Goal: Contribute content: Contribute content

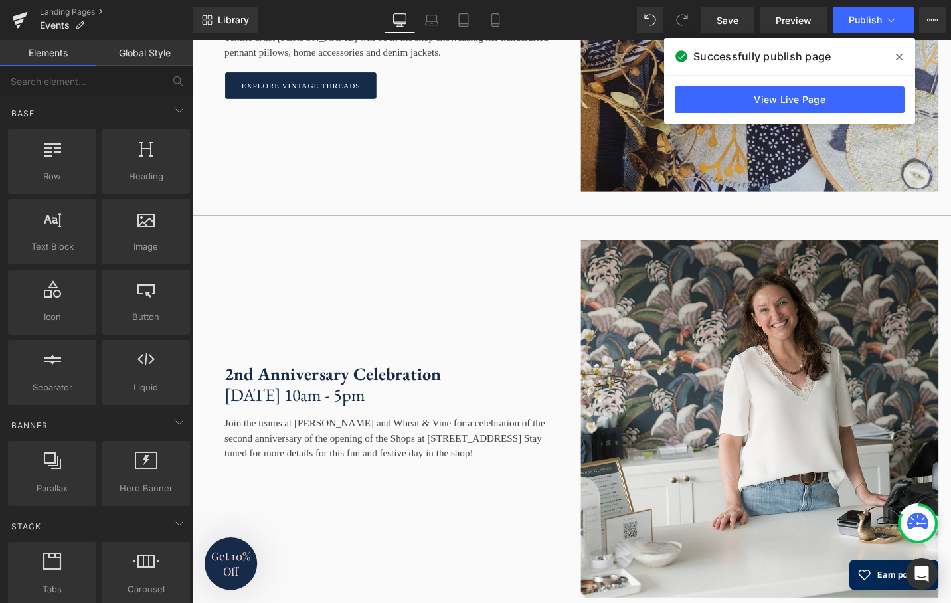
scroll to position [1773, 0]
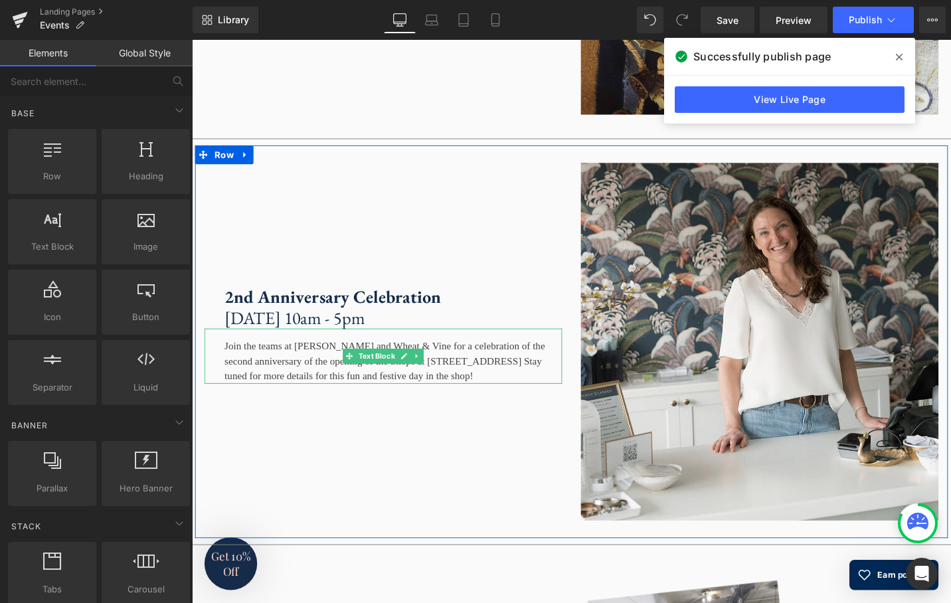
click at [483, 404] on div "Join the teams at [PERSON_NAME] and Wheat & Vine for a celebration of the secon…" at bounding box center [394, 374] width 379 height 58
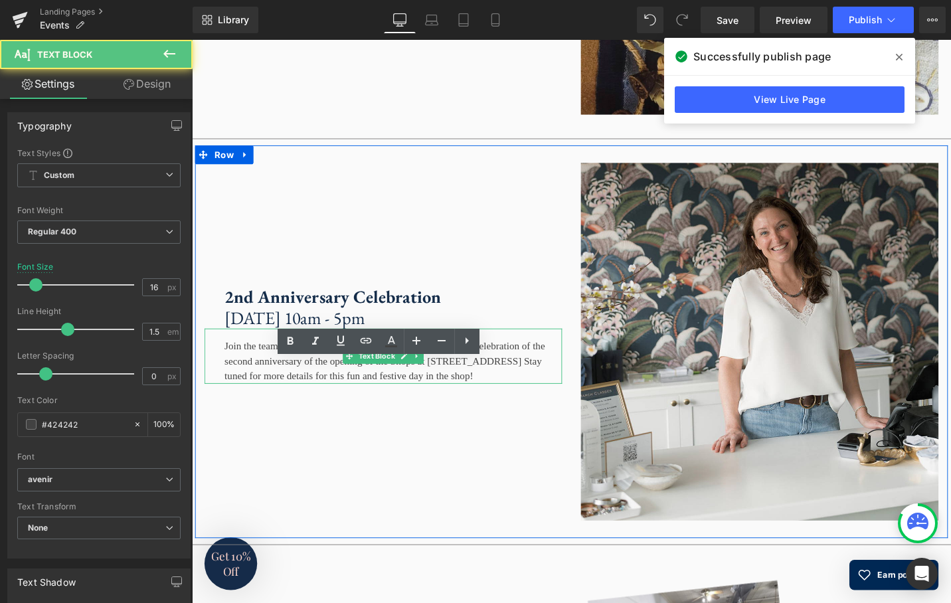
click at [483, 404] on div "Join the teams at [PERSON_NAME] and Wheat & Vine for a celebration of the secon…" at bounding box center [394, 374] width 379 height 58
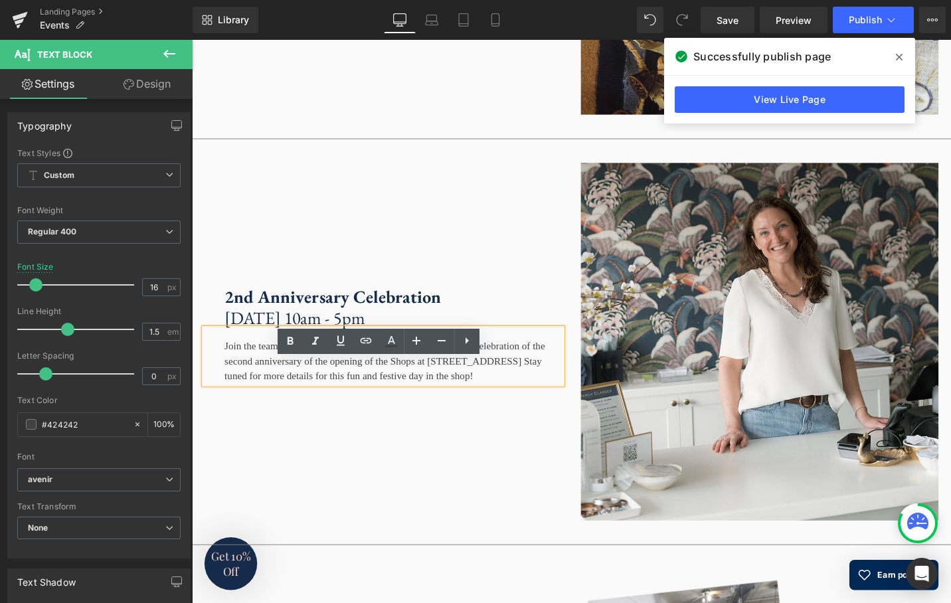
click at [527, 404] on div "Join the teams at [PERSON_NAME] and Wheat & Vine for a celebration of the secon…" at bounding box center [394, 374] width 379 height 58
drag, startPoint x: 546, startPoint y: 428, endPoint x: 226, endPoint y: 432, distance: 319.5
click at [226, 404] on div "Join the teams at [PERSON_NAME] and Wheat & Vine for a celebration of the secon…" at bounding box center [394, 374] width 379 height 58
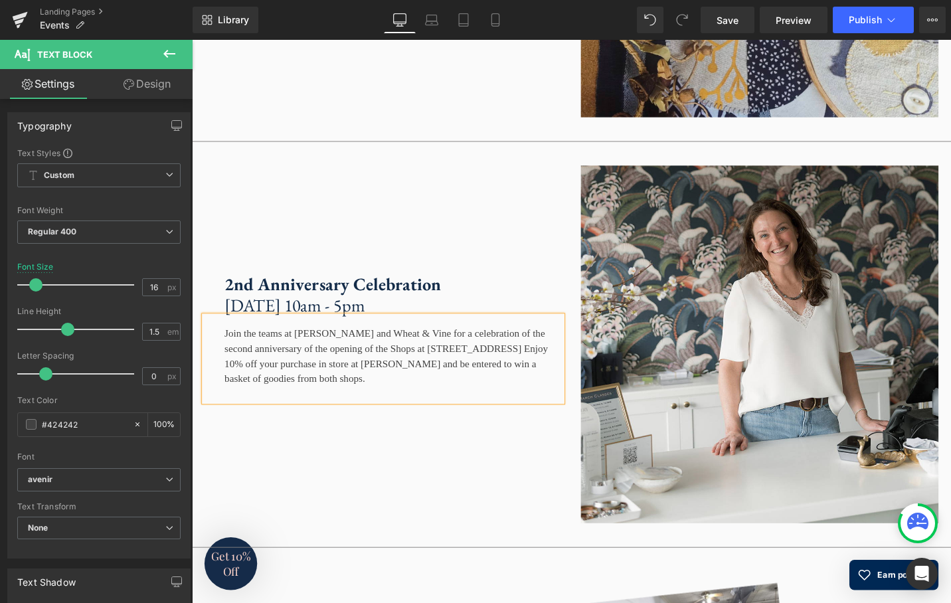
scroll to position [1772, 0]
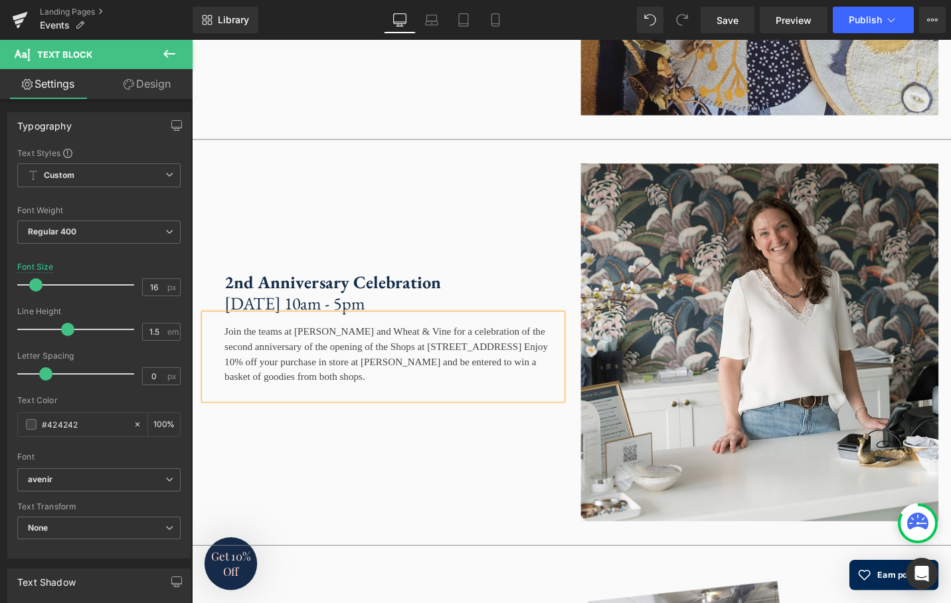
click at [477, 483] on div "2nd Anniversary Celebration [DATE] 10am - 5pm Text Block Join the teams at [PER…" at bounding box center [394, 360] width 398 height 379
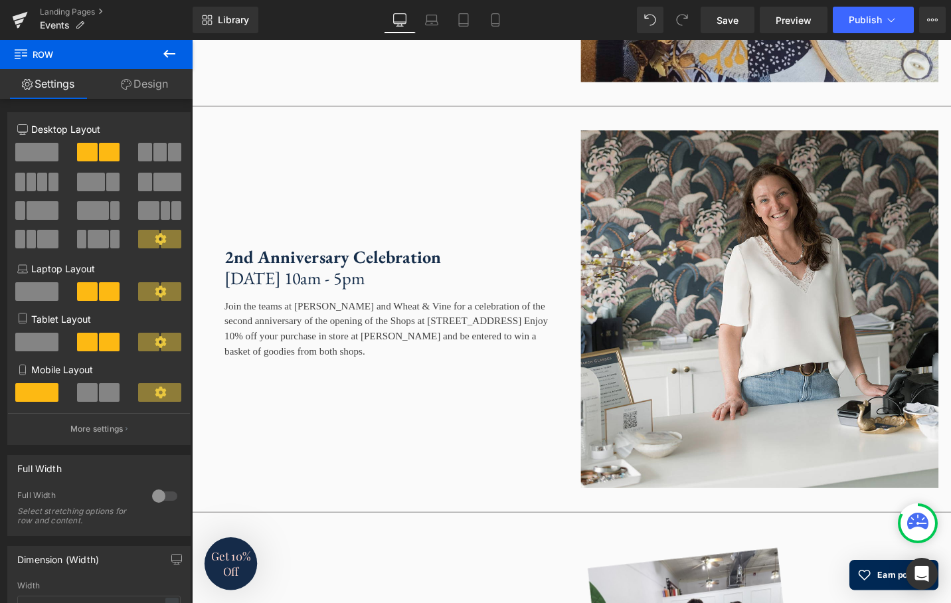
scroll to position [1791, 0]
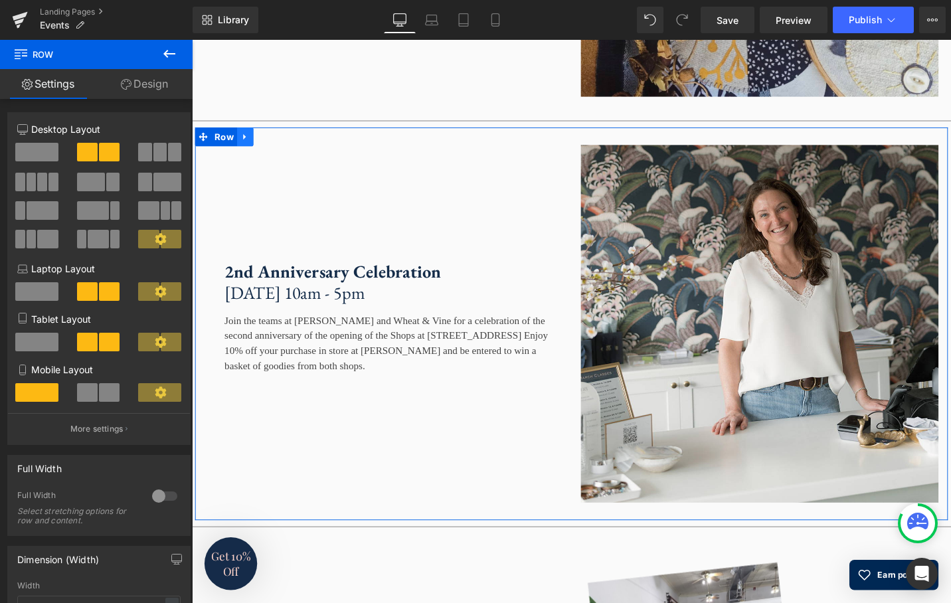
click at [249, 153] on link at bounding box center [248, 143] width 17 height 20
click at [265, 153] on link at bounding box center [265, 143] width 17 height 20
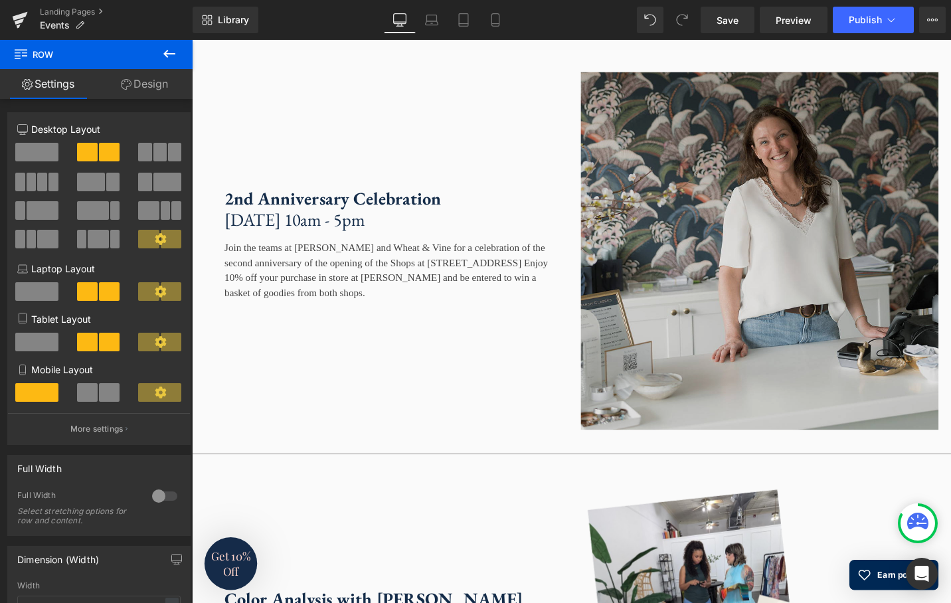
scroll to position [2316, 0]
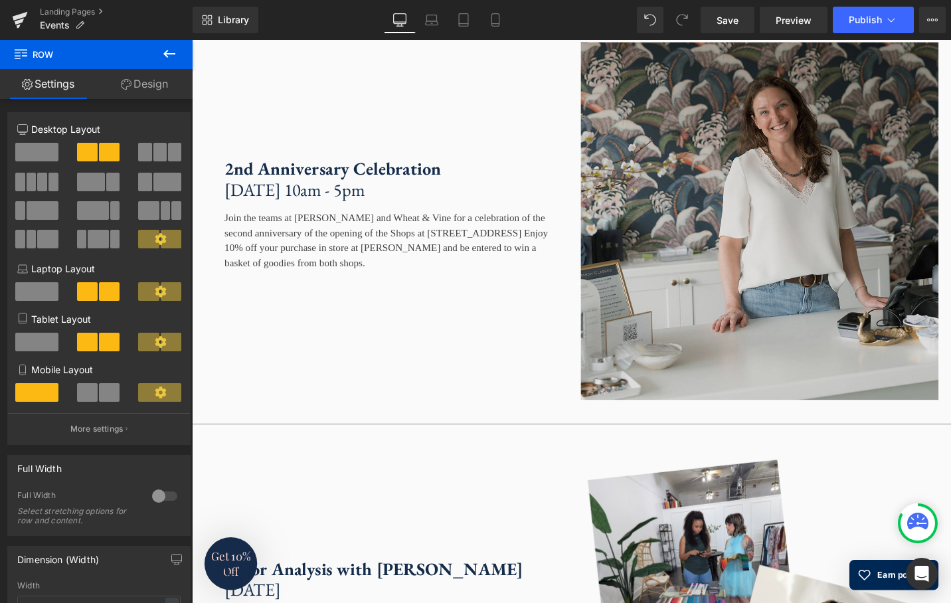
click at [660, 218] on img at bounding box center [793, 232] width 379 height 379
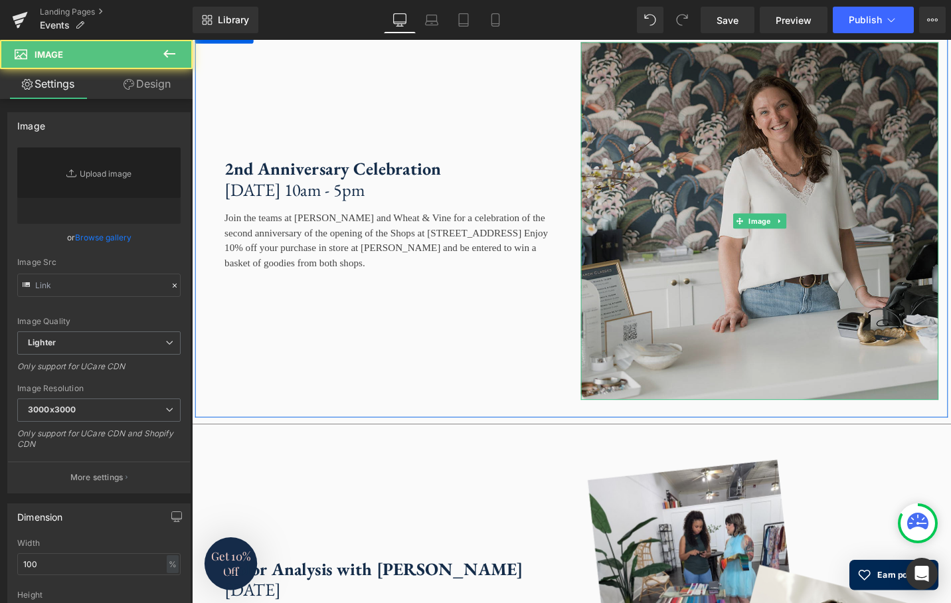
type input "[URL][DOMAIN_NAME]"
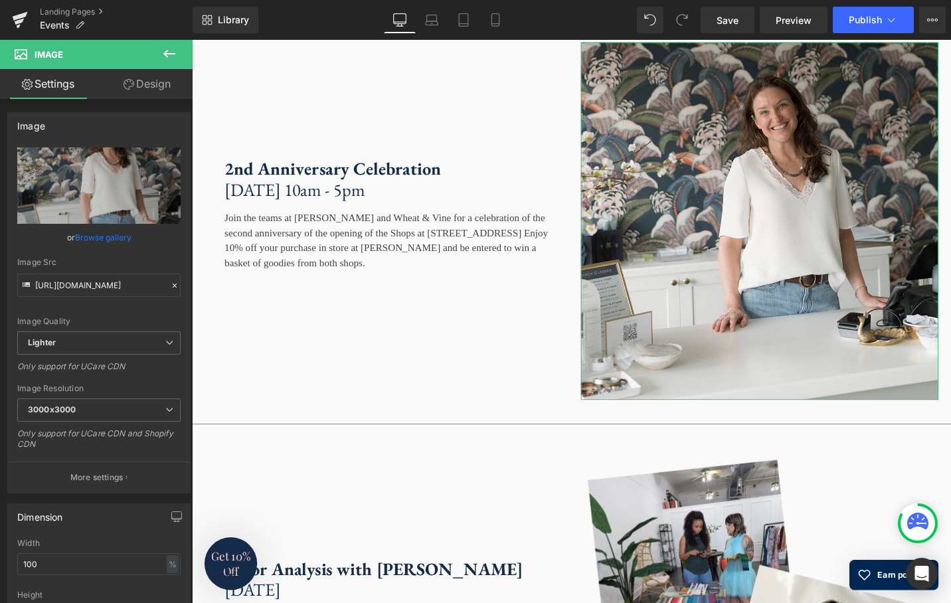
click at [91, 238] on link "Browse gallery" at bounding box center [103, 237] width 56 height 23
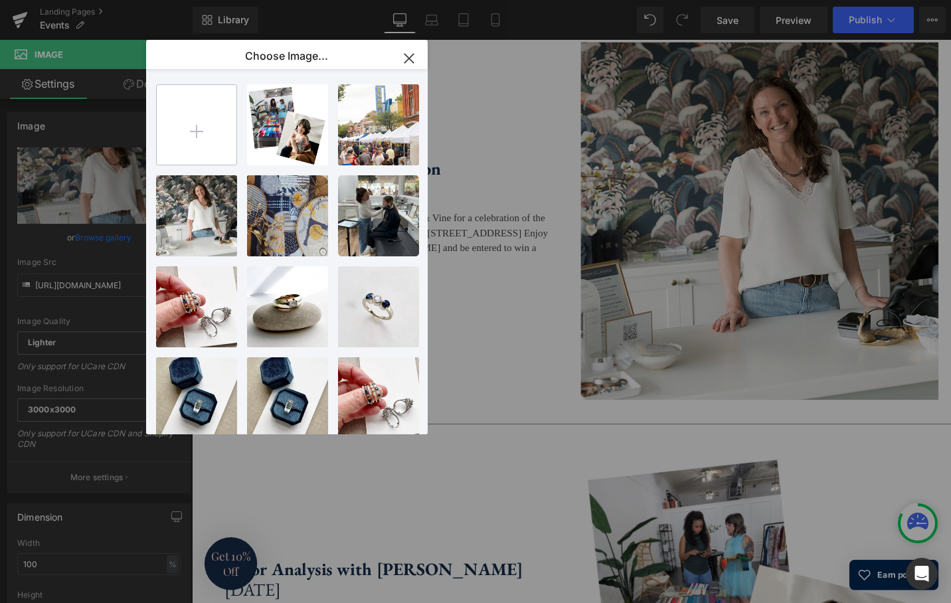
click at [210, 133] on input "file" at bounding box center [197, 125] width 80 height 80
type input "C:\fakepath\Oct 3rd Art Show.jpg"
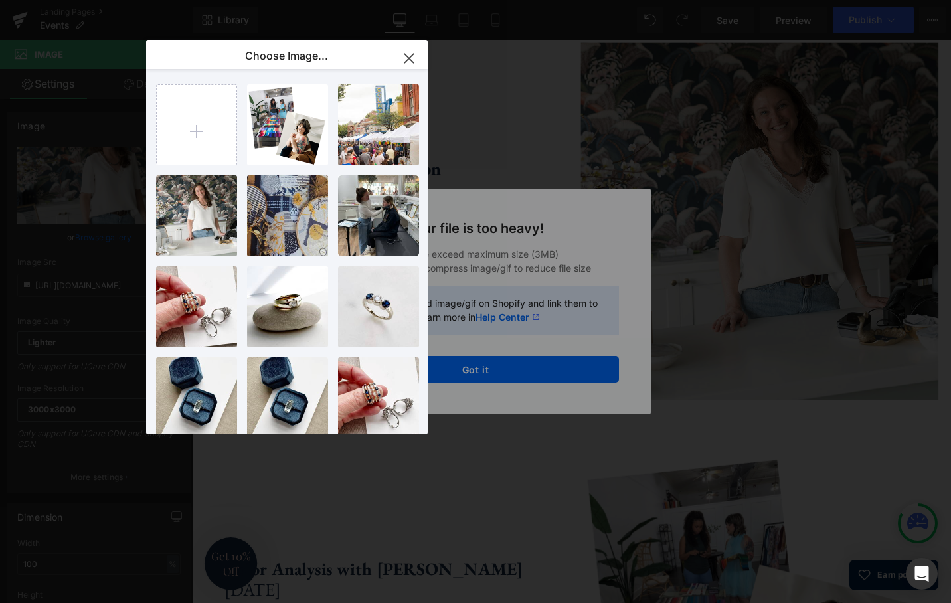
click at [408, 55] on icon "button" at bounding box center [408, 58] width 21 height 21
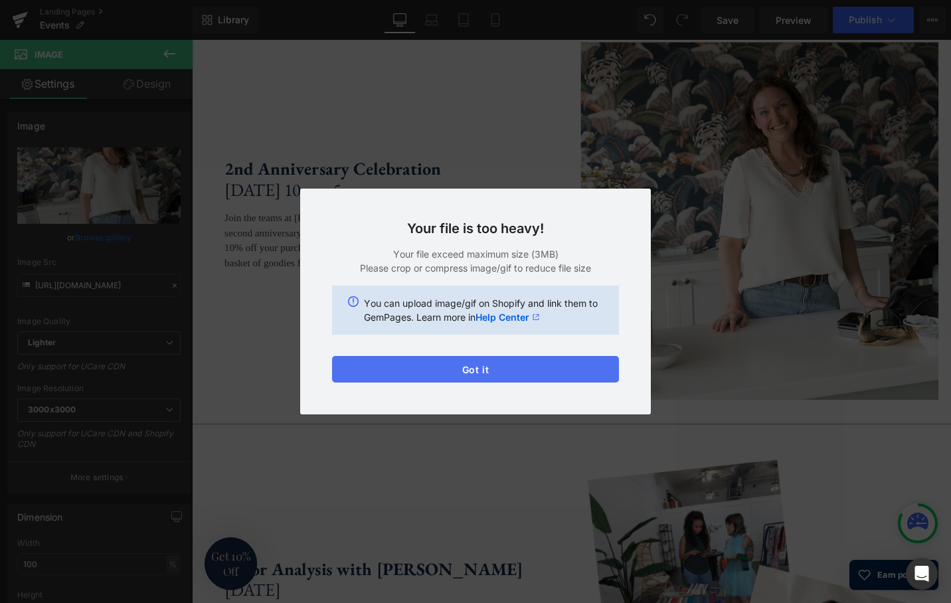
click at [509, 379] on button "Got it" at bounding box center [475, 369] width 287 height 27
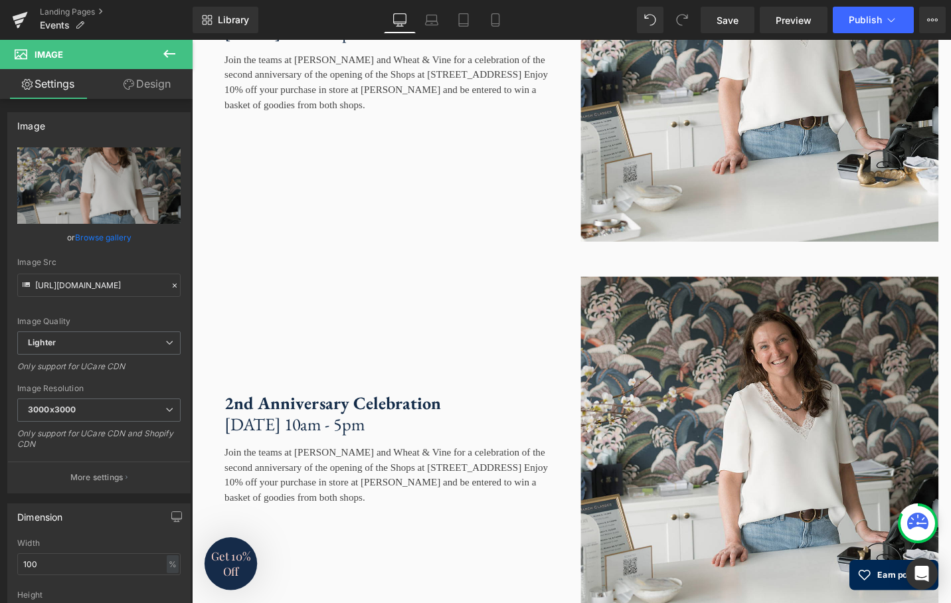
scroll to position [2158, 0]
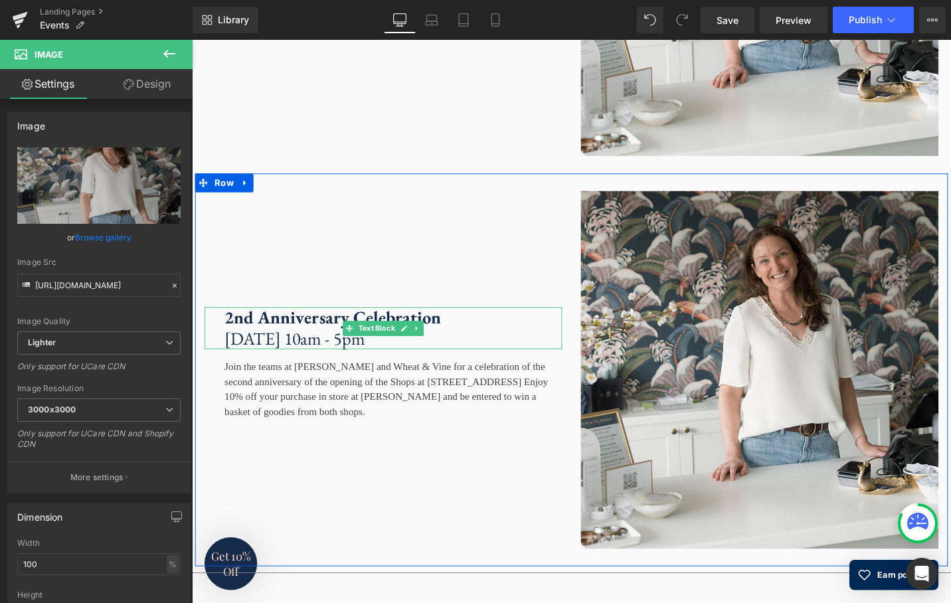
click at [450, 345] on strong "2nd Anniversary Celebration" at bounding box center [340, 333] width 229 height 24
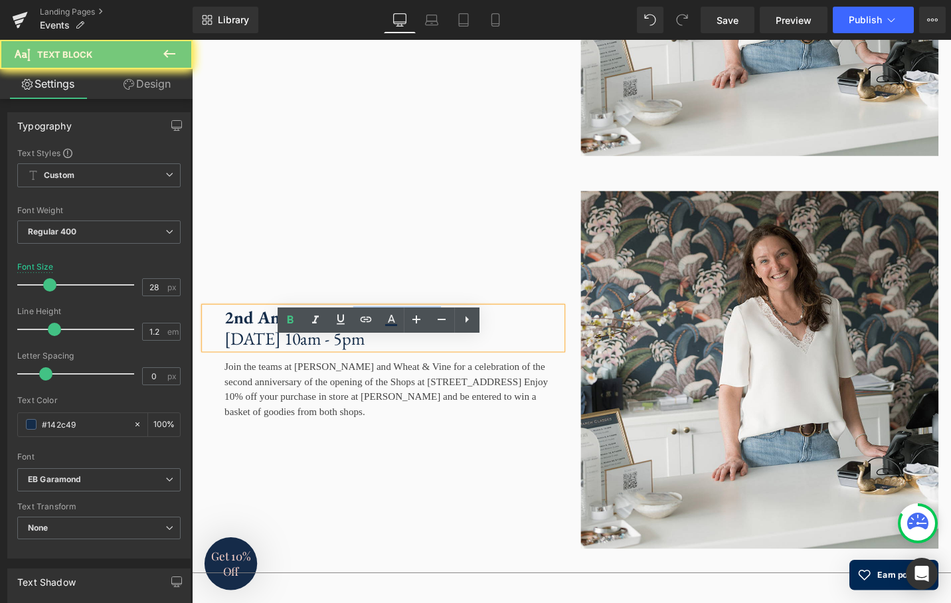
click at [452, 345] on strong "2nd Anniversary Celebration" at bounding box center [340, 333] width 229 height 24
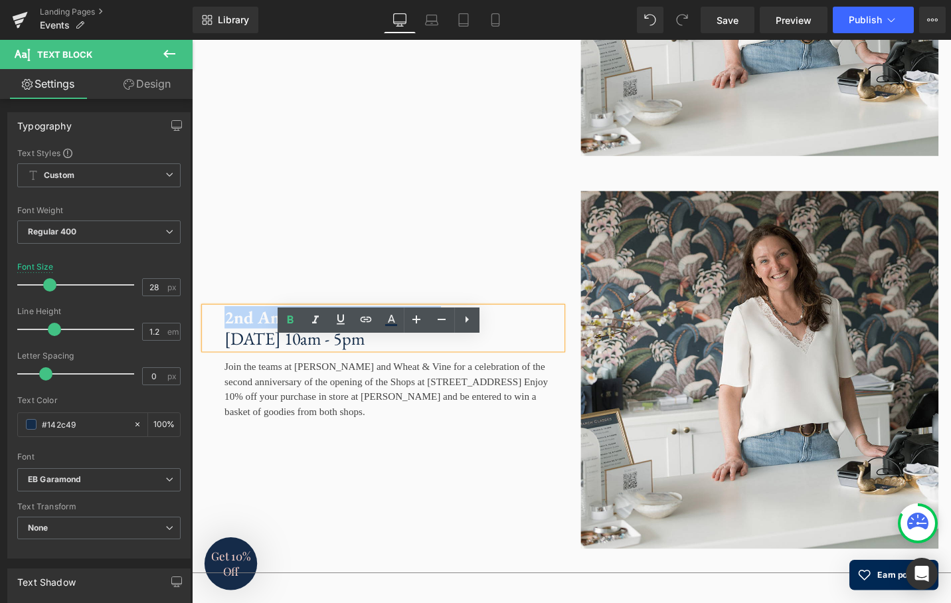
drag, startPoint x: 454, startPoint y: 367, endPoint x: 224, endPoint y: 369, distance: 229.1
click at [224, 367] on div "2nd Anniversary Celebration Saturday, September 27th, 10am - 5pm" at bounding box center [394, 345] width 379 height 44
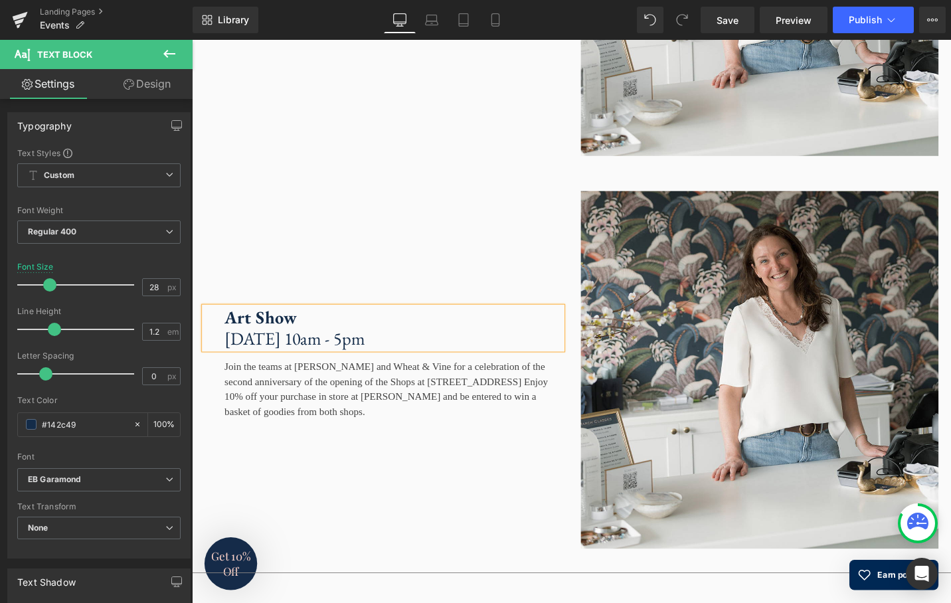
click at [230, 345] on strong "Art Show" at bounding box center [264, 333] width 76 height 24
click at [273, 368] on p "Saturday, September 27th, 10am - 5pm" at bounding box center [404, 356] width 357 height 23
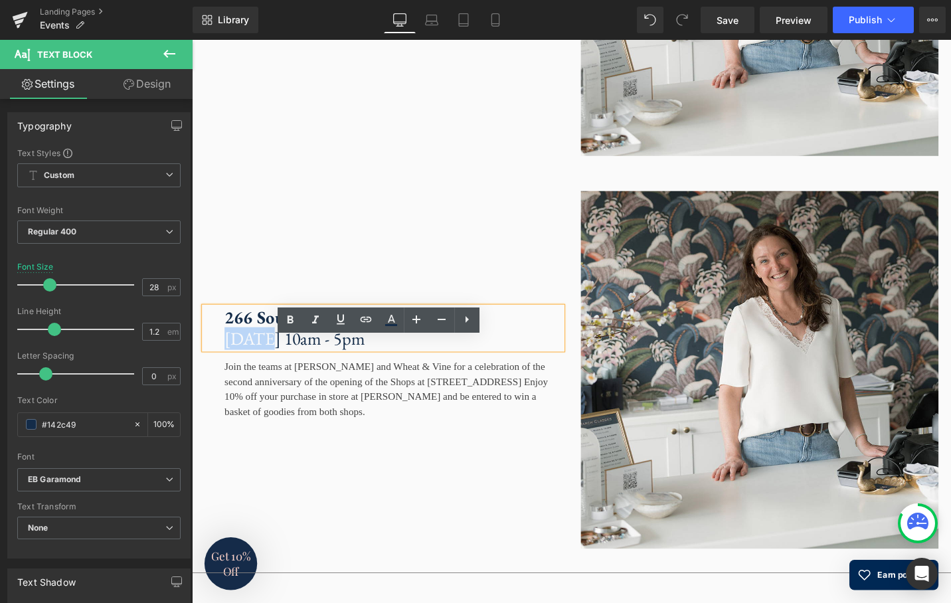
drag, startPoint x: 264, startPoint y: 395, endPoint x: 222, endPoint y: 392, distance: 41.9
click at [222, 367] on div "266 South Main Art Show Saturday, September 27th, 10am - 5pm" at bounding box center [394, 345] width 379 height 44
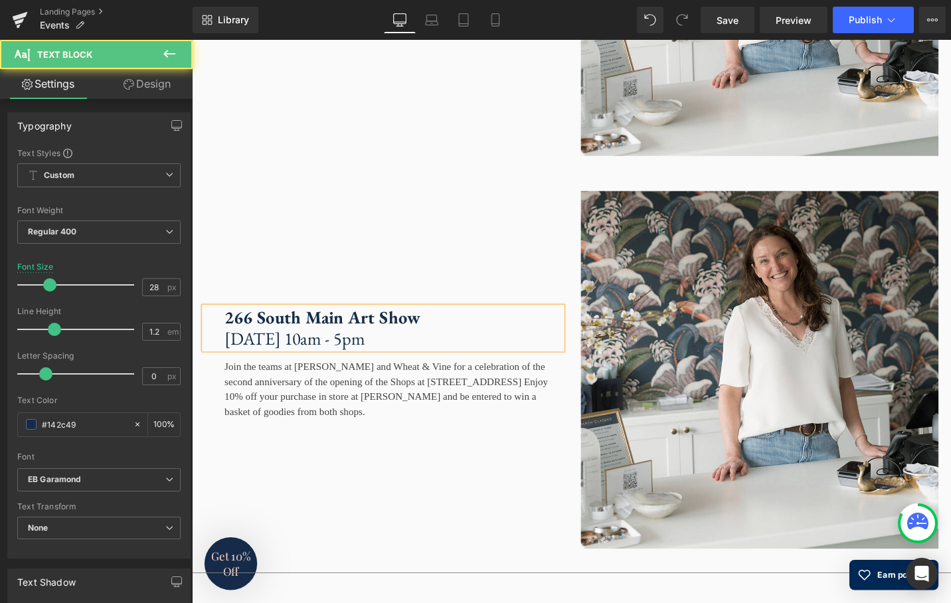
drag, startPoint x: 374, startPoint y: 393, endPoint x: 365, endPoint y: 393, distance: 8.6
click at [365, 368] on p "Friday, September 27th, 10am - 5pm" at bounding box center [404, 356] width 357 height 23
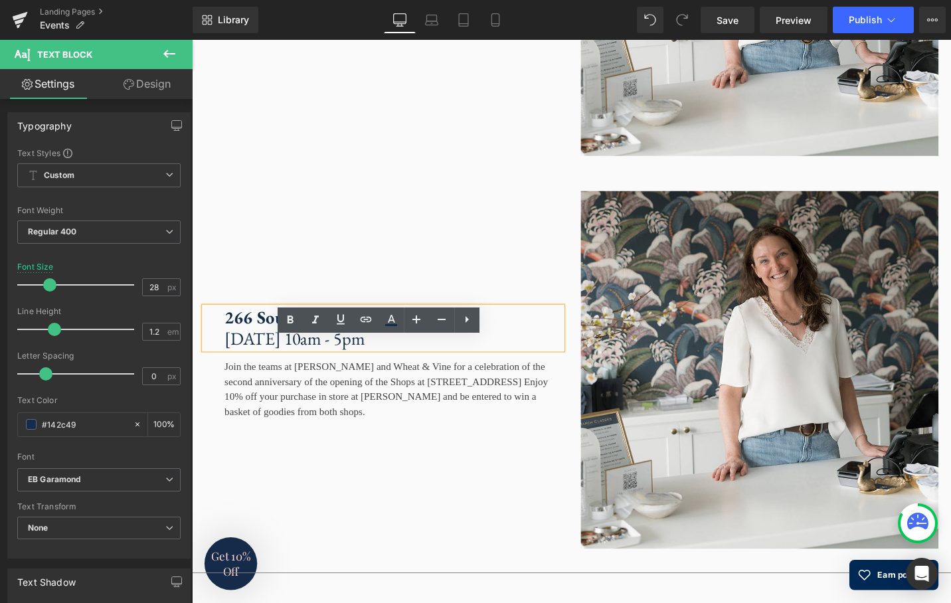
drag, startPoint x: 391, startPoint y: 391, endPoint x: 282, endPoint y: 393, distance: 108.3
click at [282, 368] on p "Friday, September 27th, 10am - 5pm" at bounding box center [404, 356] width 357 height 23
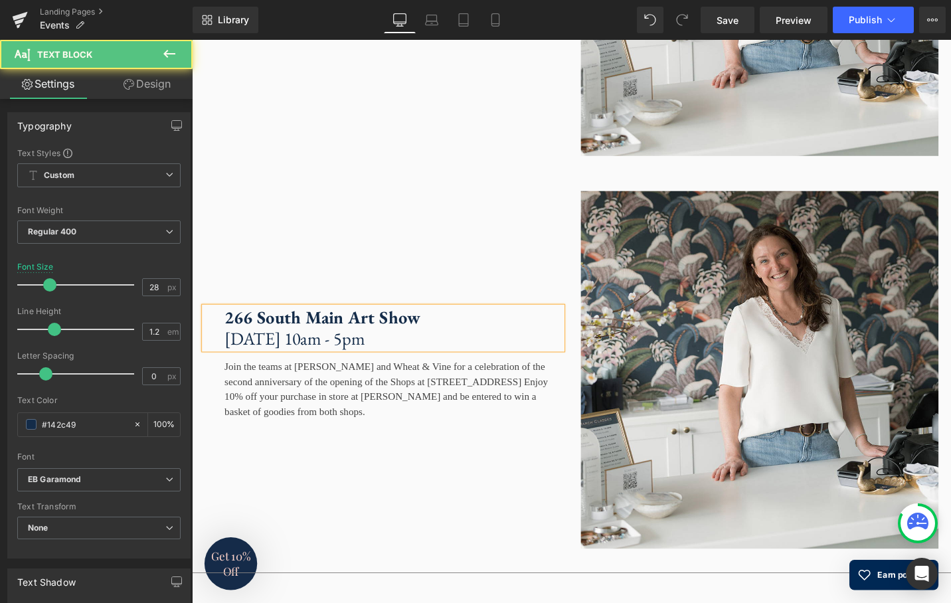
drag, startPoint x: 414, startPoint y: 392, endPoint x: 376, endPoint y: 392, distance: 38.5
click at [375, 368] on p "Friday, October 3rd, 10am - 5pm" at bounding box center [404, 356] width 357 height 23
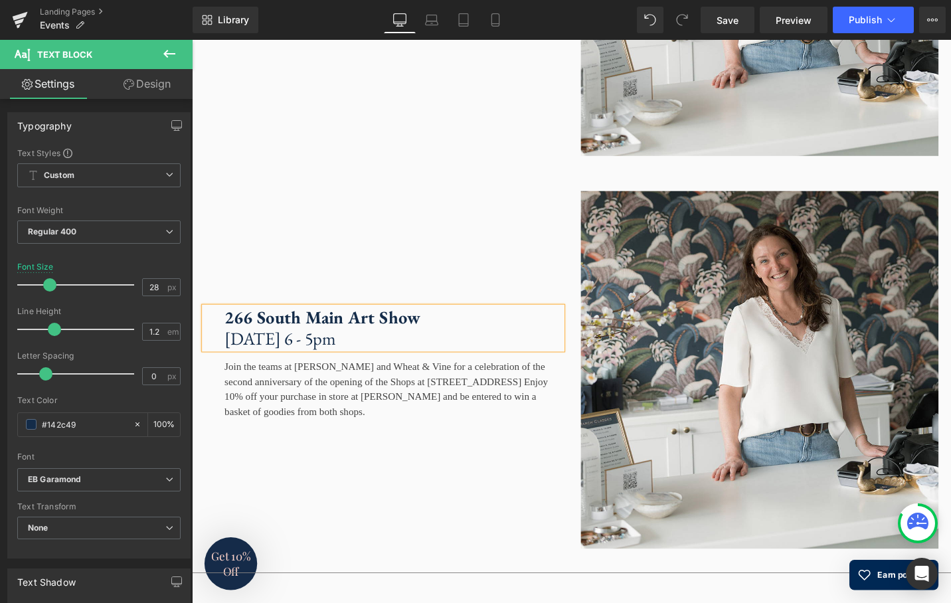
click at [404, 368] on p "Friday, October 3rd, 6 - 5pm" at bounding box center [404, 356] width 357 height 23
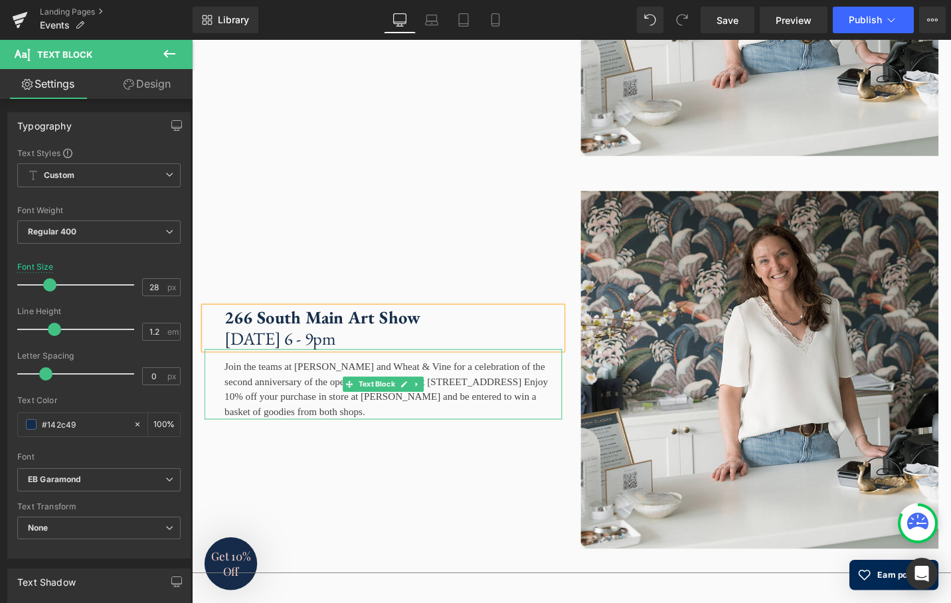
click at [479, 440] on div "Join the teams at Sarah Cornwell and Wheat & Vine for a celebration of the seco…" at bounding box center [394, 404] width 379 height 74
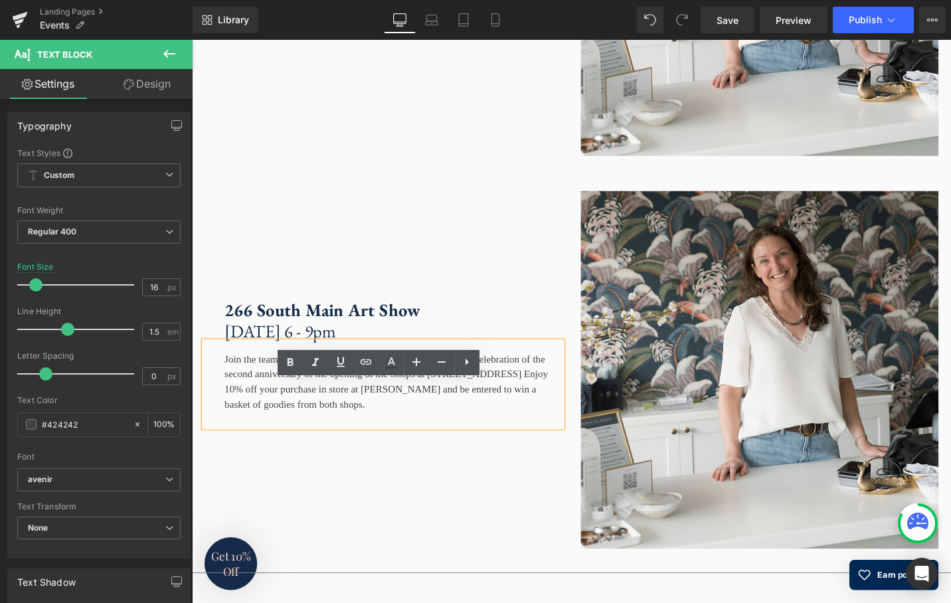
click at [414, 450] on div "Join the teams at Sarah Cornwell and Wheat & Vine for a celebration of the seco…" at bounding box center [394, 404] width 379 height 90
drag, startPoint x: 428, startPoint y: 469, endPoint x: 249, endPoint y: 422, distance: 185.4
click at [249, 422] on div "Join the teams at Sarah Cornwell and Wheat & Vine for a celebration of the seco…" at bounding box center [394, 404] width 379 height 90
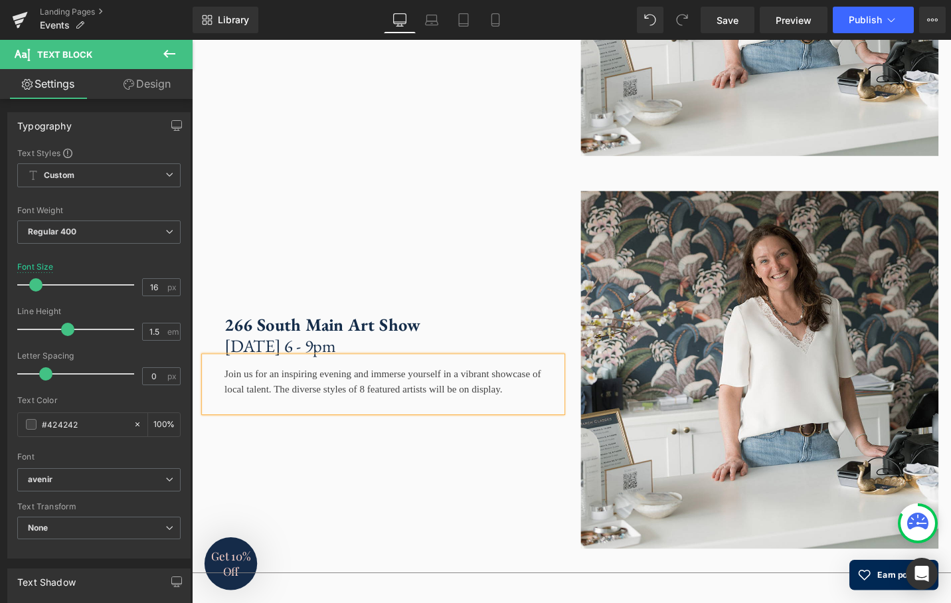
click at [434, 434] on div "Join us for an inspiring evening and immerse yourself in a vibrant showcase of …" at bounding box center [394, 404] width 379 height 58
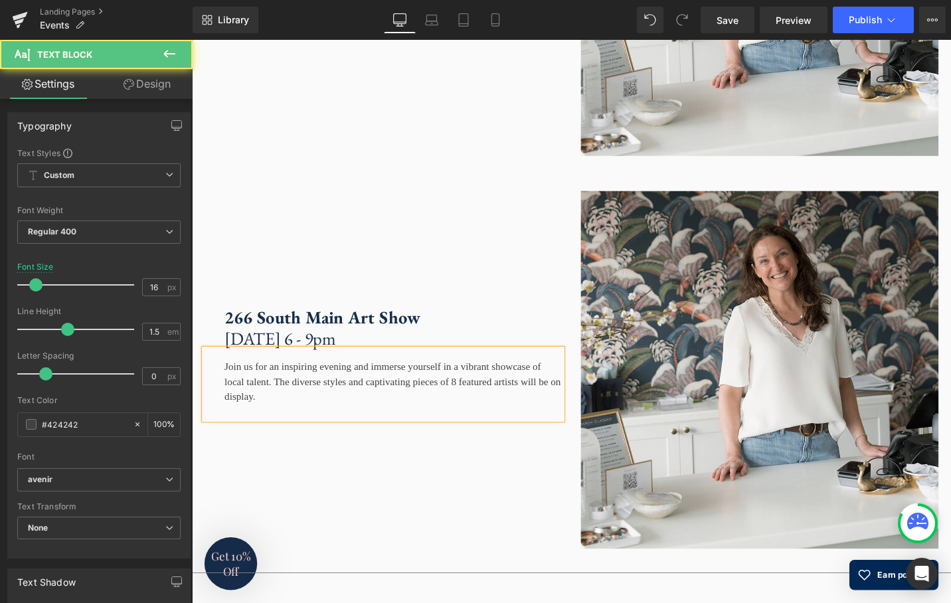
drag, startPoint x: 391, startPoint y: 460, endPoint x: 346, endPoint y: 440, distance: 48.8
click at [346, 440] on div "Join us for an inspiring evening and immerse yourself in a vibrant showcase of …" at bounding box center [394, 404] width 379 height 74
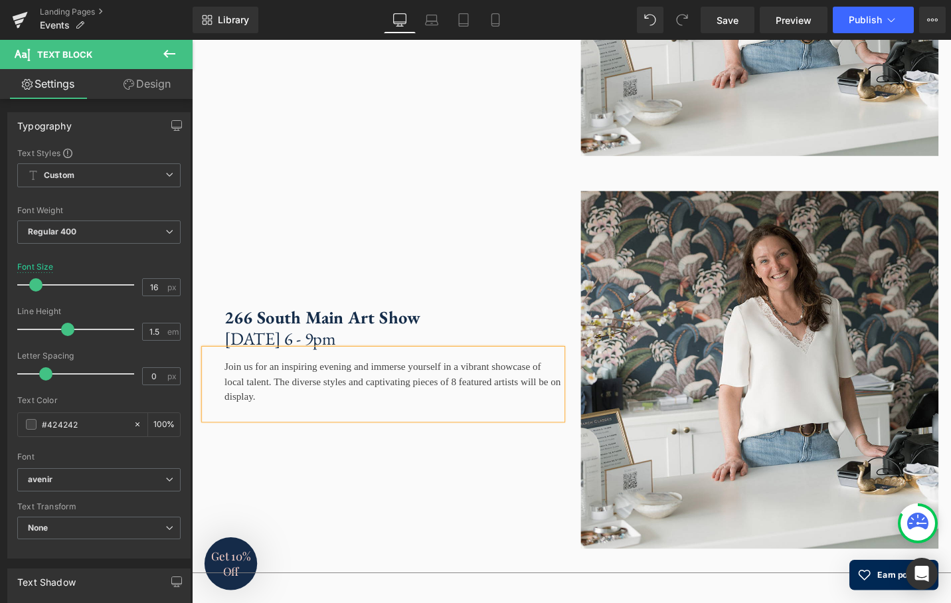
copy div "The diverse styles and captivating pieces of 8 featured artists will be on disp…"
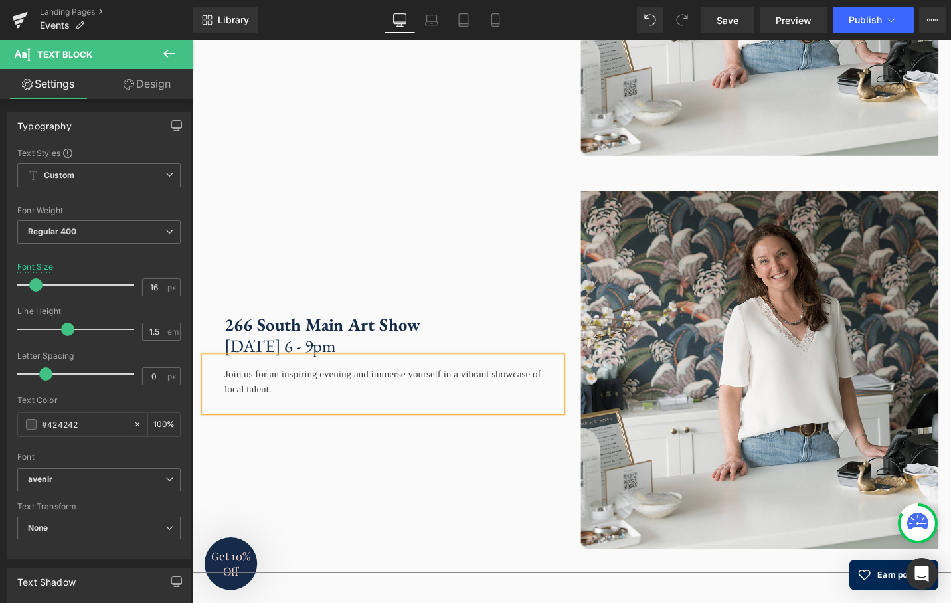
click at [233, 424] on div "Join us for an inspiring evening and immerse yourself in a vibrant showcase of …" at bounding box center [394, 404] width 379 height 58
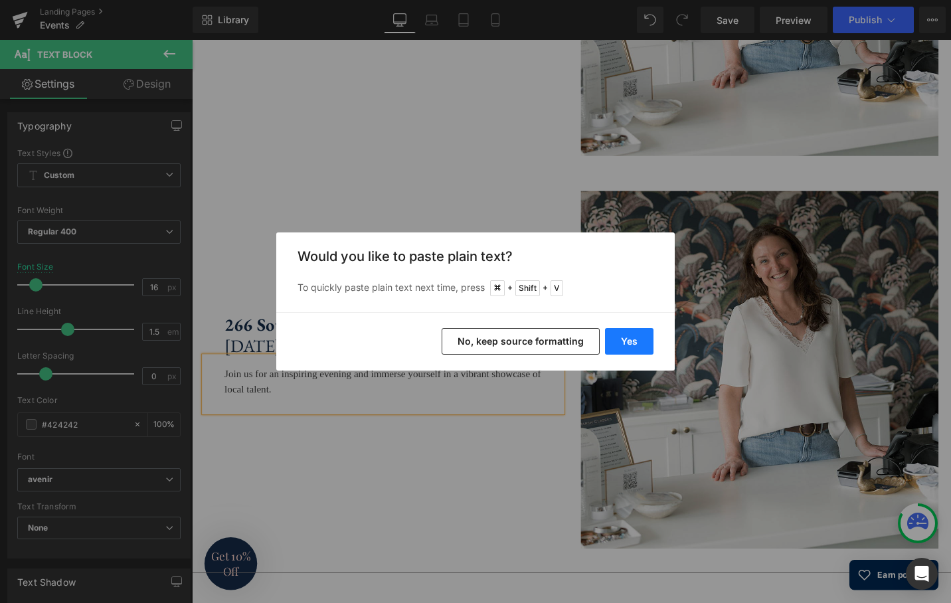
click at [625, 341] on button "Yes" at bounding box center [629, 341] width 48 height 27
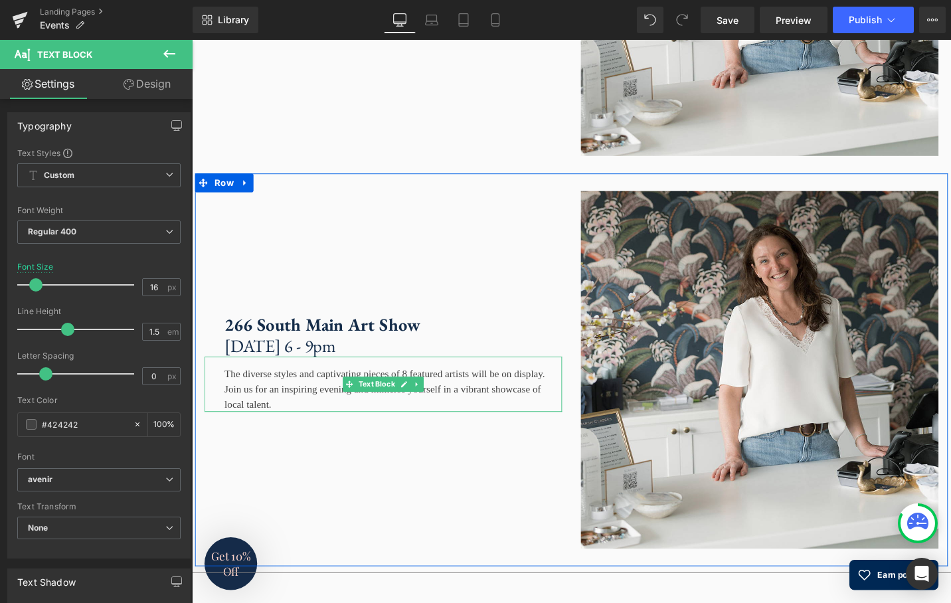
click at [265, 434] on div "The diverse styles and captivating pieces of 8 featured artists will be on disp…" at bounding box center [394, 404] width 379 height 58
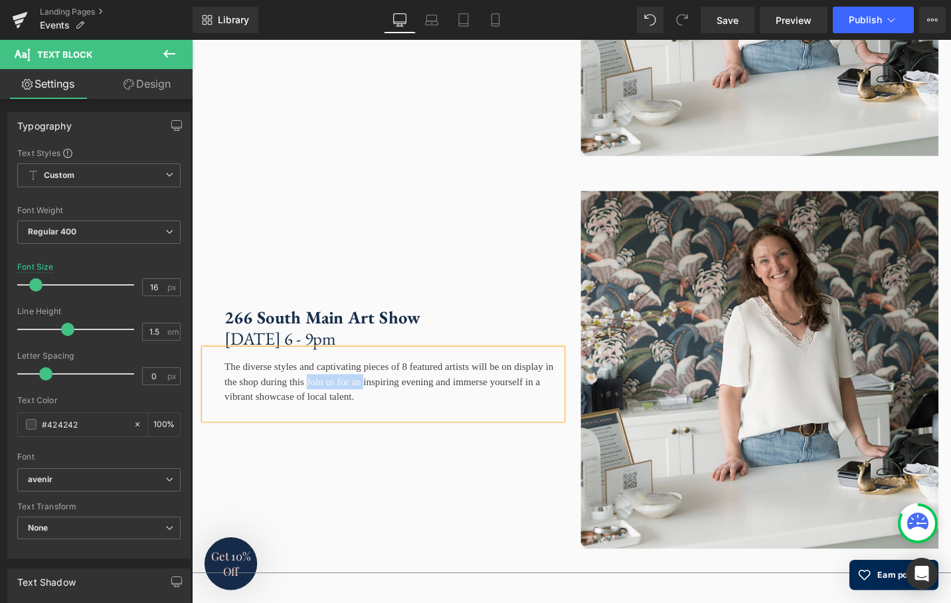
drag, startPoint x: 440, startPoint y: 446, endPoint x: 374, endPoint y: 443, distance: 65.8
click at [373, 442] on div "The diverse styles and captivating pieces of 8 featured artists will be on disp…" at bounding box center [394, 404] width 379 height 74
click at [458, 442] on div "The diverse styles and captivating pieces of 8 featured artists will be on disp…" at bounding box center [394, 404] width 379 height 74
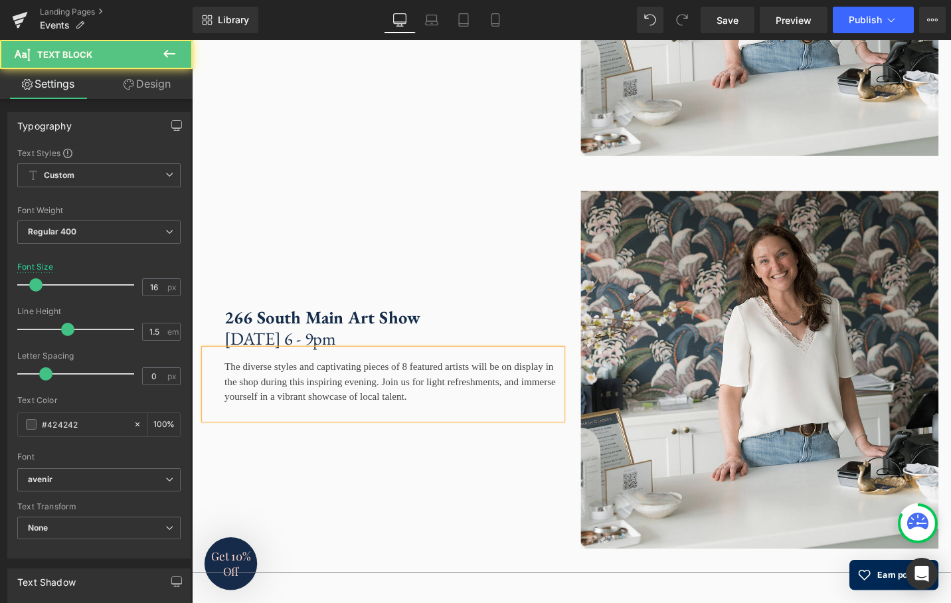
click at [464, 442] on div "The diverse styles and captivating pieces of 8 featured artists will be on disp…" at bounding box center [394, 404] width 379 height 74
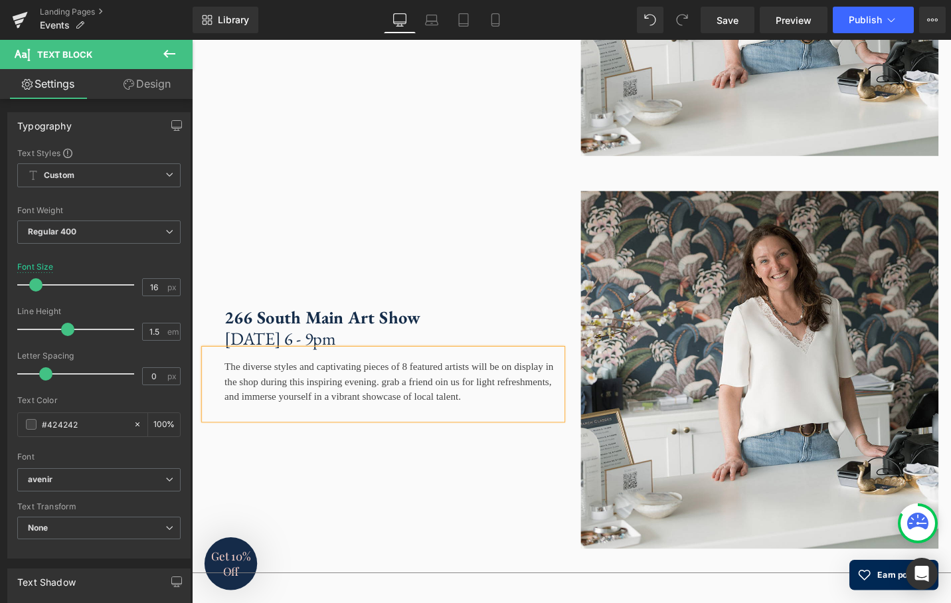
click at [466, 438] on div "The diverse styles and captivating pieces of 8 featured artists will be on disp…" at bounding box center [394, 404] width 379 height 74
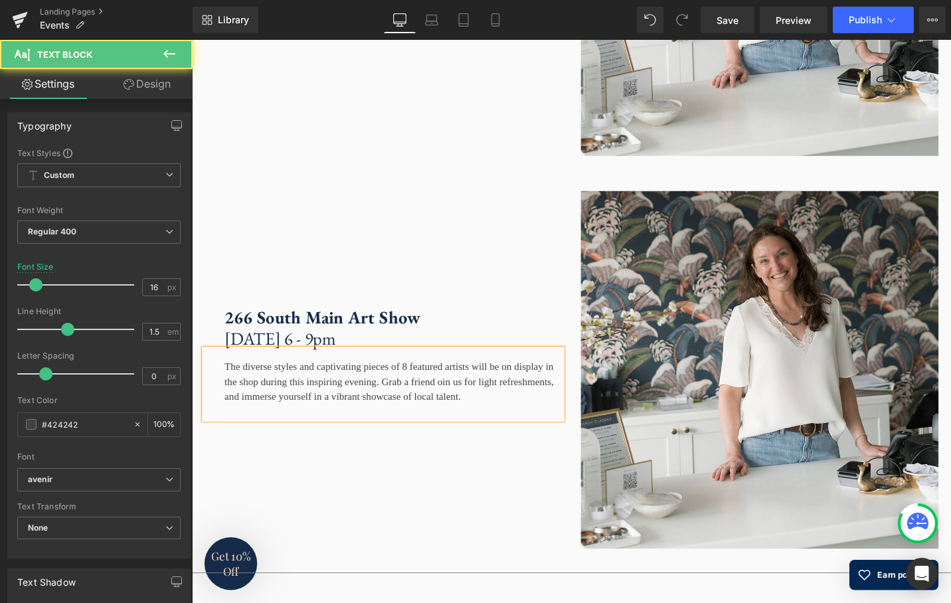
click at [527, 438] on div "The diverse styles and captivating pieces of 8 featured artists will be on disp…" at bounding box center [394, 404] width 379 height 74
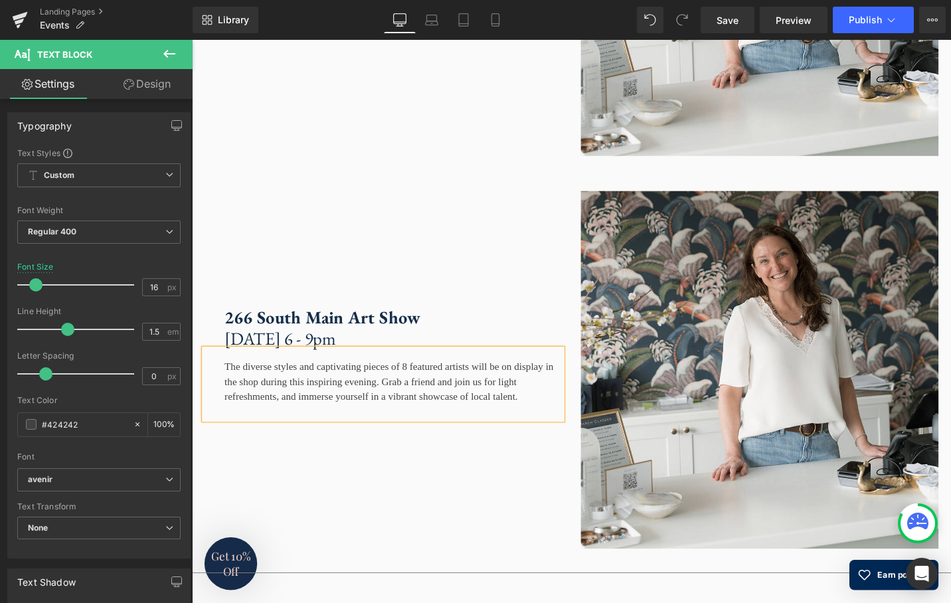
click at [546, 438] on div "The diverse styles and captivating pieces of 8 featured artists will be on disp…" at bounding box center [394, 404] width 379 height 74
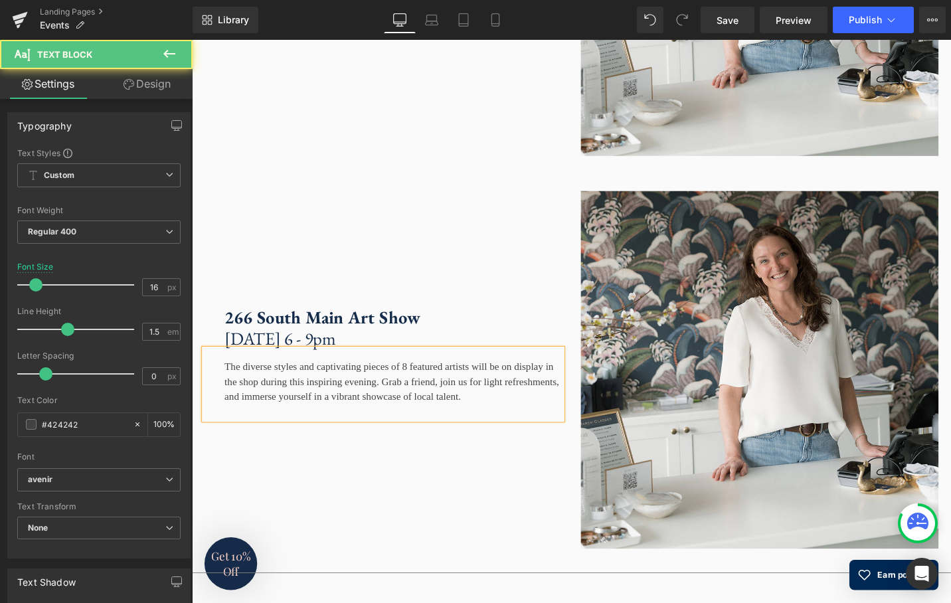
click at [319, 442] on div "The diverse styles and captivating pieces of 8 featured artists will be on disp…" at bounding box center [394, 404] width 379 height 74
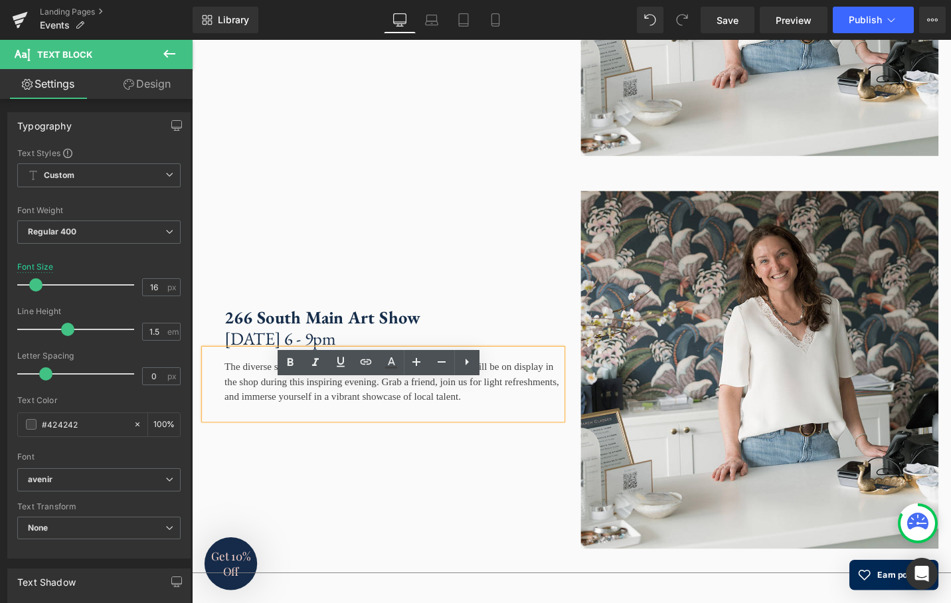
click at [529, 437] on div "The diverse styles and captivating pieces of 8 featured artists will be on disp…" at bounding box center [394, 404] width 379 height 74
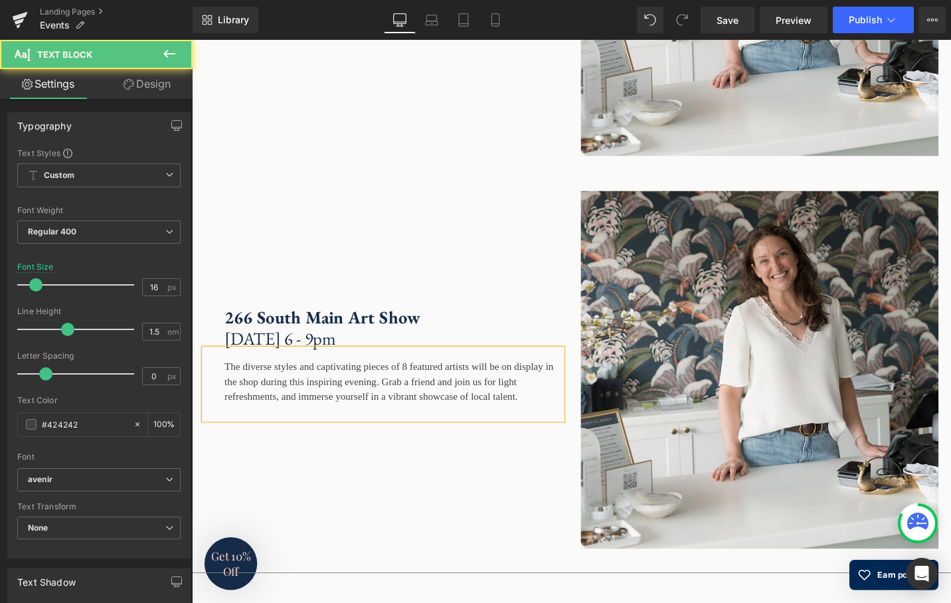
click at [335, 442] on div "The diverse styles and captivating pieces of 8 featured artists will be on disp…" at bounding box center [394, 404] width 379 height 74
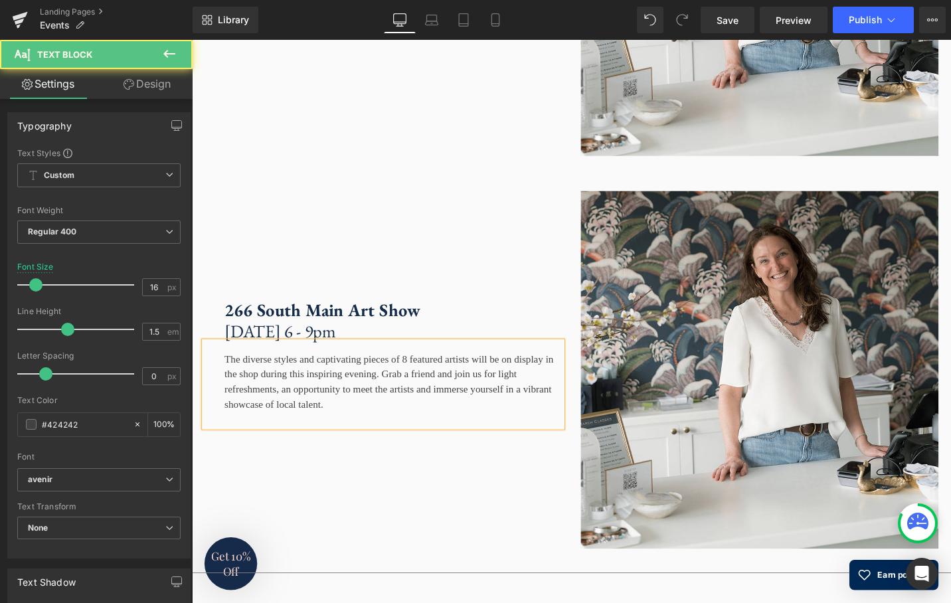
click at [350, 450] on div "The diverse styles and captivating pieces of 8 featured artists will be on disp…" at bounding box center [394, 404] width 379 height 90
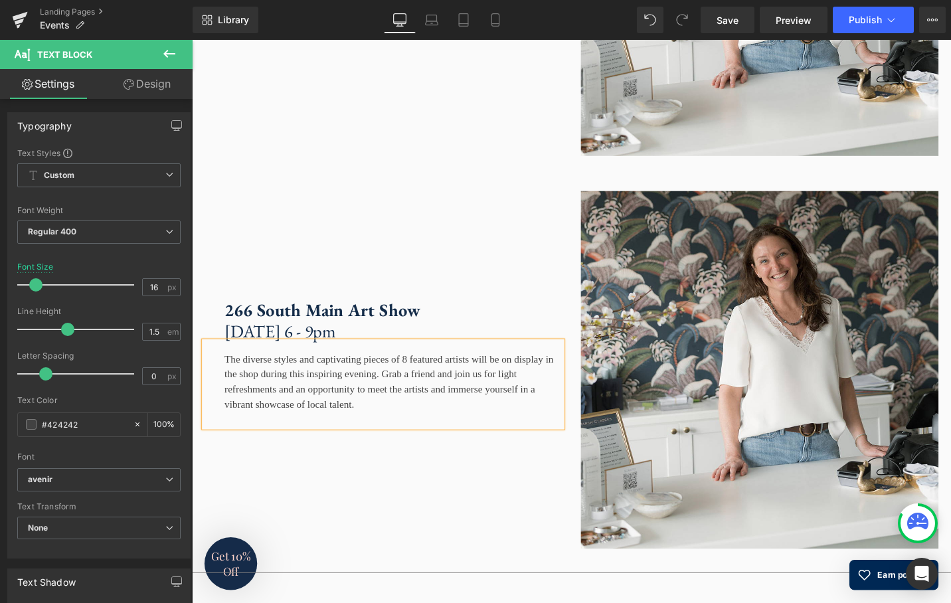
click at [469, 450] on div "The diverse styles and captivating pieces of 8 featured artists will be on disp…" at bounding box center [394, 404] width 379 height 90
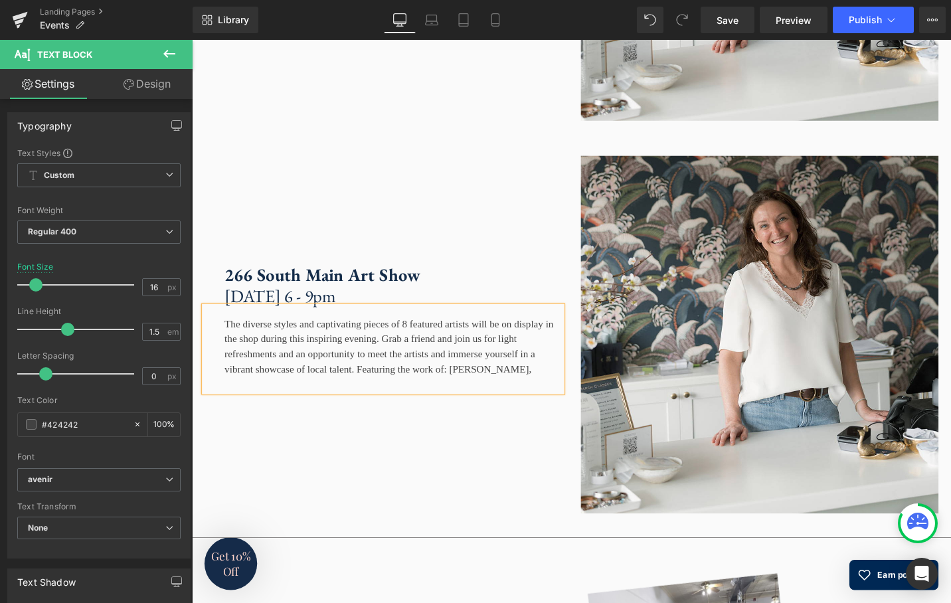
scroll to position [2221, 0]
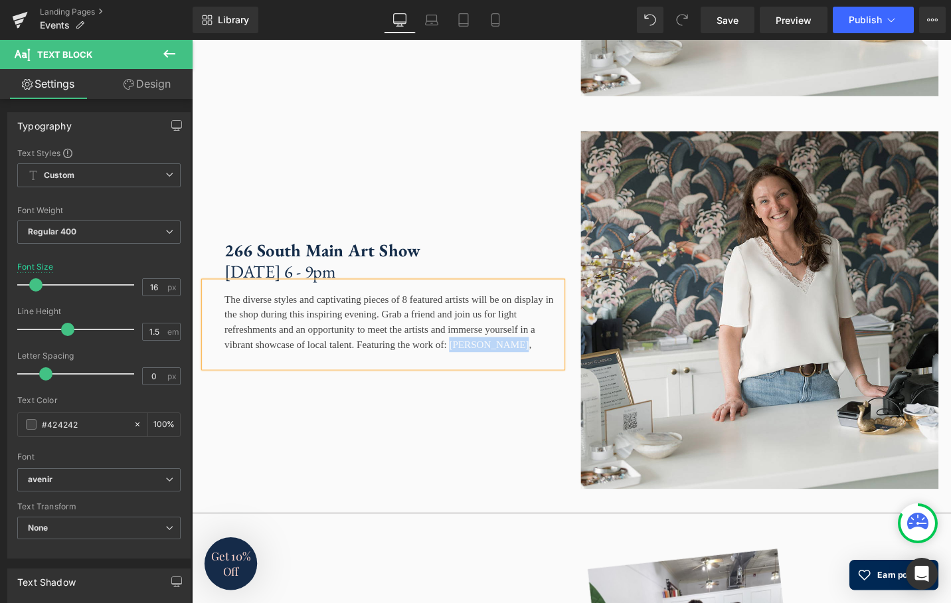
drag, startPoint x: 268, startPoint y: 411, endPoint x: 555, endPoint y: 396, distance: 286.6
click at [554, 387] on div "The diverse styles and captivating pieces of 8 featured artists will be on disp…" at bounding box center [394, 341] width 379 height 90
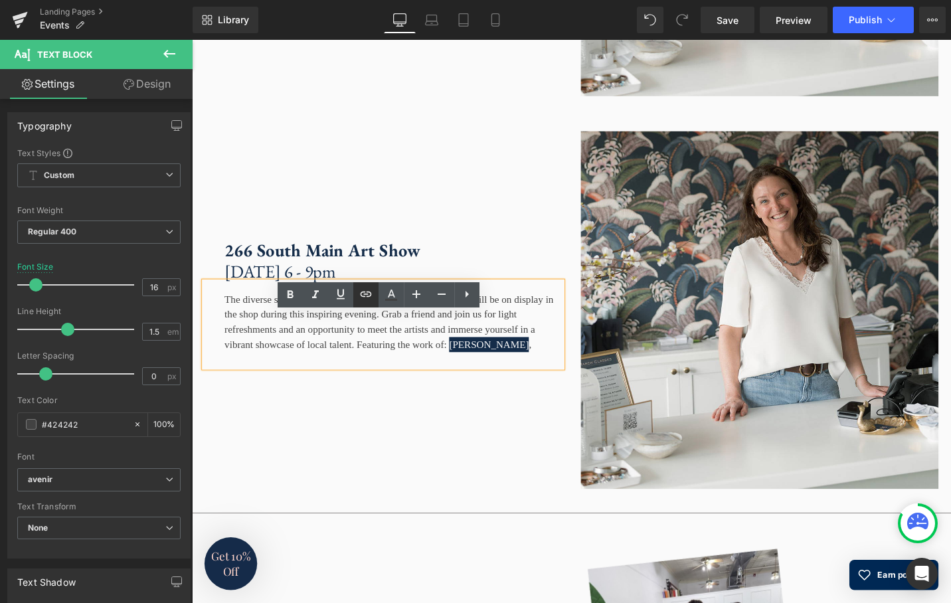
click at [364, 293] on icon at bounding box center [365, 294] width 11 height 5
click at [352, 417] on input "text" at bounding box center [399, 417] width 205 height 33
paste input "https://www.annmariecarmack.com/"
click at [518, 416] on icon "button" at bounding box center [515, 418] width 16 height 16
click at [307, 387] on div "The diverse styles and captivating pieces of 8 featured artists will be on disp…" at bounding box center [394, 341] width 379 height 90
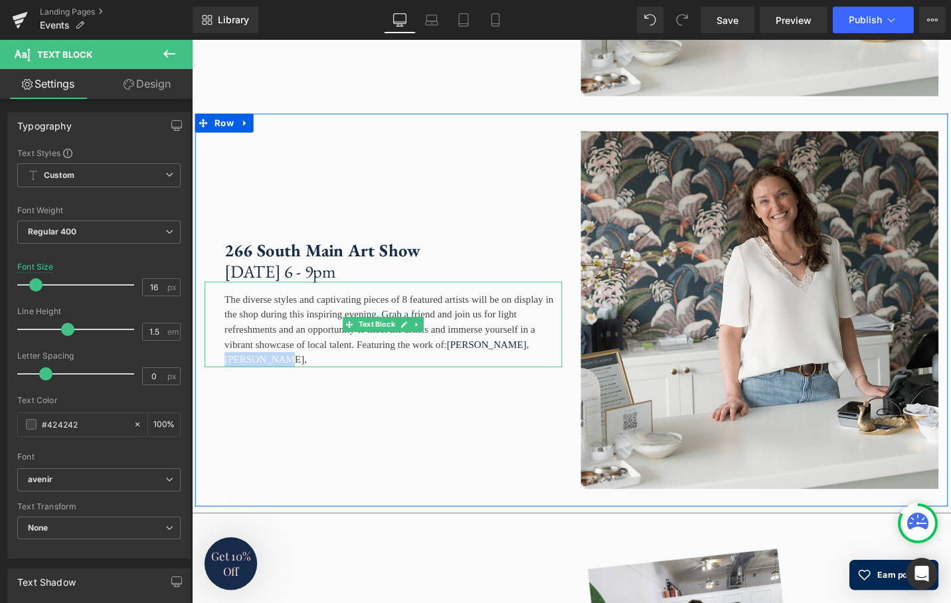
drag, startPoint x: 323, startPoint y: 411, endPoint x: 278, endPoint y: 414, distance: 45.3
click at [274, 387] on div "The diverse styles and captivating pieces of 8 featured artists will be on disp…" at bounding box center [394, 341] width 379 height 90
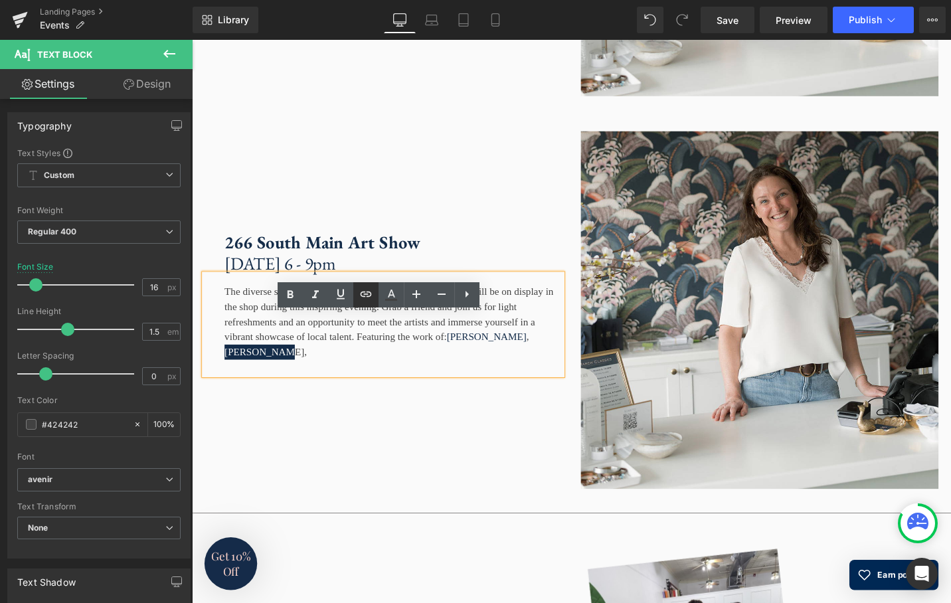
click at [369, 294] on icon at bounding box center [366, 294] width 16 height 16
click at [323, 417] on input "text" at bounding box center [322, 417] width 205 height 33
paste input "https://www.kellyclarkstudios.com/"
type input "https://www.kellyclarkstudios.com/"
click at [436, 416] on icon "button" at bounding box center [438, 418] width 16 height 16
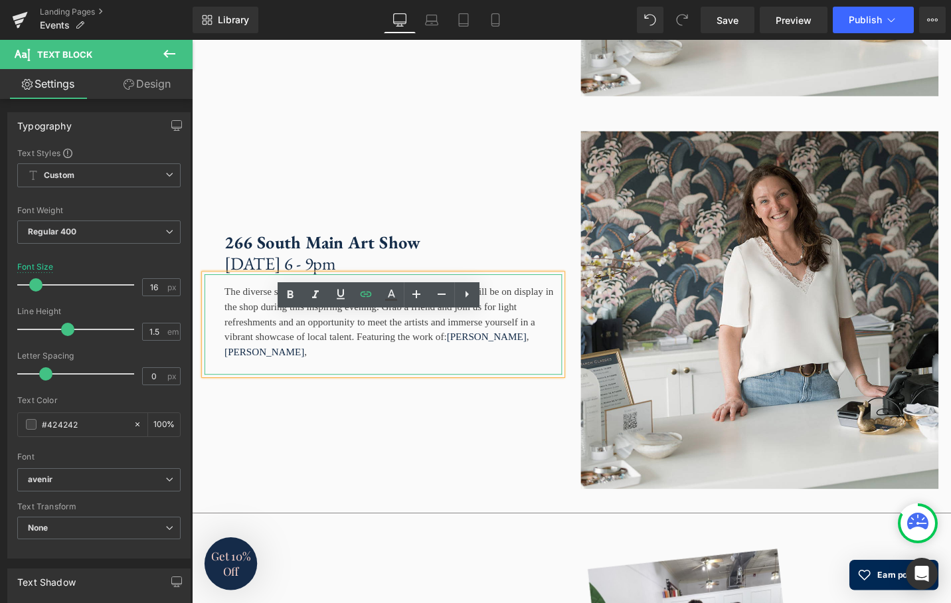
click at [358, 394] on div "The diverse styles and captivating pieces of 8 featured artists will be on disp…" at bounding box center [394, 341] width 379 height 106
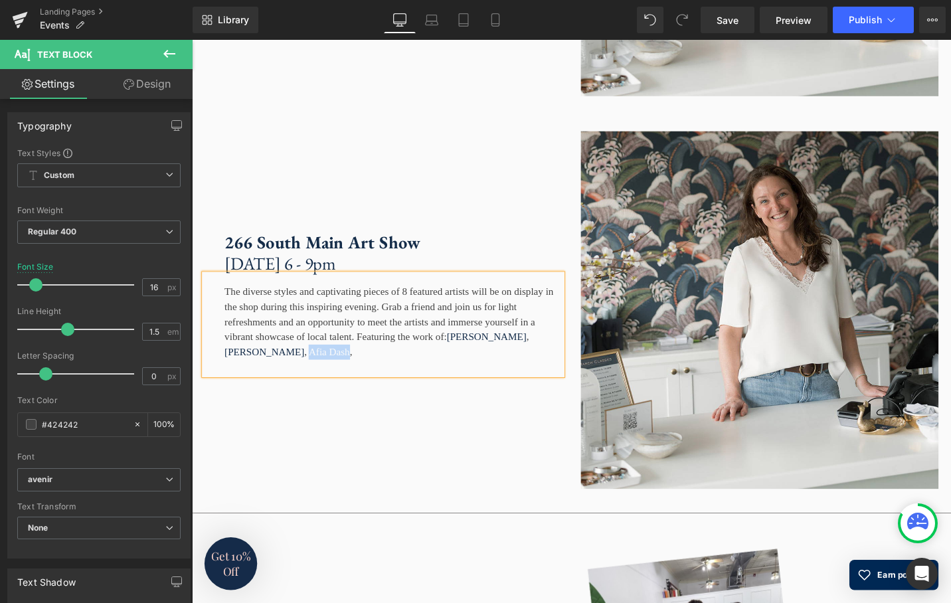
drag, startPoint x: 375, startPoint y: 412, endPoint x: 333, endPoint y: 413, distance: 41.9
click at [332, 394] on div "The diverse styles and captivating pieces of 8 featured artists will be on disp…" at bounding box center [394, 341] width 379 height 106
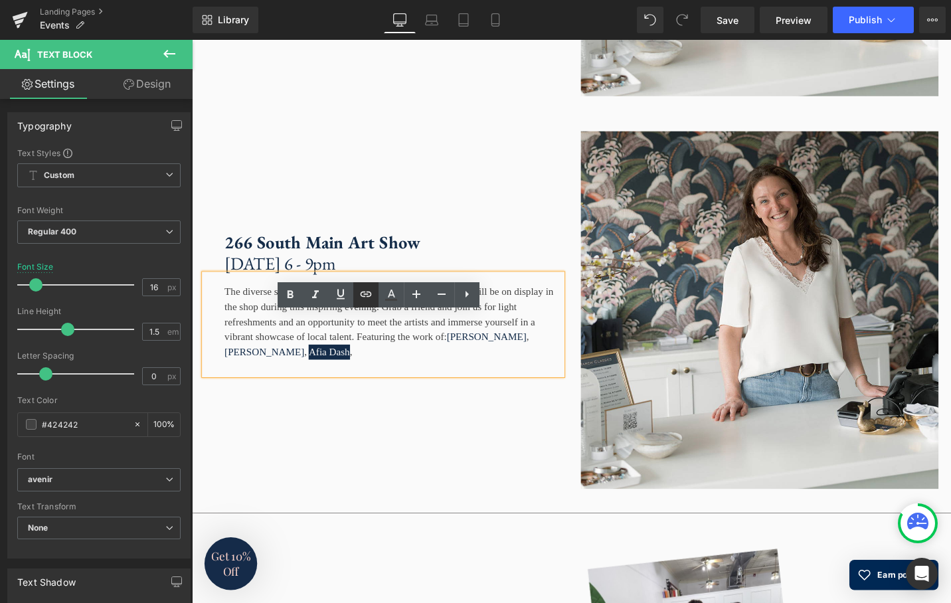
click at [367, 294] on icon at bounding box center [366, 294] width 16 height 16
click at [317, 422] on input "text" at bounding box center [373, 417] width 205 height 33
paste input "https://www.instagram.com/afiadash.art/?hl=en"
click at [488, 418] on icon "button" at bounding box center [489, 418] width 13 height 8
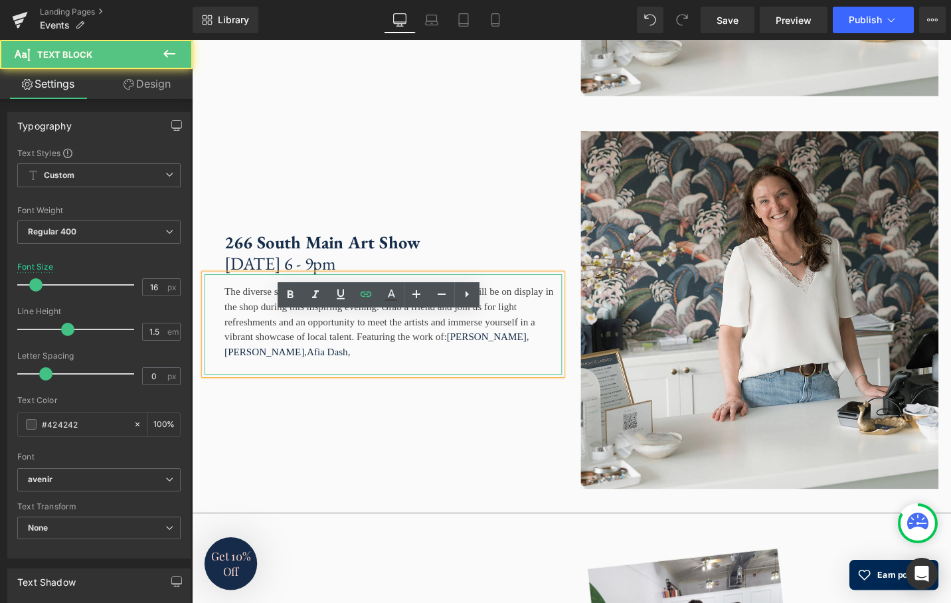
click at [413, 394] on div "The diverse styles and captivating pieces of 8 featured artists will be on disp…" at bounding box center [394, 341] width 379 height 106
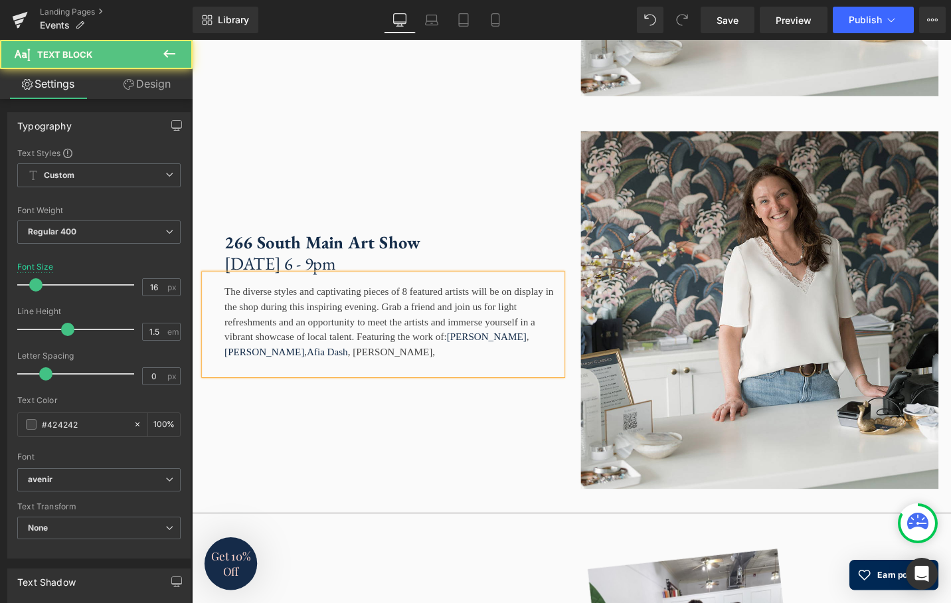
drag, startPoint x: 454, startPoint y: 410, endPoint x: 383, endPoint y: 414, distance: 71.1
click at [383, 394] on div "The diverse styles and captivating pieces of 8 featured artists will be on disp…" at bounding box center [394, 341] width 379 height 106
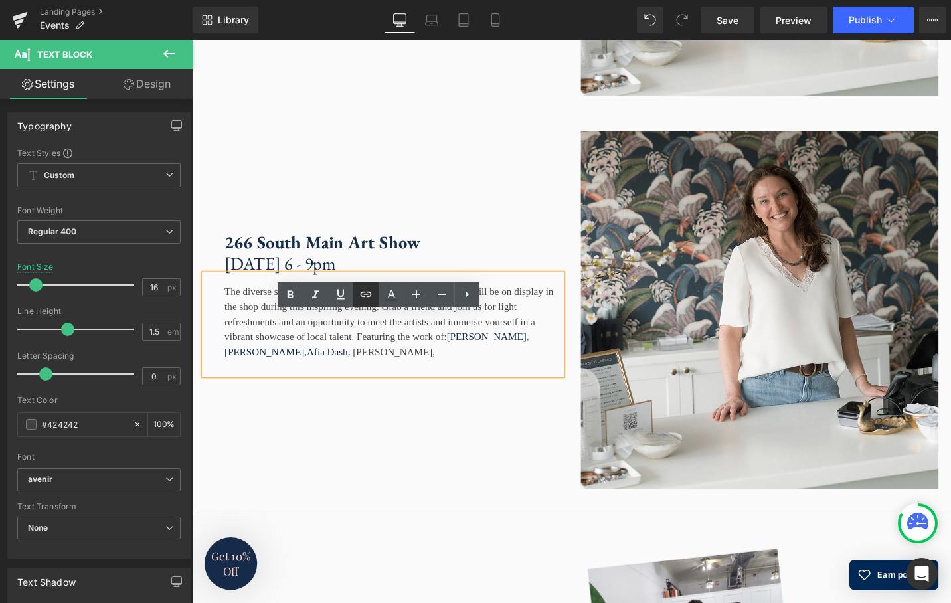
click at [367, 294] on icon at bounding box center [366, 294] width 16 height 16
click at [370, 416] on input "text" at bounding box center [399, 417] width 205 height 33
paste input "https://www.kristydefloresart.com/#/"
type input "https://www.kristydefloresart.com/#/"
click at [517, 416] on icon "button" at bounding box center [515, 418] width 16 height 16
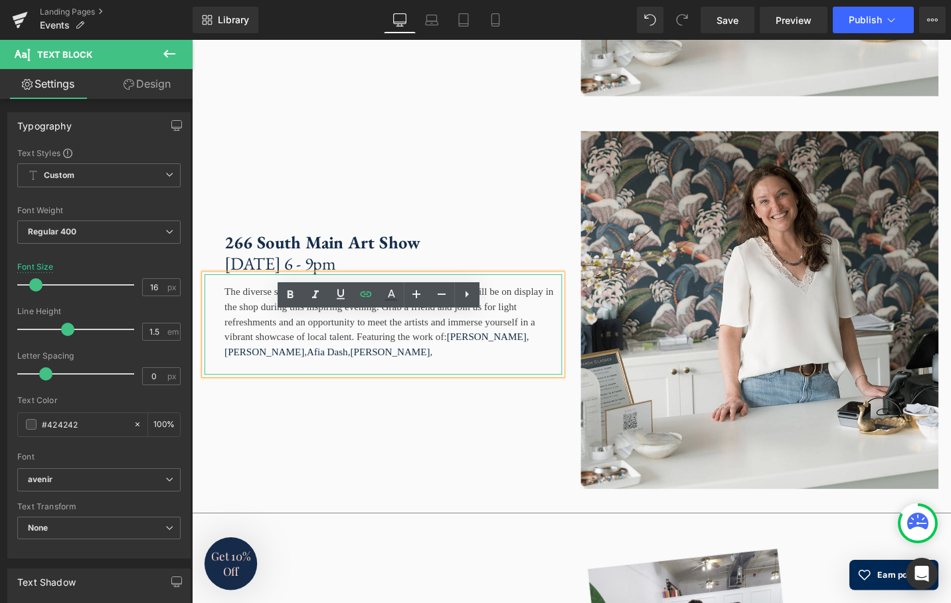
click at [476, 394] on div "The diverse styles and captivating pieces of 8 featured artists will be on disp…" at bounding box center [394, 341] width 379 height 106
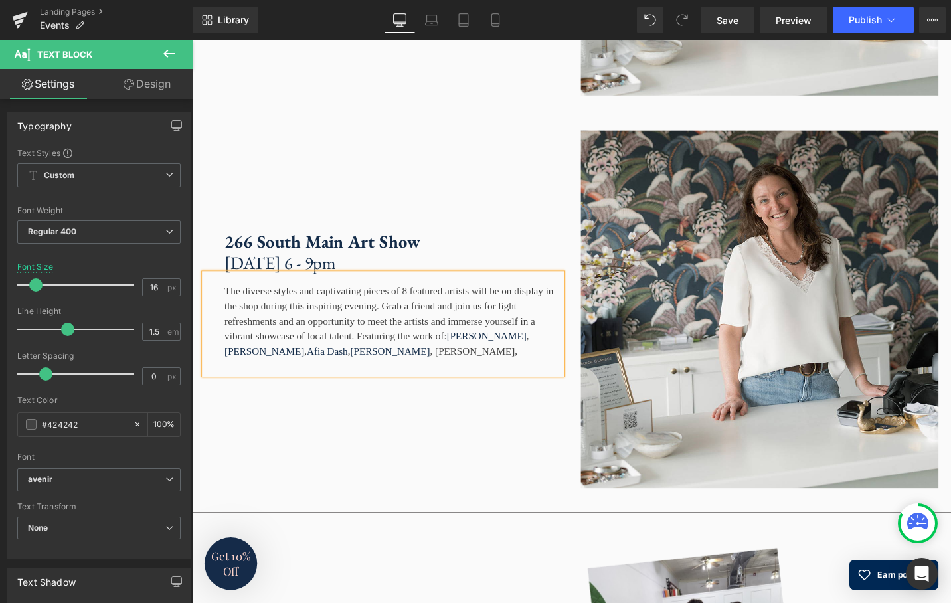
scroll to position [2221, 0]
drag, startPoint x: 517, startPoint y: 411, endPoint x: 462, endPoint y: 414, distance: 54.5
click at [462, 394] on div "The diverse styles and captivating pieces of 8 featured artists will be on disp…" at bounding box center [394, 341] width 379 height 106
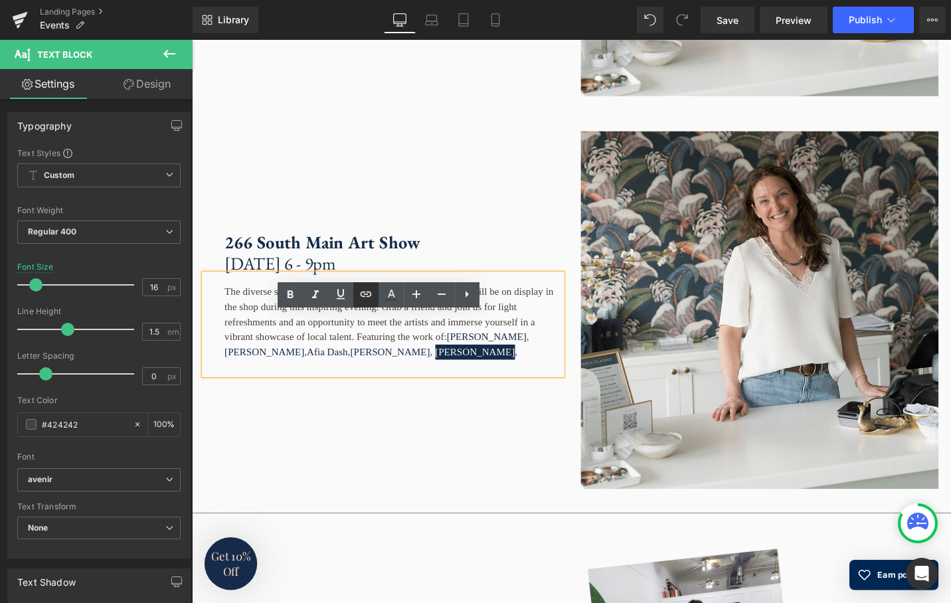
click at [364, 294] on icon at bounding box center [366, 294] width 16 height 16
click at [367, 416] on input "text" at bounding box center [399, 417] width 205 height 33
paste input "https://gretchenfuss.com/collection/"
type input "https://gretchenfuss.com/collection/"
drag, startPoint x: 515, startPoint y: 418, endPoint x: 343, endPoint y: 394, distance: 173.6
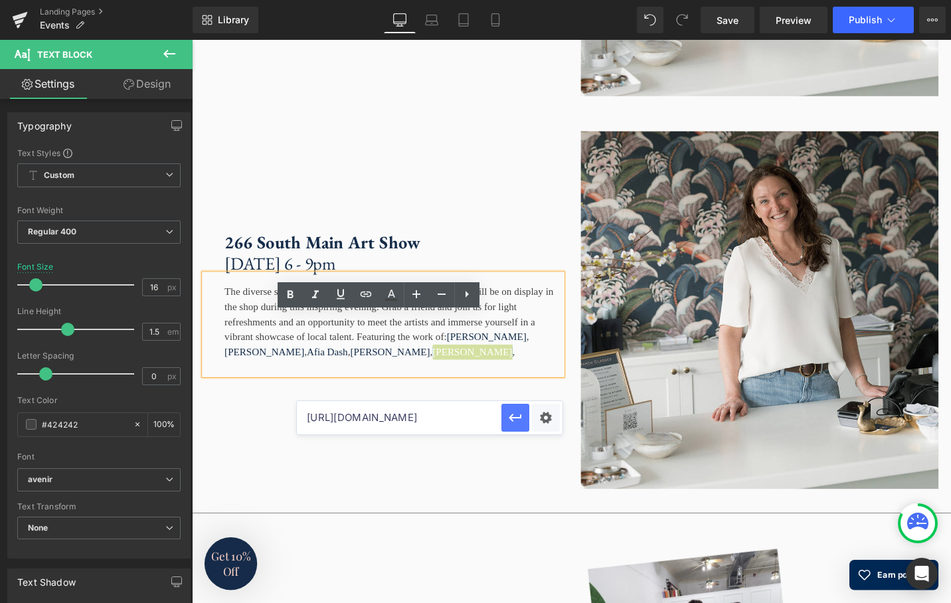
click at [515, 418] on icon "button" at bounding box center [515, 418] width 13 height 8
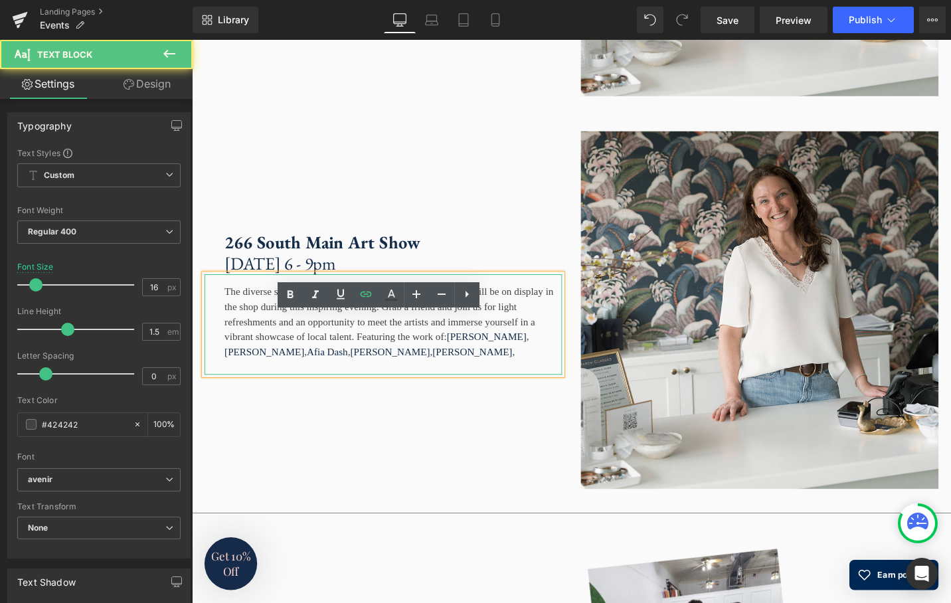
click at [542, 394] on div "The diverse styles and captivating pieces of 8 featured artists will be on disp…" at bounding box center [394, 341] width 379 height 106
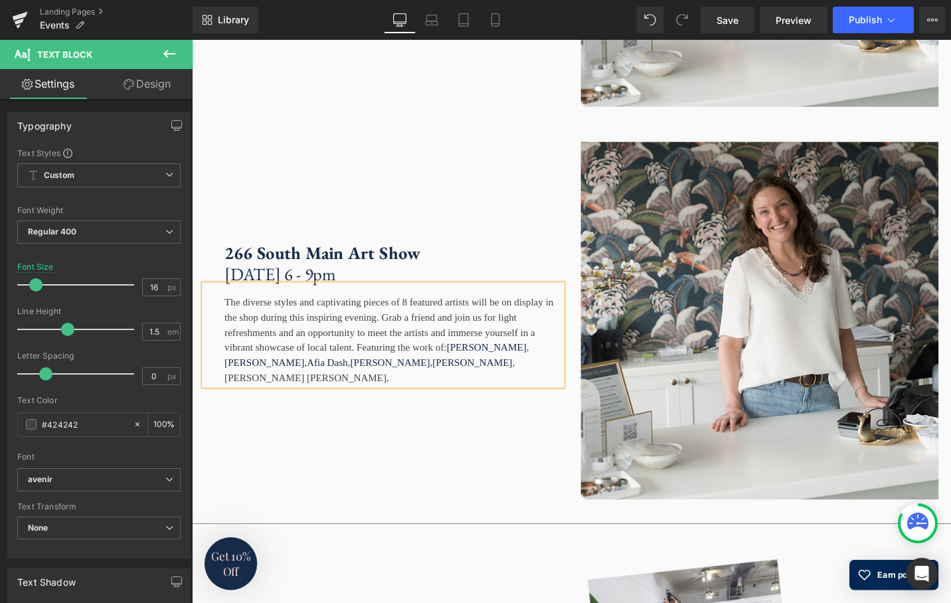
scroll to position [2207, 0]
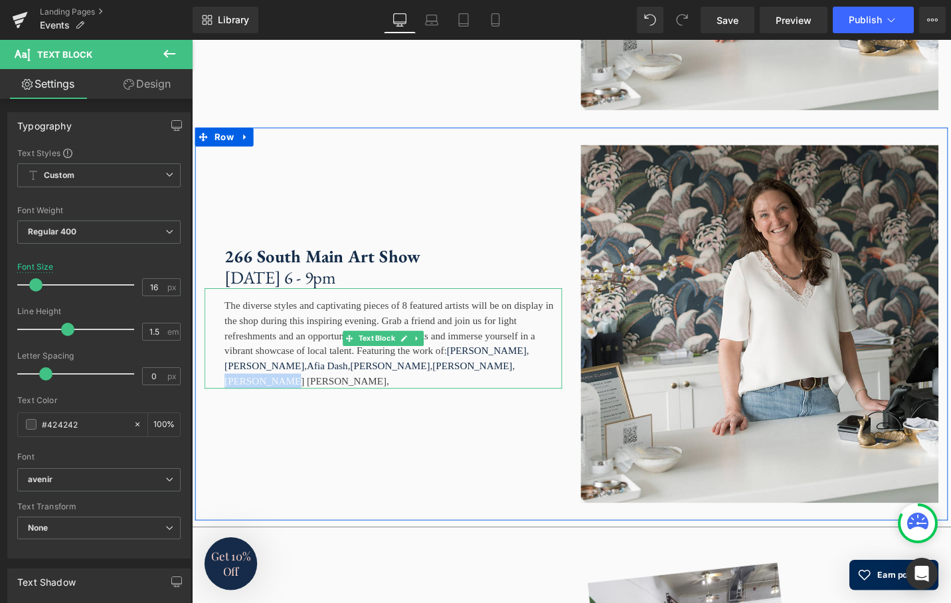
drag, startPoint x: 250, startPoint y: 438, endPoint x: 536, endPoint y: 421, distance: 286.8
click at [535, 409] on div "The diverse styles and captivating pieces of 8 featured artists will be on disp…" at bounding box center [394, 356] width 379 height 106
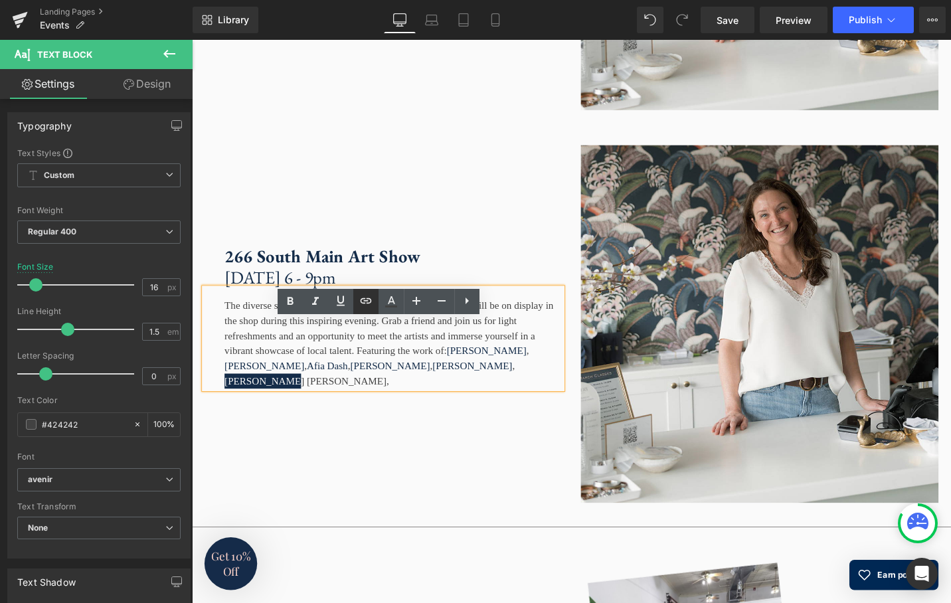
click at [366, 304] on icon at bounding box center [366, 301] width 16 height 16
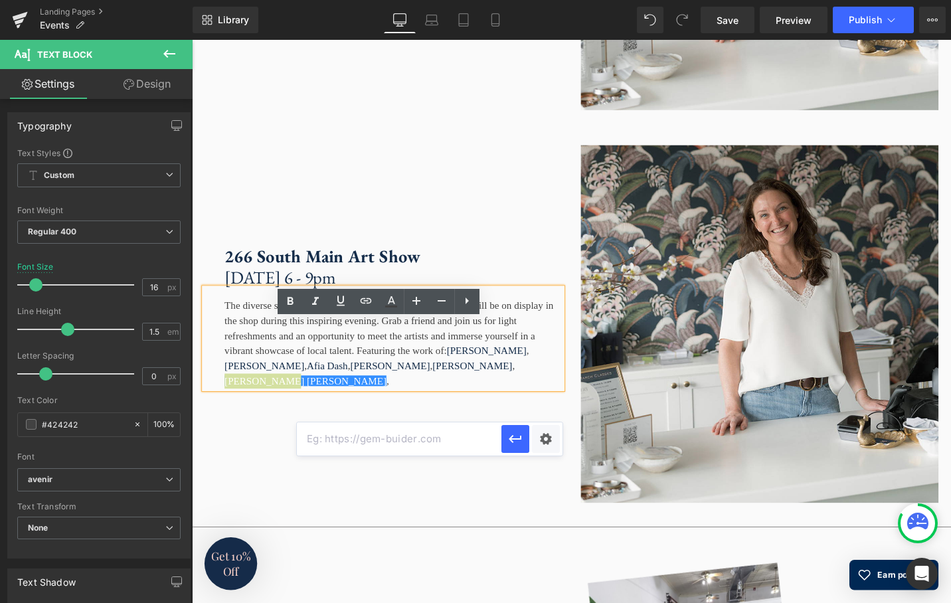
click at [327, 440] on input "text" at bounding box center [399, 438] width 205 height 33
paste input "https://www.alisonjerry.com/"
click at [516, 436] on icon "button" at bounding box center [515, 439] width 16 height 16
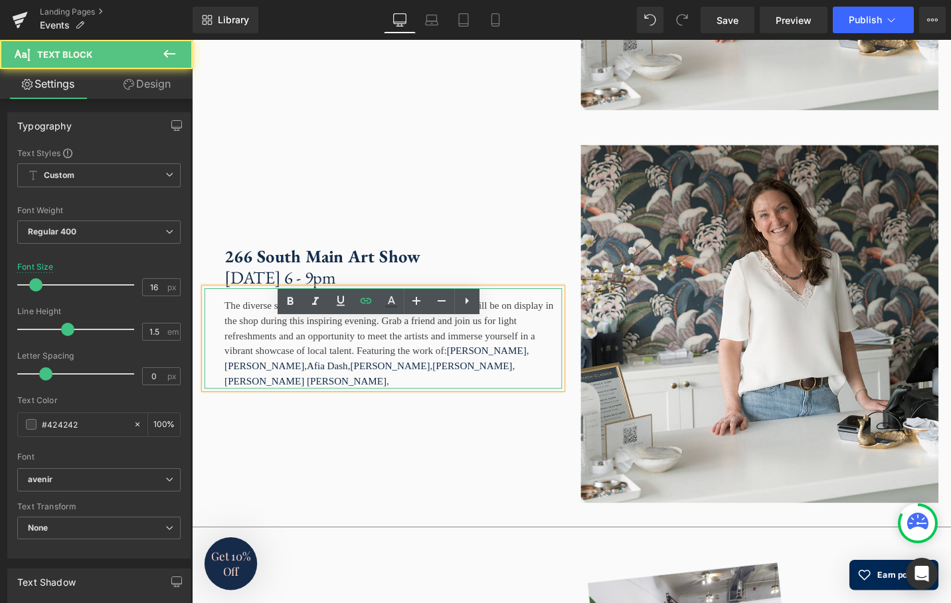
click at [276, 409] on div "The diverse styles and captivating pieces of 8 featured artists will be on disp…" at bounding box center [394, 356] width 379 height 106
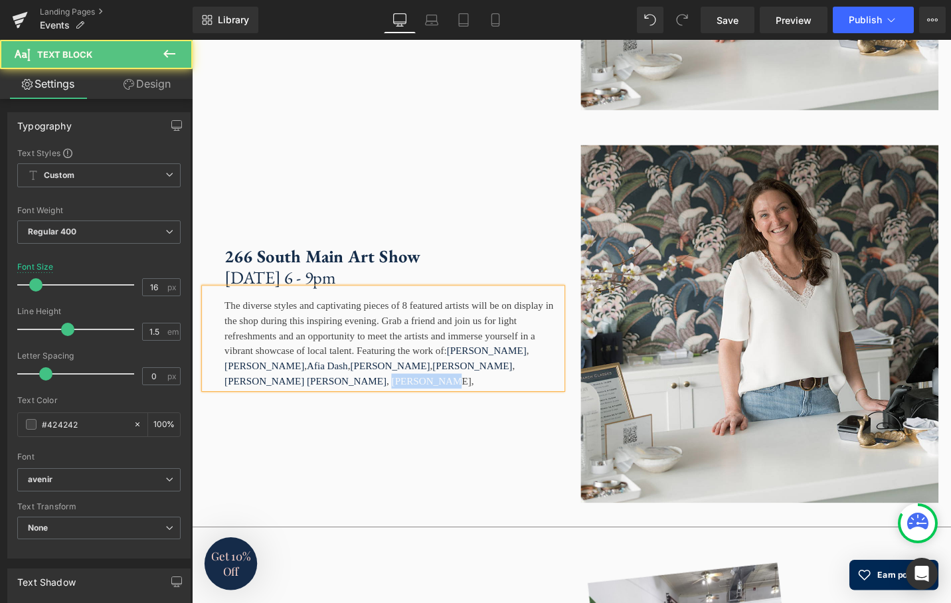
drag, startPoint x: 314, startPoint y: 435, endPoint x: 258, endPoint y: 438, distance: 56.5
click at [257, 409] on div "The diverse styles and captivating pieces of 8 featured artists will be on disp…" at bounding box center [394, 356] width 379 height 106
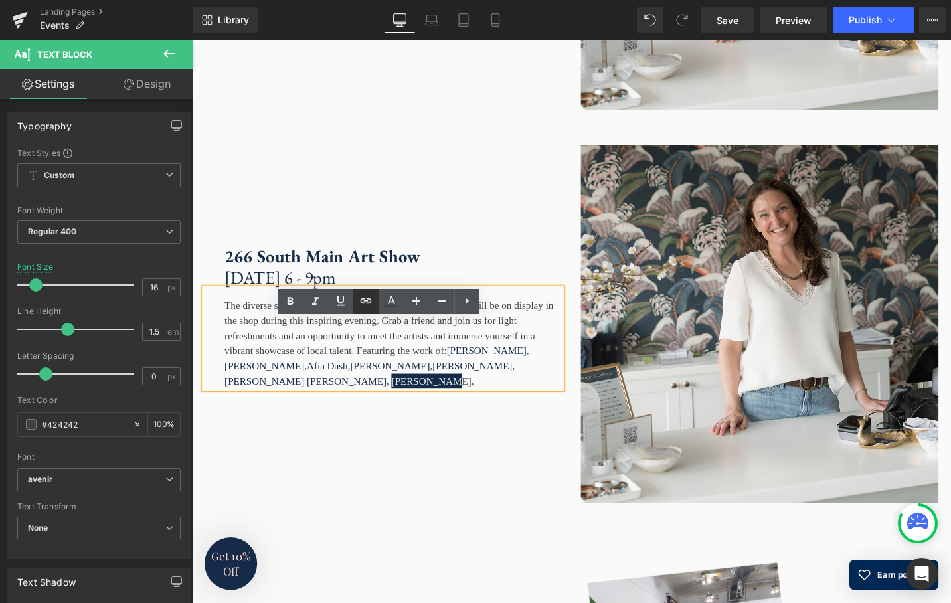
click at [366, 300] on icon at bounding box center [366, 301] width 16 height 16
click at [276, 438] on input "text" at bounding box center [308, 438] width 205 height 33
paste input "https://www.kellymoneyfineart.com/"
type input "https://www.kellymoneyfineart.com/"
click at [422, 438] on icon "button" at bounding box center [424, 439] width 13 height 8
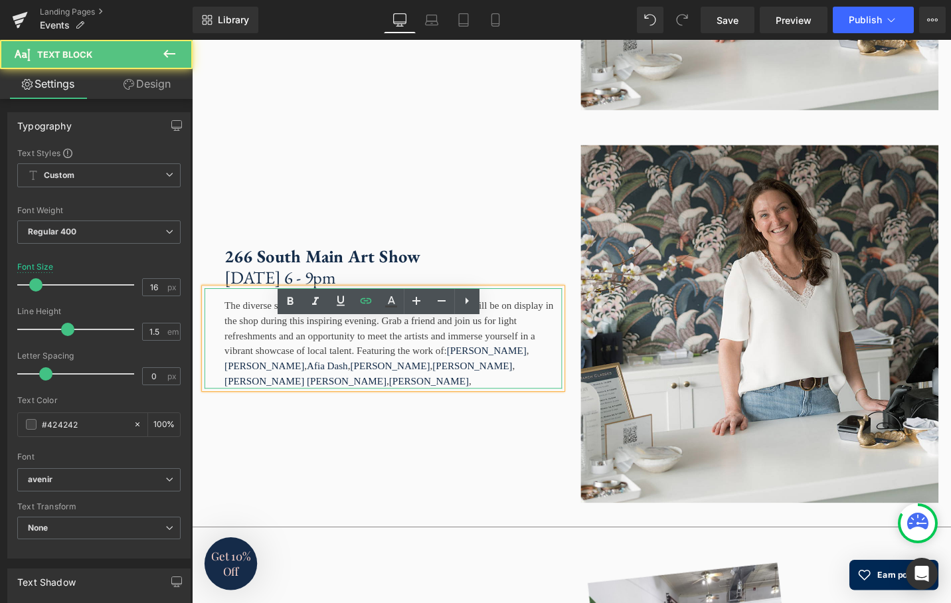
click at [326, 409] on div "The diverse styles and captivating pieces of 8 featured artists will be on disp…" at bounding box center [394, 356] width 379 height 106
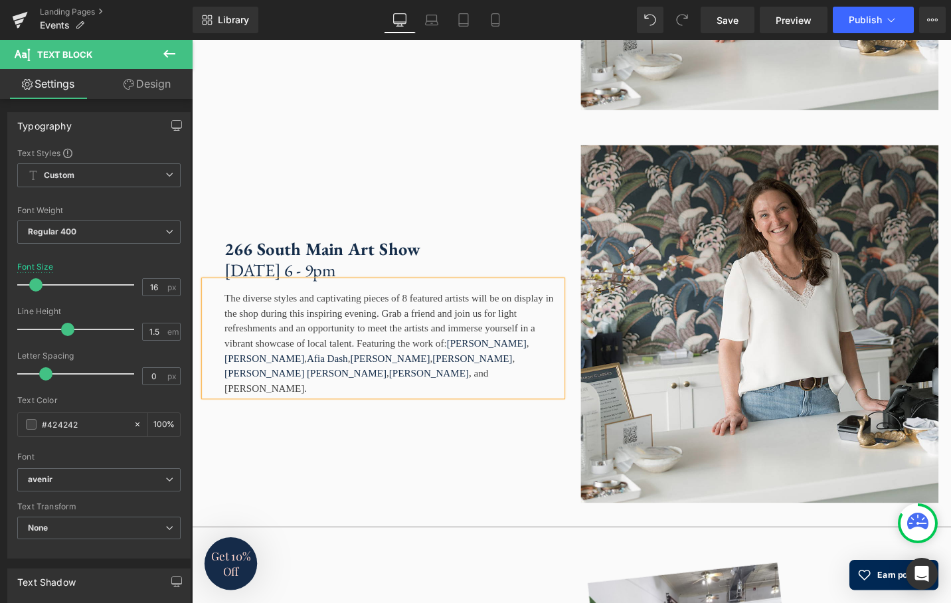
drag, startPoint x: 424, startPoint y: 434, endPoint x: 341, endPoint y: 436, distance: 83.0
click at [341, 417] on div "The diverse styles and captivating pieces of 8 featured artists will be on disp…" at bounding box center [394, 356] width 379 height 122
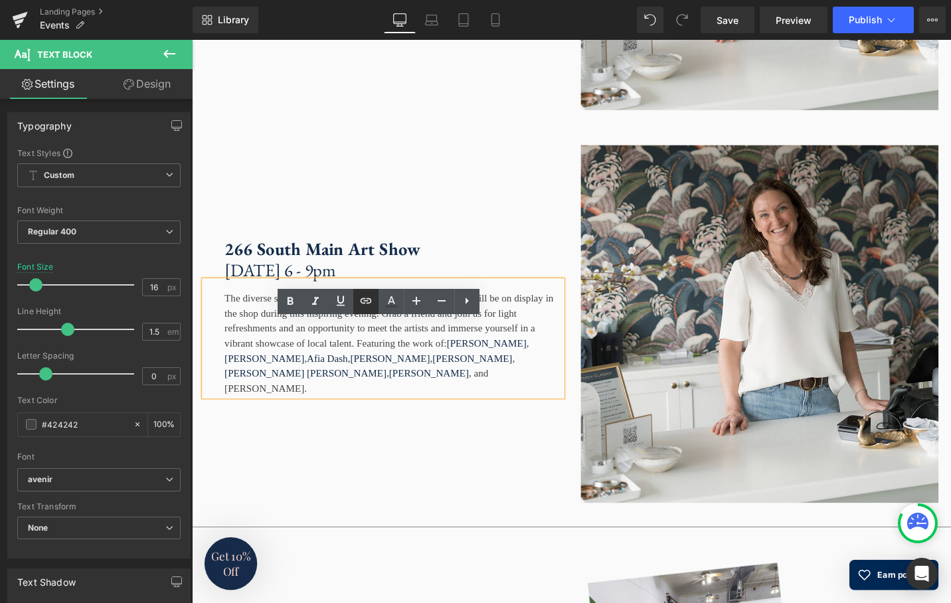
click at [367, 300] on icon at bounding box center [366, 301] width 16 height 16
click at [359, 446] on input "text" at bounding box center [399, 438] width 205 height 33
paste input "https://gunmarietextiles.com/"
type input "https://gunmarietextiles.com/"
click at [515, 434] on icon "button" at bounding box center [515, 439] width 16 height 16
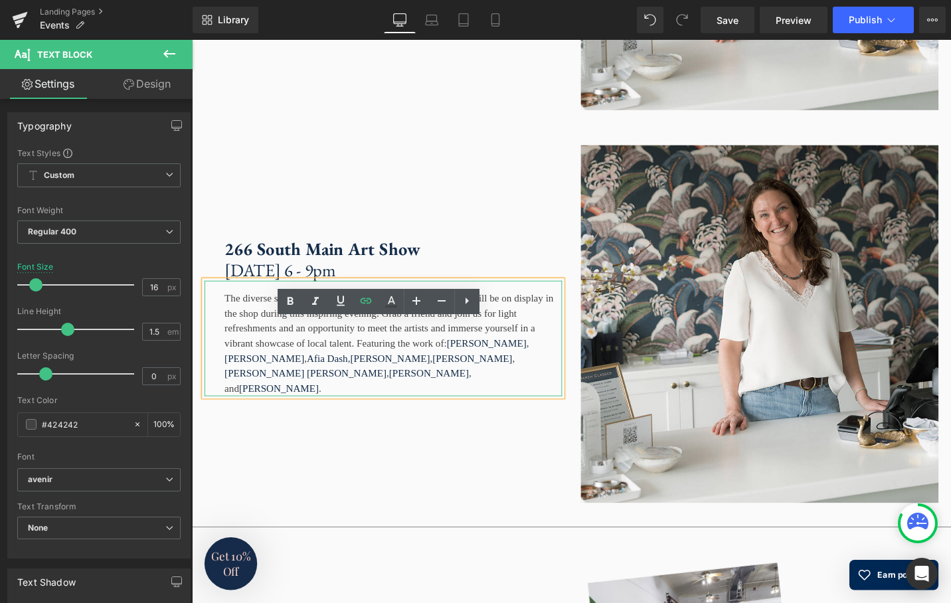
click at [471, 417] on div "The diverse styles and captivating pieces of 8 featured artists will be on disp…" at bounding box center [394, 356] width 379 height 122
click at [442, 402] on div "The diverse styles and captivating pieces of 8 featured artists will be on disp…" at bounding box center [394, 356] width 379 height 122
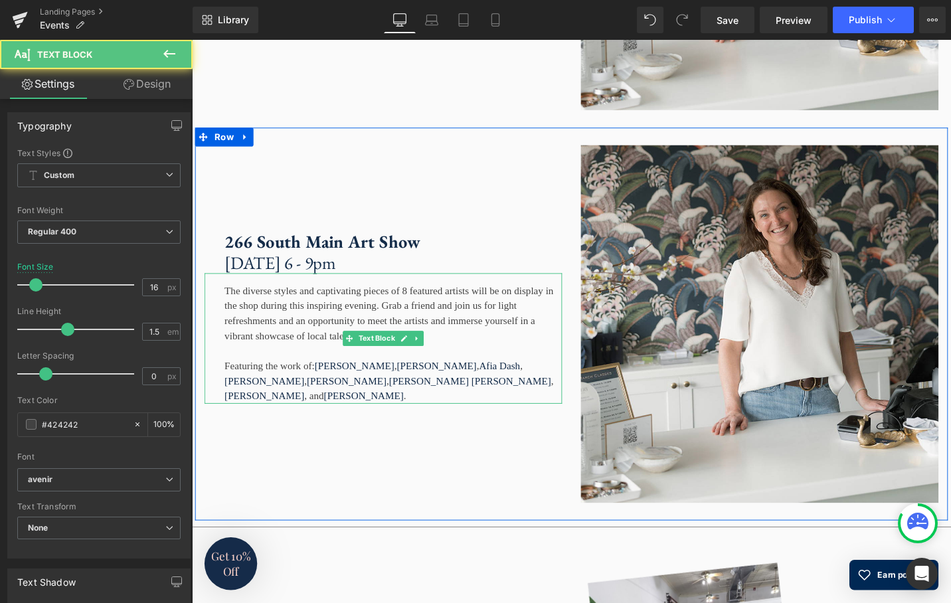
click at [272, 425] on div "Featuring the work of: Marie Carmack , Kelly Clark , Afia Dash , Kristy DeFlore…" at bounding box center [404, 401] width 357 height 48
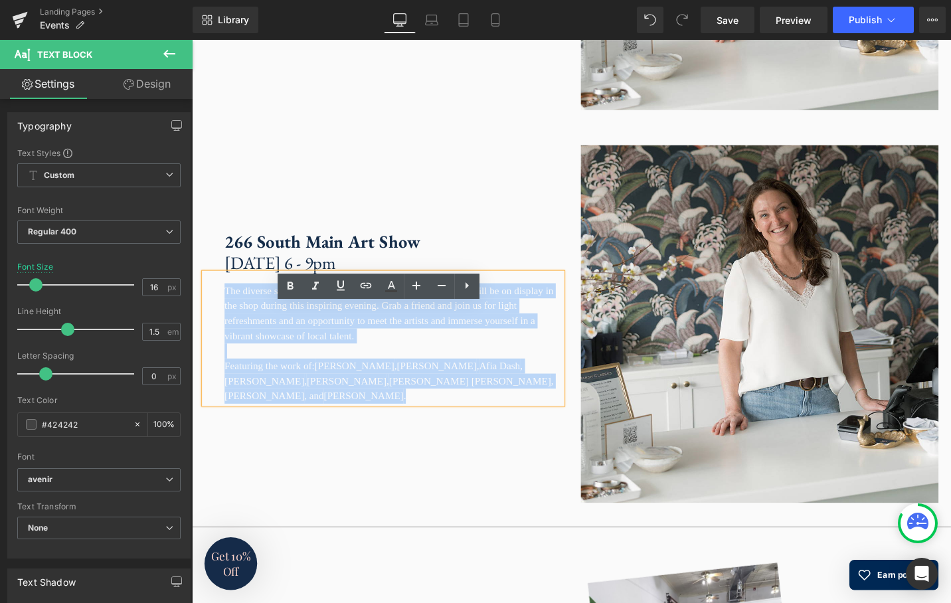
drag, startPoint x: 280, startPoint y: 452, endPoint x: 205, endPoint y: 336, distance: 138.3
click at [205, 335] on div "The diverse styles and captivating pieces of 8 featured artists will be on disp…" at bounding box center [394, 356] width 379 height 138
copy div "The diverse styles and captivating pieces of 8 featured artists will be on disp…"
click at [478, 221] on div "266 South Main Art Show Friday, October 3rd, 6 - 9pm Text Block The diverse sty…" at bounding box center [394, 340] width 398 height 379
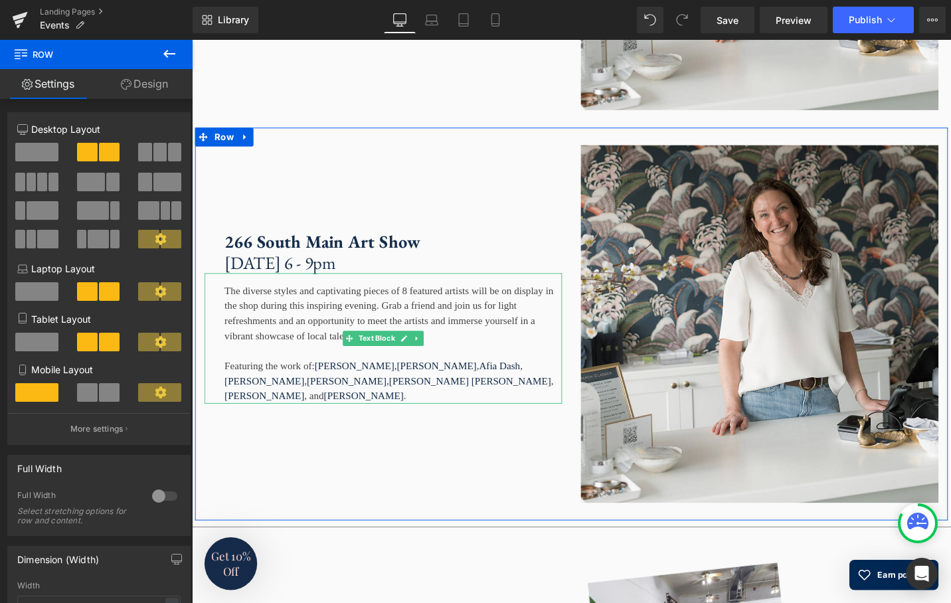
click at [490, 341] on div "The diverse styles and captivating pieces of 8 featured artists will be on disp…" at bounding box center [404, 330] width 357 height 64
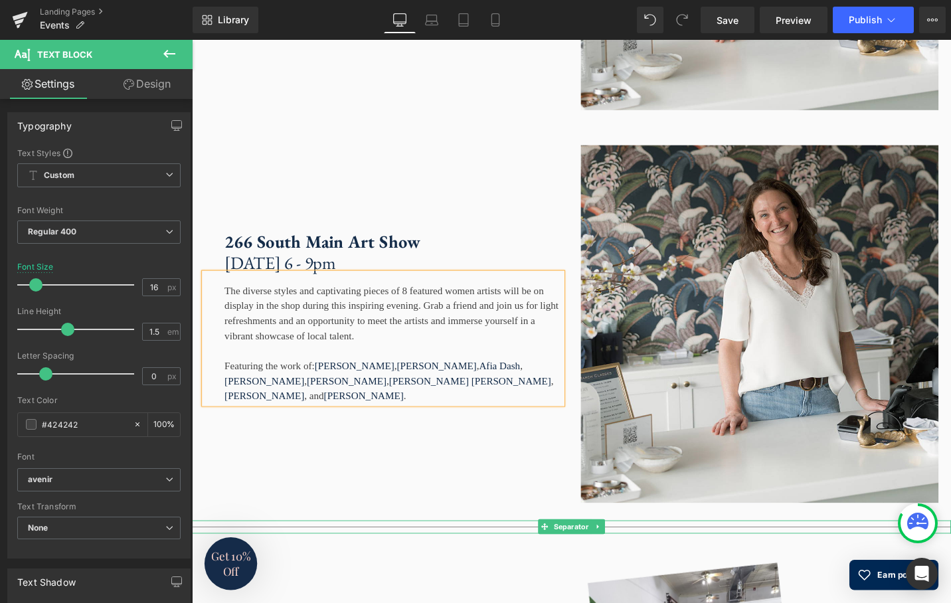
click at [389, 563] on div at bounding box center [594, 556] width 804 height 14
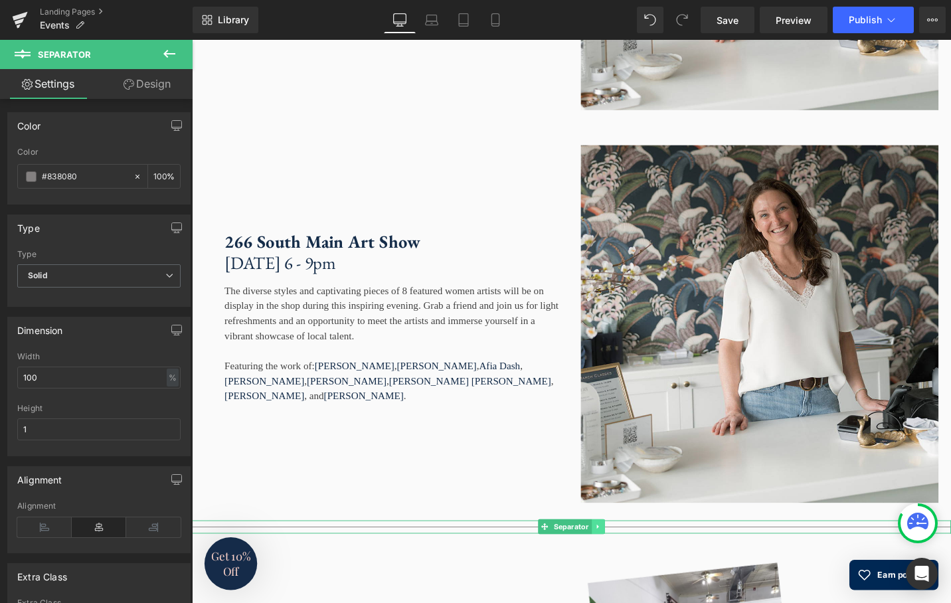
click at [617, 563] on link at bounding box center [622, 555] width 14 height 16
click at [615, 563] on link at bounding box center [615, 555] width 14 height 16
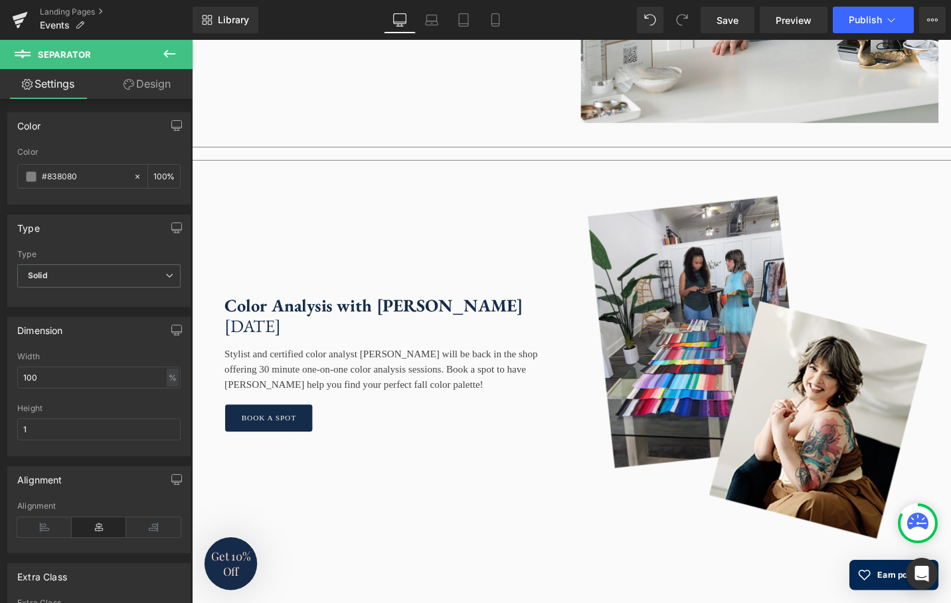
scroll to position [2414, 0]
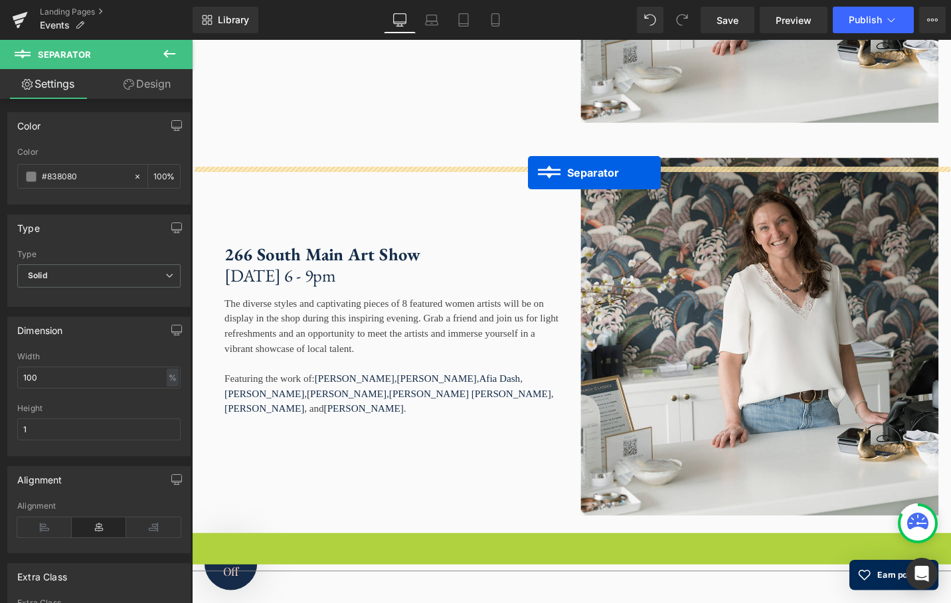
drag, startPoint x: 544, startPoint y: 379, endPoint x: 548, endPoint y: 181, distance: 197.9
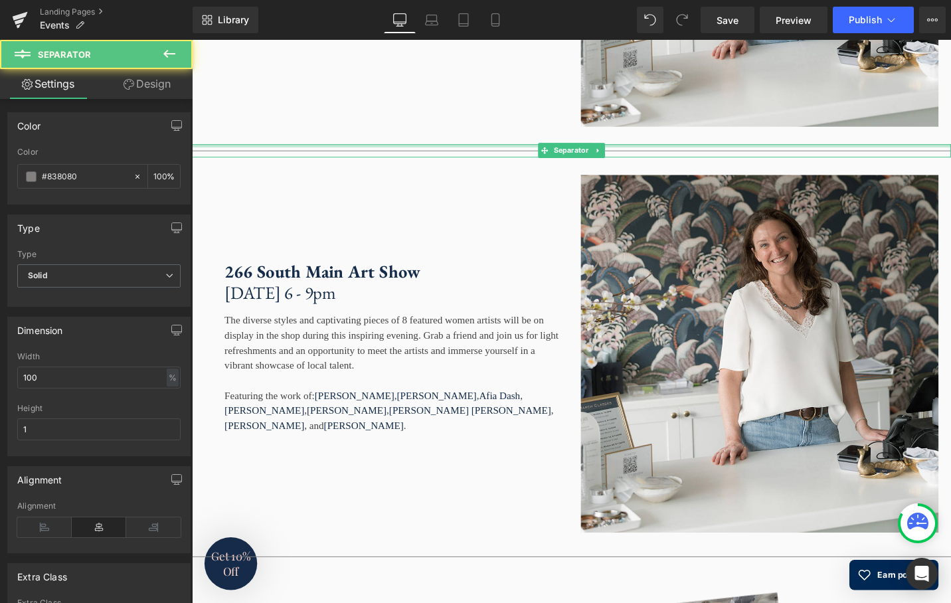
scroll to position [2188, 0]
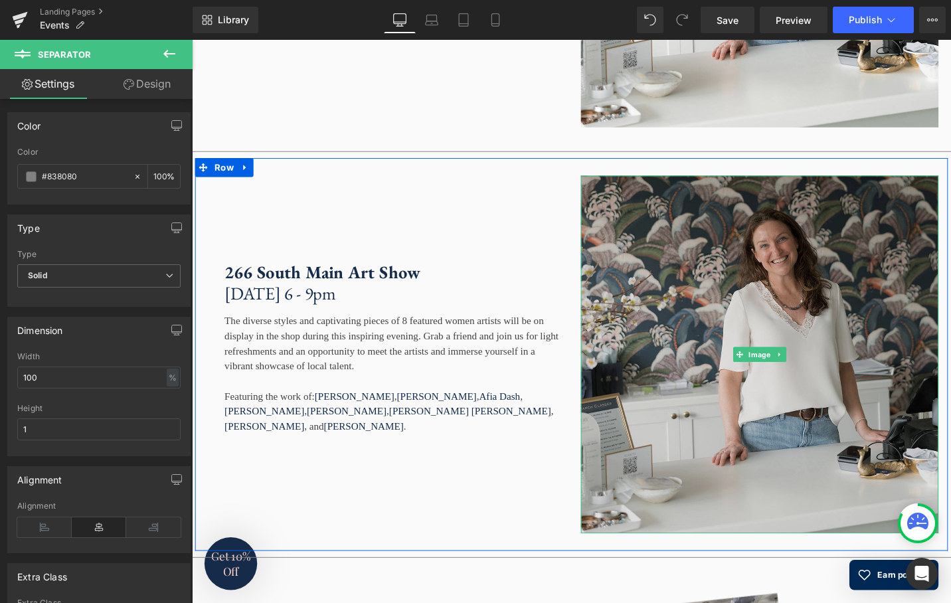
click at [813, 328] on img at bounding box center [793, 373] width 379 height 379
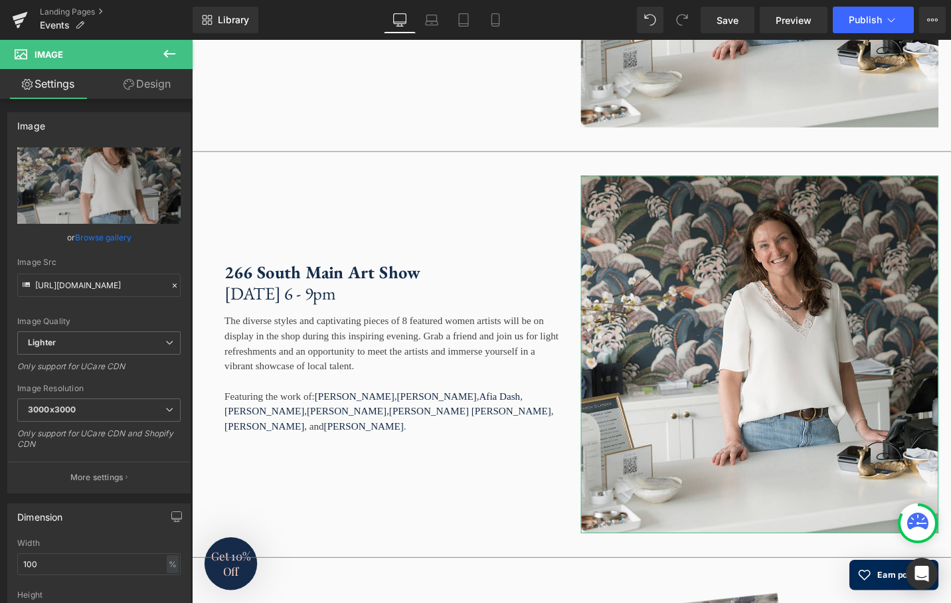
click at [100, 239] on link "Browse gallery" at bounding box center [103, 237] width 56 height 23
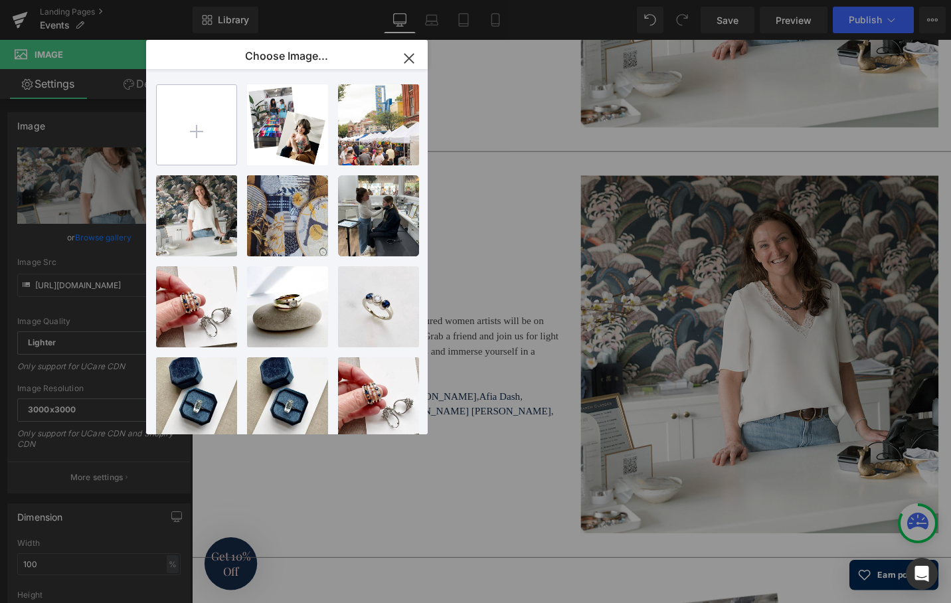
click at [198, 127] on input "file" at bounding box center [197, 125] width 80 height 80
type input "C:\fakepath\Untitled design(1).jpg"
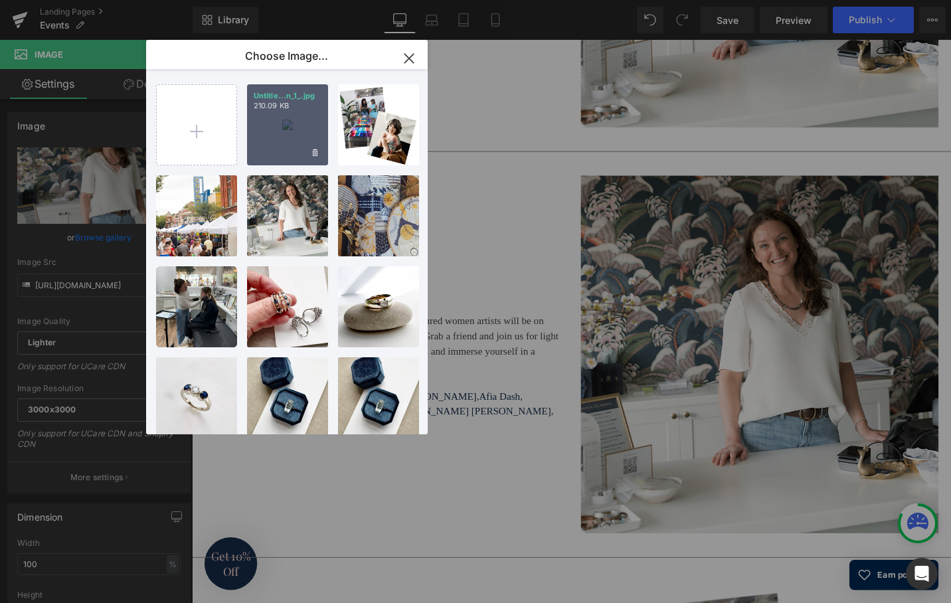
click at [302, 120] on div "Untitle...n_1_.jpg 210.09 KB" at bounding box center [287, 124] width 81 height 81
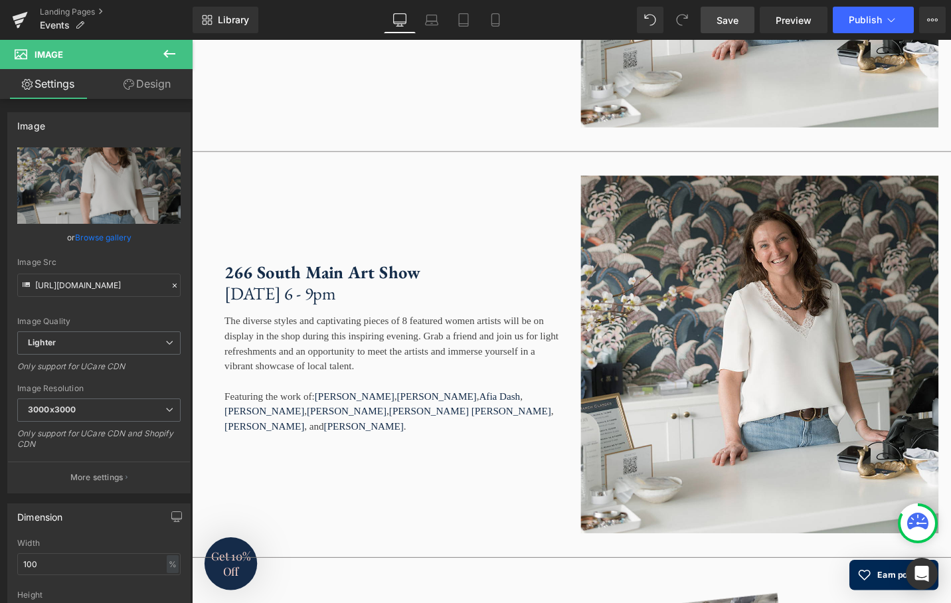
click at [725, 19] on span "Save" at bounding box center [728, 20] width 22 height 14
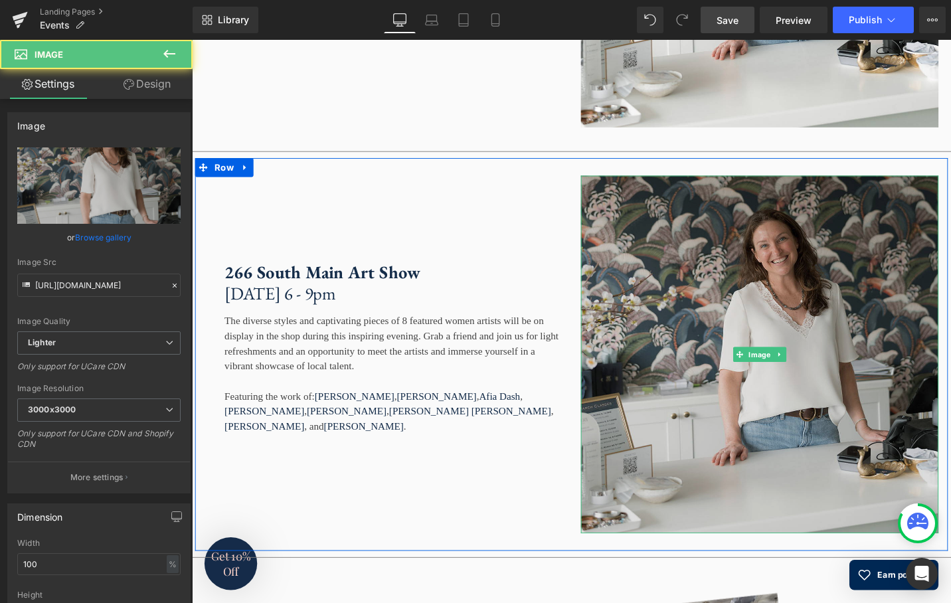
click at [784, 360] on img at bounding box center [793, 373] width 379 height 379
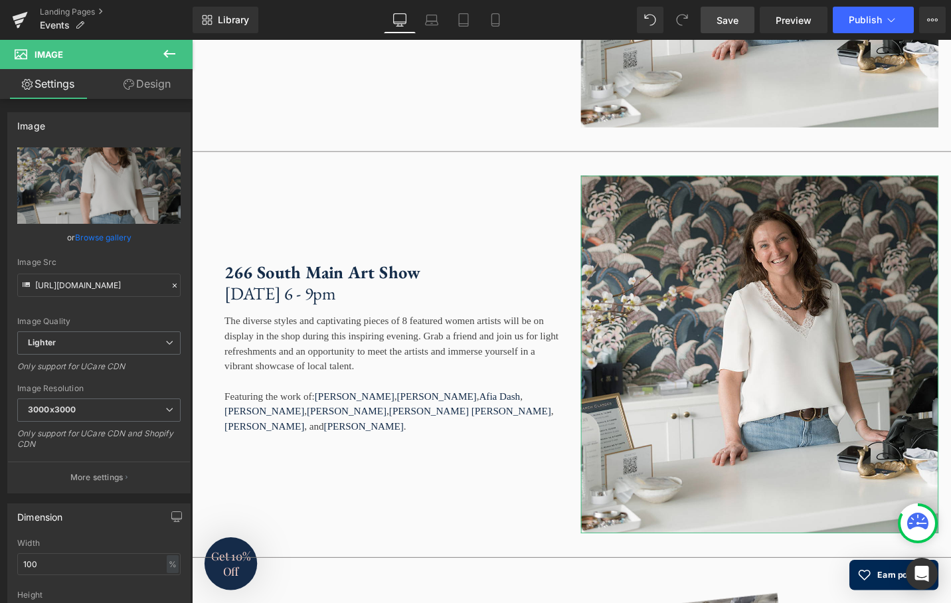
click at [112, 240] on link "Browse gallery" at bounding box center [103, 237] width 56 height 23
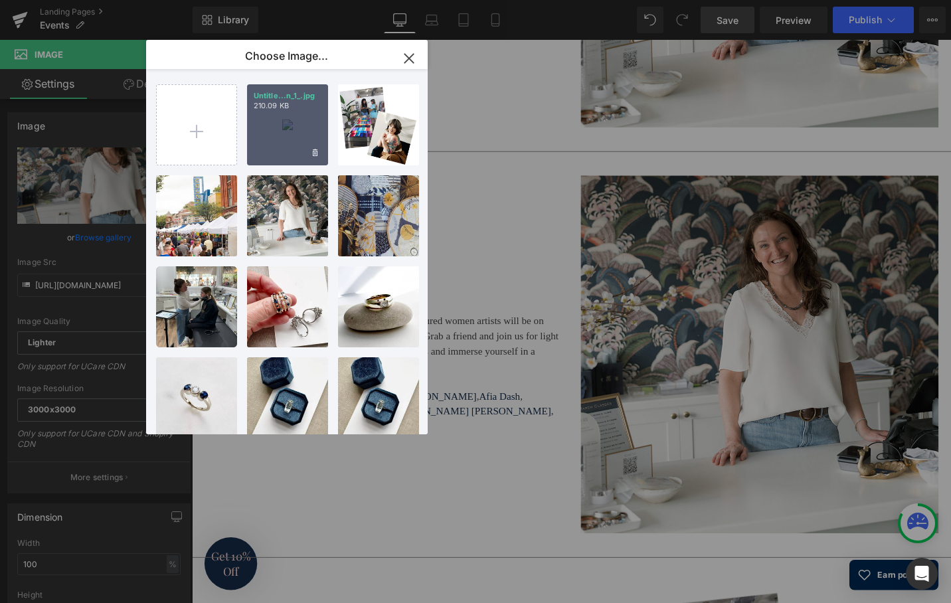
click at [280, 108] on p "210.09 KB" at bounding box center [288, 106] width 68 height 10
type input "https://ucarecdn.com/26f35d8b-6372-408b-8be7-6fda4df53489/-/format/auto/-/previ…"
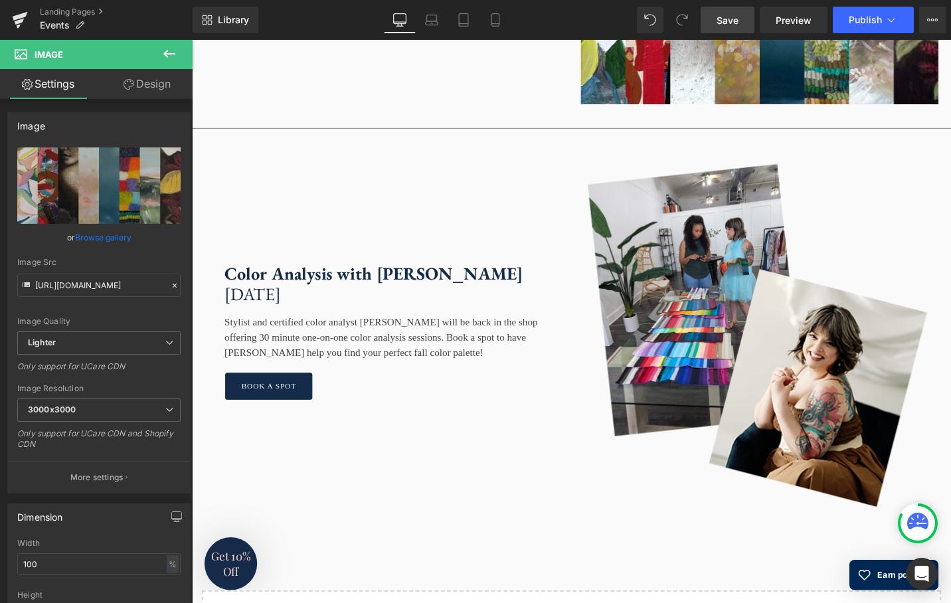
scroll to position [2637, 0]
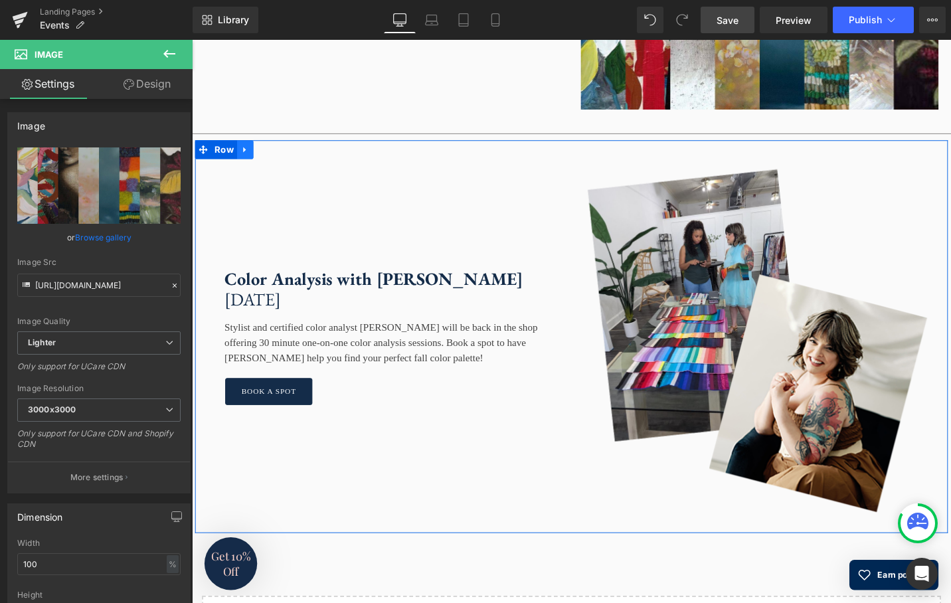
click at [247, 166] on link at bounding box center [248, 156] width 17 height 20
click at [266, 166] on link at bounding box center [265, 156] width 17 height 20
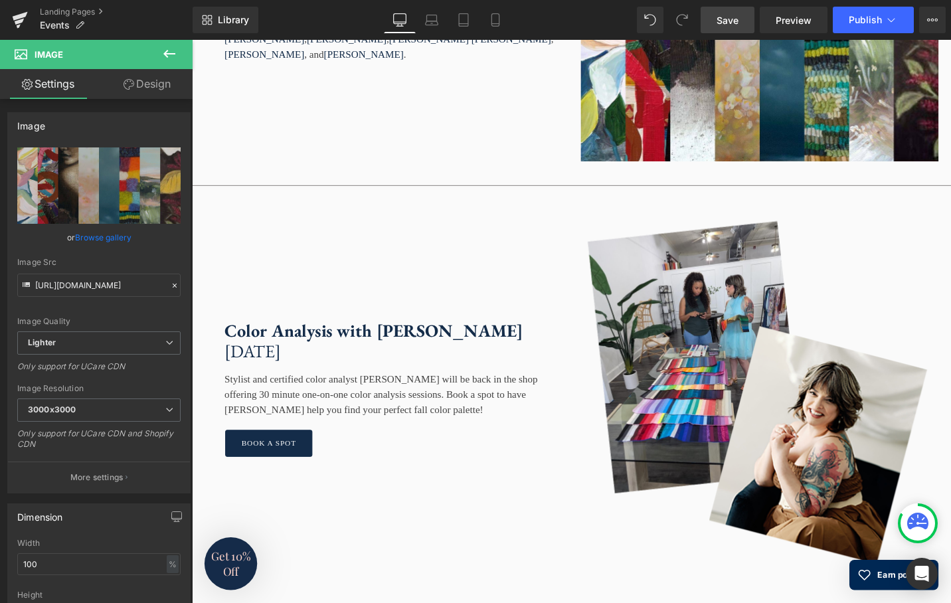
scroll to position [2571, 0]
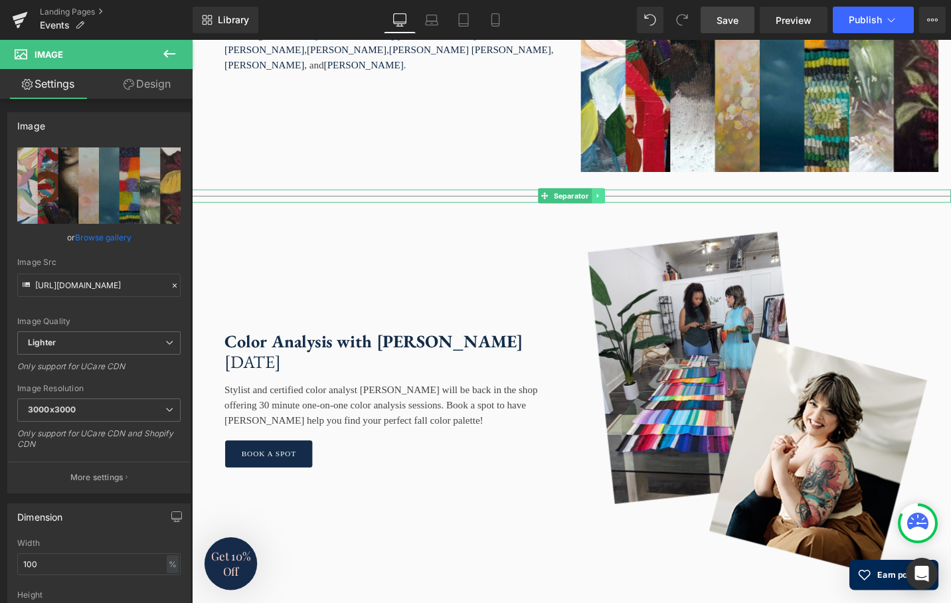
click at [618, 213] on link at bounding box center [622, 205] width 14 height 16
click at [614, 213] on link at bounding box center [615, 205] width 14 height 16
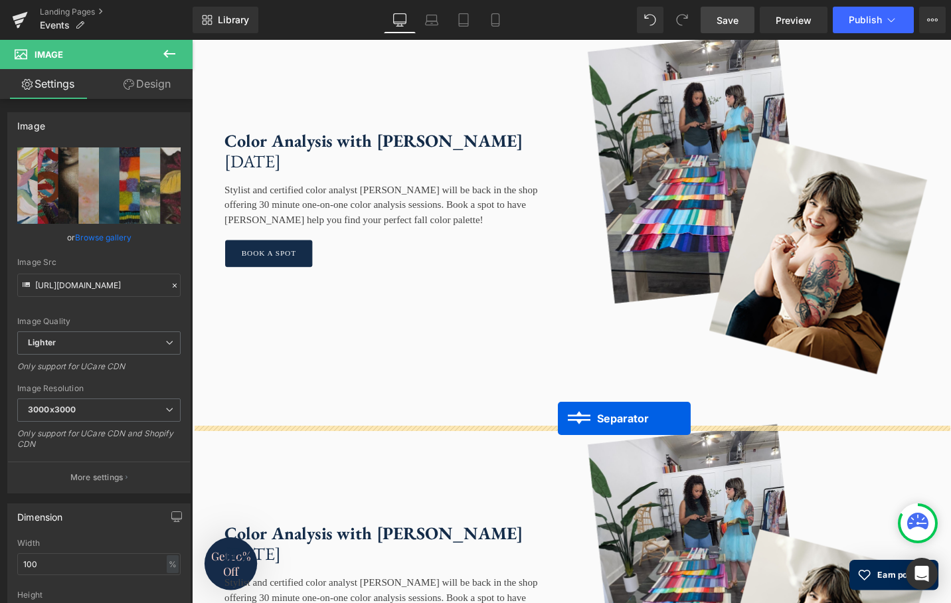
drag, startPoint x: 563, startPoint y: 252, endPoint x: 579, endPoint y: 437, distance: 186.0
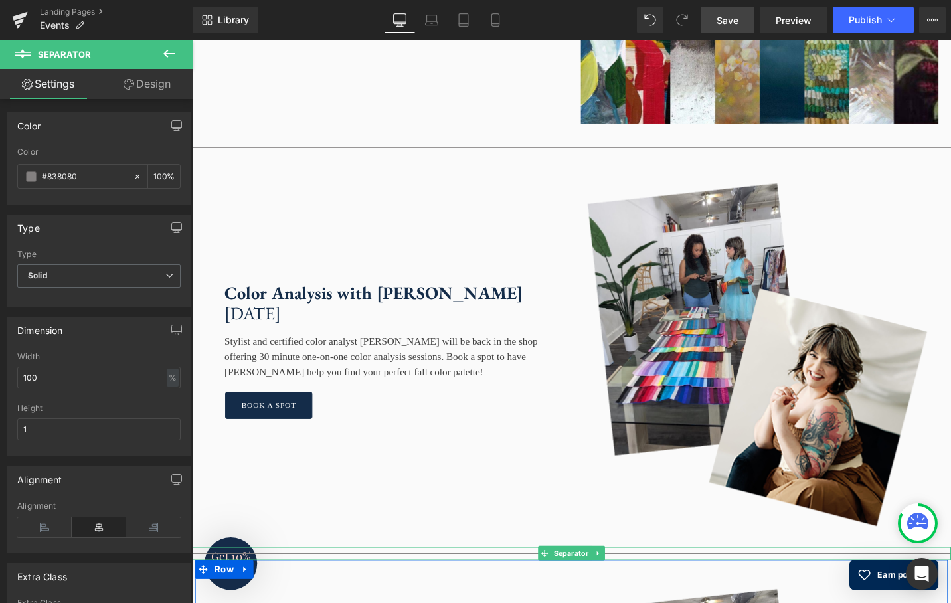
scroll to position [2545, 0]
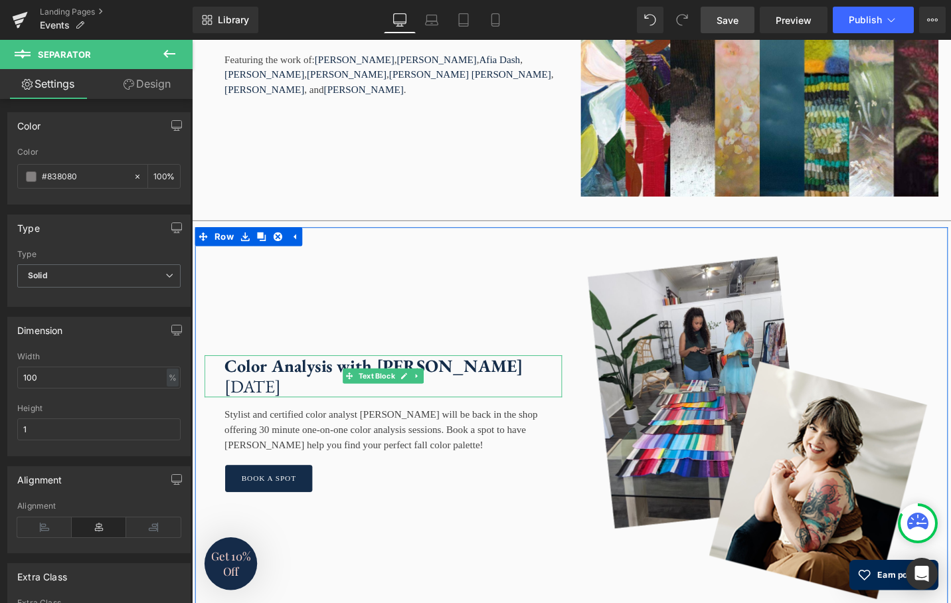
click at [465, 396] on strong "Color Analysis with Susan Padron" at bounding box center [384, 385] width 316 height 24
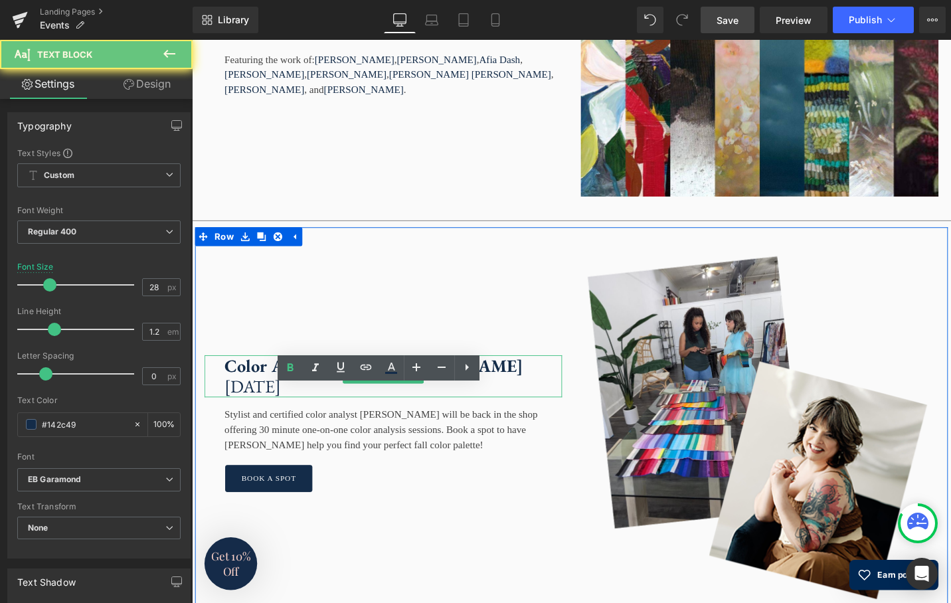
click at [465, 396] on strong "Color Analysis with Susan Padron" at bounding box center [384, 385] width 316 height 24
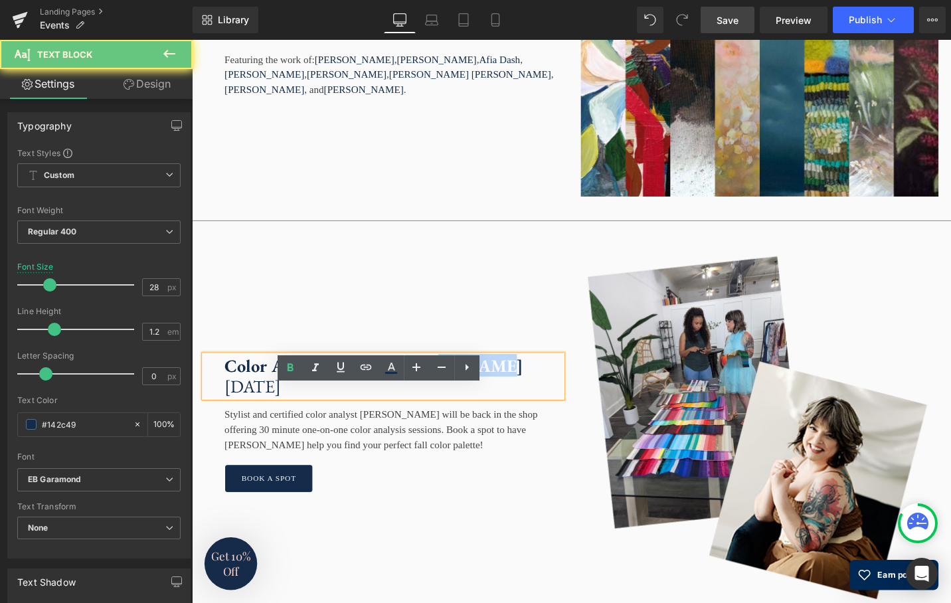
click at [484, 396] on strong "Color Analysis with Susan Padron" at bounding box center [384, 385] width 316 height 24
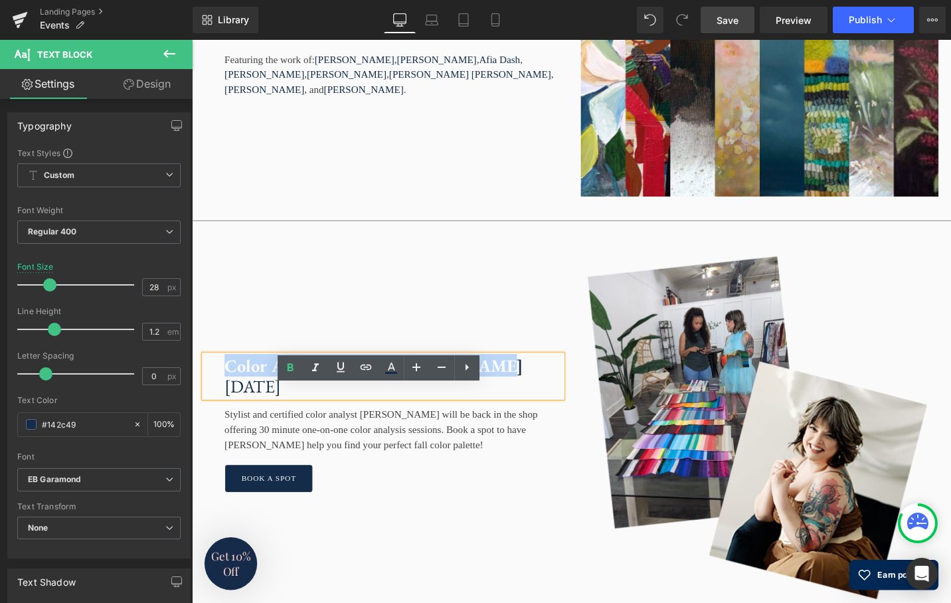
drag, startPoint x: 490, startPoint y: 418, endPoint x: 231, endPoint y: 421, distance: 259.0
click at [230, 396] on strong "Color Analysis with Susan Padron" at bounding box center [384, 385] width 316 height 24
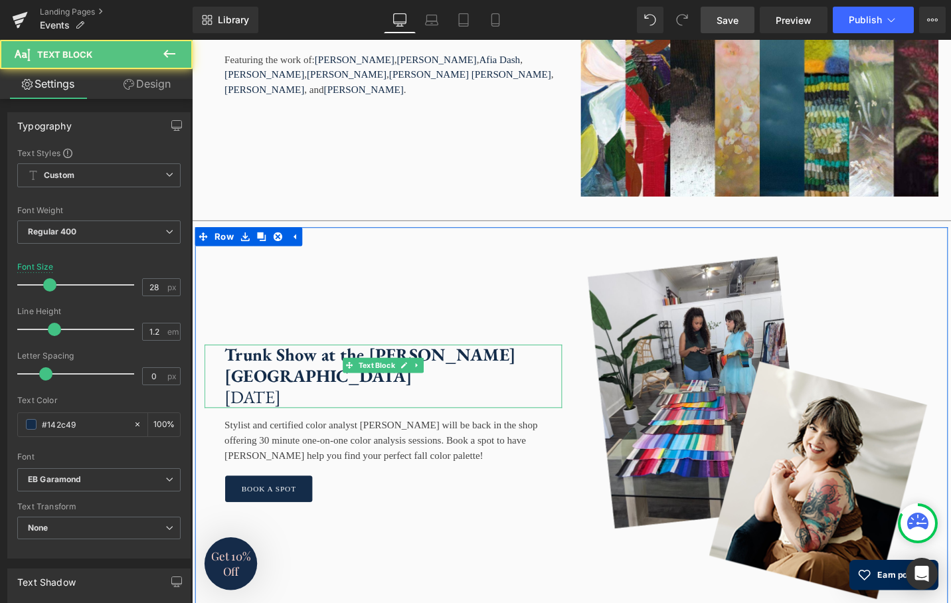
click at [333, 430] on p "Saturday, October 25th" at bounding box center [404, 418] width 357 height 23
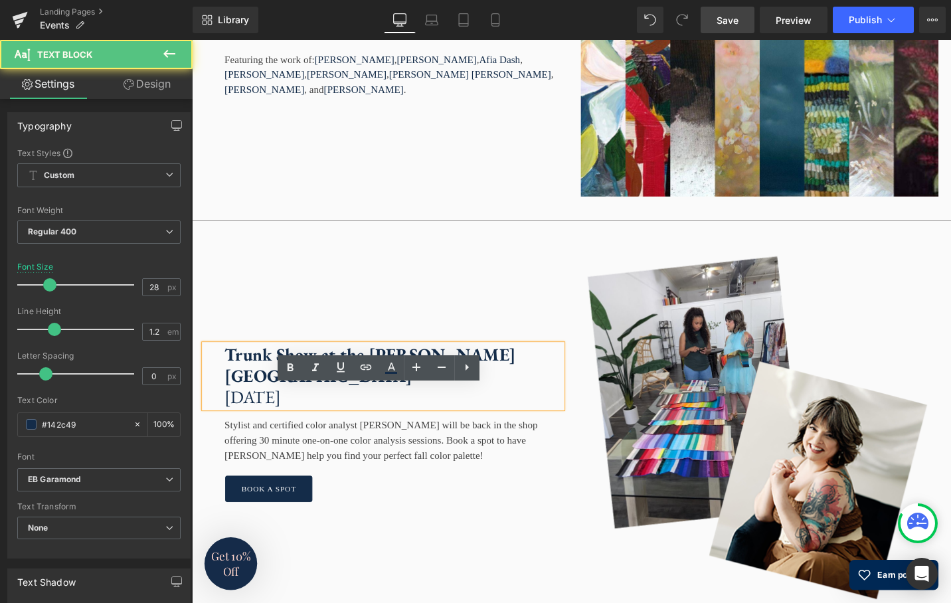
click at [285, 430] on p "Saturday, October 25th" at bounding box center [404, 418] width 357 height 23
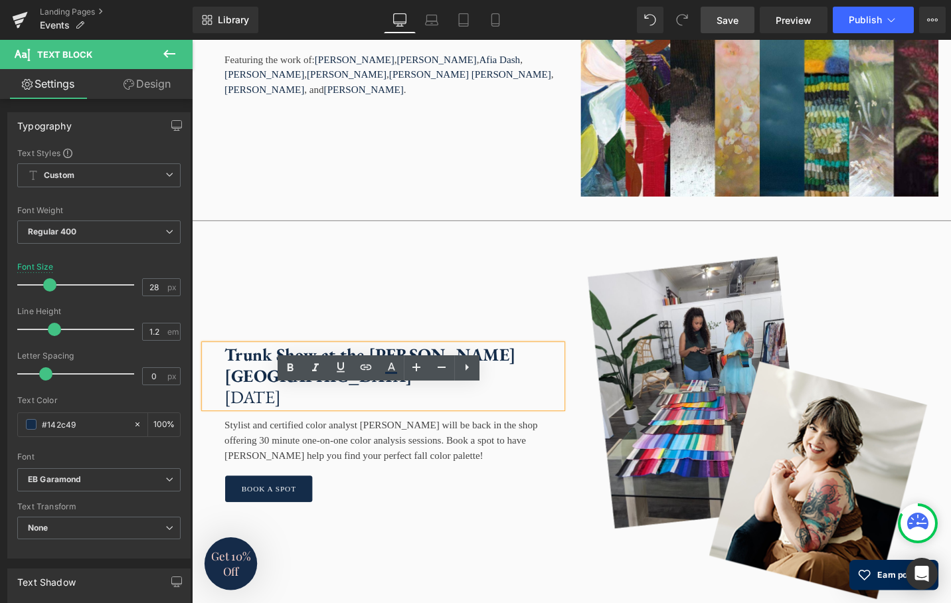
drag, startPoint x: 286, startPoint y: 443, endPoint x: 228, endPoint y: 444, distance: 57.1
click at [228, 430] on p "Saturday, October 25th" at bounding box center [404, 418] width 357 height 23
click at [381, 430] on p "Thursday, October 25th" at bounding box center [404, 418] width 357 height 23
click at [432, 430] on p "Thursday, October 16th" at bounding box center [404, 418] width 357 height 23
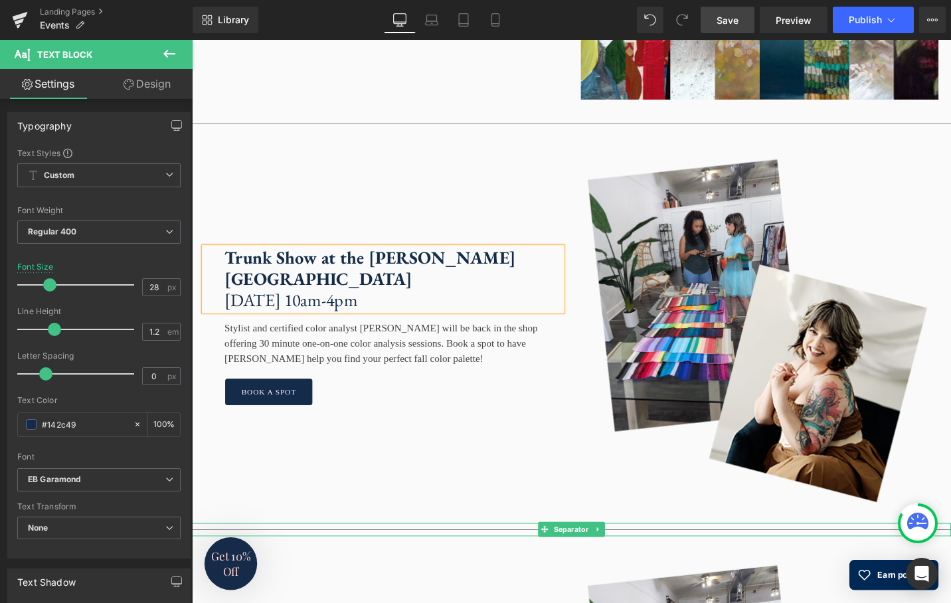
scroll to position [2646, 0]
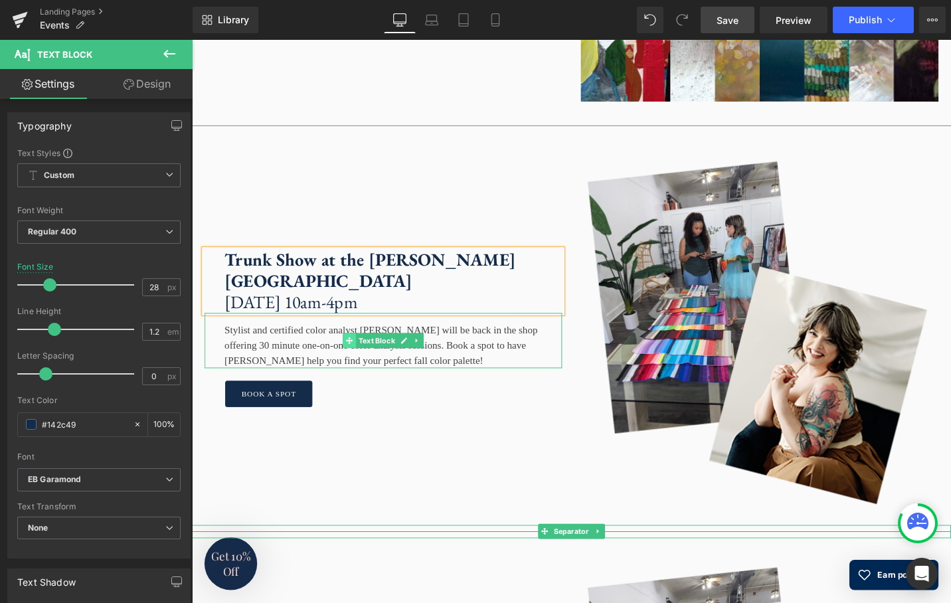
click at [365, 366] on span at bounding box center [359, 358] width 14 height 16
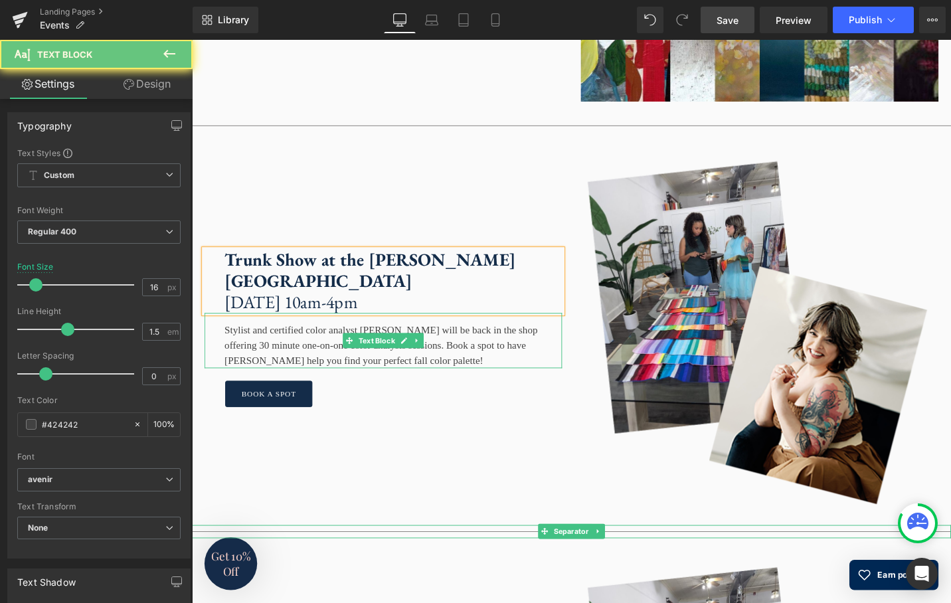
click at [313, 377] on div "Stylist and certified color analyst Susan Padron will be back in the shop offer…" at bounding box center [394, 358] width 379 height 58
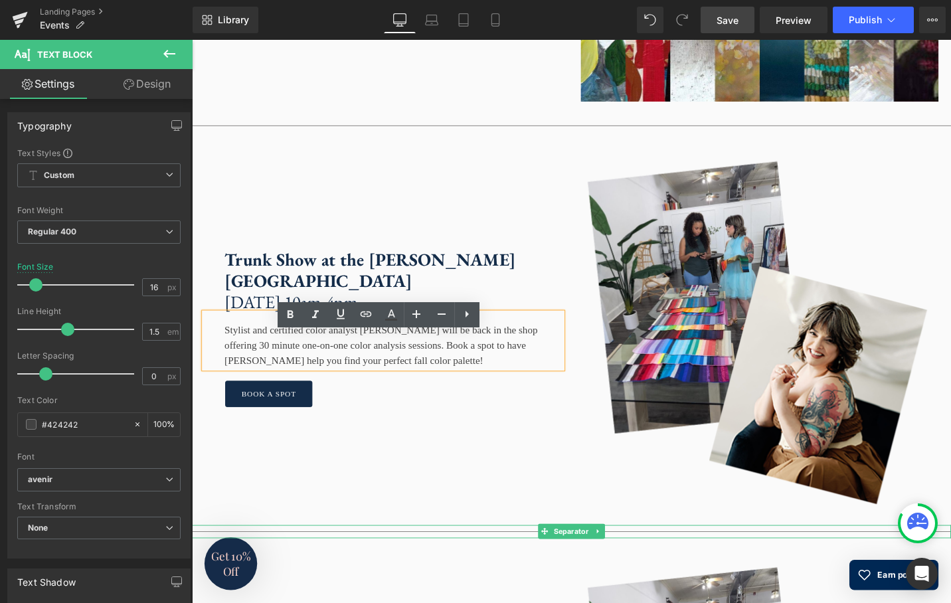
click at [313, 385] on div "Stylist and certified color analyst Susan Padron will be back in the shop offer…" at bounding box center [394, 358] width 379 height 58
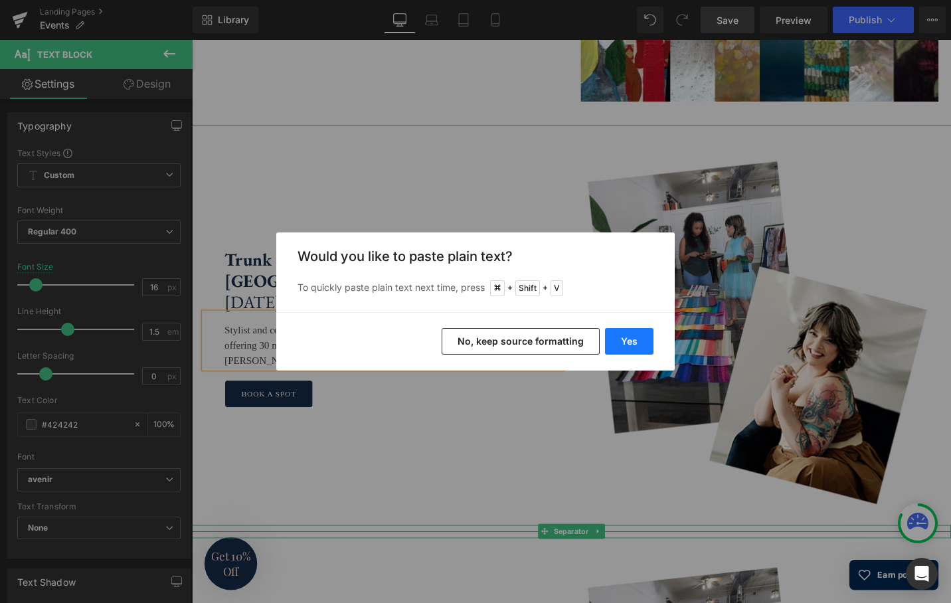
click at [642, 341] on button "Yes" at bounding box center [629, 341] width 48 height 27
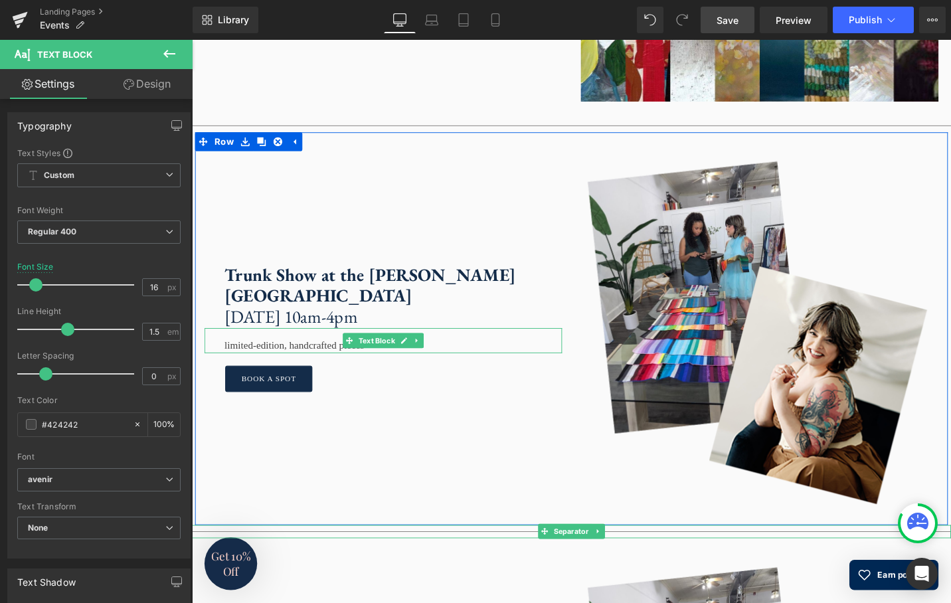
click at [243, 371] on div "limited-edition, handcrafted pieces" at bounding box center [394, 358] width 379 height 27
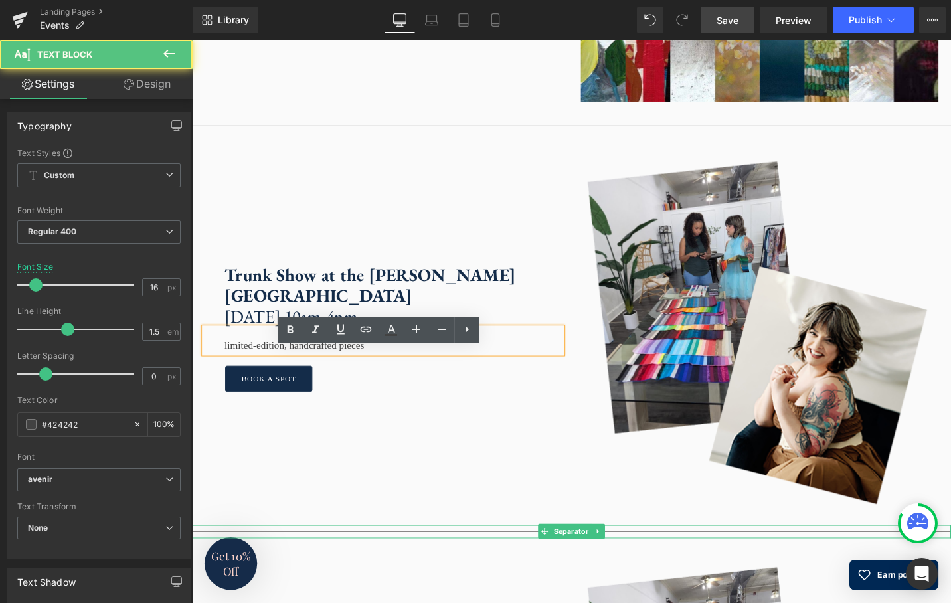
click at [231, 371] on div "limited-edition, handcrafted pieces" at bounding box center [394, 358] width 379 height 27
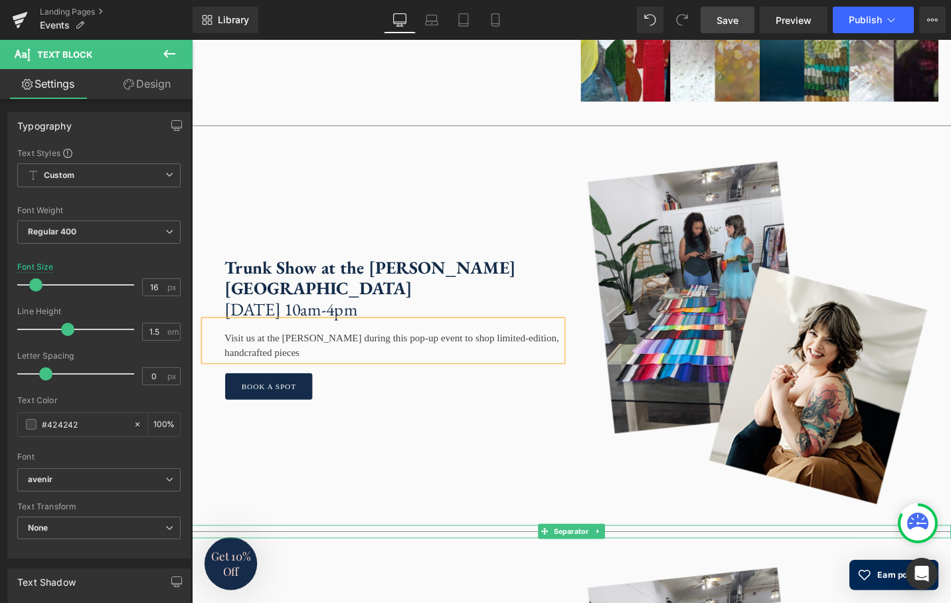
click at [333, 379] on div "Visit us at the Michener during this pop-up event to shop limited-edition, hand…" at bounding box center [394, 358] width 379 height 43
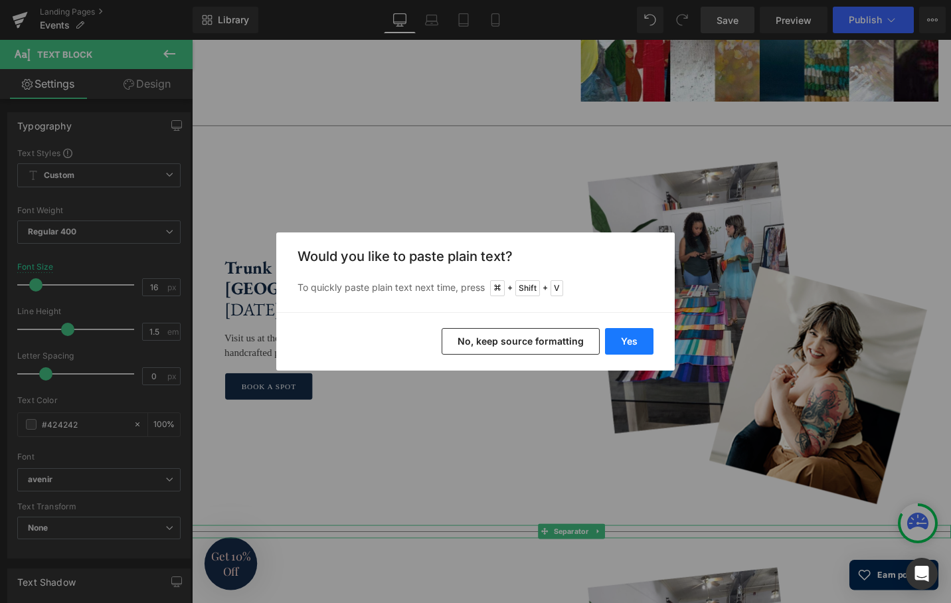
drag, startPoint x: 638, startPoint y: 338, endPoint x: 418, endPoint y: 361, distance: 221.0
click at [638, 338] on button "Yes" at bounding box center [629, 341] width 48 height 27
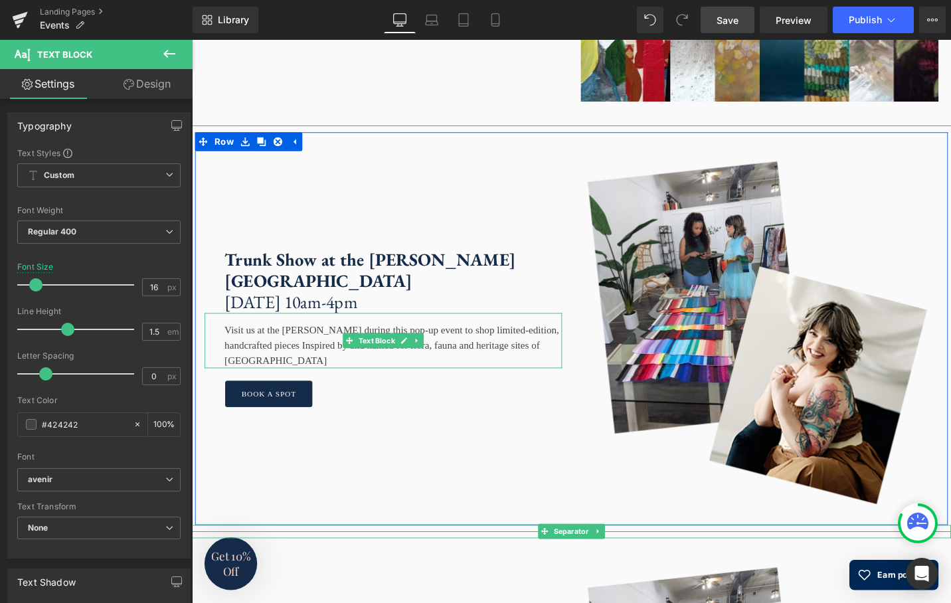
click at [322, 385] on div "Visit us at the Michener during this pop-up event to shop limited-edition, hand…" at bounding box center [394, 358] width 379 height 58
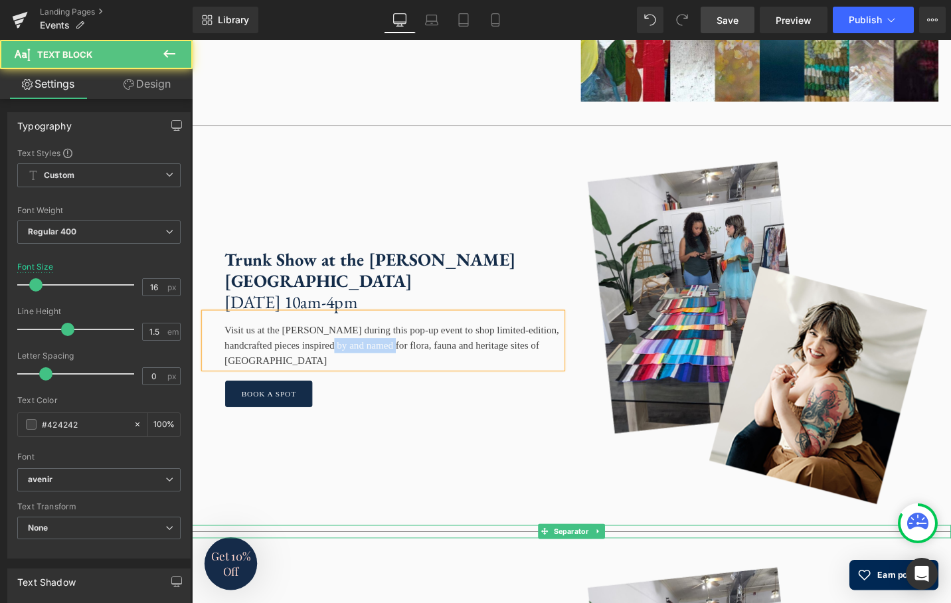
drag, startPoint x: 450, startPoint y: 385, endPoint x: 377, endPoint y: 389, distance: 72.5
click at [377, 387] on div "Visit us at the Michener during this pop-up event to shop limited-edition, hand…" at bounding box center [394, 358] width 379 height 58
click at [231, 371] on div "Visit us at the Michener during this pop-up event to shop limited-edition, hand…" at bounding box center [394, 358] width 379 height 58
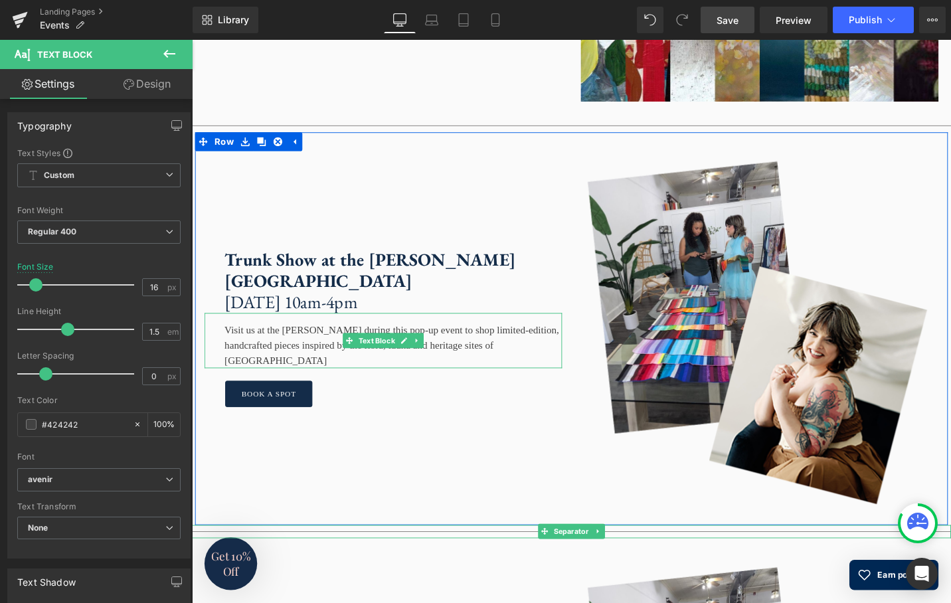
click at [263, 387] on div "Visit us at the Michener during this pop-up event to shop limited-edition, hand…" at bounding box center [394, 358] width 379 height 58
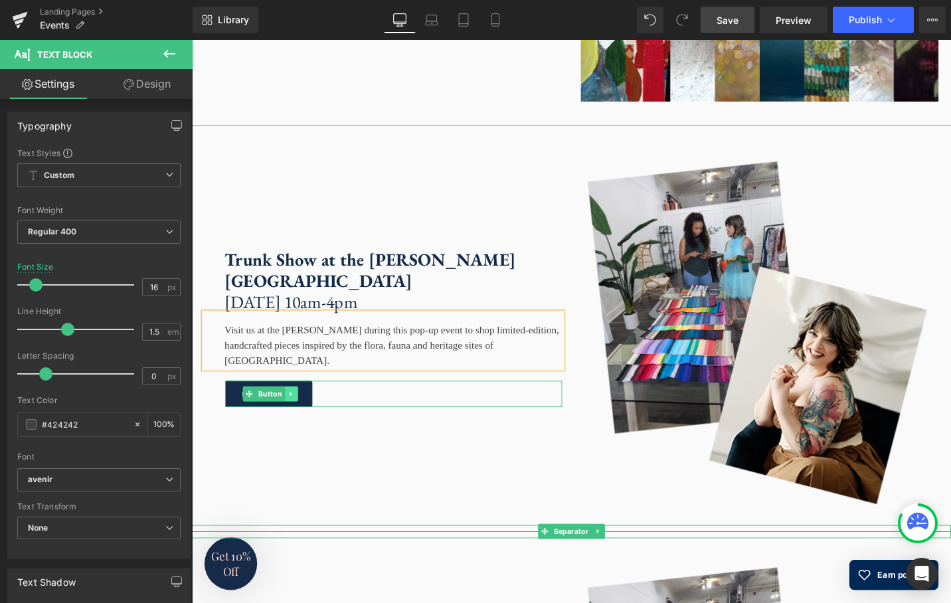
click at [300, 422] on link at bounding box center [297, 414] width 14 height 16
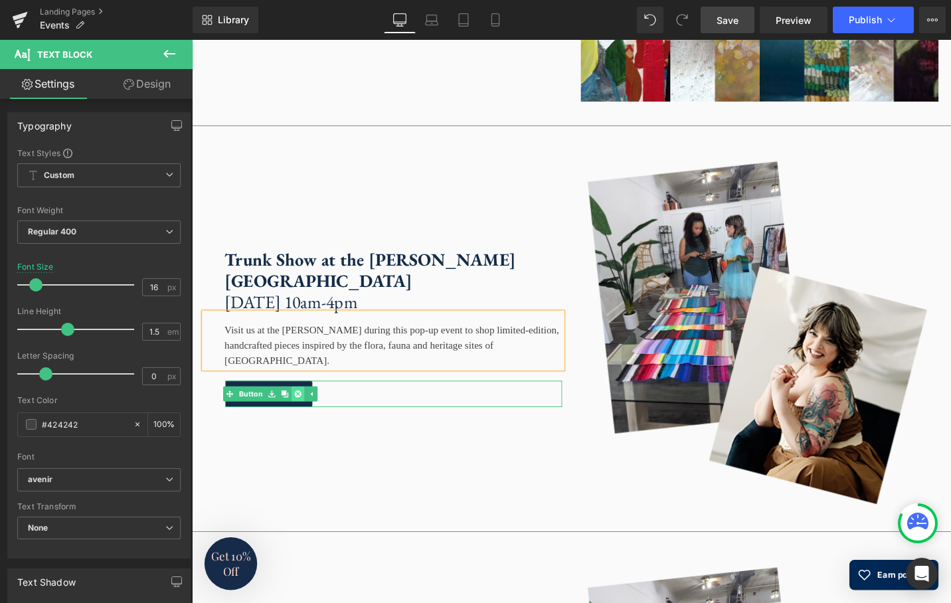
click at [304, 422] on link at bounding box center [305, 414] width 14 height 16
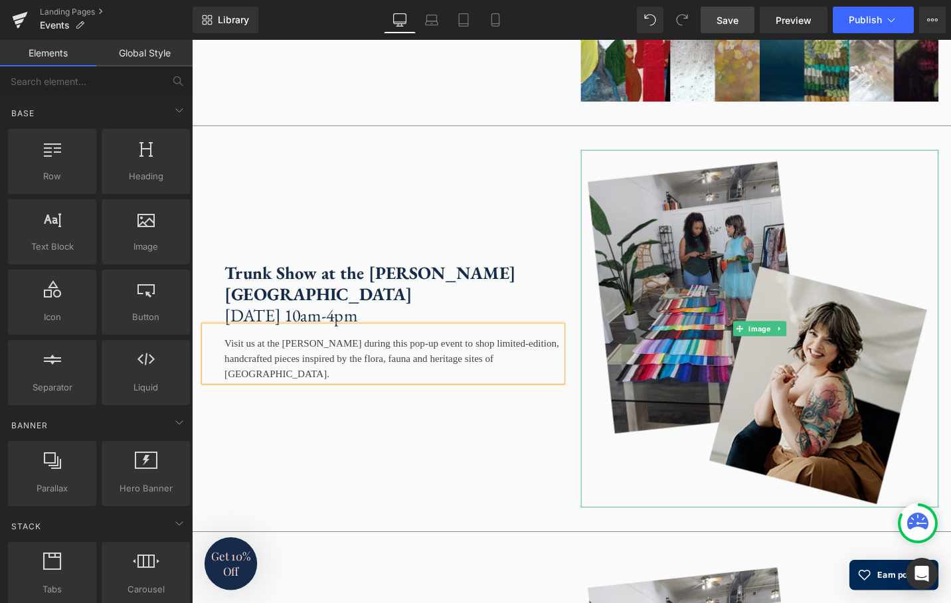
click at [773, 338] on img at bounding box center [793, 345] width 379 height 379
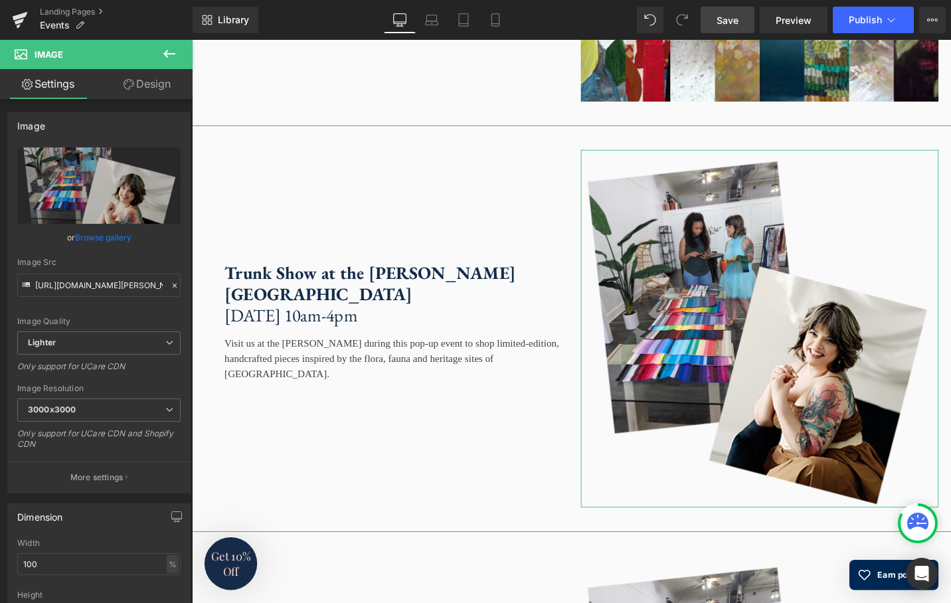
click at [116, 240] on link "Browse gallery" at bounding box center [103, 237] width 56 height 23
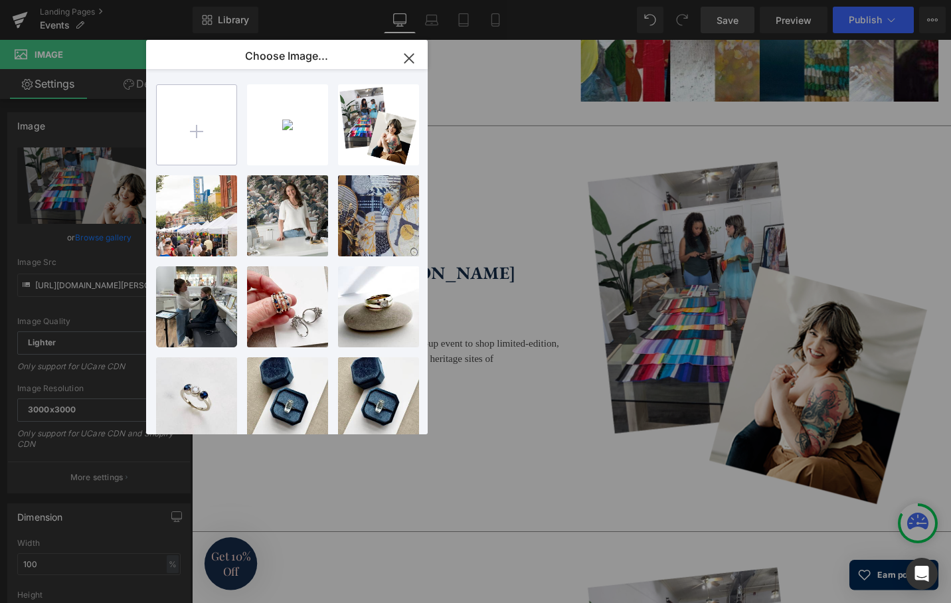
click at [197, 135] on input "file" at bounding box center [197, 125] width 80 height 80
type input "C:\fakepath\1486C438-BFDB-435E-BAFB-40AB3BAEA1B0-1.jpg"
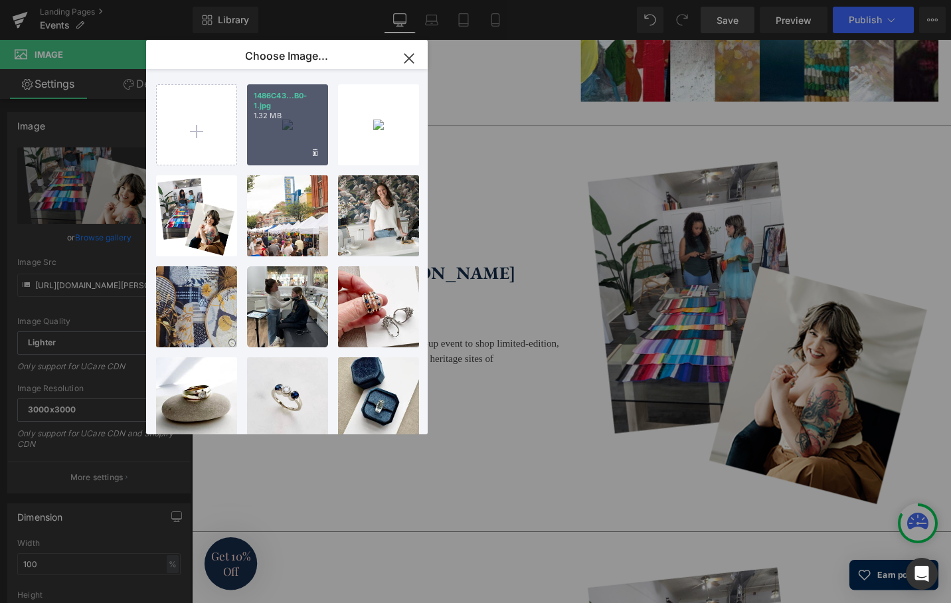
click at [286, 130] on div "1486C43...B0-1.jpg 1.32 MB" at bounding box center [287, 124] width 81 height 81
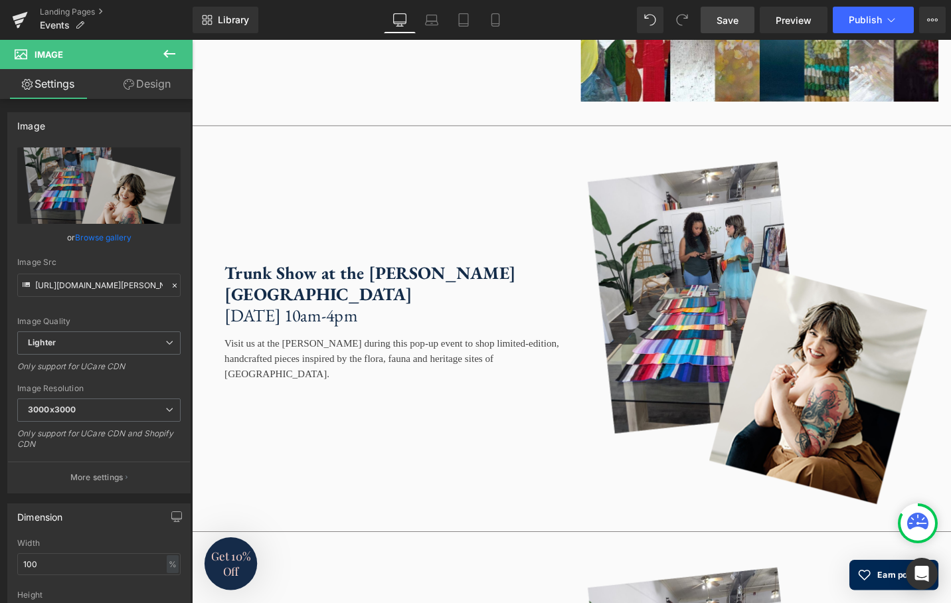
click at [731, 23] on span "Save" at bounding box center [728, 20] width 22 height 14
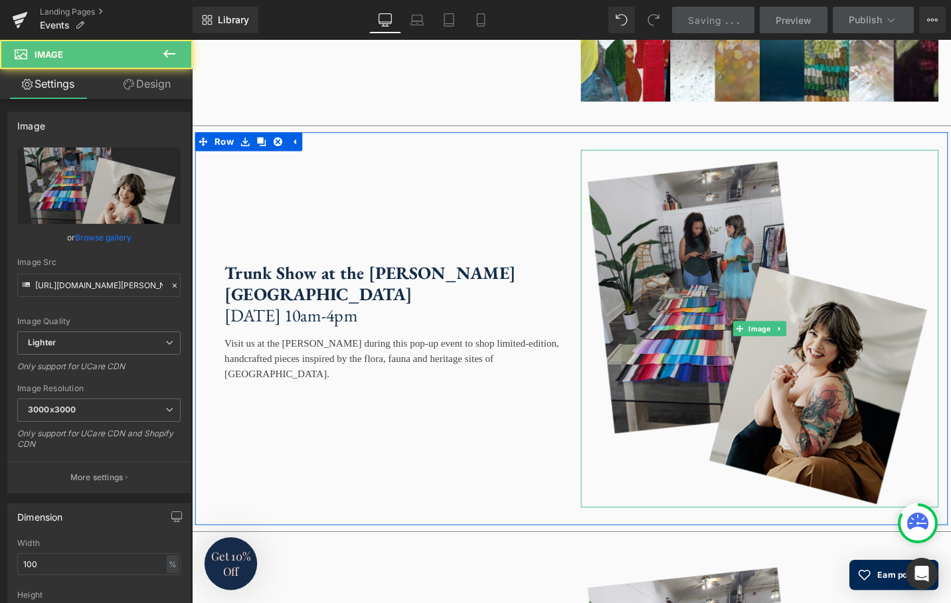
click at [748, 387] on img at bounding box center [793, 345] width 379 height 379
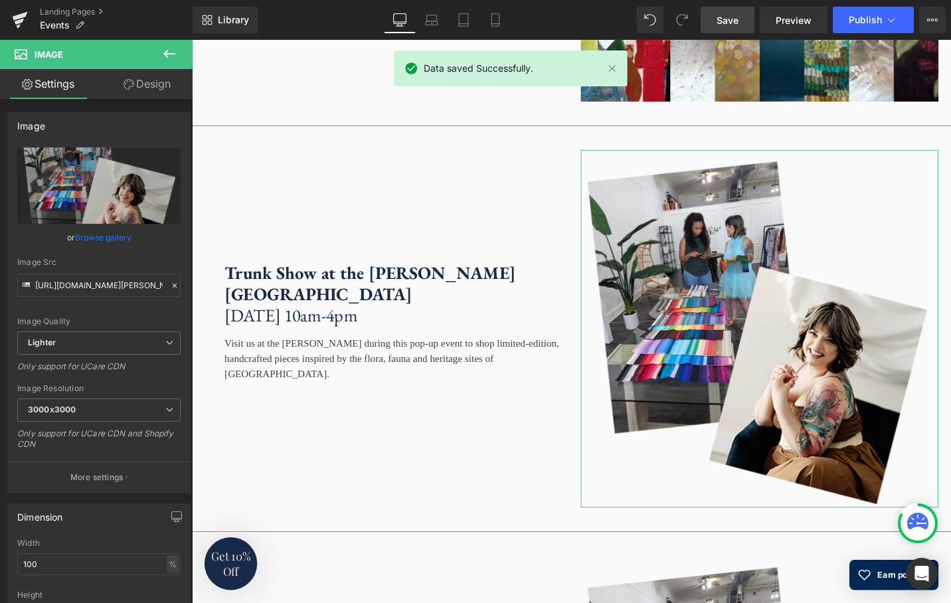
click at [120, 238] on link "Browse gallery" at bounding box center [103, 237] width 56 height 23
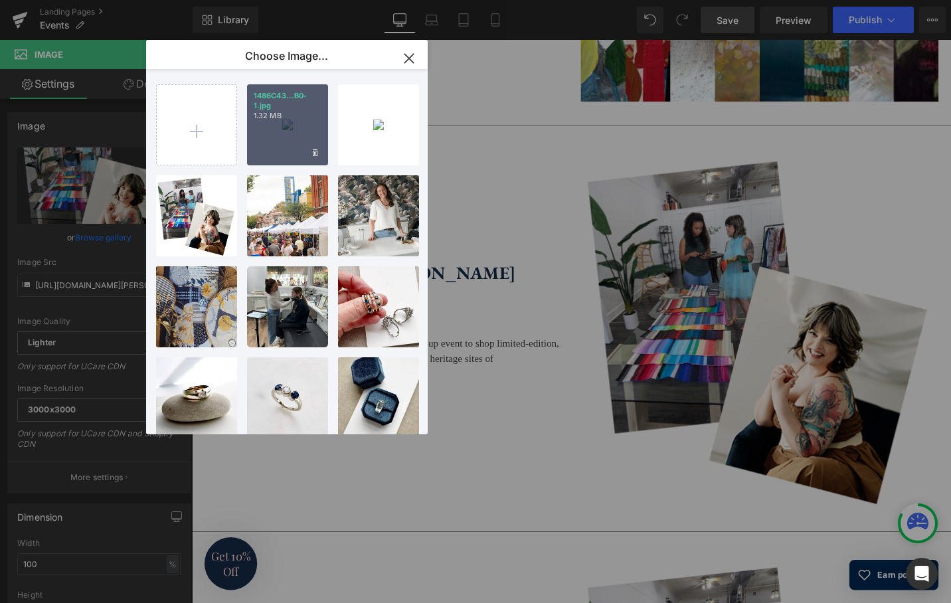
click at [273, 128] on div "1486C43...B0-1.jpg 1.32 MB" at bounding box center [287, 124] width 81 height 81
type input "https://ucarecdn.com/031beef3-0235-47e2-8023-79780e04fa2a/-/format/auto/-/previ…"
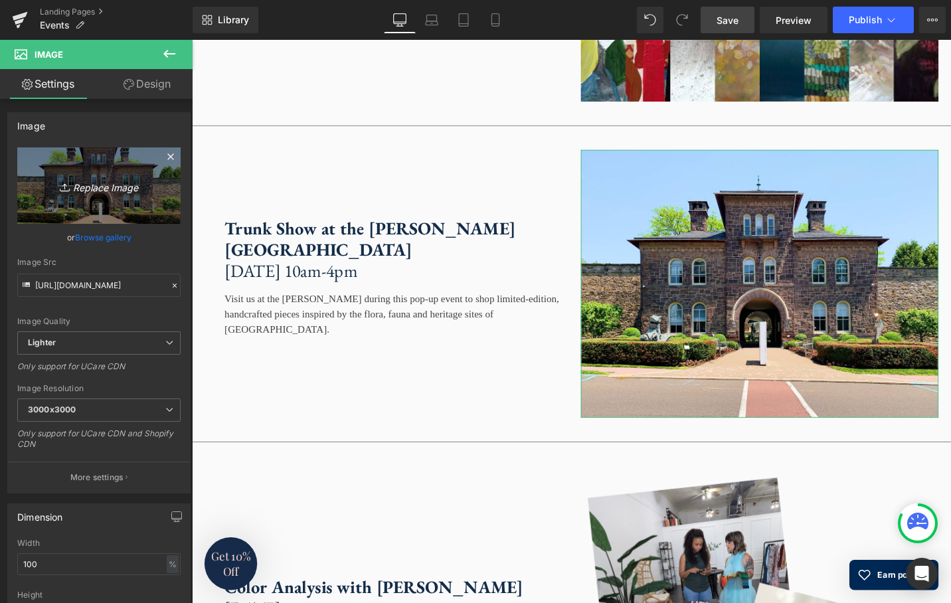
click at [84, 183] on icon "Replace Image" at bounding box center [99, 185] width 106 height 17
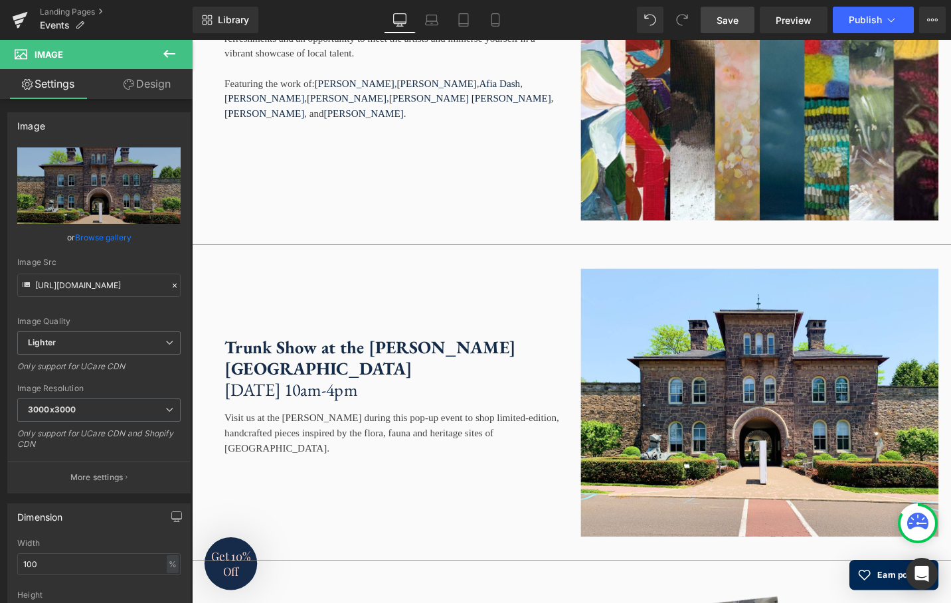
scroll to position [2481, 0]
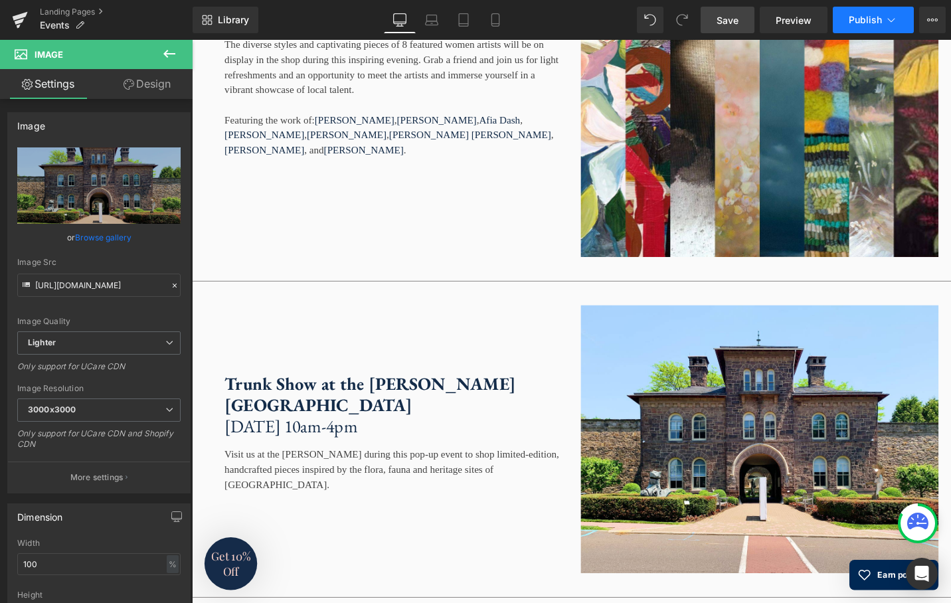
click at [869, 19] on span "Publish" at bounding box center [865, 20] width 33 height 11
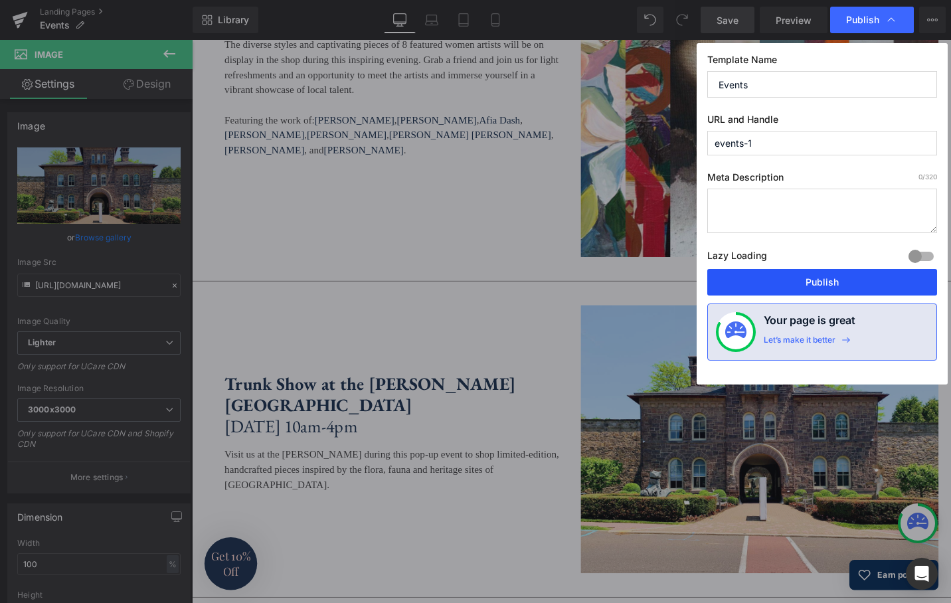
click at [817, 283] on button "Publish" at bounding box center [822, 282] width 230 height 27
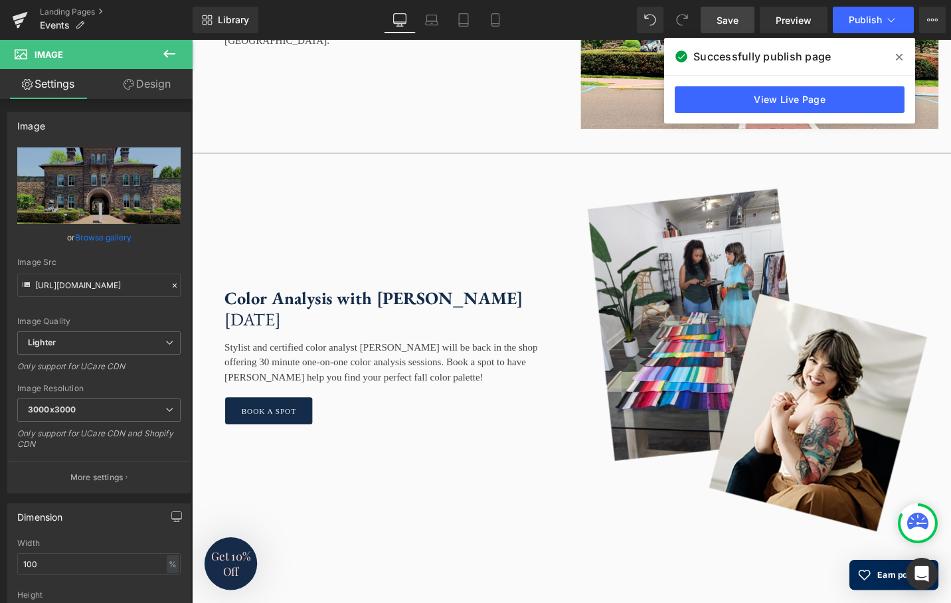
scroll to position [2947, 0]
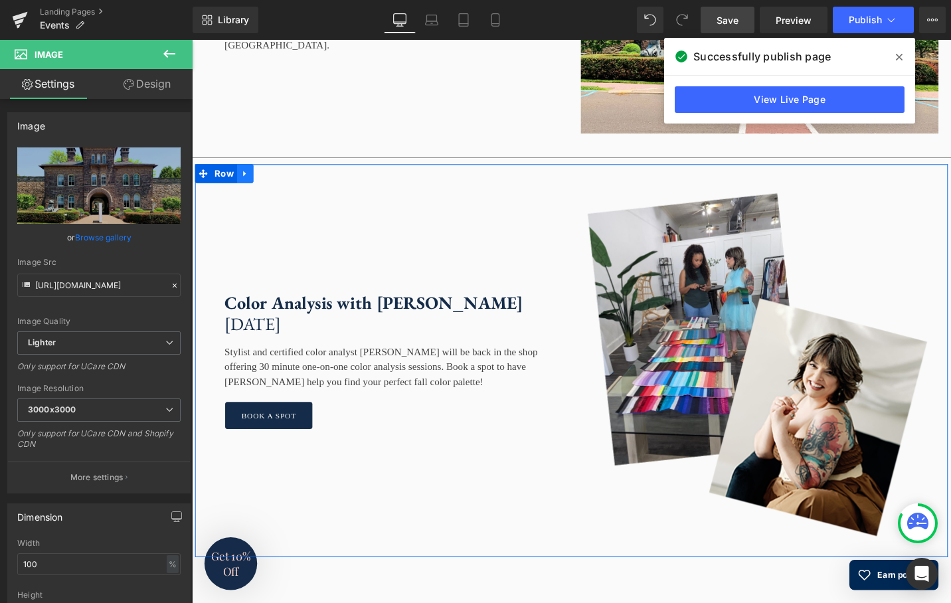
click at [248, 191] on link at bounding box center [248, 181] width 17 height 20
click at [268, 191] on link at bounding box center [265, 181] width 17 height 20
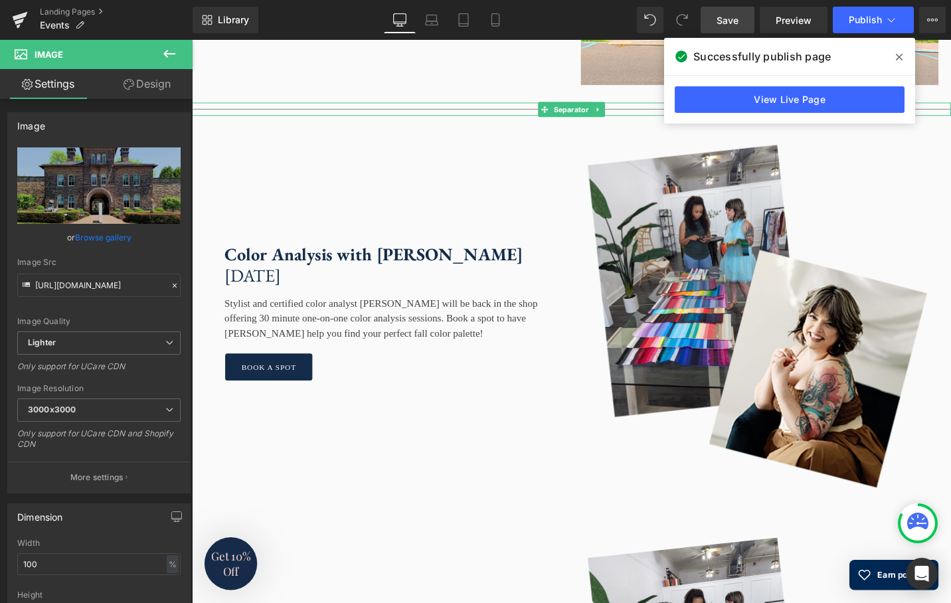
scroll to position [2985, 0]
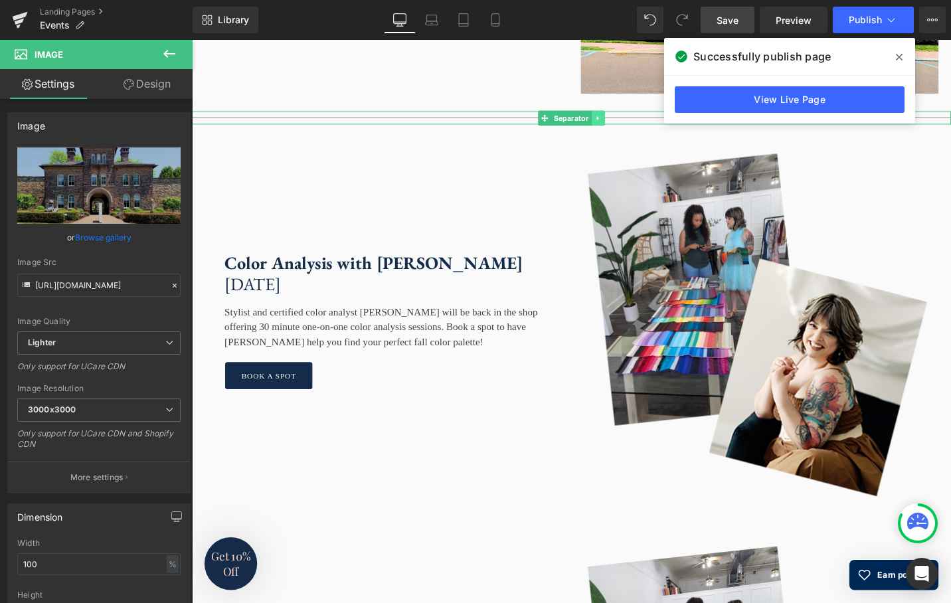
click at [622, 131] on link at bounding box center [622, 123] width 14 height 16
click at [613, 130] on link at bounding box center [615, 122] width 14 height 16
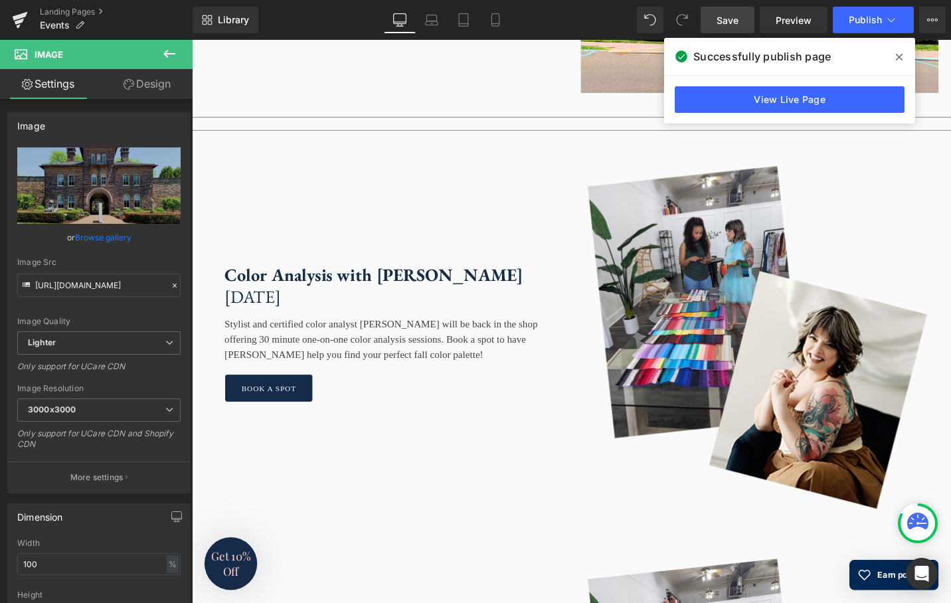
scroll to position [2982, 0]
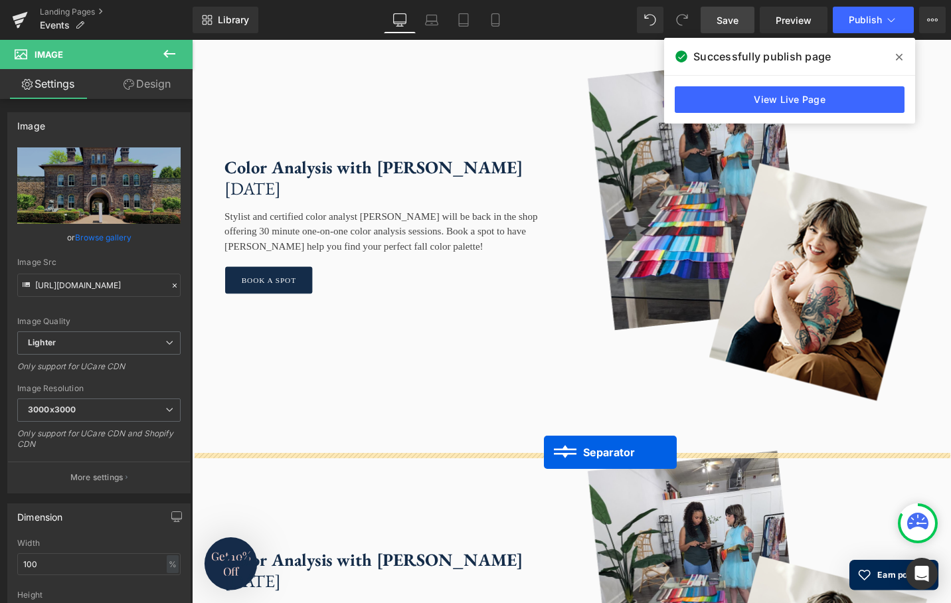
drag, startPoint x: 563, startPoint y: 174, endPoint x: 565, endPoint y: 476, distance: 302.2
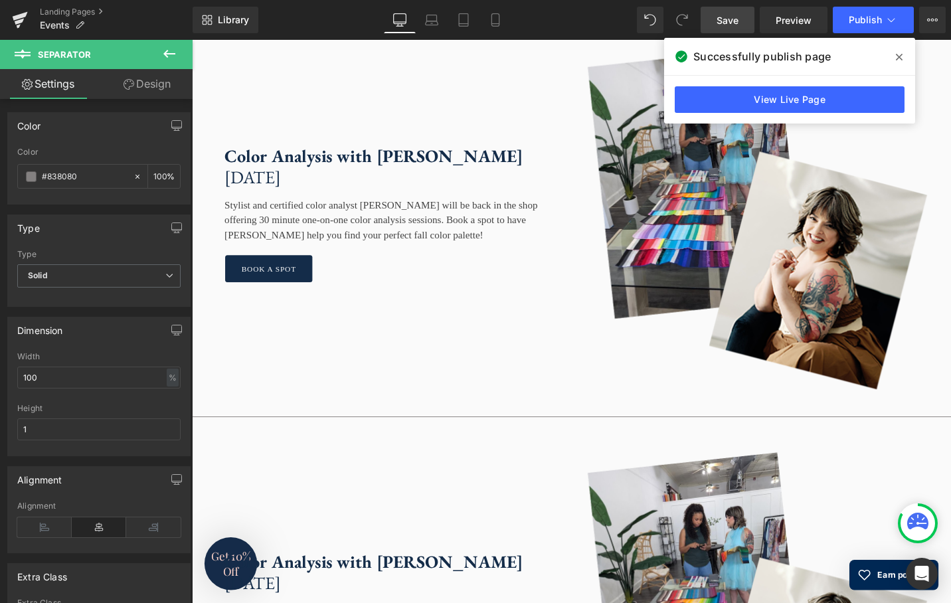
scroll to position [3080, 0]
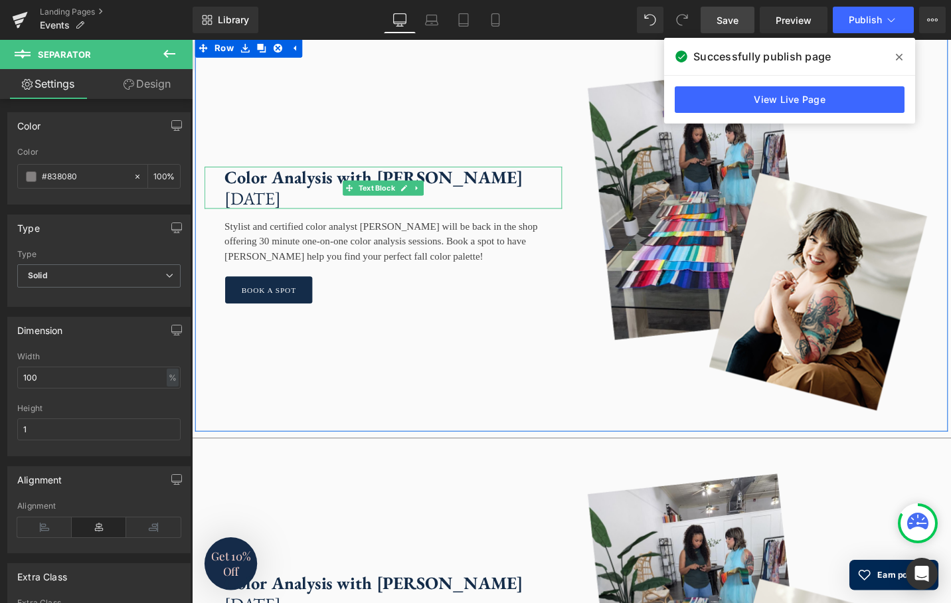
click at [467, 197] on strong "Color Analysis with Susan Padron" at bounding box center [384, 185] width 316 height 24
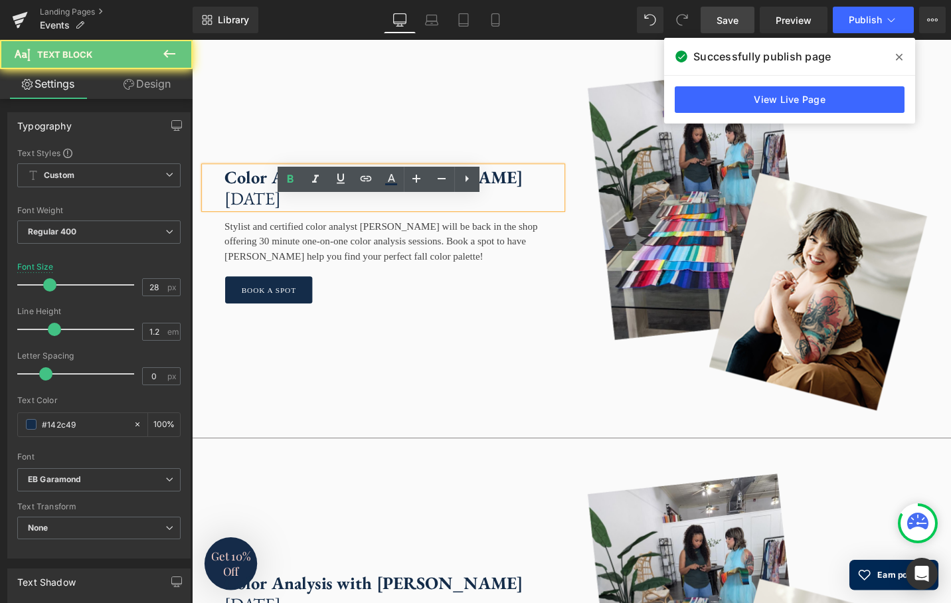
click at [468, 197] on strong "Color Analysis with Susan Padron" at bounding box center [384, 185] width 316 height 24
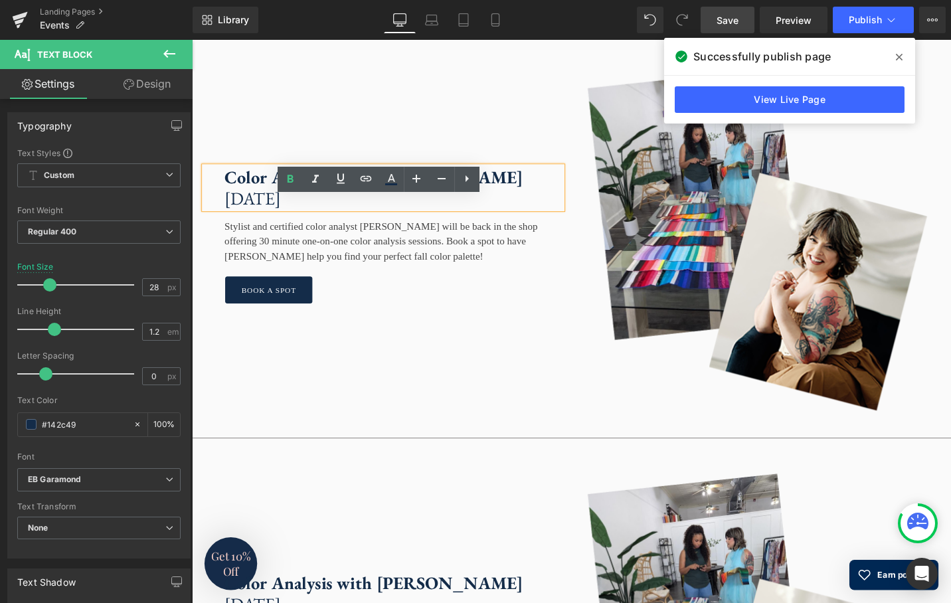
click at [482, 197] on strong "Color Analysis with Susan Padron" at bounding box center [384, 185] width 316 height 24
drag, startPoint x: 489, startPoint y: 220, endPoint x: 225, endPoint y: 218, distance: 264.3
click at [225, 218] on div "Color Analysis with Susan Padron Saturday, October 25th" at bounding box center [394, 196] width 379 height 44
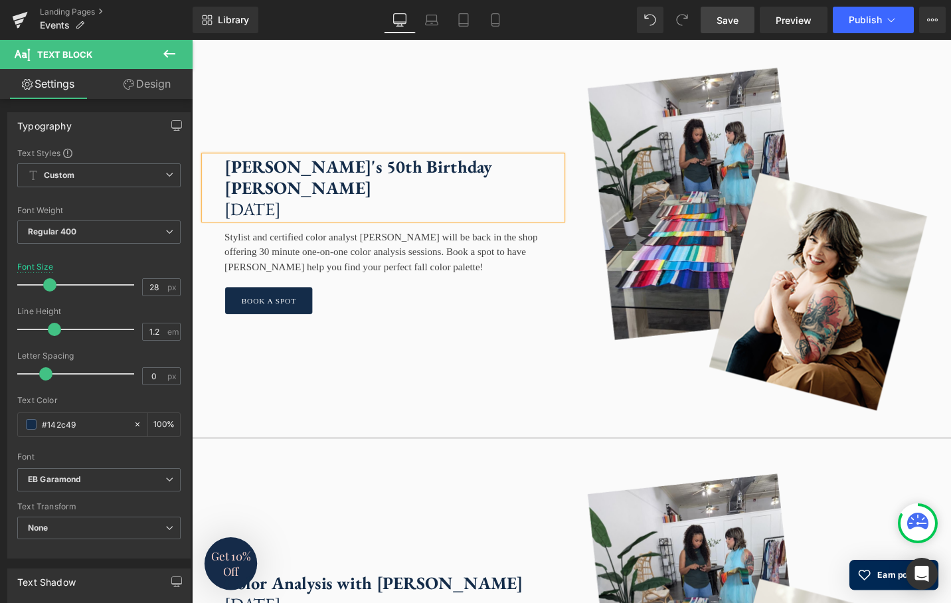
click at [279, 230] on p "Saturday, October 25th" at bounding box center [404, 219] width 357 height 23
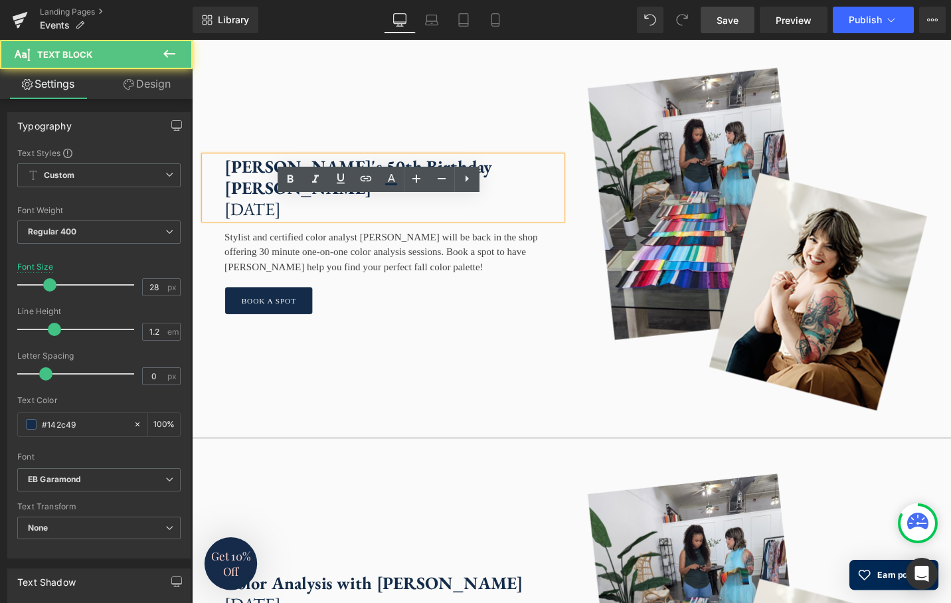
drag, startPoint x: 298, startPoint y: 242, endPoint x: 370, endPoint y: 247, distance: 71.9
click at [369, 230] on p "Saturday, October 25th" at bounding box center [404, 219] width 357 height 23
click at [380, 230] on p "Saturday, October 25th" at bounding box center [404, 219] width 357 height 23
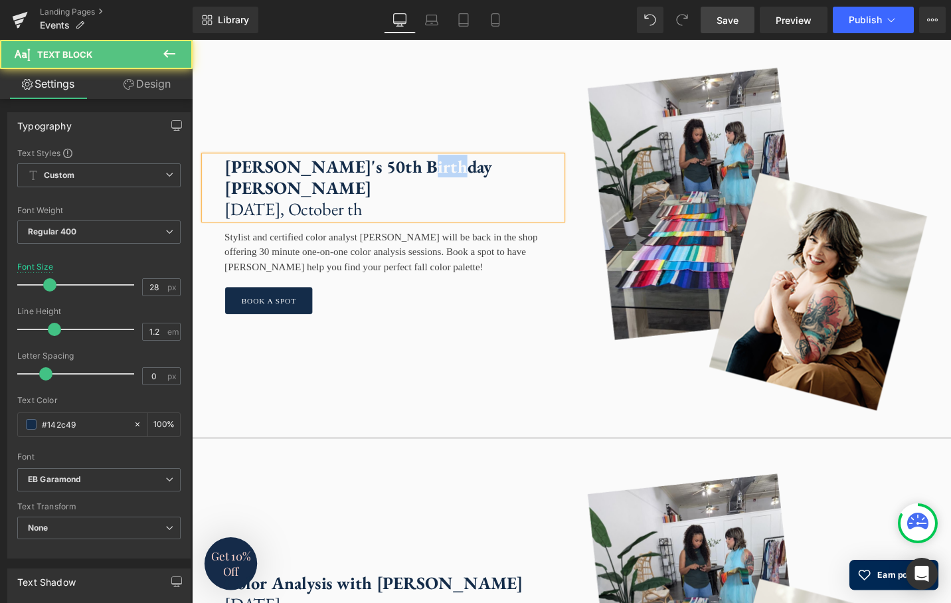
drag, startPoint x: 435, startPoint y: 219, endPoint x: 404, endPoint y: 221, distance: 30.6
click at [404, 208] on strong "Sarah's 50th Birthday Bash" at bounding box center [367, 184] width 283 height 46
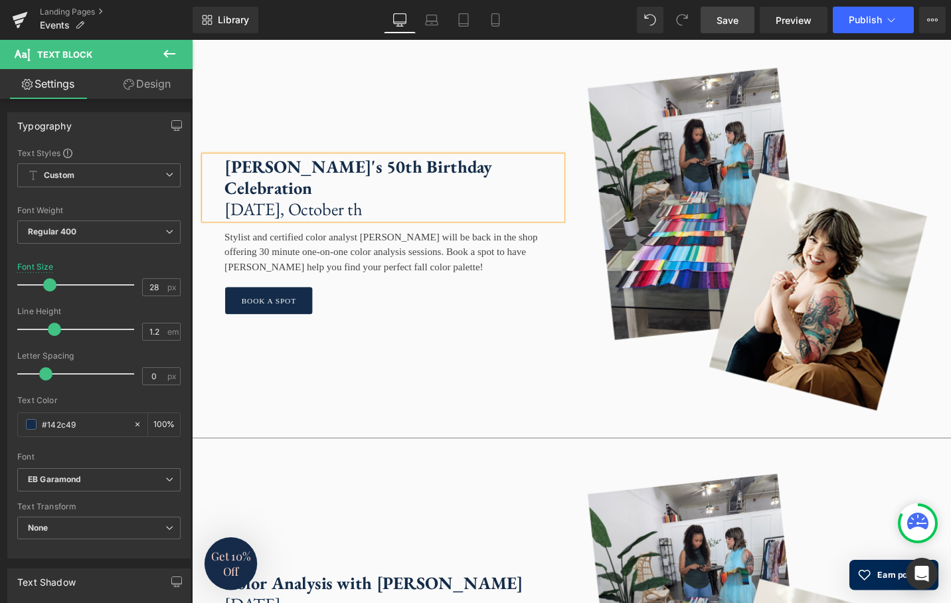
click at [358, 230] on p "Saturday, October th" at bounding box center [404, 219] width 357 height 23
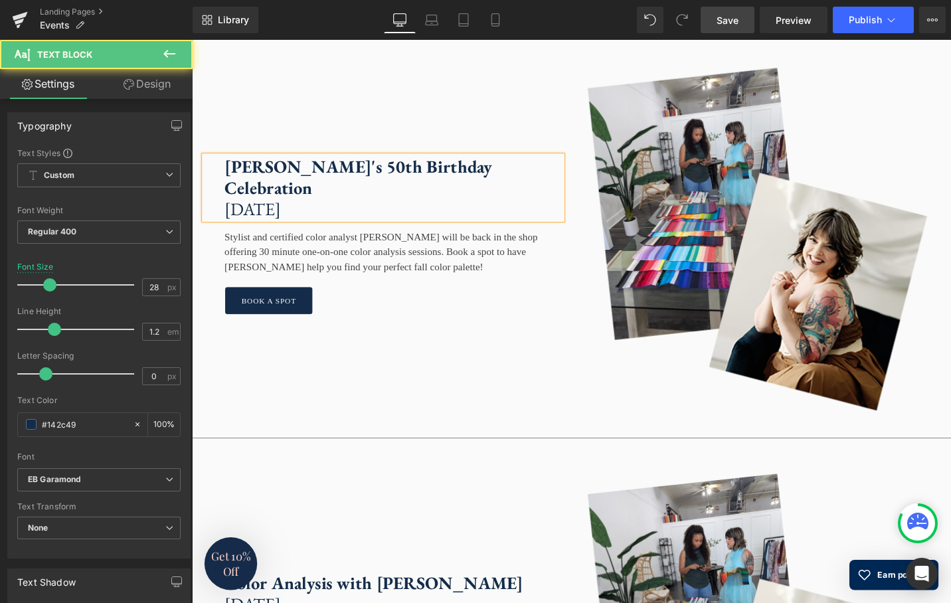
click at [413, 230] on p "Saturday, October 18th" at bounding box center [404, 219] width 357 height 23
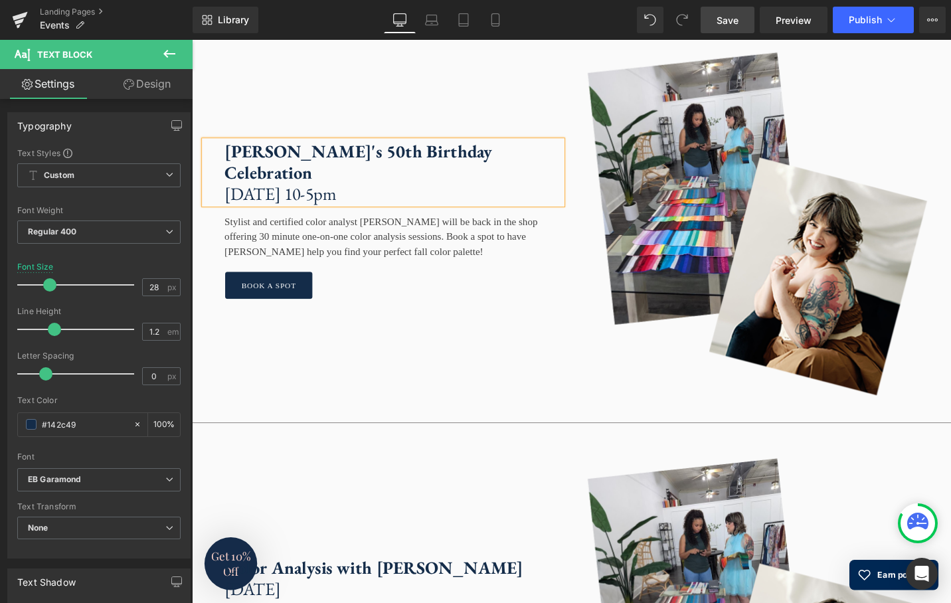
scroll to position [3095, 0]
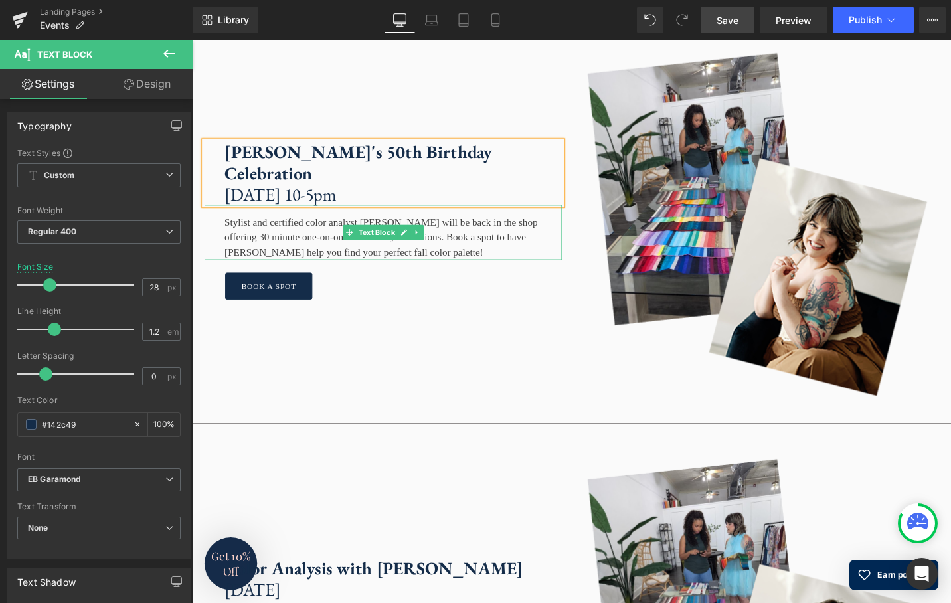
click at [351, 272] on div "Stylist and certified color analyst Susan Padron will be back in the shop offer…" at bounding box center [394, 244] width 379 height 58
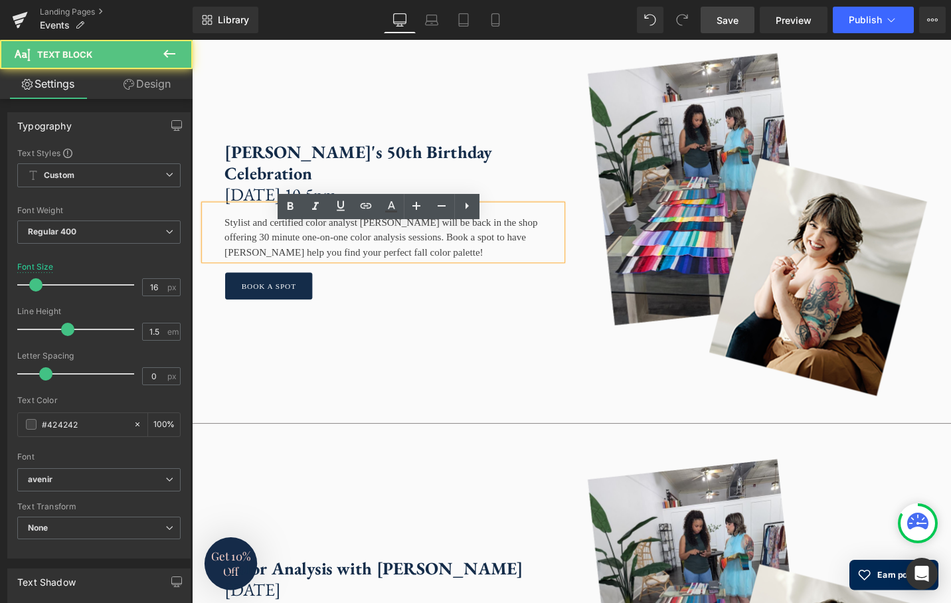
click at [299, 273] on div "Stylist and certified color analyst Susan Padron will be back in the shop offer…" at bounding box center [394, 244] width 379 height 58
click at [460, 273] on div "Stylist and certified color analyst Susan Padron will be back in the shop offer…" at bounding box center [394, 244] width 379 height 58
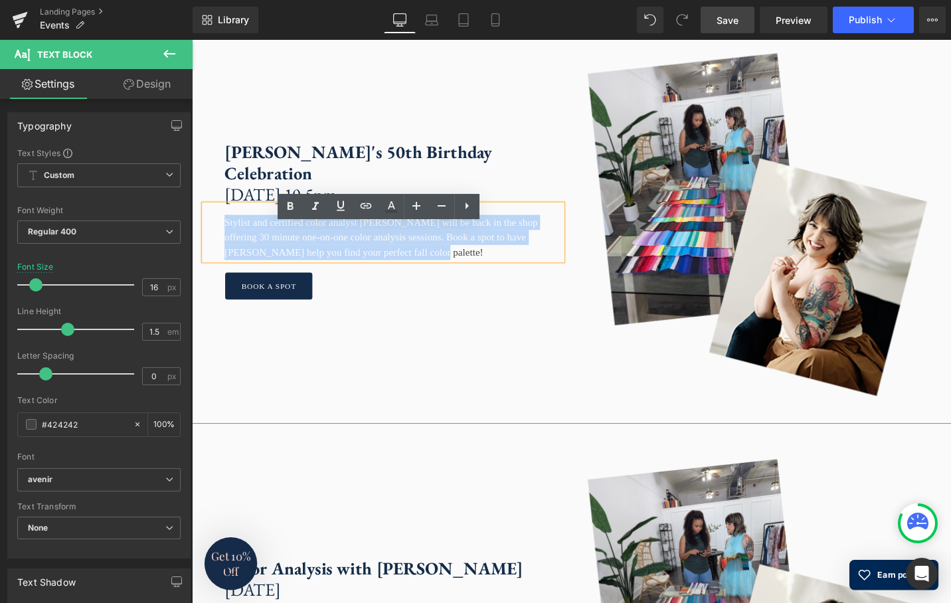
drag, startPoint x: 470, startPoint y: 285, endPoint x: 221, endPoint y: 260, distance: 249.7
click at [221, 259] on div "Stylist and certified color analyst Susan Padron will be back in the shop offer…" at bounding box center [394, 244] width 379 height 58
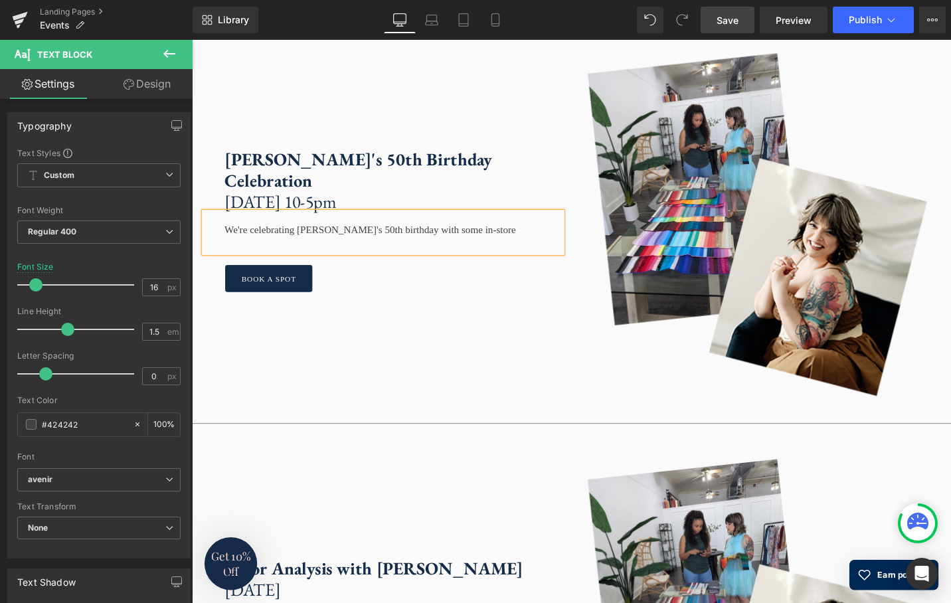
scroll to position [3115, 0]
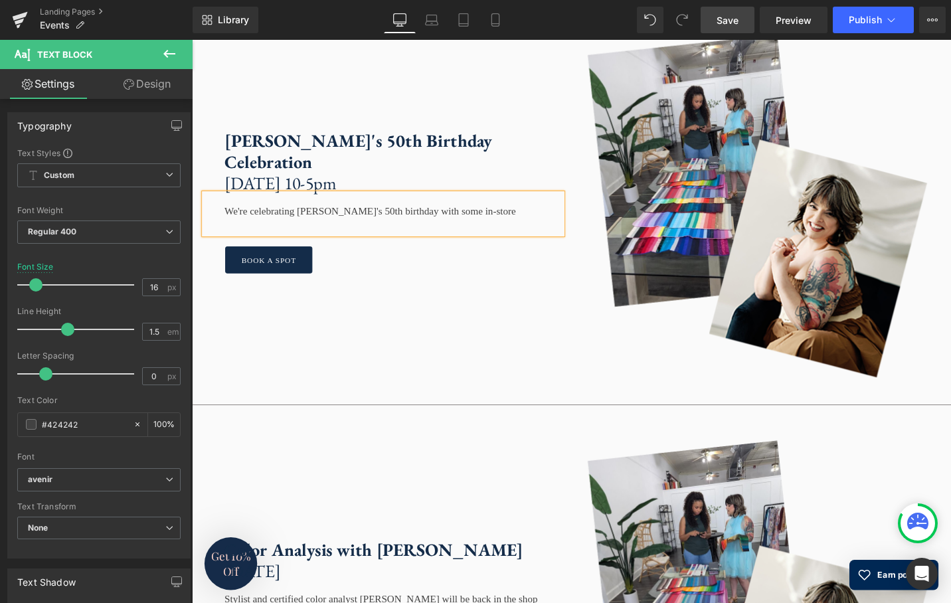
click at [229, 245] on div "We're celebrating Sarah's 50th birthday with some in-store" at bounding box center [394, 224] width 379 height 43
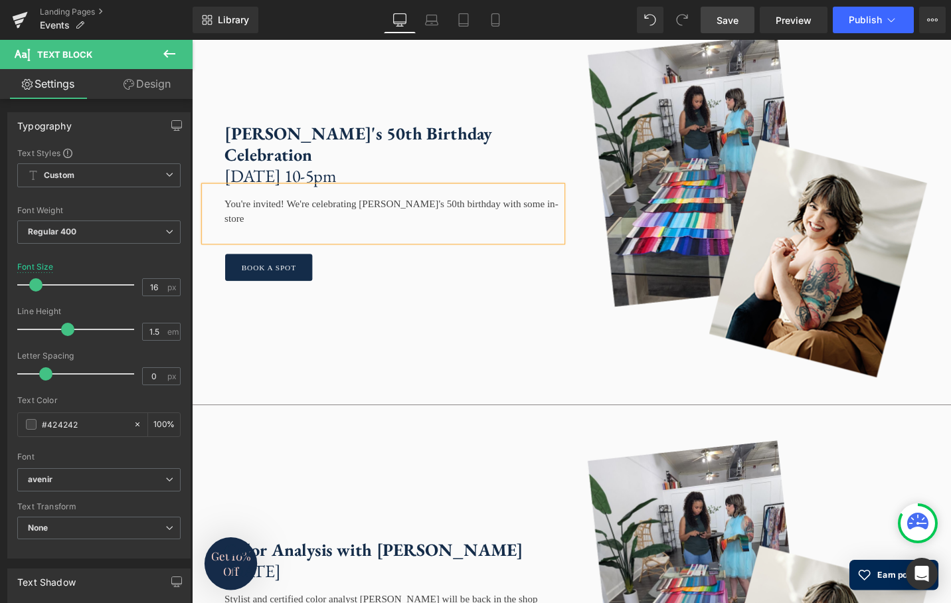
click at [574, 252] on div "You're invited! We're celebrating Sarah's 50th birthday with some in-store" at bounding box center [394, 224] width 379 height 58
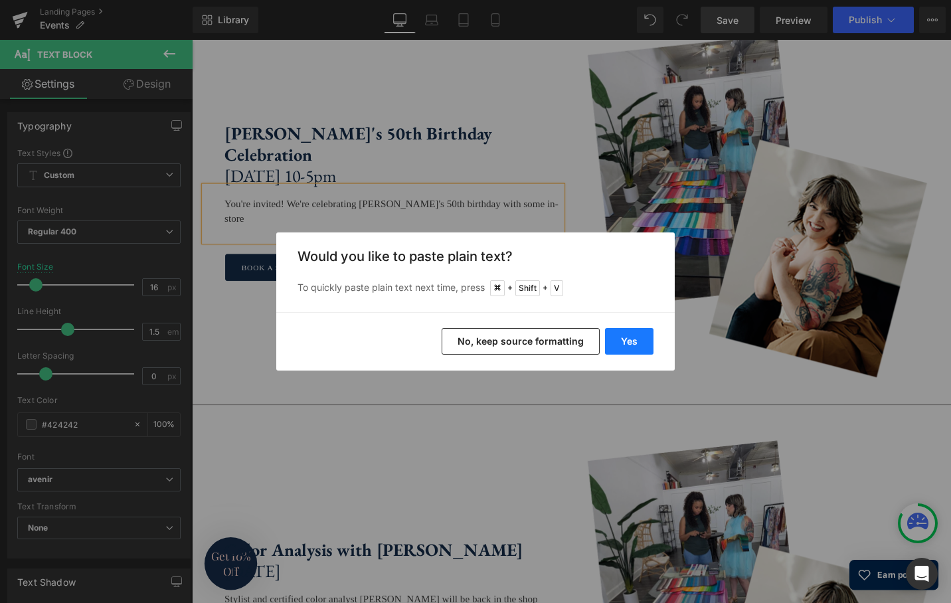
click at [629, 346] on button "Yes" at bounding box center [629, 341] width 48 height 27
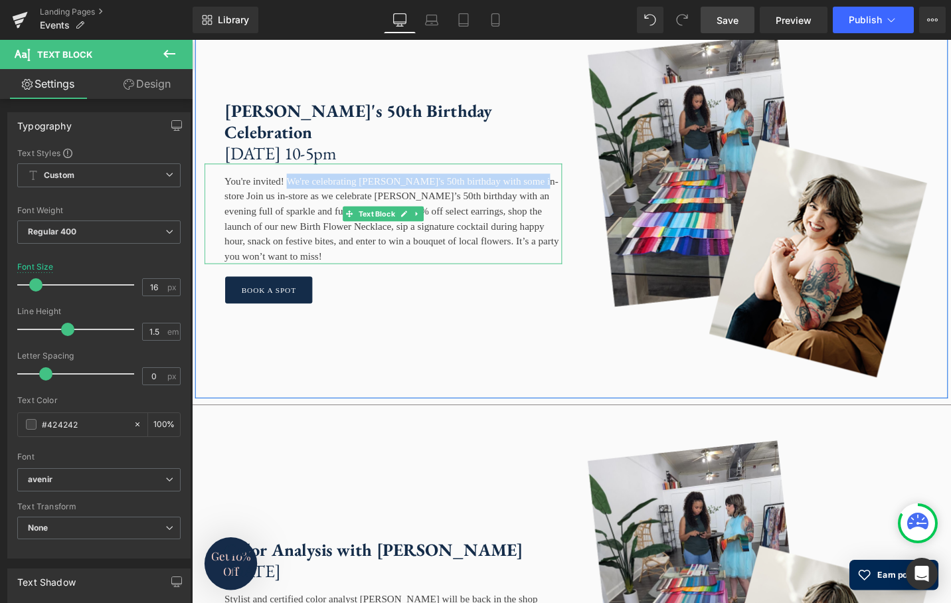
drag, startPoint x: 226, startPoint y: 228, endPoint x: 300, endPoint y: 217, distance: 74.5
click at [300, 217] on div "You're invited! We're celebrating Sarah's 50th birthday with some in-store Join…" at bounding box center [394, 224] width 379 height 106
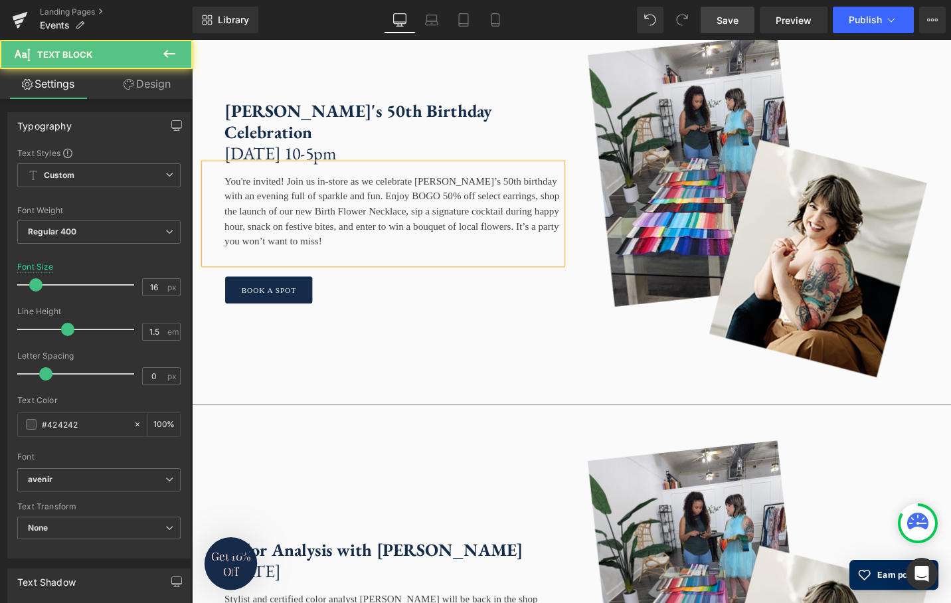
click at [296, 239] on div "You're invited! Join us in-store as we celebrate Sarah’s 50th birthday with an …" at bounding box center [394, 224] width 379 height 106
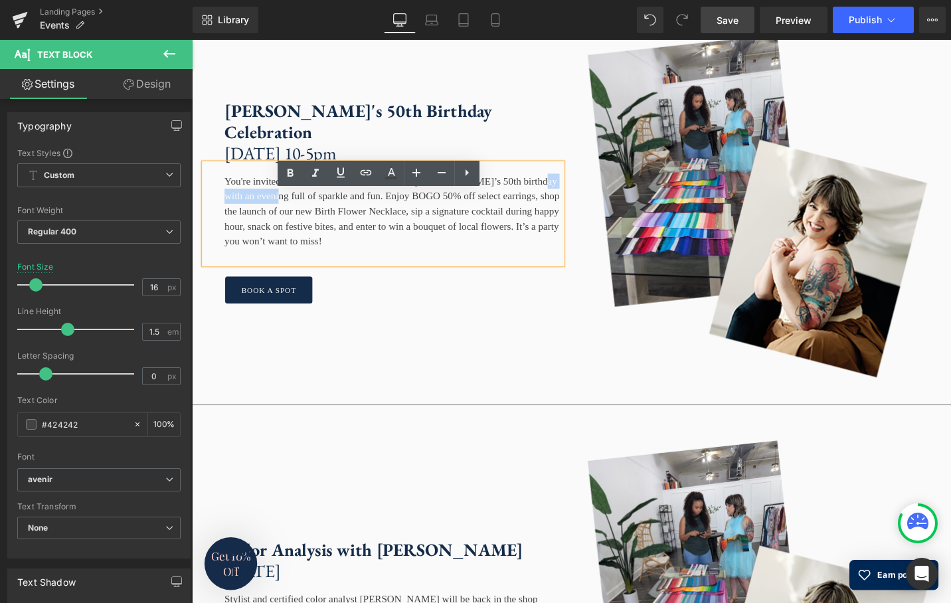
drag, startPoint x: 298, startPoint y: 237, endPoint x: 211, endPoint y: 240, distance: 87.7
click at [211, 239] on div "You're invited! Join us in-store as we celebrate Sarah’s 50th birthday with an …" at bounding box center [394, 224] width 379 height 106
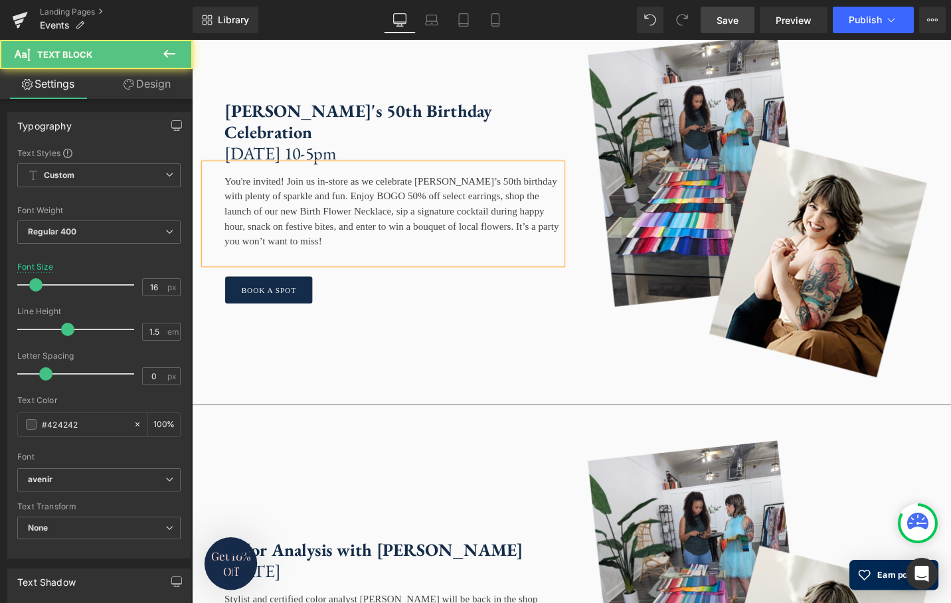
click at [412, 233] on div "You're invited! Join us in-store as we celebrate Sarah’s 50th birthday with ple…" at bounding box center [394, 224] width 379 height 106
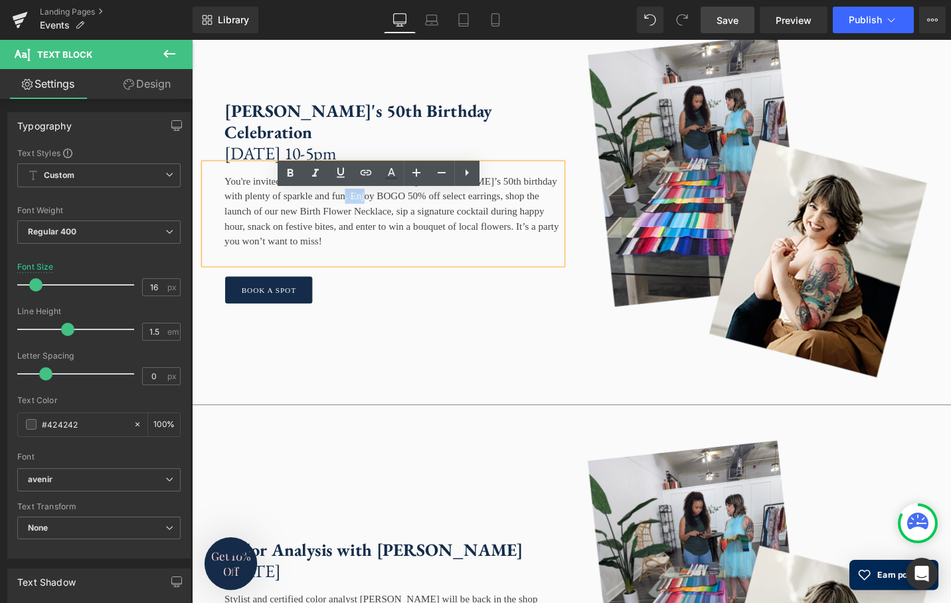
drag, startPoint x: 414, startPoint y: 236, endPoint x: 381, endPoint y: 237, distance: 33.9
click at [381, 237] on div "You're invited! Join us in-store as we celebrate Sarah’s 50th birthday with ple…" at bounding box center [394, 224] width 379 height 106
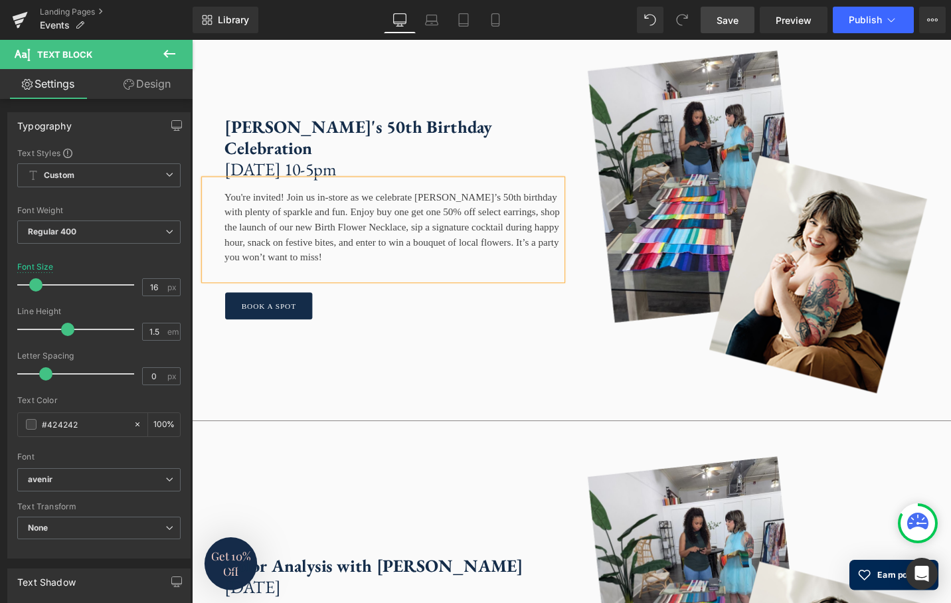
scroll to position [3095, 0]
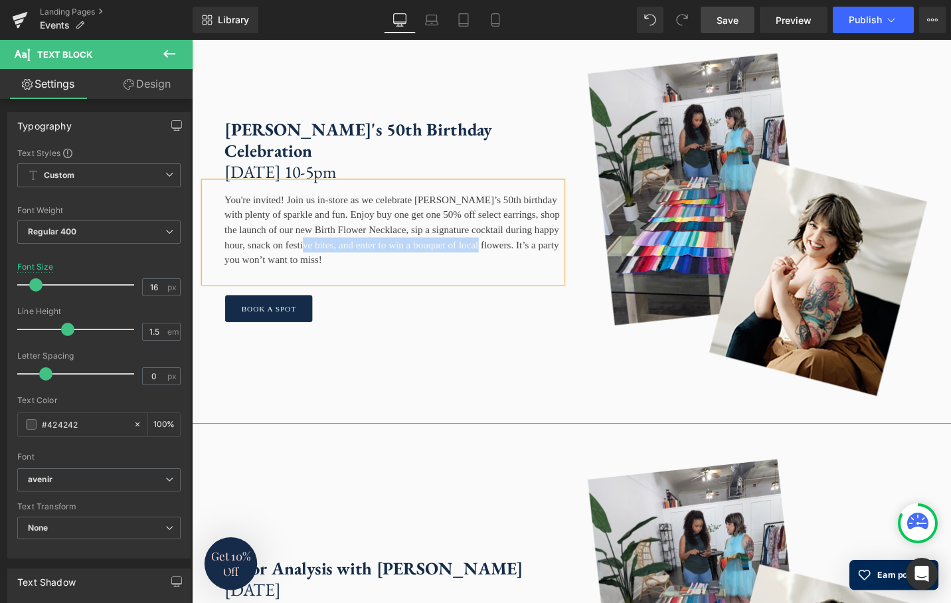
drag, startPoint x: 285, startPoint y: 303, endPoint x: 425, endPoint y: 284, distance: 141.4
click at [420, 290] on div "You're invited! Join us in-store as we celebrate Sarah’s 50th birthday with ple…" at bounding box center [394, 244] width 379 height 106
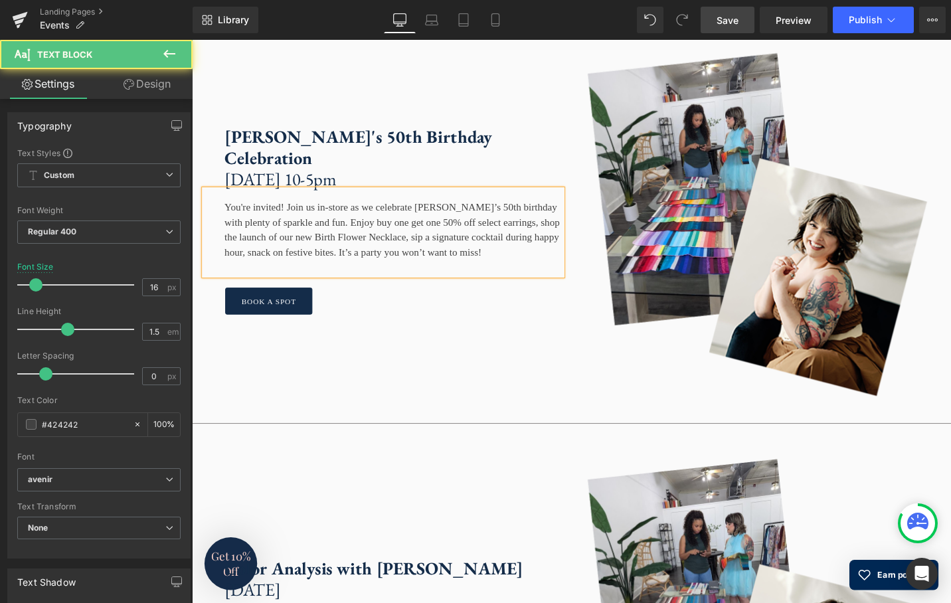
click at [472, 272] on div "You're invited! Join us in-store as we celebrate Sarah’s 50th birthday with ple…" at bounding box center [394, 244] width 379 height 90
click at [268, 288] on div "You're invited! Join us in-store as we celebrate Sarah’s 50th birthday with ple…" at bounding box center [394, 244] width 379 height 90
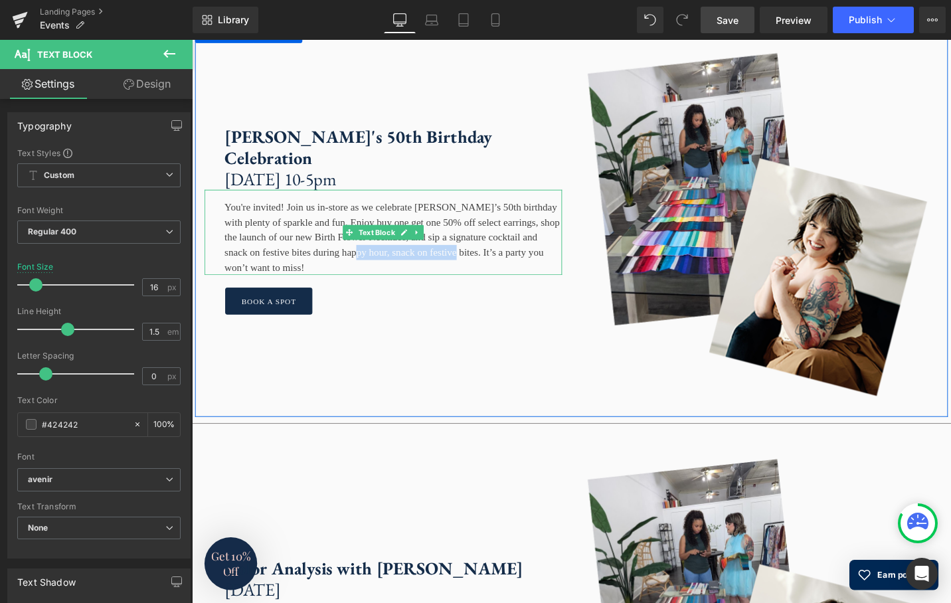
drag, startPoint x: 255, startPoint y: 305, endPoint x: 481, endPoint y: 290, distance: 226.9
click at [481, 289] on div "You're invited! Join us in-store as we celebrate Sarah’s 50th birthday with ple…" at bounding box center [394, 244] width 379 height 90
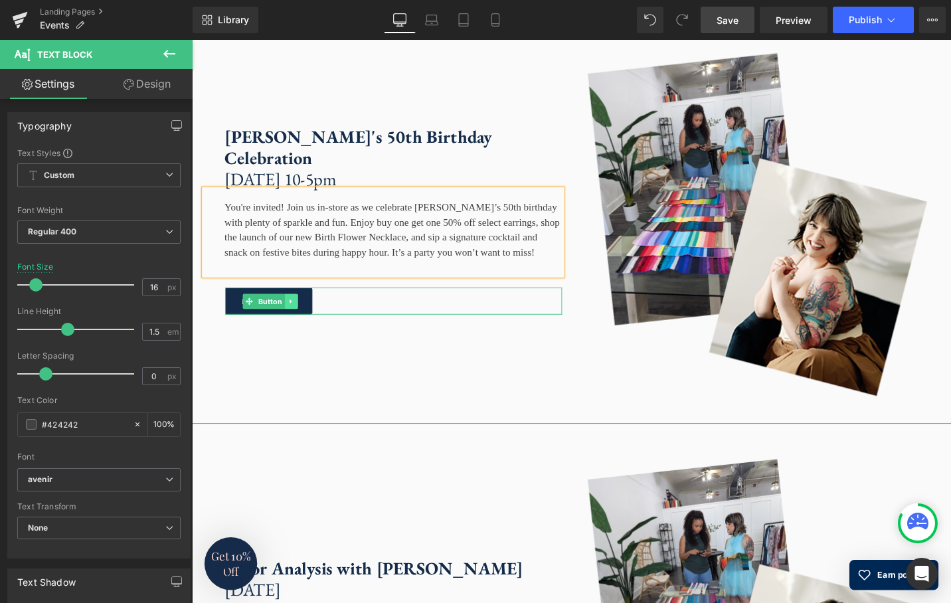
click at [296, 325] on link at bounding box center [297, 317] width 14 height 16
click at [305, 325] on link at bounding box center [305, 317] width 14 height 16
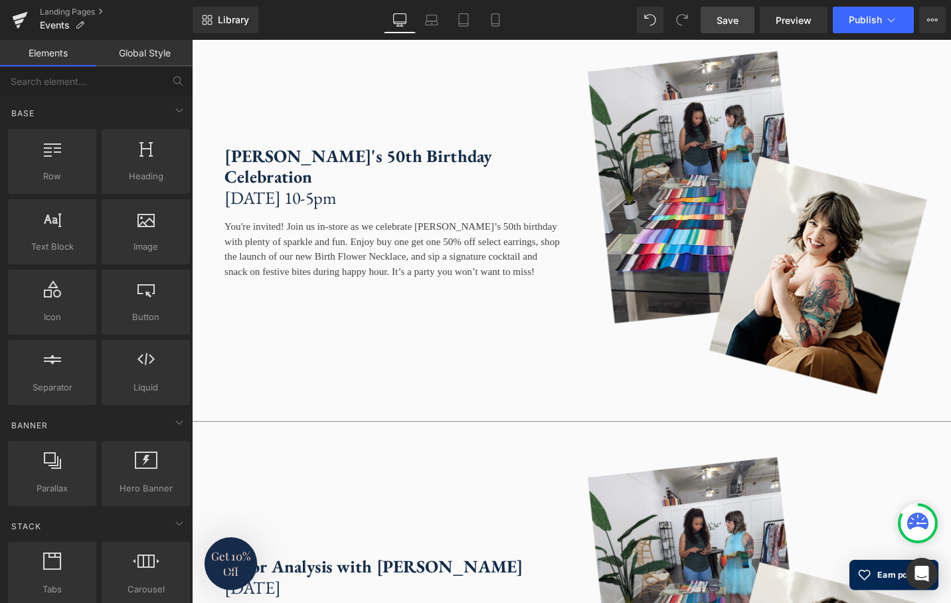
scroll to position [3070, 0]
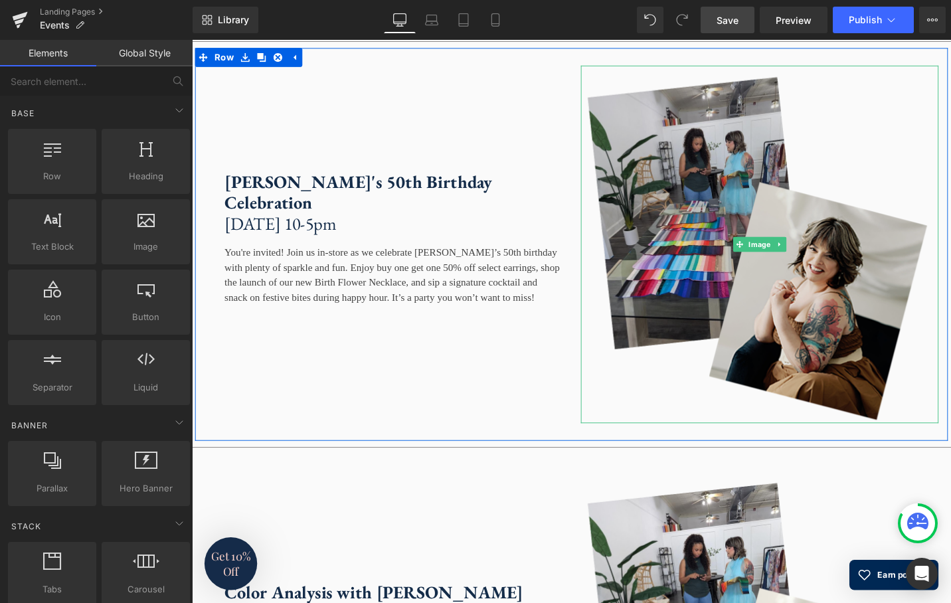
click at [796, 353] on img at bounding box center [793, 256] width 379 height 379
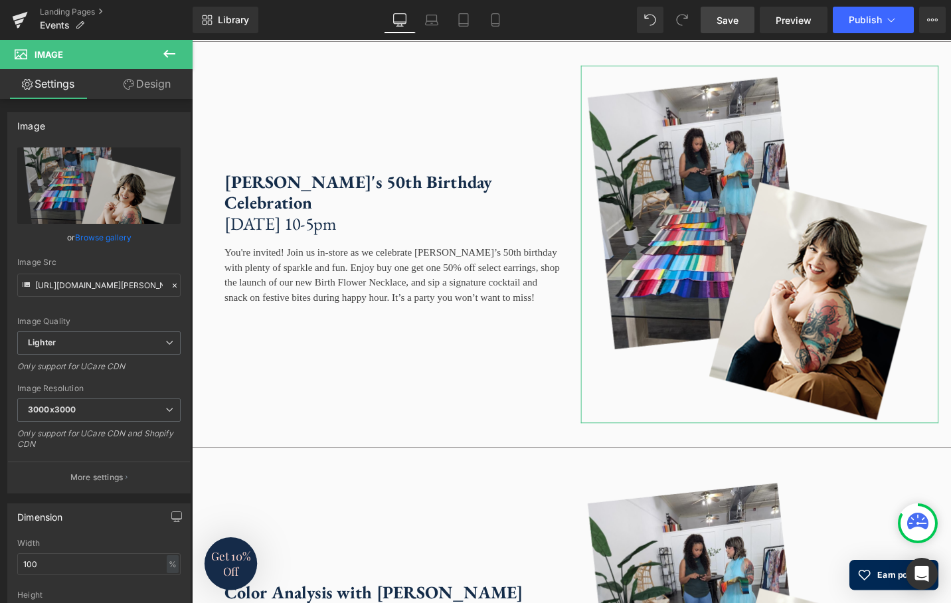
click at [108, 240] on link "Browse gallery" at bounding box center [103, 237] width 56 height 23
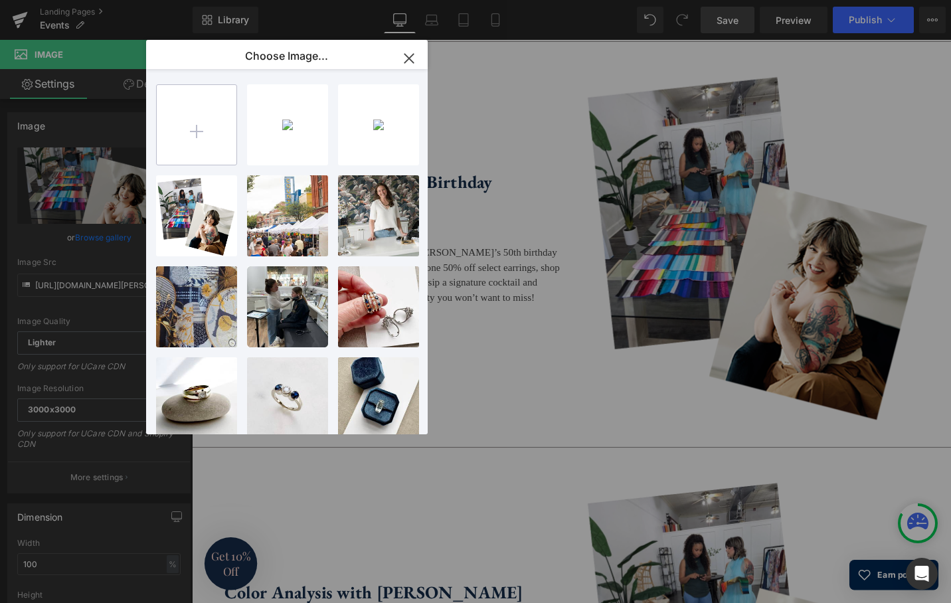
click at [204, 133] on input "file" at bounding box center [197, 125] width 80 height 80
type input "C:\fakepath\Untitled design(2).jpg"
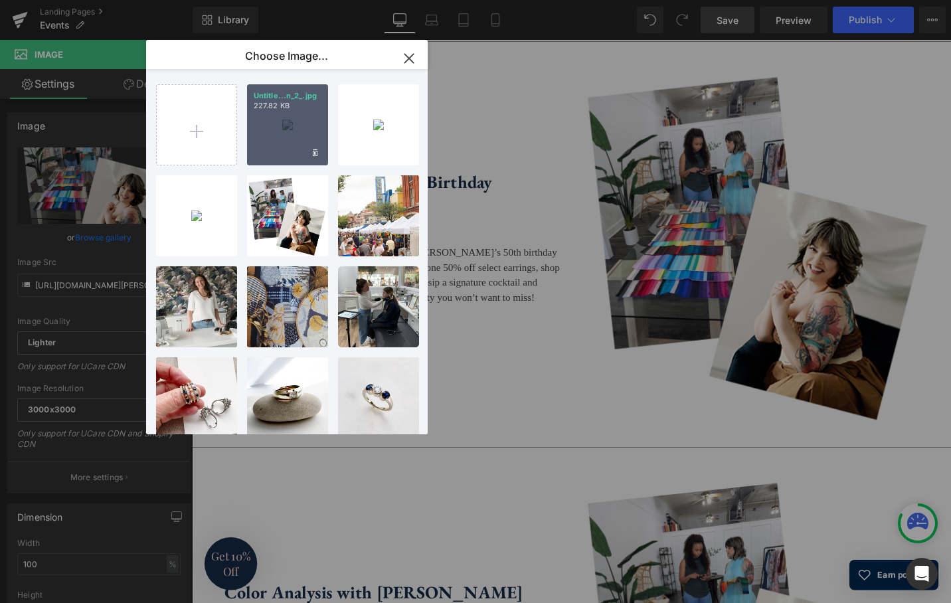
click at [299, 131] on div "Untitle...n_2_.jpg 227.82 KB" at bounding box center [287, 124] width 81 height 81
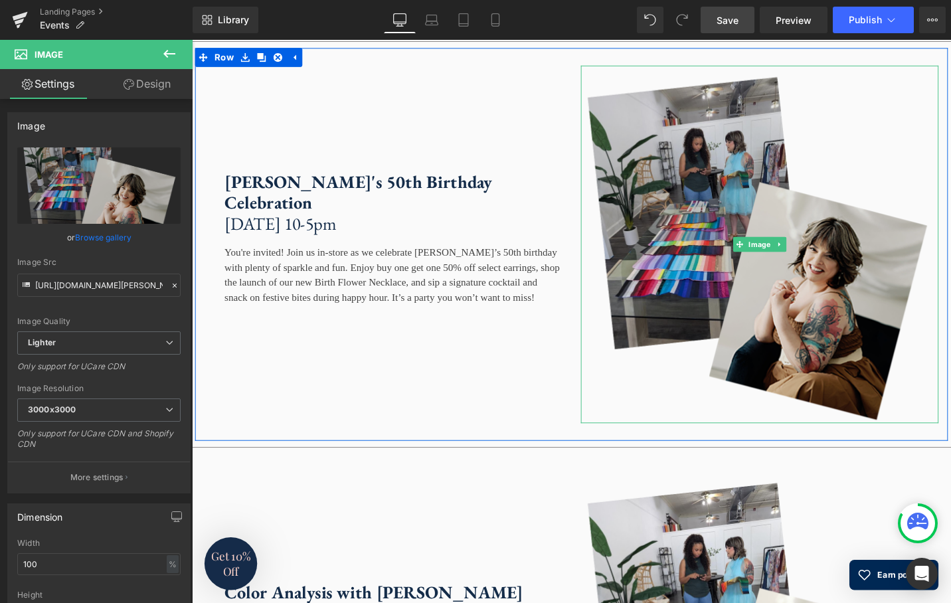
click at [835, 349] on img at bounding box center [793, 256] width 379 height 379
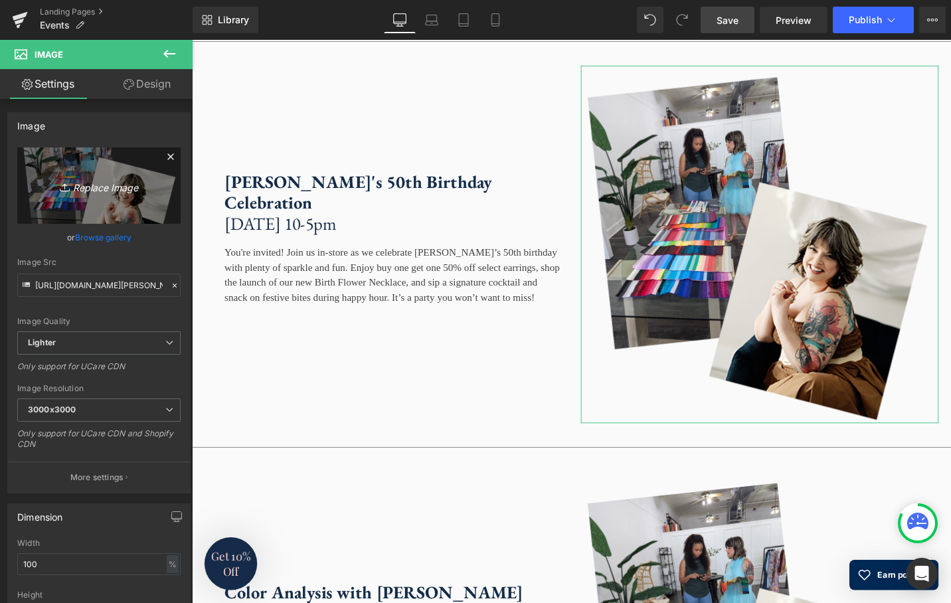
scroll to position [0, 0]
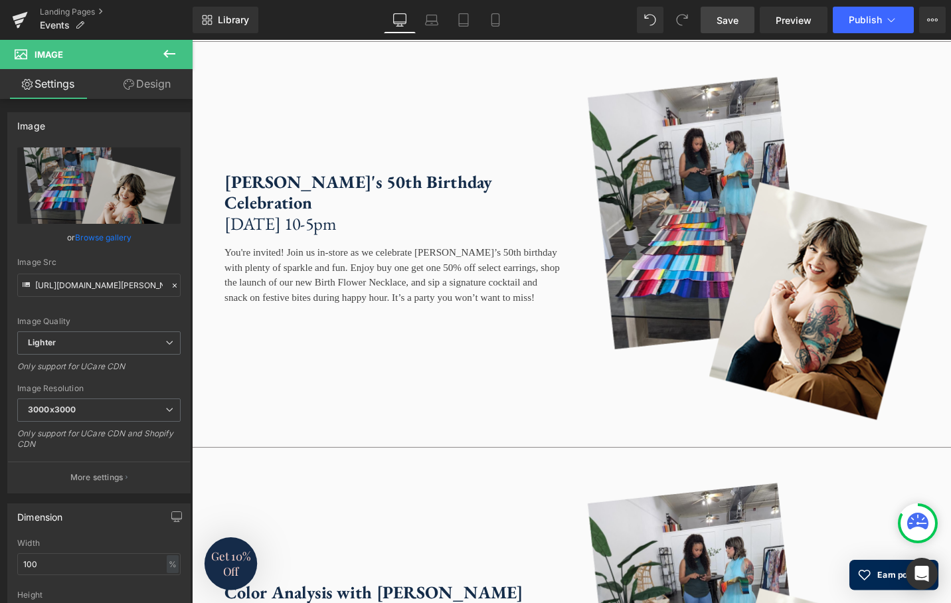
click at [731, 26] on span "Save" at bounding box center [728, 20] width 22 height 14
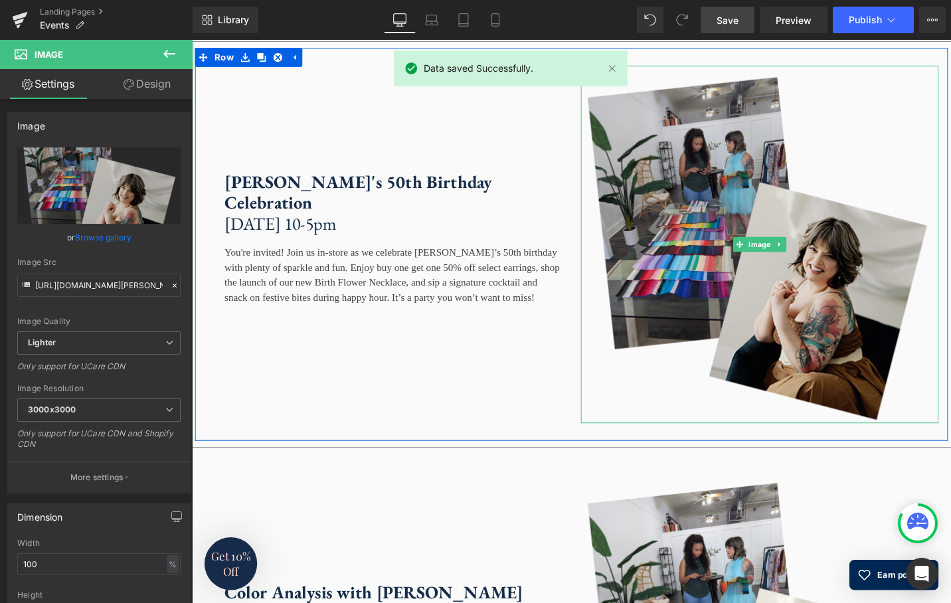
click at [769, 259] on img at bounding box center [793, 256] width 379 height 379
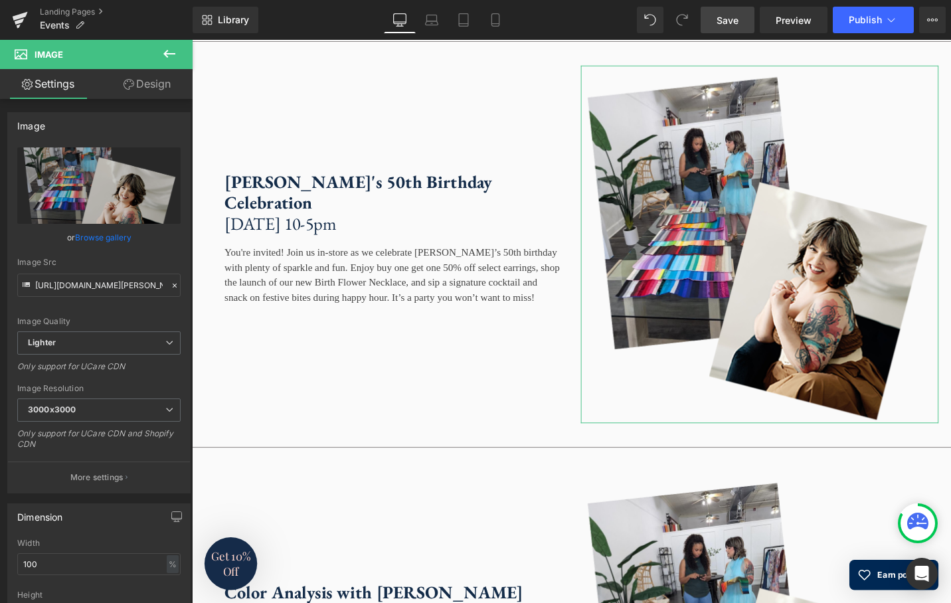
click at [107, 237] on link "Browse gallery" at bounding box center [103, 237] width 56 height 23
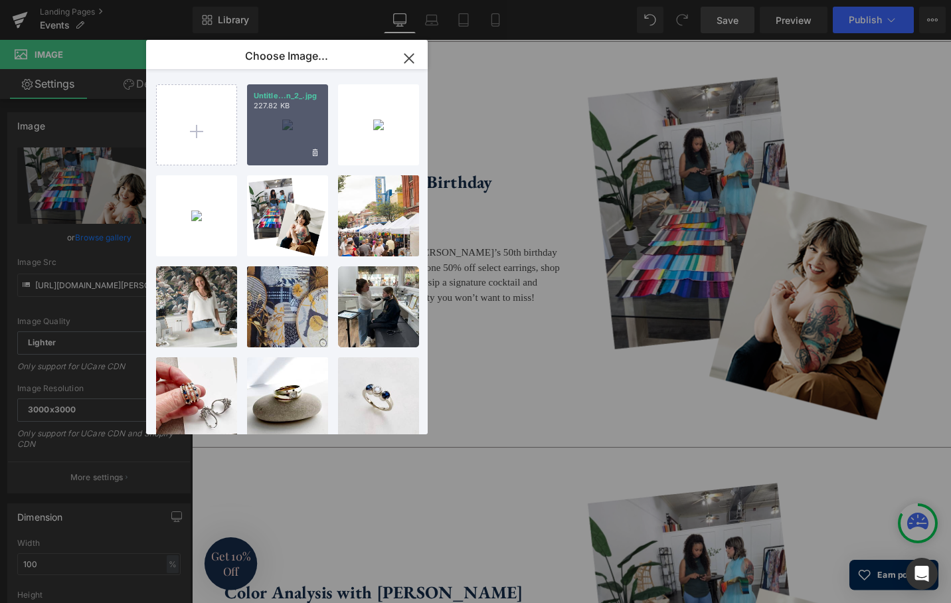
click at [294, 125] on div "Untitle...n_2_.jpg 227.82 KB" at bounding box center [287, 124] width 81 height 81
type input "https://ucarecdn.com/c889bf68-dc6e-479b-91ba-1b5815a7b970/-/format/auto/-/previ…"
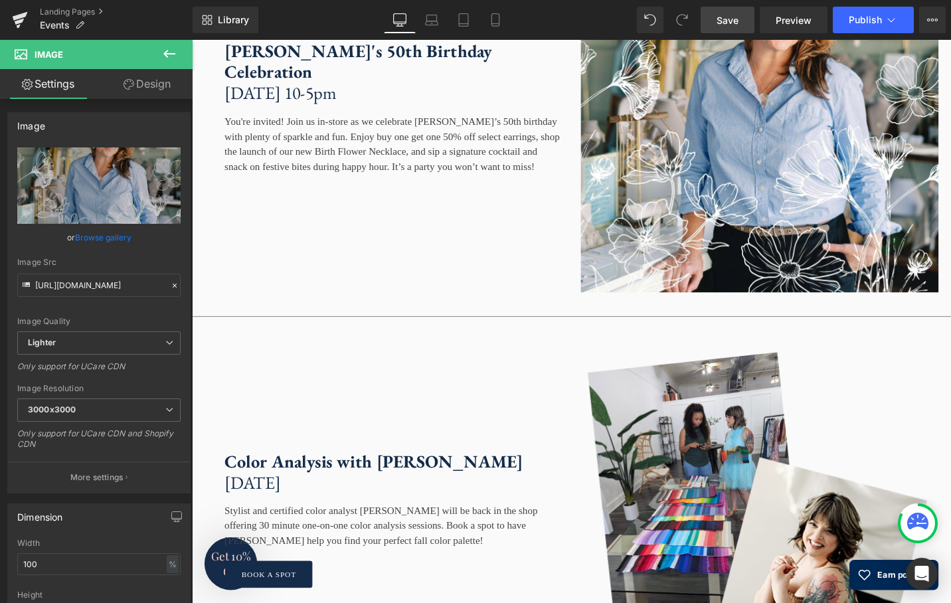
scroll to position [2989, 0]
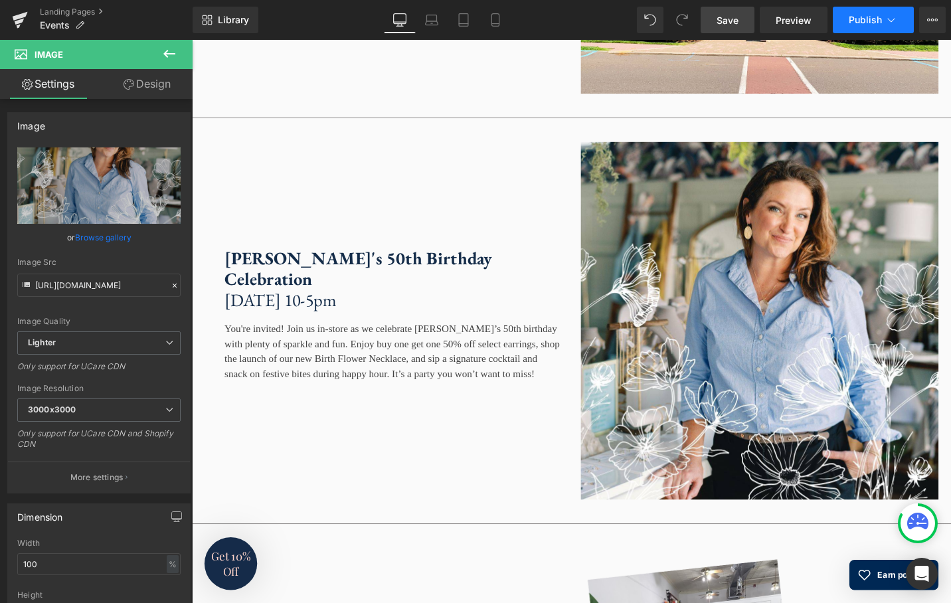
click at [854, 19] on span "Publish" at bounding box center [865, 20] width 33 height 11
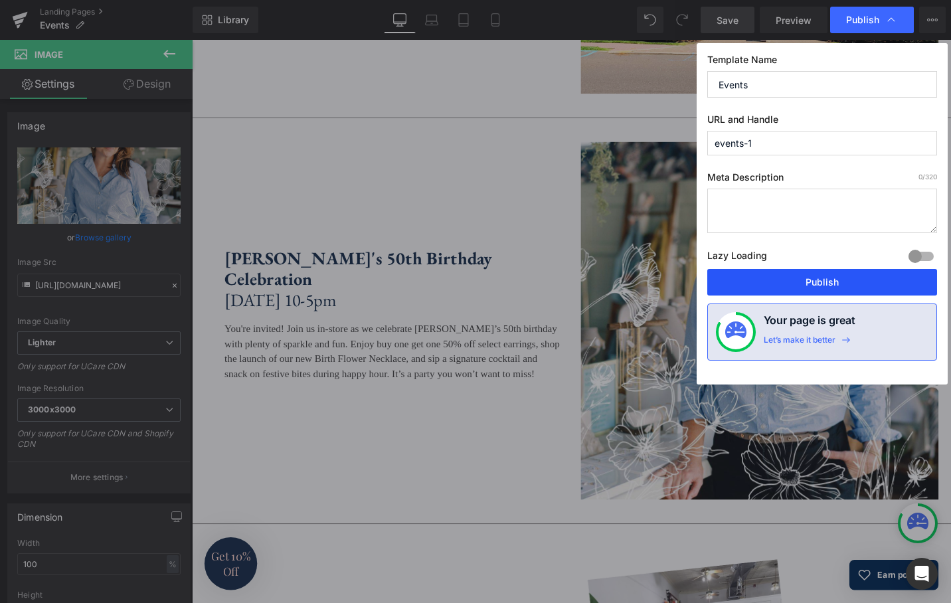
click at [824, 286] on button "Publish" at bounding box center [822, 282] width 230 height 27
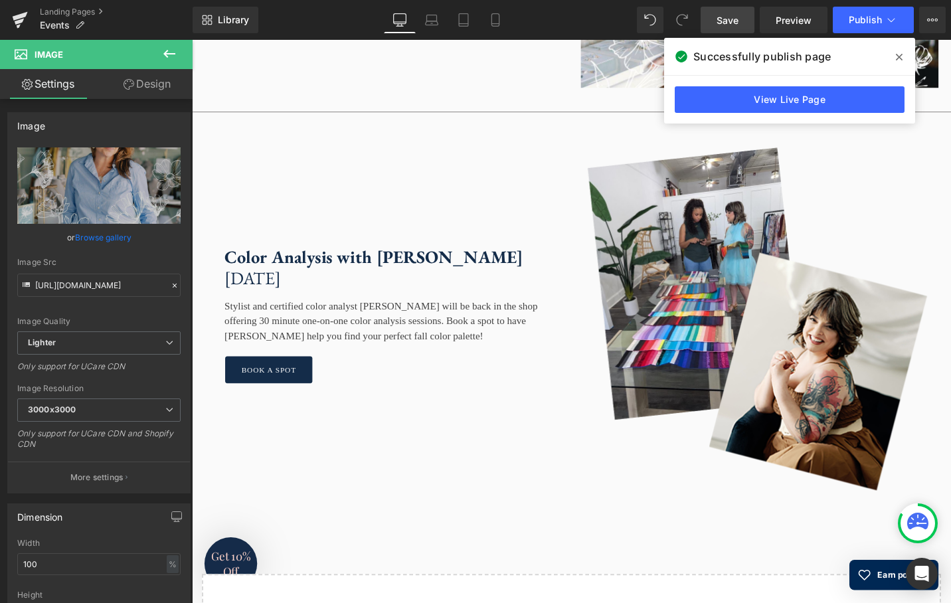
scroll to position [3428, 0]
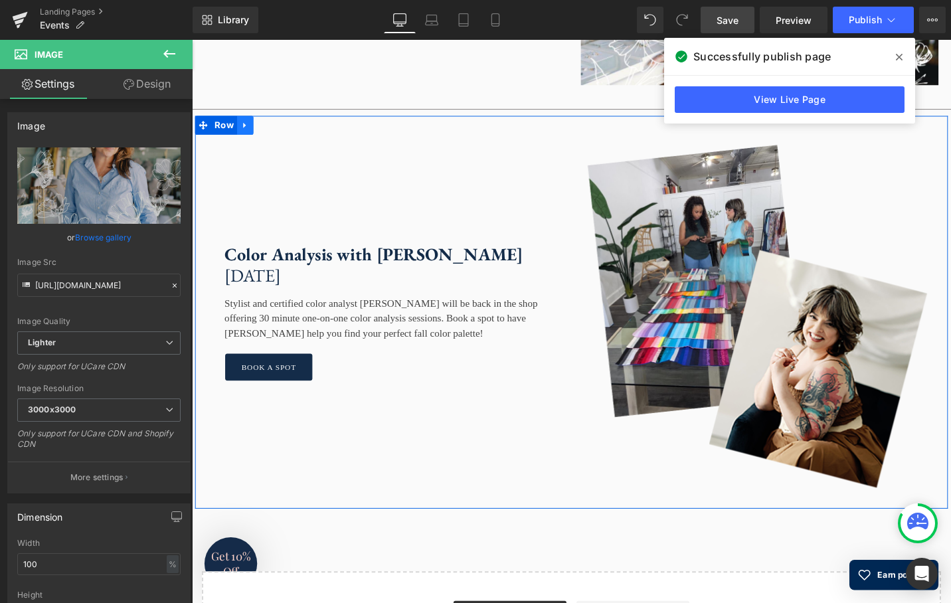
click at [250, 140] on link at bounding box center [248, 130] width 17 height 20
click at [263, 140] on link at bounding box center [265, 130] width 17 height 20
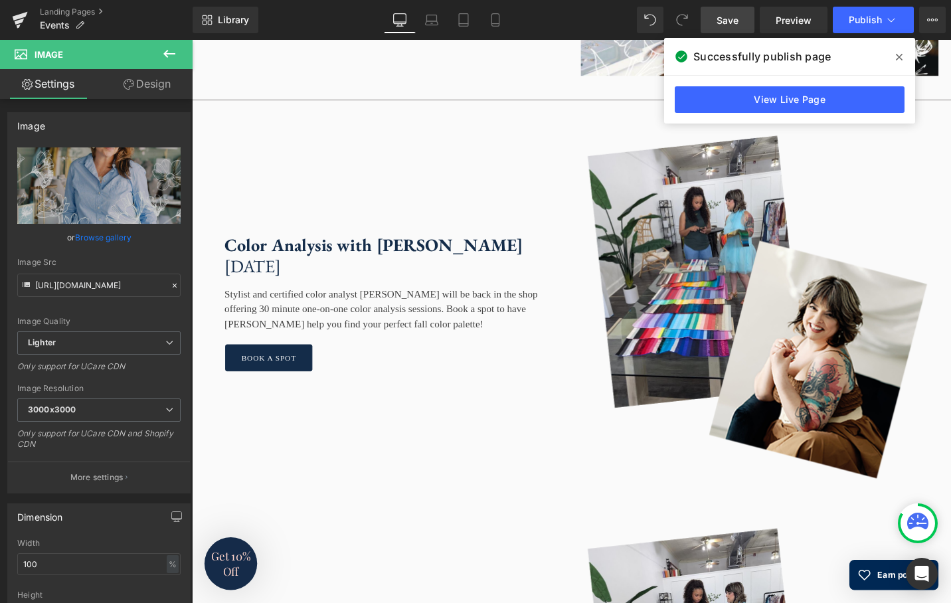
scroll to position [3173, 0]
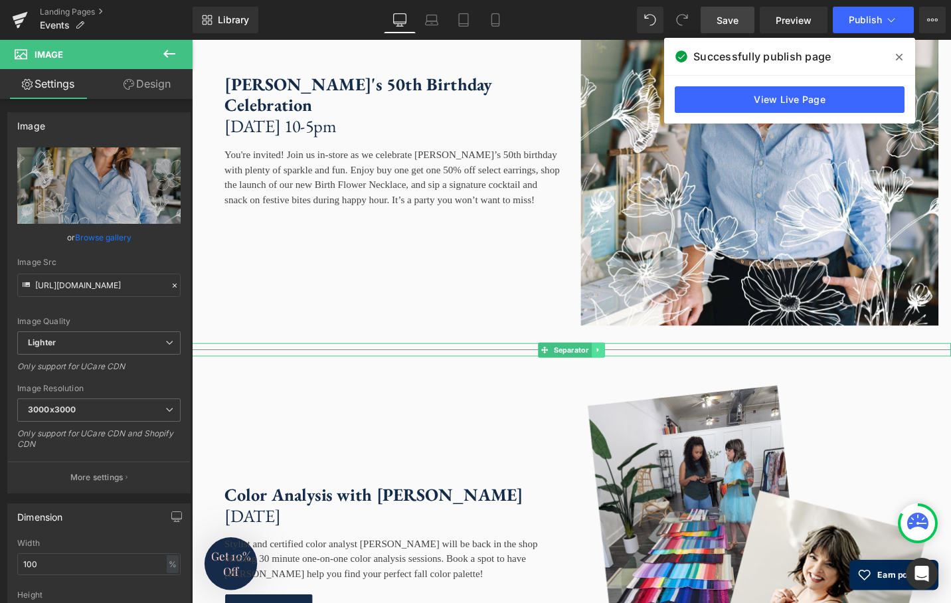
click at [623, 376] on link at bounding box center [622, 368] width 14 height 16
click at [614, 376] on link at bounding box center [615, 368] width 14 height 16
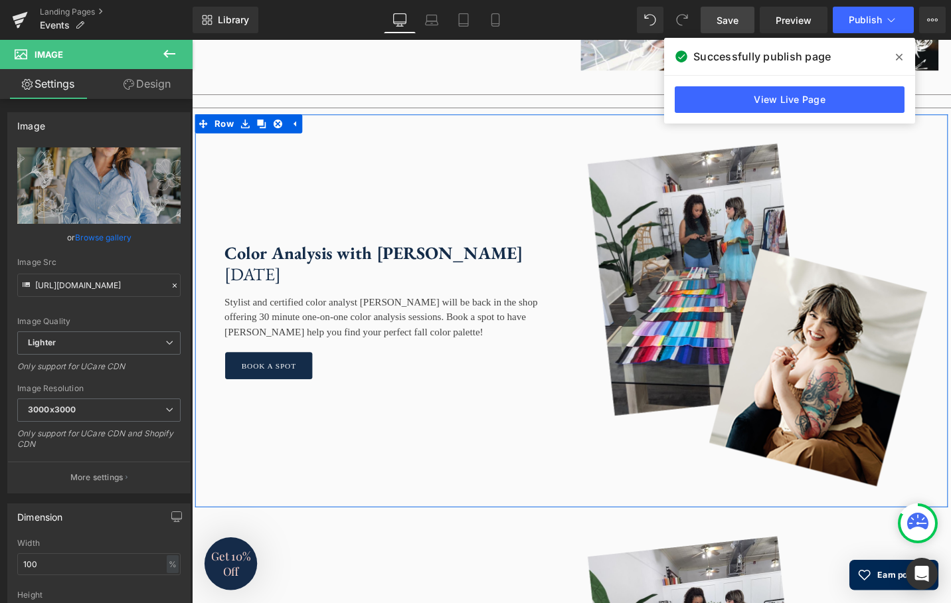
scroll to position [3445, 0]
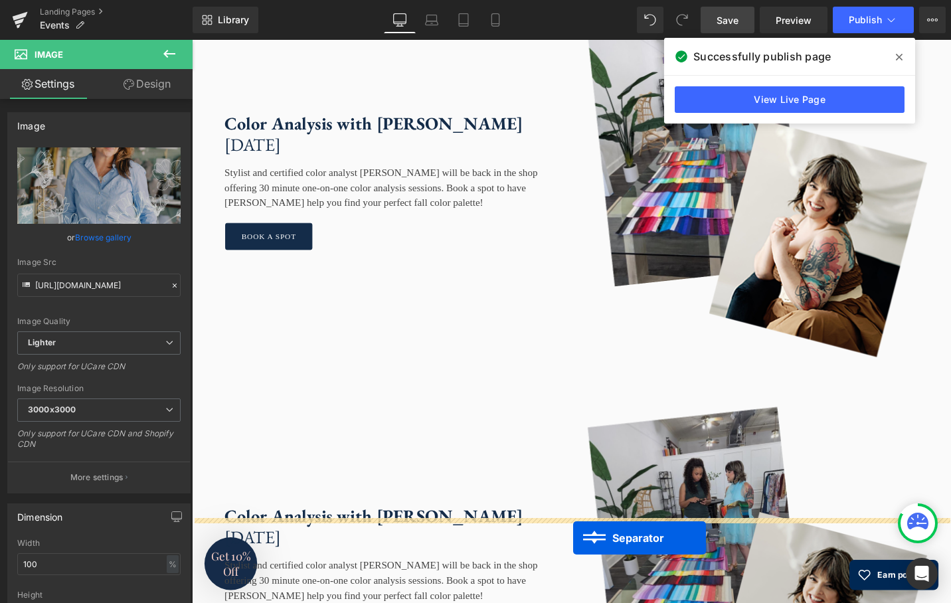
drag, startPoint x: 566, startPoint y: 143, endPoint x: 606, endPoint y: 440, distance: 300.2
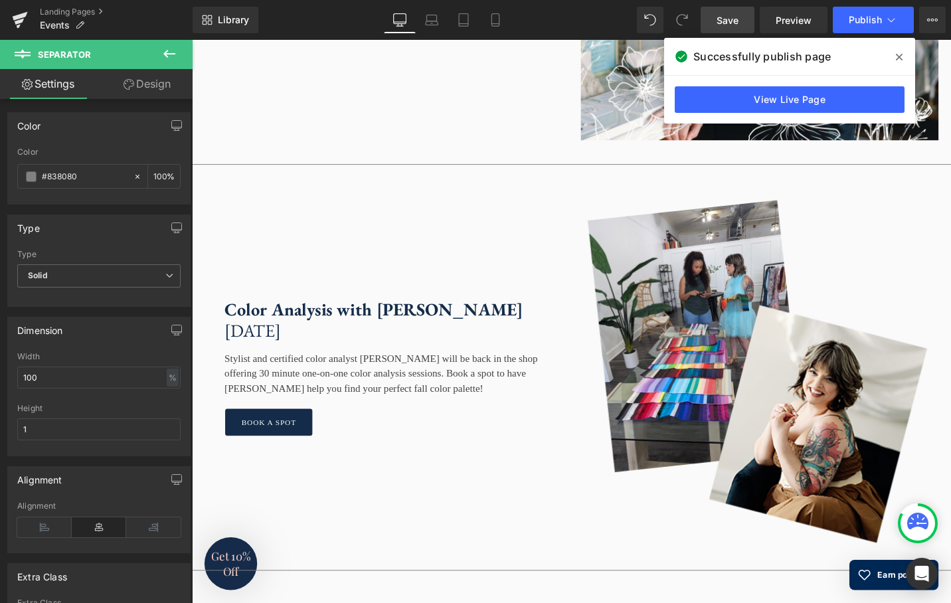
scroll to position [3362, 0]
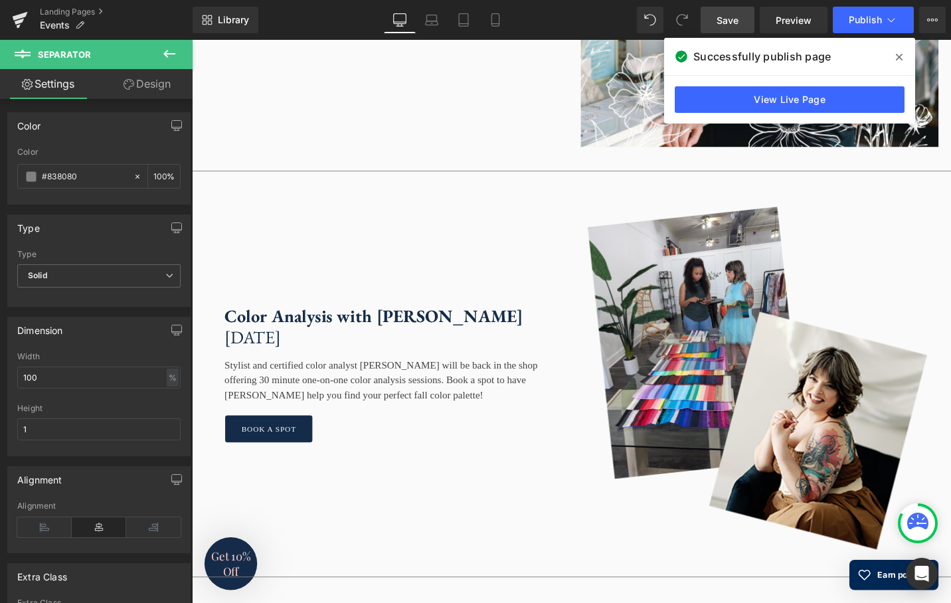
click at [423, 344] on strong "Color Analysis with Susan Padron" at bounding box center [384, 332] width 316 height 24
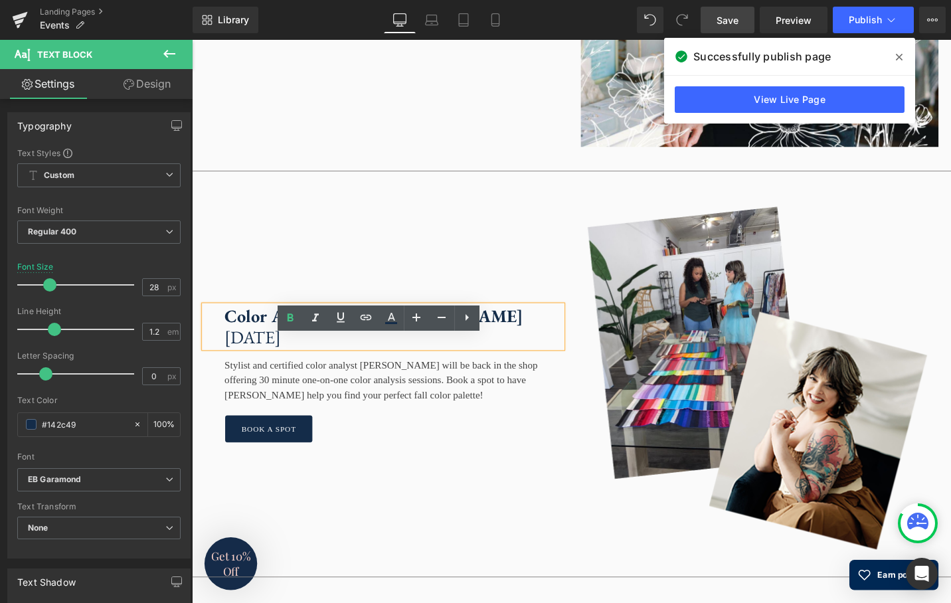
click at [474, 344] on strong "Color Analysis with Susan Padron" at bounding box center [384, 332] width 316 height 24
drag, startPoint x: 492, startPoint y: 366, endPoint x: 218, endPoint y: 369, distance: 274.3
click at [216, 366] on div "Color Analysis with Susan Padron Saturday, October 25th" at bounding box center [394, 343] width 379 height 44
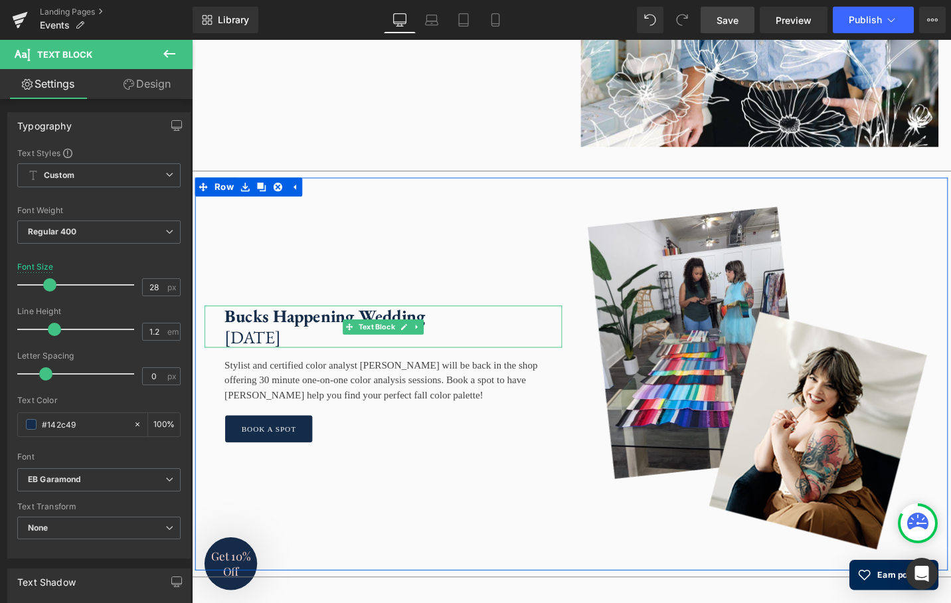
click at [373, 344] on strong "Bucks Happening Wedding" at bounding box center [332, 332] width 213 height 24
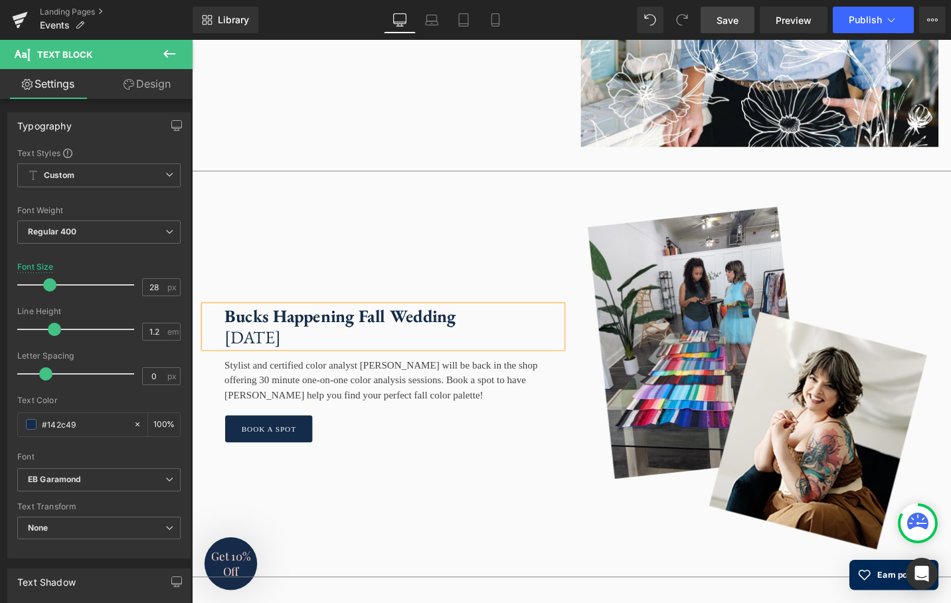
click at [515, 344] on p "Bucks Happening Fall Wedding" at bounding box center [404, 332] width 357 height 23
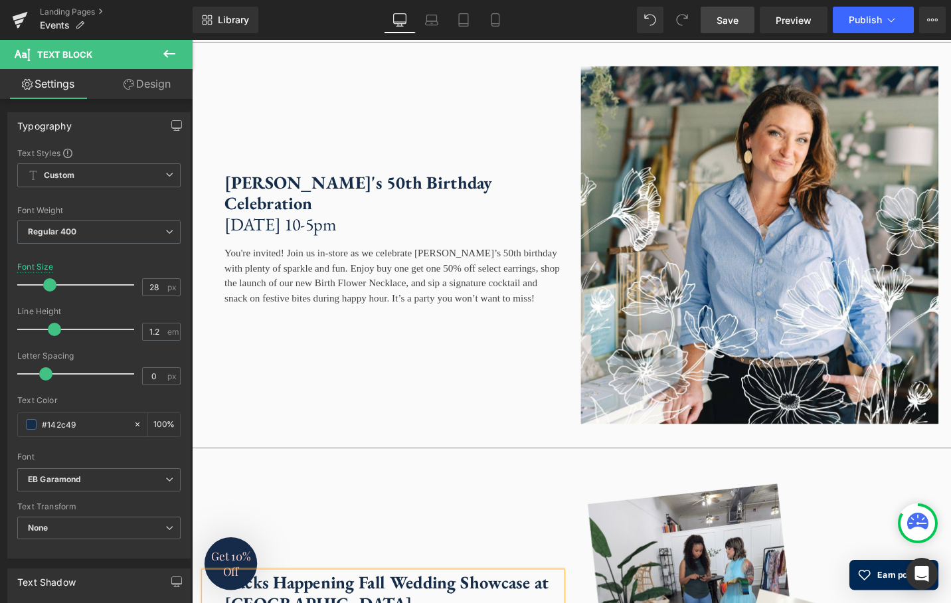
scroll to position [3013, 0]
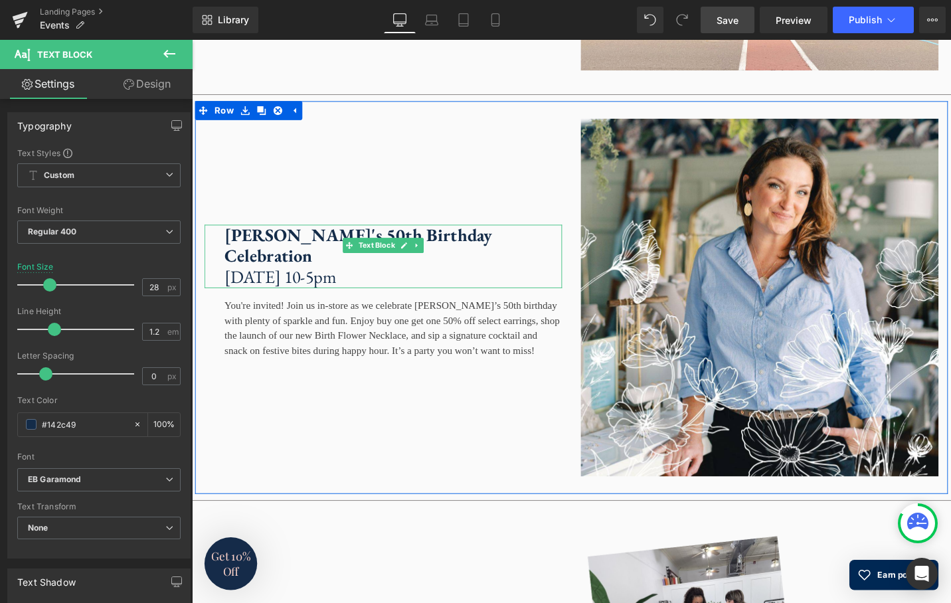
drag, startPoint x: 296, startPoint y: 310, endPoint x: 366, endPoint y: 311, distance: 69.7
click at [296, 303] on p "Saturday, October 18th, 10-5pm" at bounding box center [404, 291] width 357 height 23
click at [365, 303] on p "Saturday, October 18th, 10-5pm" at bounding box center [404, 291] width 357 height 23
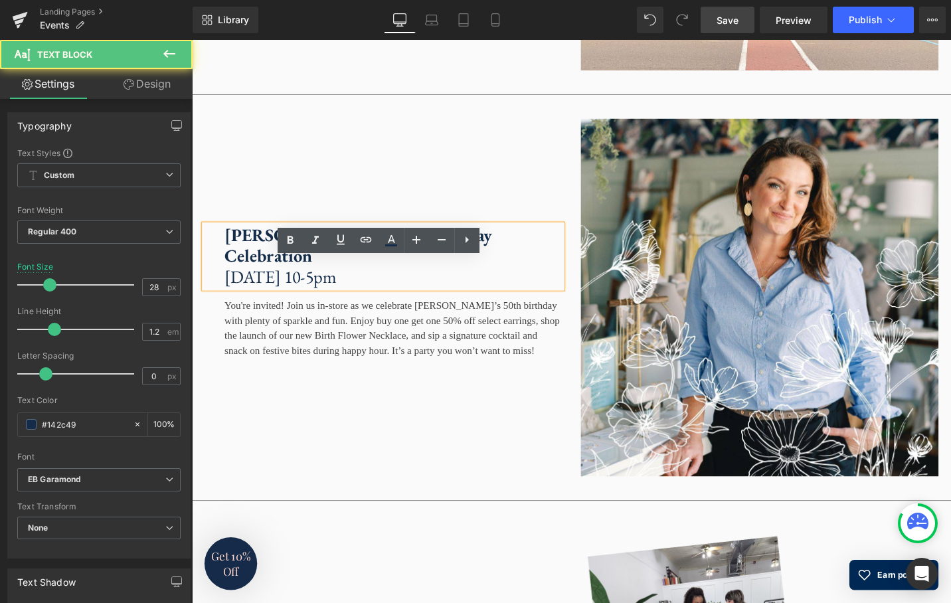
click at [373, 303] on p "Saturday, October 18th, 10-5pm" at bounding box center [404, 291] width 357 height 23
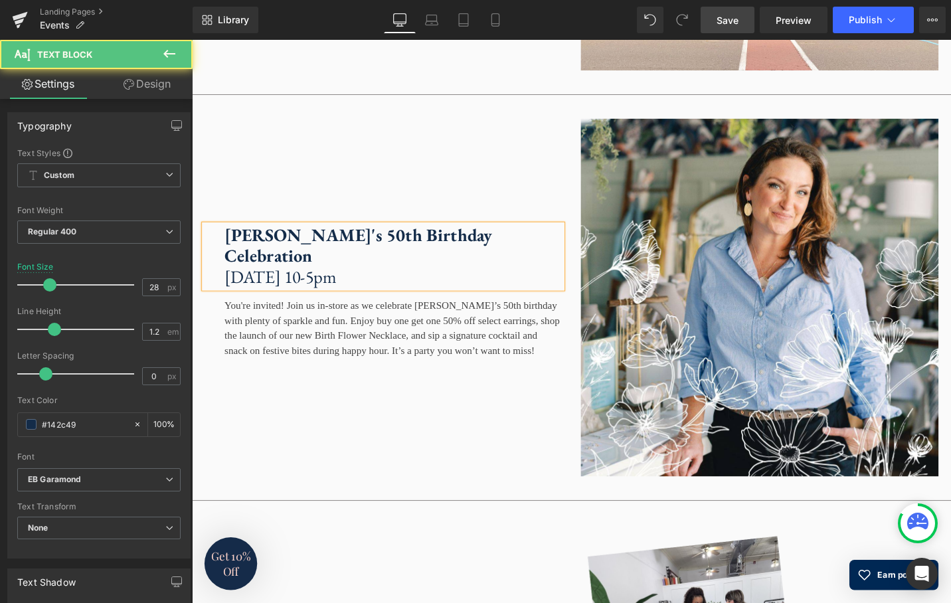
click at [268, 303] on p "Saturday, October 19th, 10-5pm" at bounding box center [404, 291] width 357 height 23
click at [418, 303] on p "Sunday, October 19th, 10-5pm" at bounding box center [404, 291] width 357 height 23
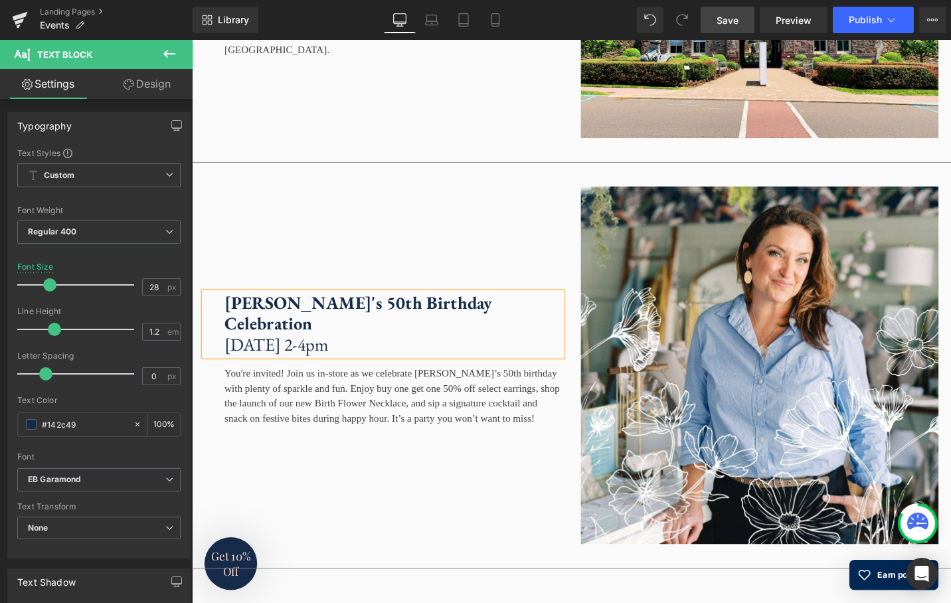
scroll to position [2958, 0]
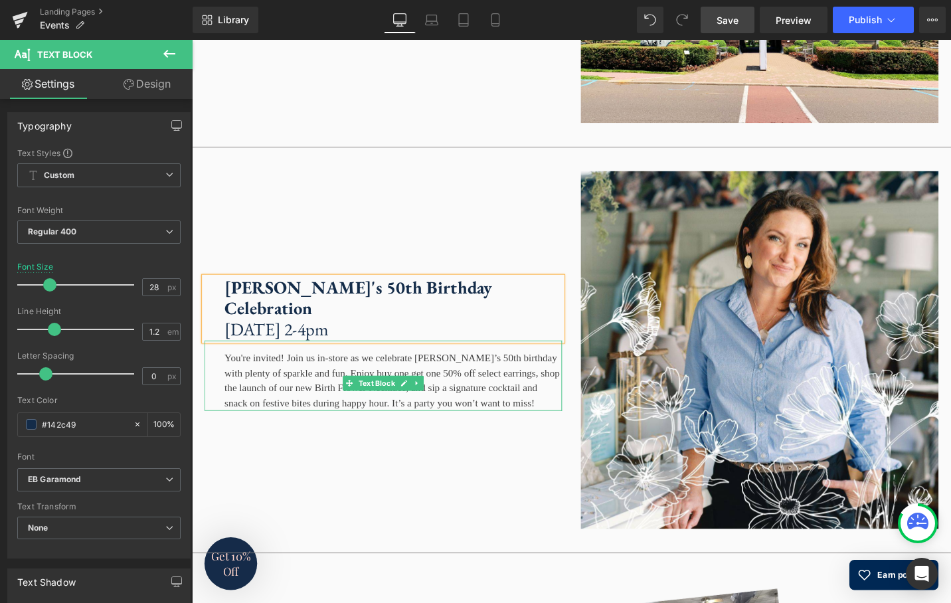
click at [244, 432] on div "You're invited! Join us in-store as we celebrate Sarah’s 50th birthday with ple…" at bounding box center [394, 395] width 379 height 74
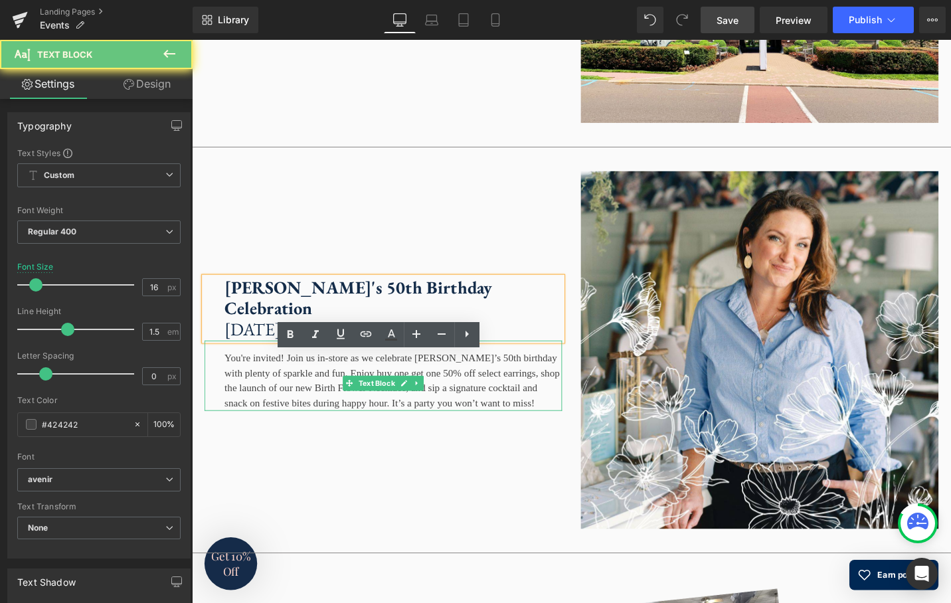
click at [244, 432] on div "You're invited! Join us in-store as we celebrate Sarah’s 50th birthday with ple…" at bounding box center [394, 395] width 379 height 74
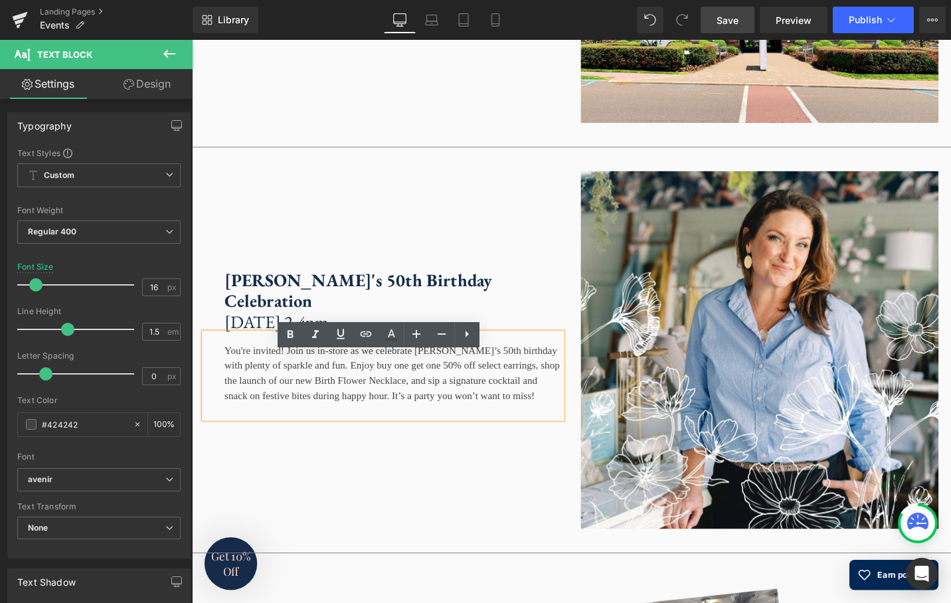
click at [309, 440] on div "You're invited! Join us in-store as we celebrate Sarah’s 50th birthday with ple…" at bounding box center [394, 395] width 379 height 90
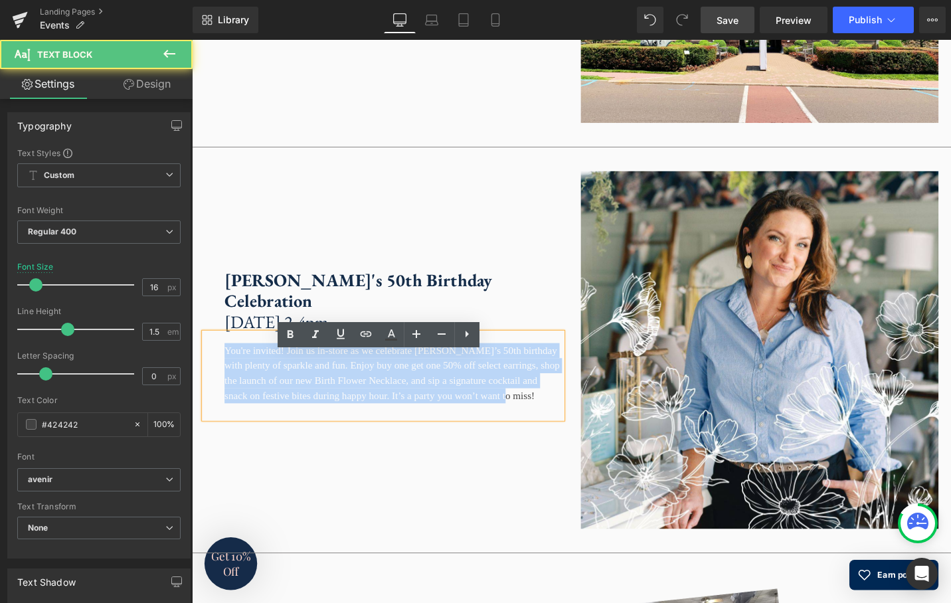
drag, startPoint x: 312, startPoint y: 452, endPoint x: 222, endPoint y: 386, distance: 111.2
click at [222, 385] on div "You're invited! Join us in-store as we celebrate Sarah’s 50th birthday with ple…" at bounding box center [394, 395] width 379 height 90
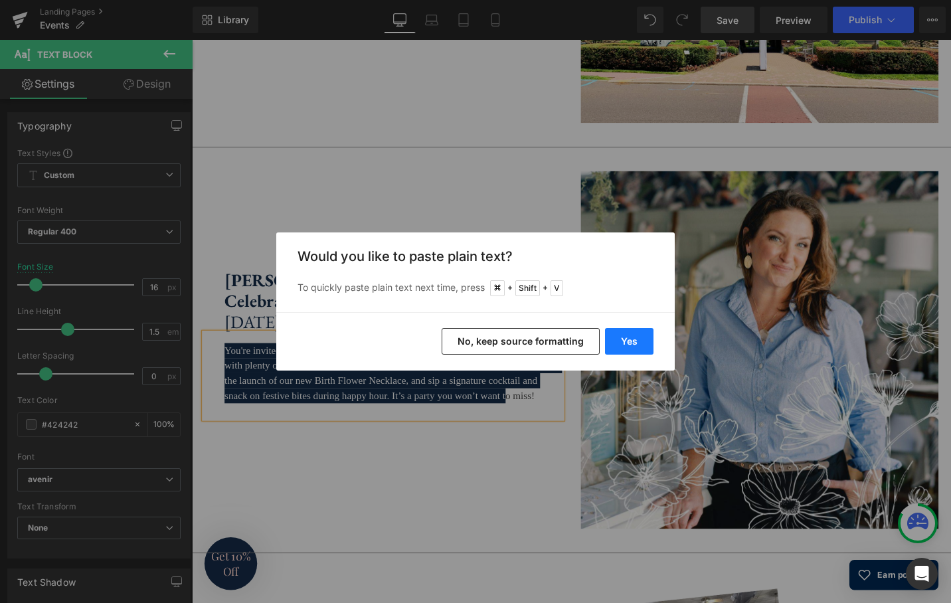
click at [638, 342] on button "Yes" at bounding box center [629, 341] width 48 height 27
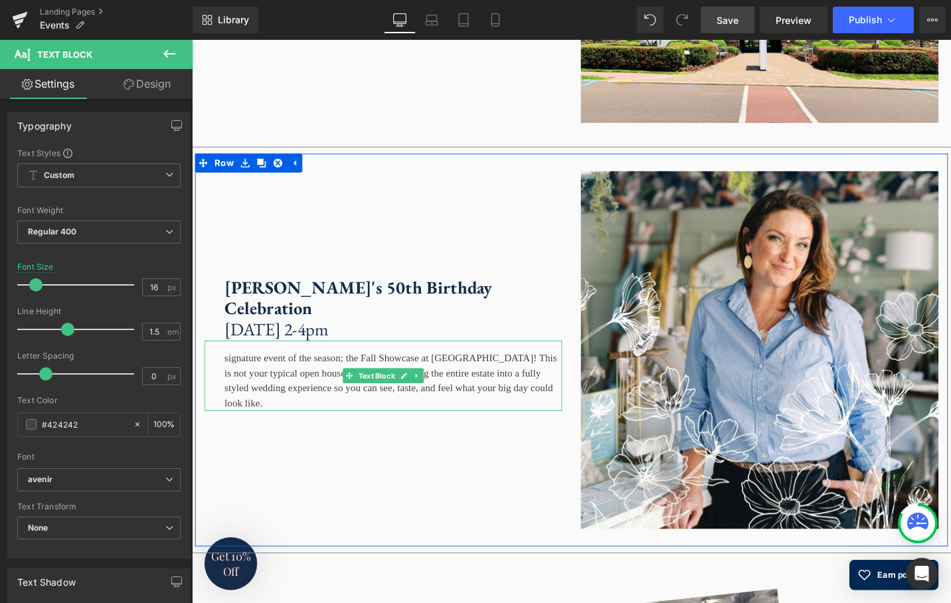
click at [238, 401] on div "signature event of the season; the Fall Showcase at Tyler Gardens! This is not …" at bounding box center [394, 395] width 379 height 74
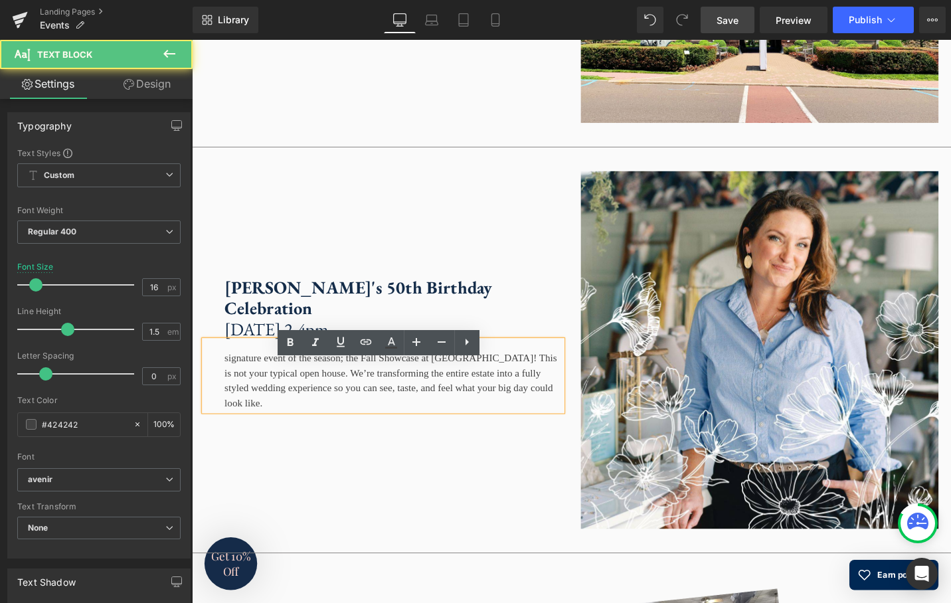
click at [226, 402] on div "signature event of the season; the Fall Showcase at Tyler Gardens! This is not …" at bounding box center [394, 395] width 379 height 74
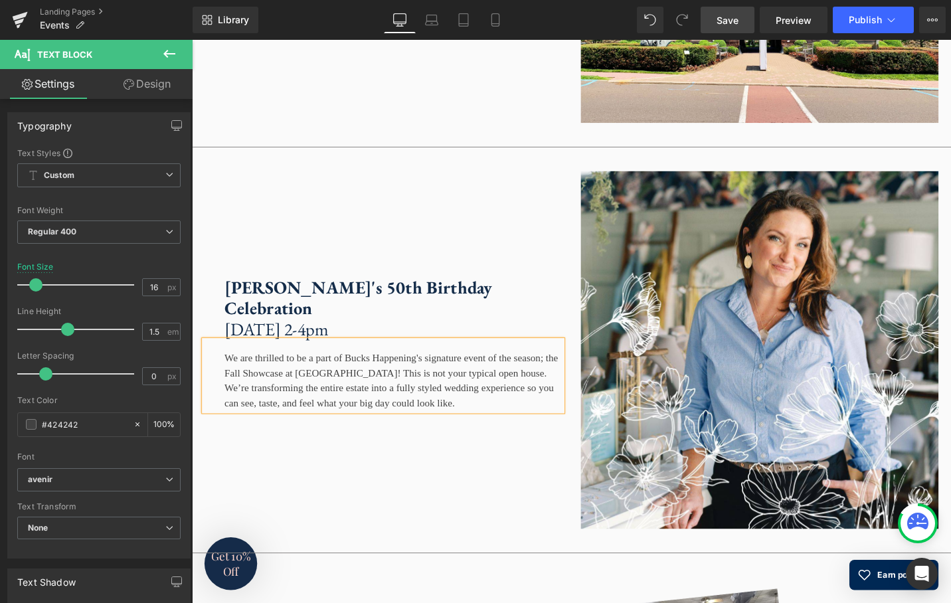
click at [426, 423] on div "We are thrilled to be a part of Bucks Happening's signature event of the season…" at bounding box center [394, 395] width 379 height 74
drag, startPoint x: 295, startPoint y: 430, endPoint x: 299, endPoint y: 422, distance: 8.9
click at [295, 430] on div "We are thrilled to be a part of Bucks Happening's signature event of the season…" at bounding box center [394, 395] width 379 height 74
click at [256, 426] on div "We are thrilled to be a part of Bucks Happening's signature event of the season…" at bounding box center [394, 395] width 379 height 74
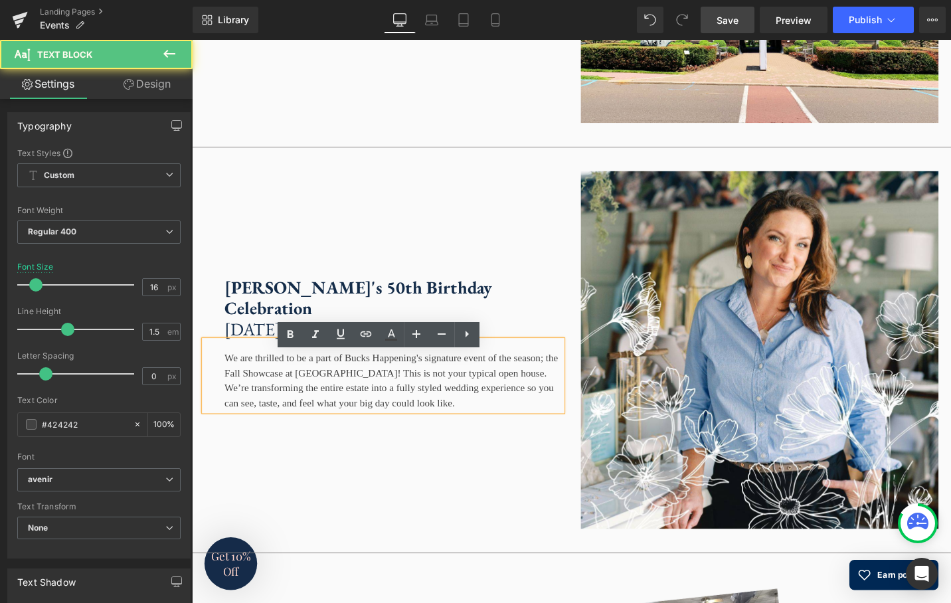
click at [358, 426] on div "We are thrilled to be a part of Bucks Happening's signature event of the season…" at bounding box center [394, 395] width 379 height 74
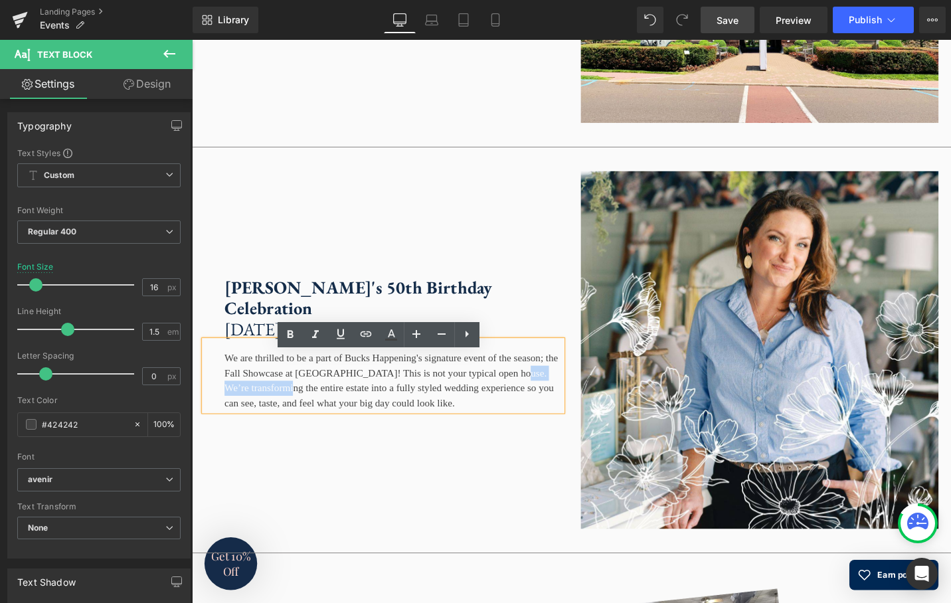
drag, startPoint x: 358, startPoint y: 424, endPoint x: 256, endPoint y: 427, distance: 101.6
click at [256, 427] on div "We are thrilled to be a part of Bucks Happening's signature event of the season…" at bounding box center [394, 395] width 379 height 74
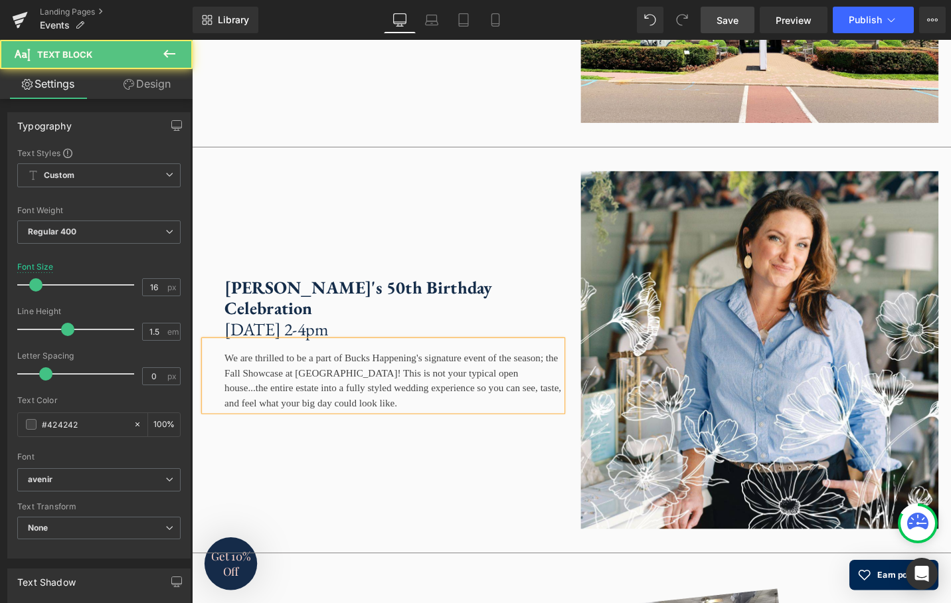
click at [508, 432] on div "We are thrilled to be a part of Bucks Happening's signature event of the season…" at bounding box center [394, 395] width 379 height 74
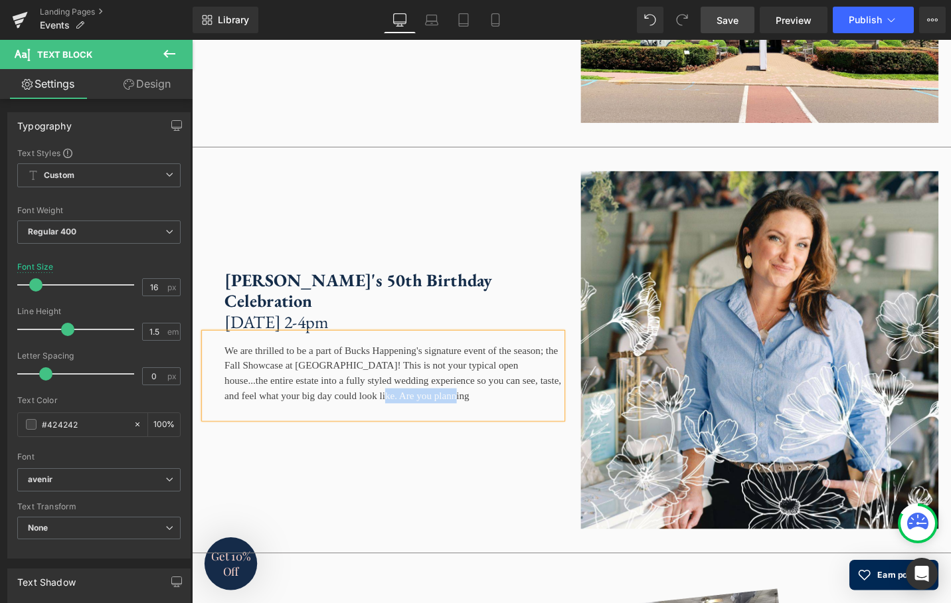
drag, startPoint x: 567, startPoint y: 445, endPoint x: 483, endPoint y: 446, distance: 83.7
click at [483, 440] on div "We are thrilled to be a part of Bucks Happening's signature event of the season…" at bounding box center [394, 395] width 379 height 90
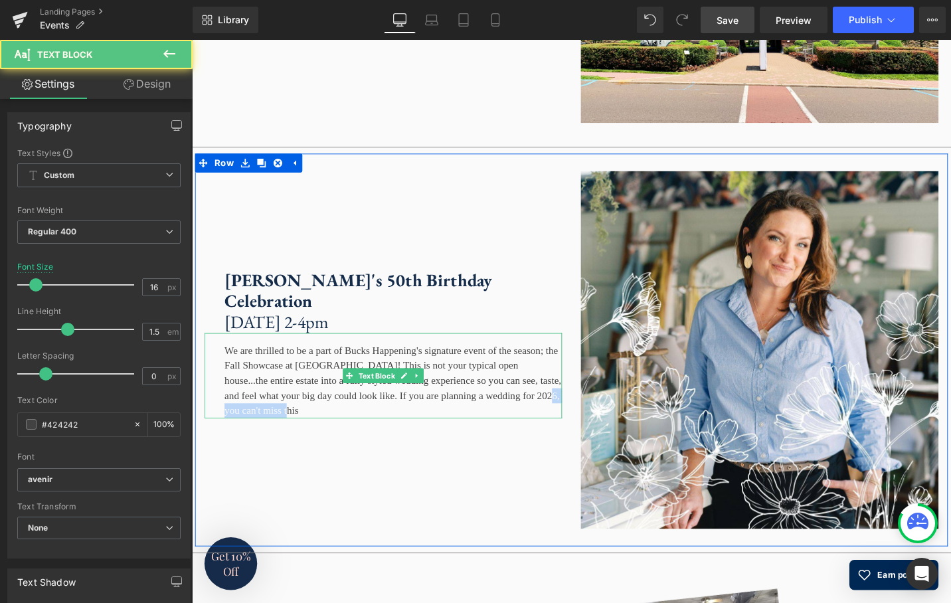
drag, startPoint x: 411, startPoint y: 453, endPoint x: 325, endPoint y: 455, distance: 86.4
click at [325, 440] on div "We are thrilled to be a part of Bucks Happening's signature event of the season…" at bounding box center [394, 395] width 379 height 90
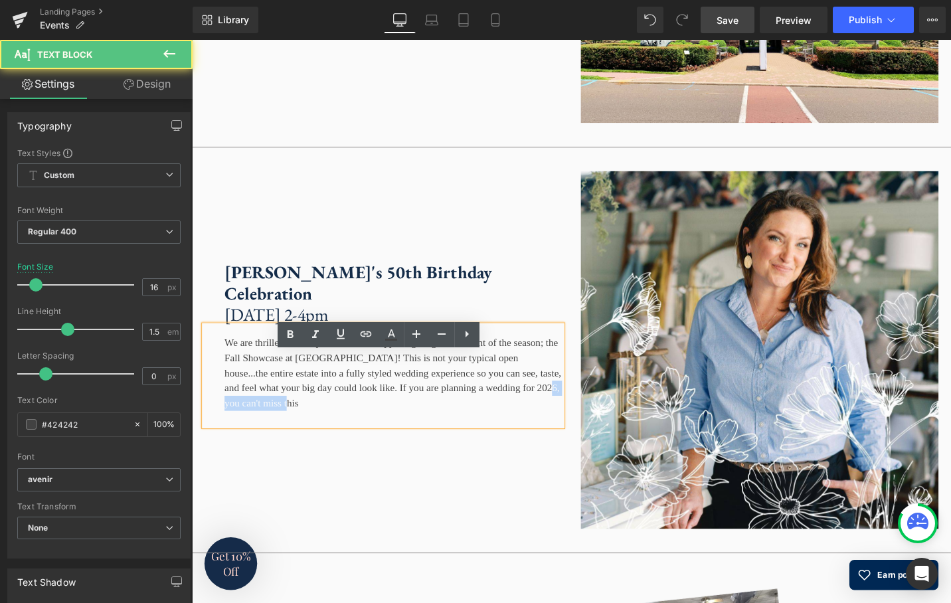
click at [358, 448] on div "We are thrilled to be a part of Bucks Happening's signature event of the season…" at bounding box center [394, 395] width 379 height 106
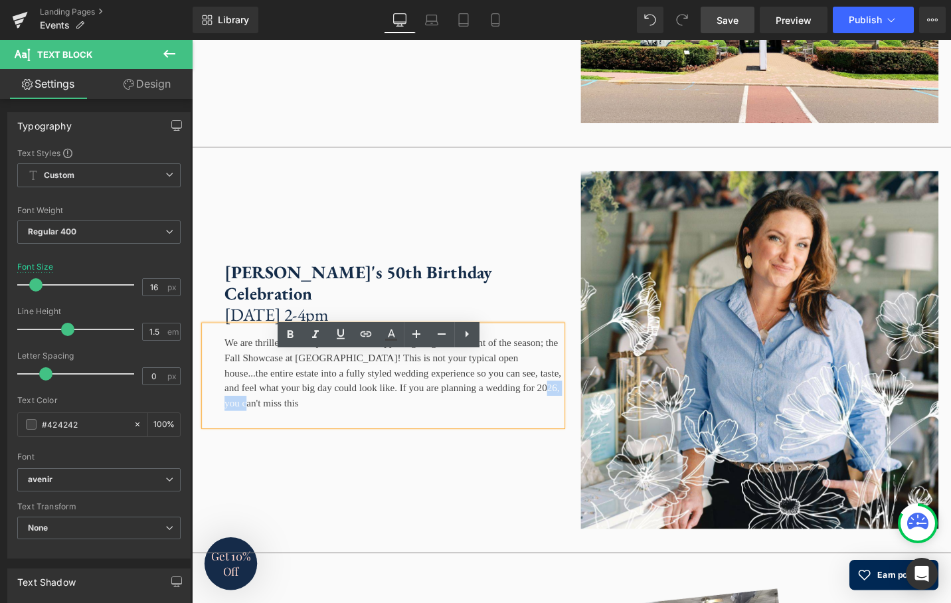
drag, startPoint x: 361, startPoint y: 454, endPoint x: 319, endPoint y: 457, distance: 41.9
click at [319, 448] on div "We are thrilled to be a part of Bucks Happening's signature event of the season…" at bounding box center [394, 395] width 379 height 106
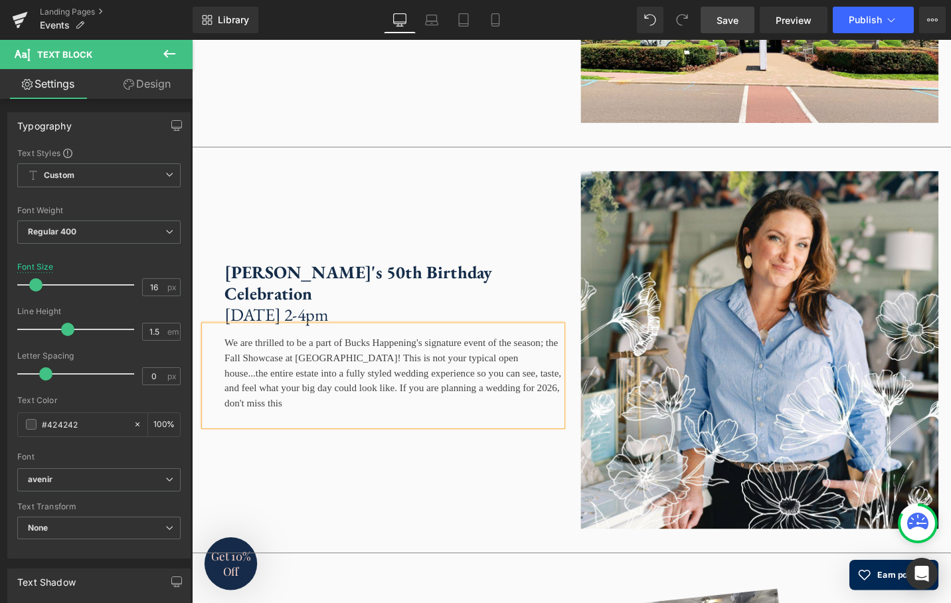
click at [397, 448] on div "We are thrilled to be a part of Bucks Happening's signature event of the season…" at bounding box center [394, 395] width 379 height 106
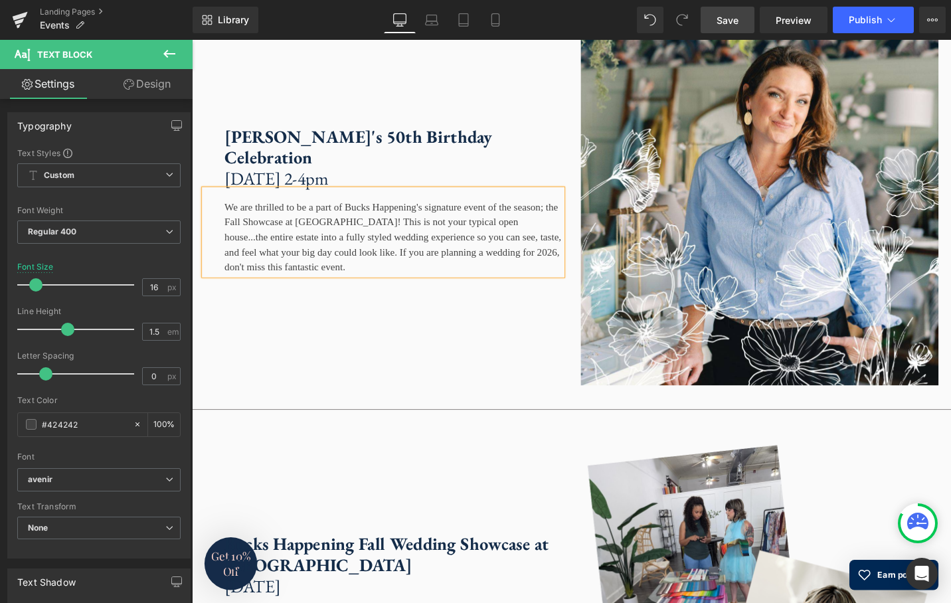
scroll to position [3073, 0]
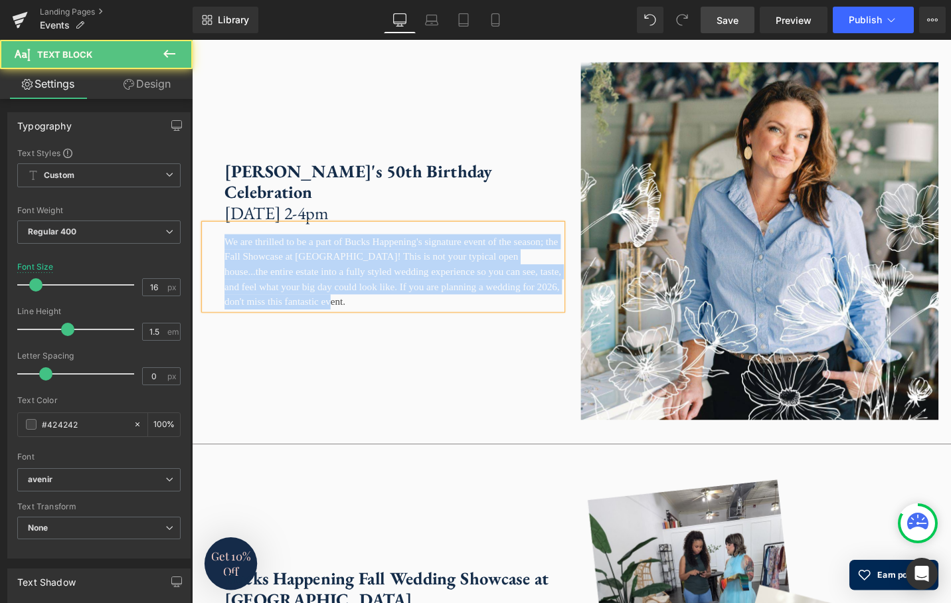
drag, startPoint x: 482, startPoint y: 339, endPoint x: 205, endPoint y: 272, distance: 284.8
click at [205, 272] on div "We are thrilled to be a part of Bucks Happening's signature event of the season…" at bounding box center [394, 280] width 379 height 90
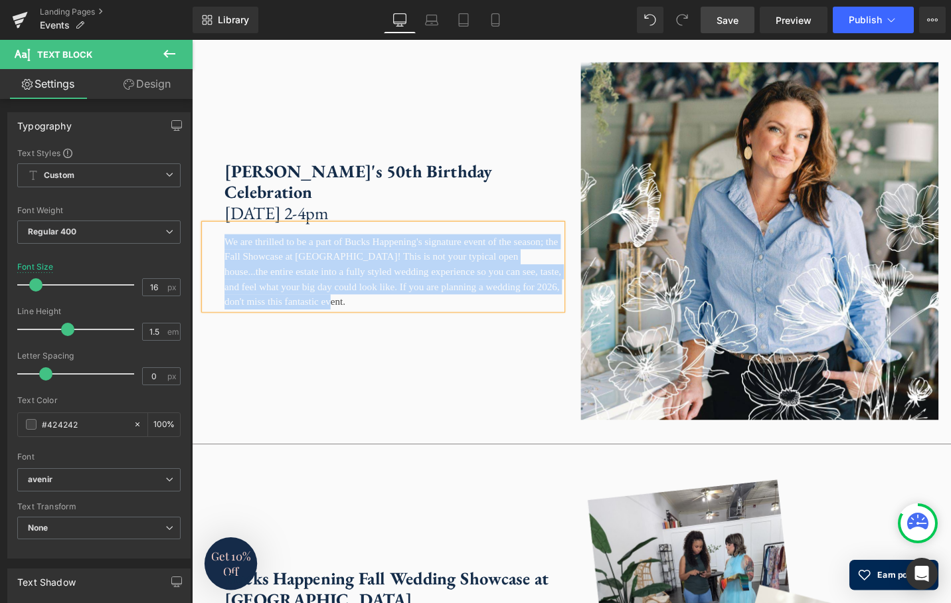
copy div "We are thrilled to be a part of Bucks Happening's signature event of the season…"
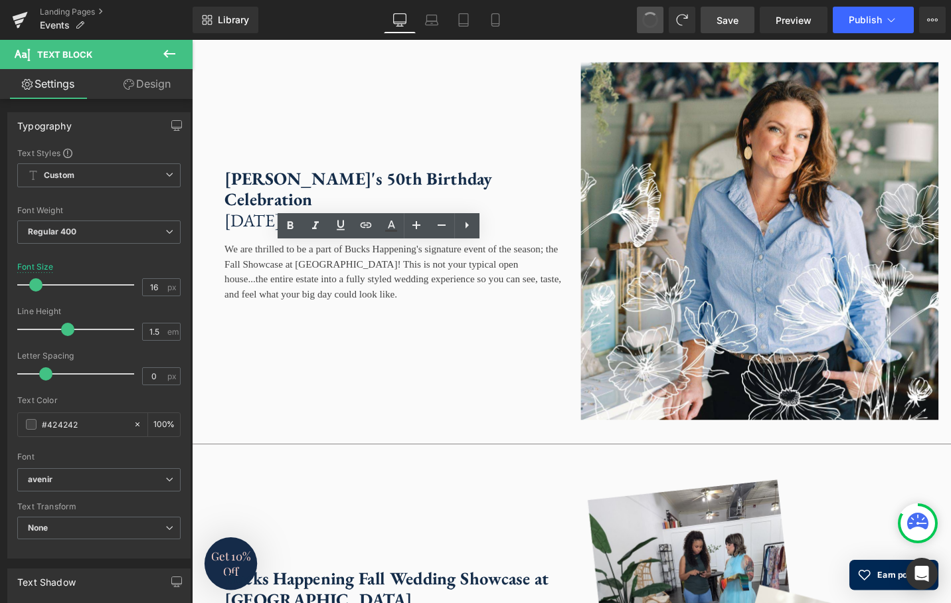
click at [651, 19] on span at bounding box center [650, 20] width 23 height 23
click at [651, 19] on icon at bounding box center [650, 20] width 12 height 12
click at [655, 17] on icon at bounding box center [650, 20] width 12 height 12
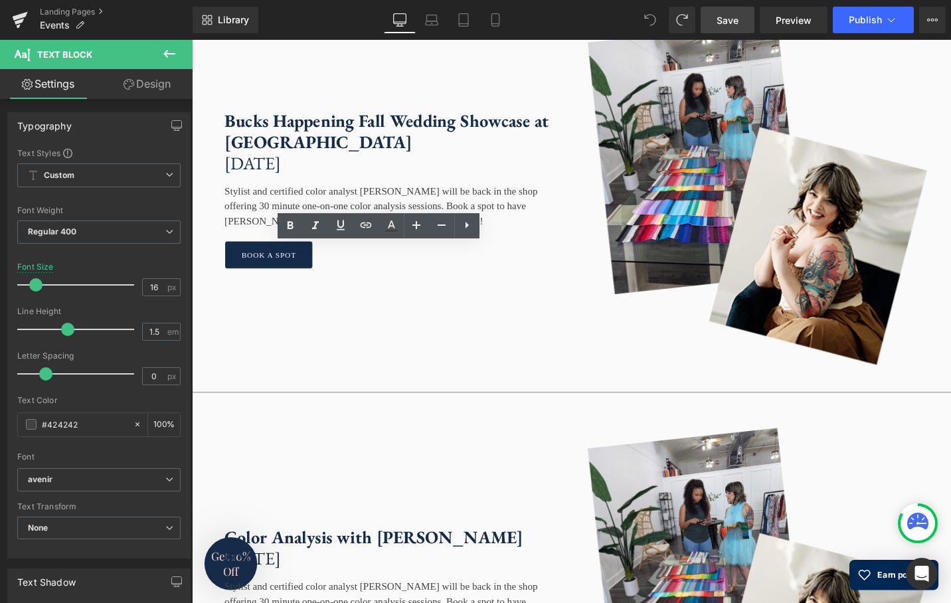
scroll to position [3445, 0]
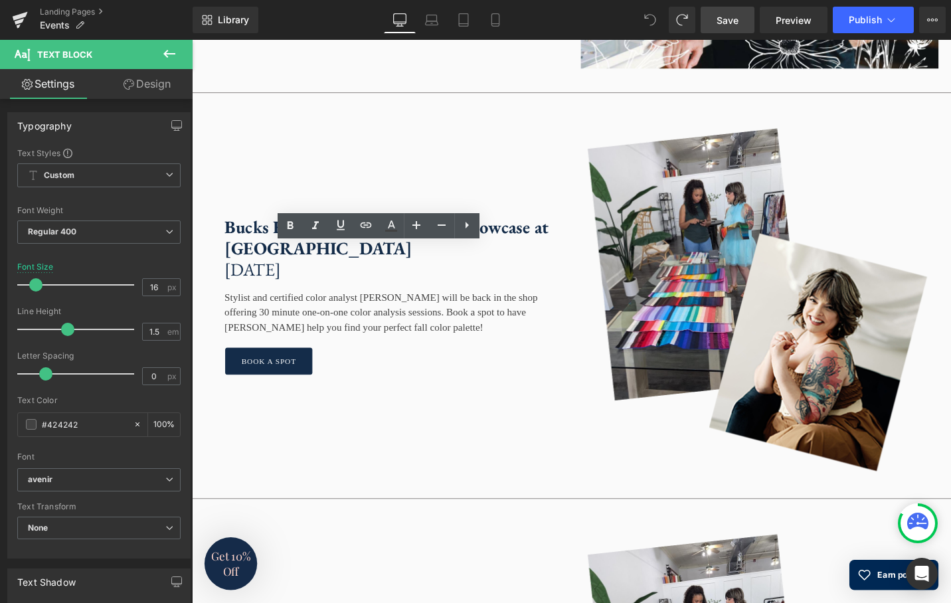
click at [282, 353] on div "Stylist and certified color analyst Susan Padron will be back in the shop offer…" at bounding box center [394, 323] width 379 height 58
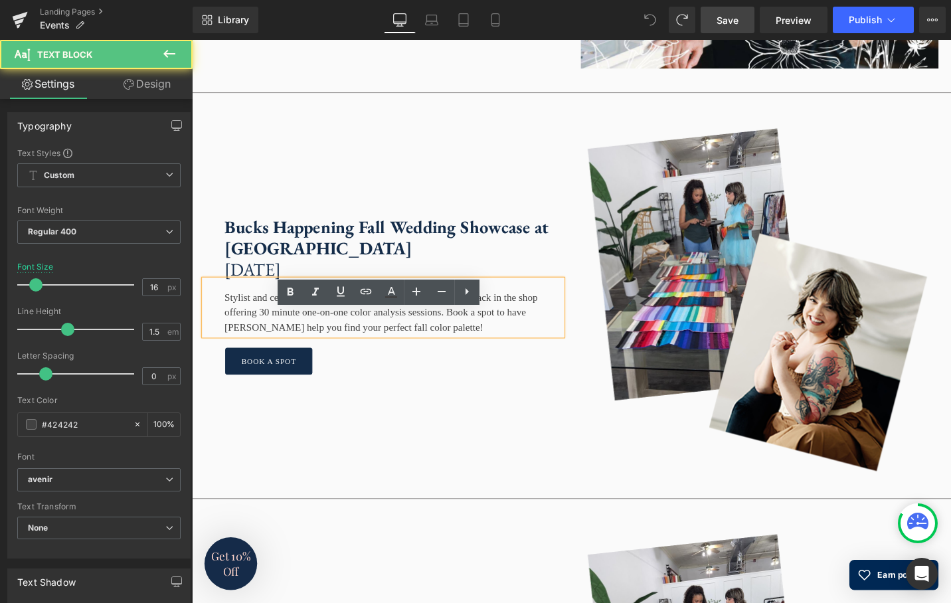
click at [374, 353] on div "Stylist and certified color analyst Susan Padron will be back in the shop offer…" at bounding box center [394, 323] width 379 height 58
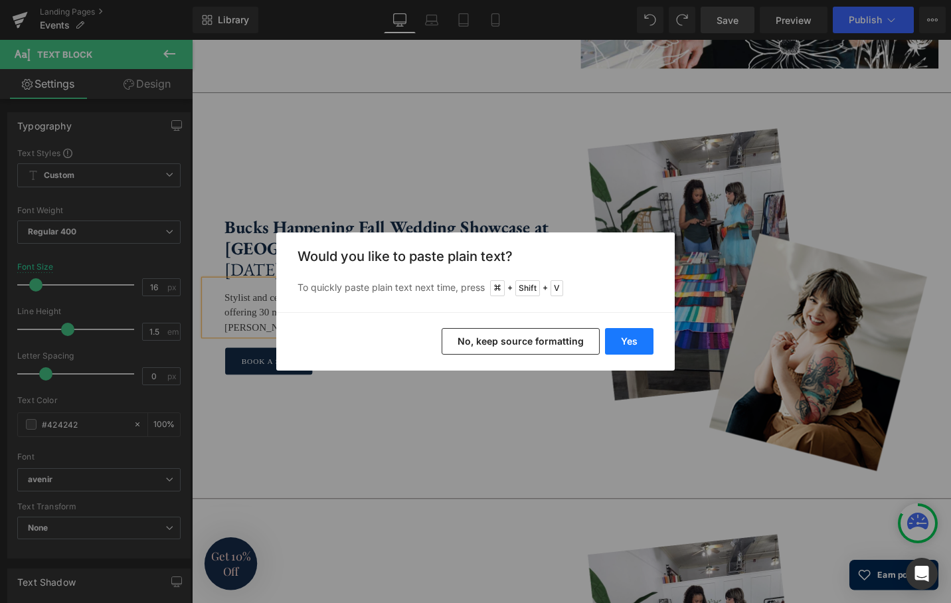
click at [624, 343] on button "Yes" at bounding box center [629, 341] width 48 height 27
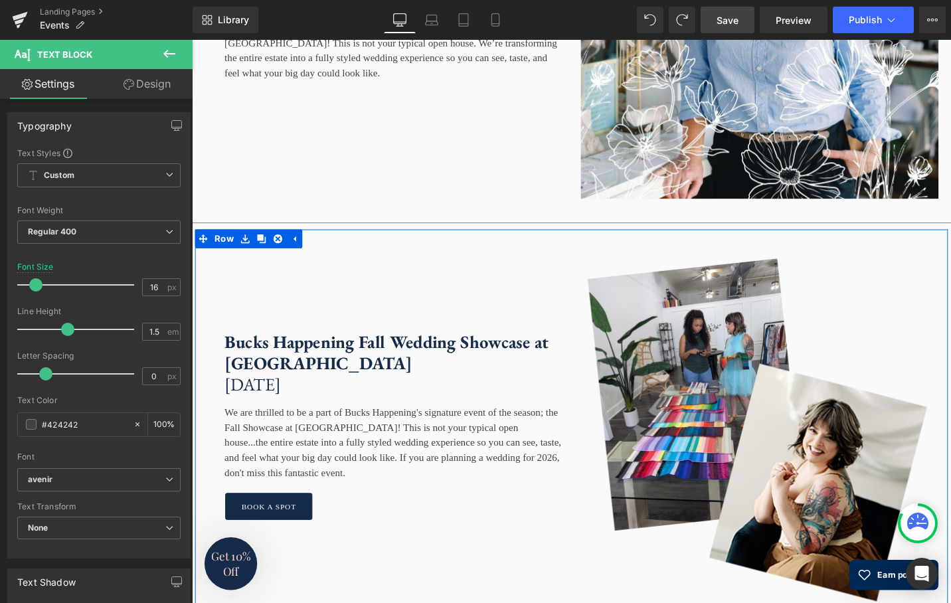
scroll to position [3052, 0]
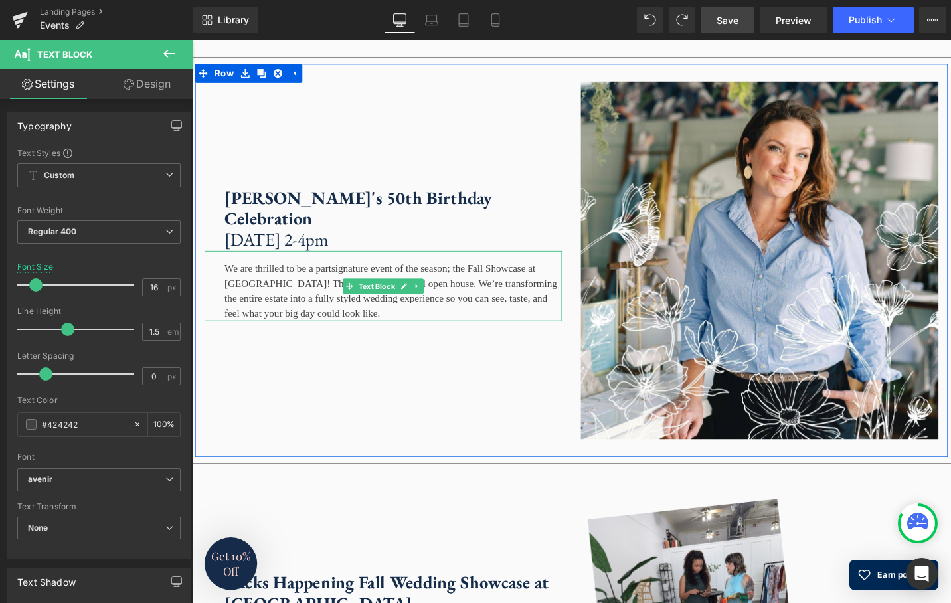
click at [497, 338] on div "We are thrilled to be a partsignature event of the season; the Fall Showcase at…" at bounding box center [394, 301] width 379 height 74
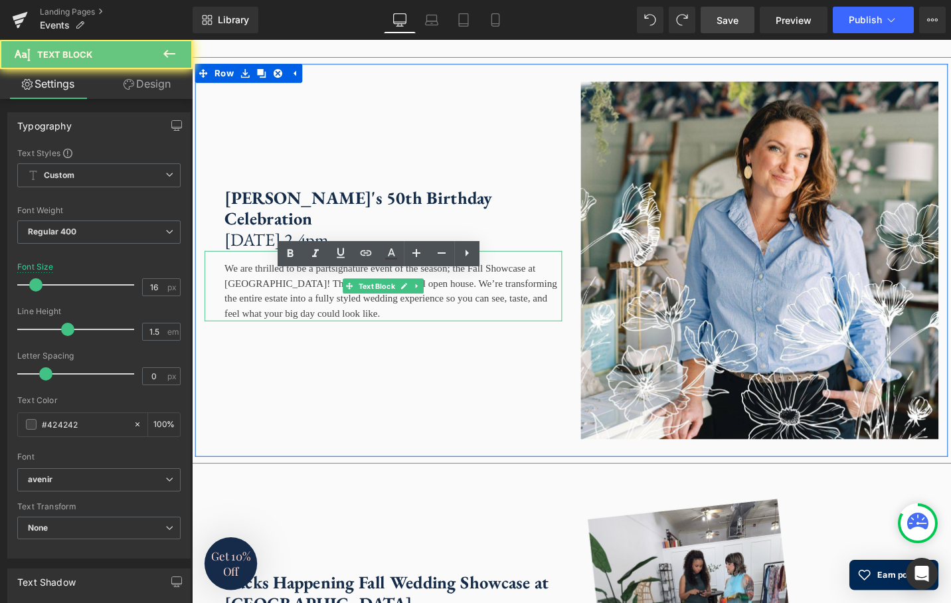
click at [497, 338] on div "We are thrilled to be a partsignature event of the season; the Fall Showcase at…" at bounding box center [394, 301] width 379 height 74
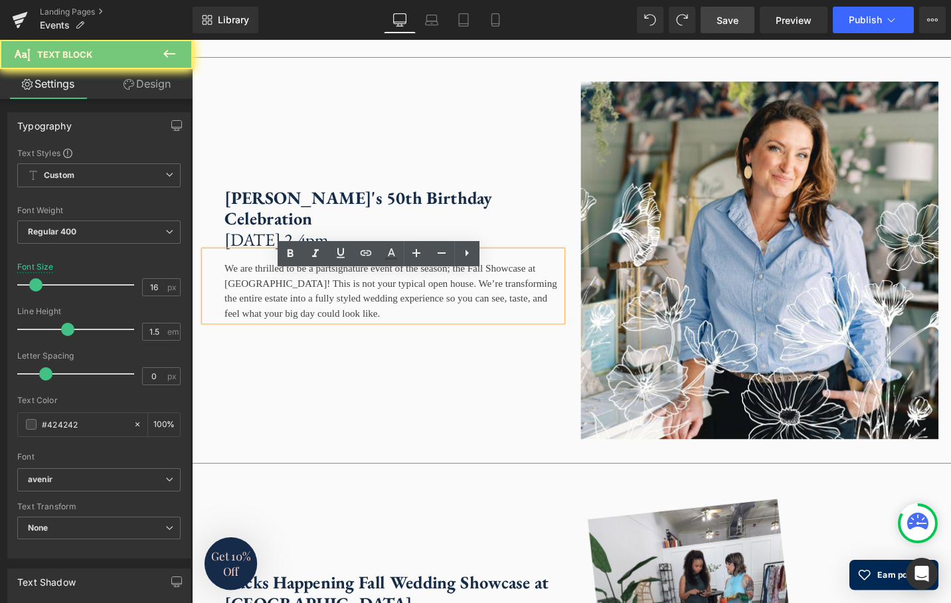
click at [541, 338] on div "We are thrilled to be a partsignature event of the season; the Fall Showcase at…" at bounding box center [394, 301] width 379 height 74
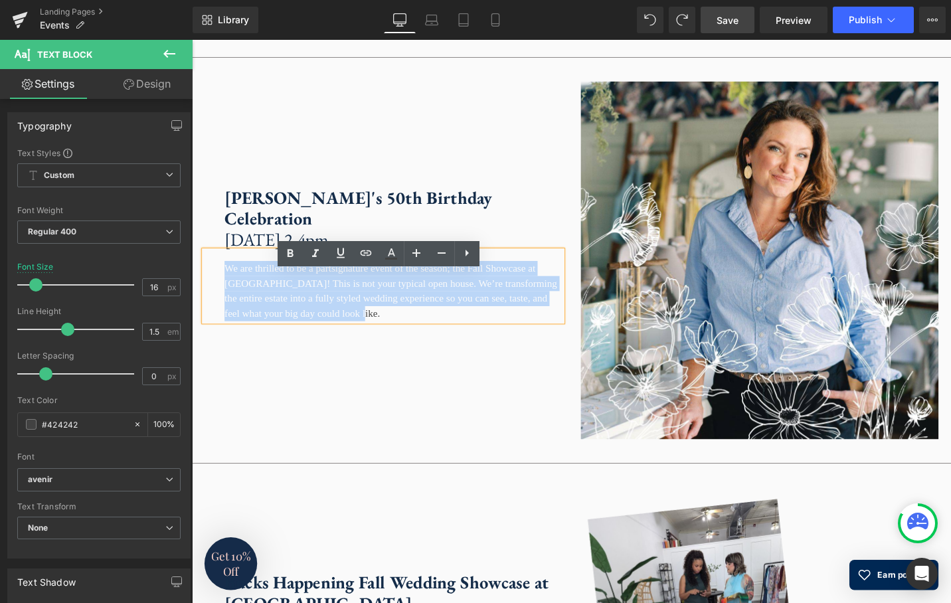
drag, startPoint x: 532, startPoint y: 351, endPoint x: 209, endPoint y: 296, distance: 327.4
click at [209, 296] on div "We are thrilled to be a partsignature event of the season; the Fall Showcase at…" at bounding box center [394, 301] width 379 height 74
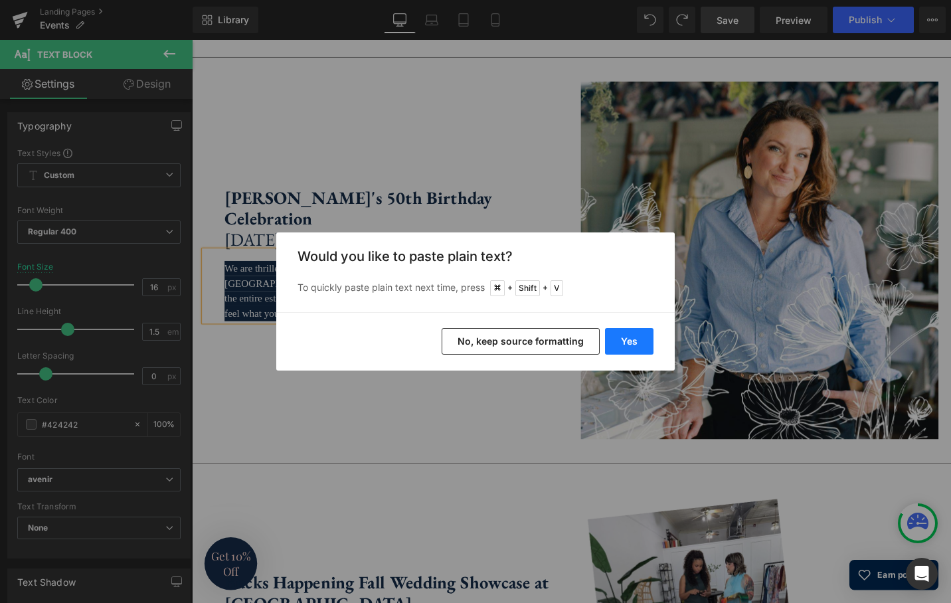
click at [626, 345] on button "Yes" at bounding box center [629, 341] width 48 height 27
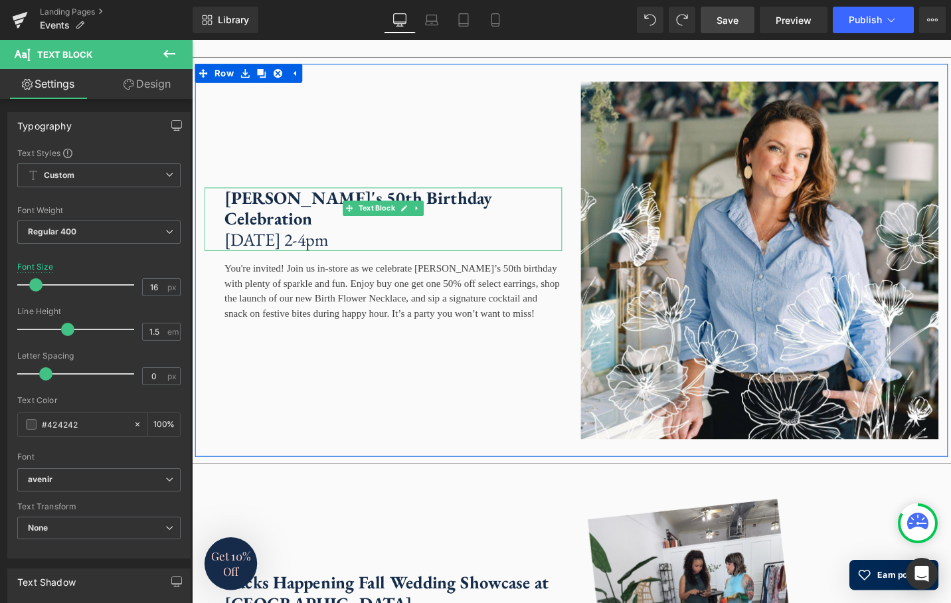
click at [343, 264] on p "Sunday, October 19th, 2-4pm" at bounding box center [404, 252] width 357 height 23
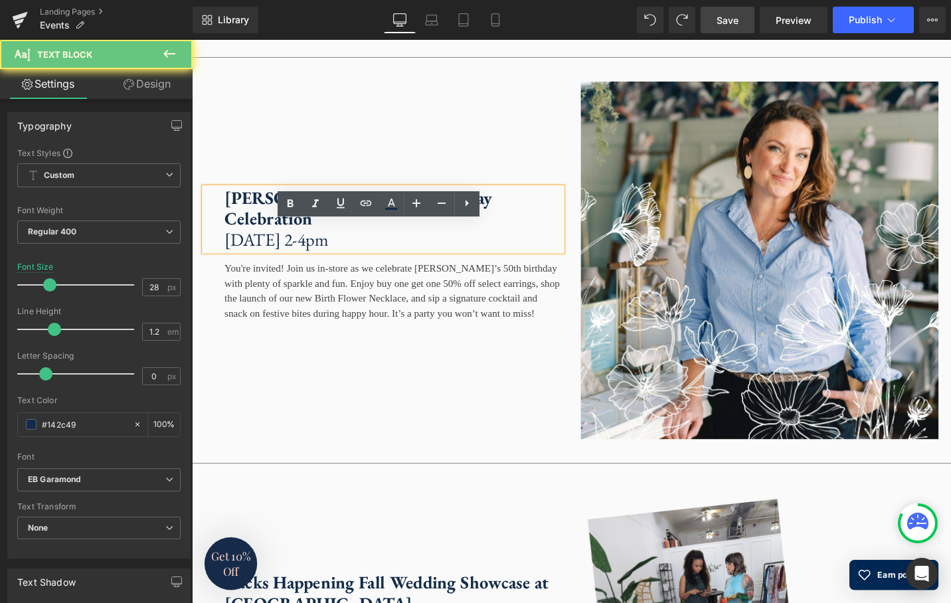
click at [444, 264] on p "Sunday, October 19th, 2-4pm" at bounding box center [404, 252] width 357 height 23
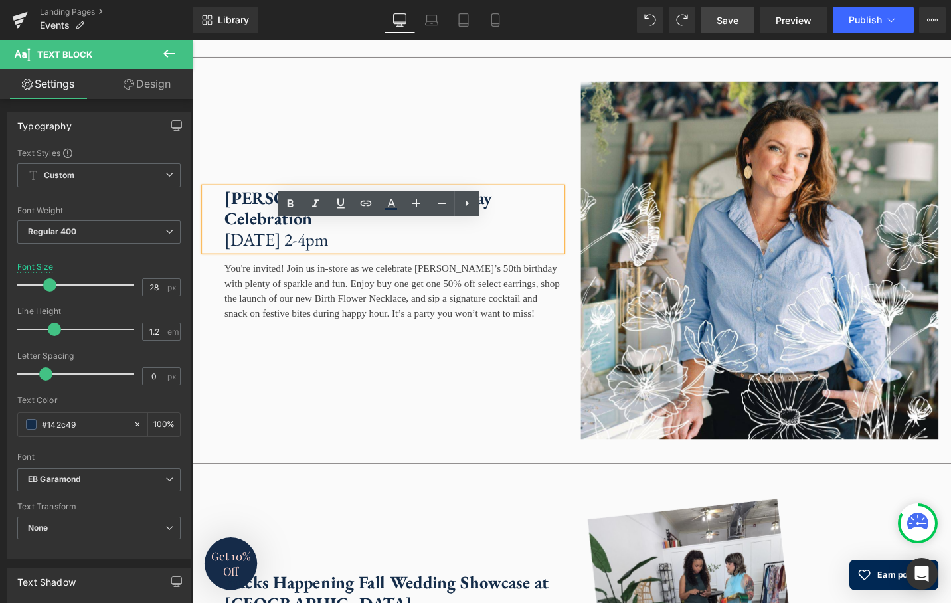
drag, startPoint x: 442, startPoint y: 271, endPoint x: 220, endPoint y: 269, distance: 222.5
click at [220, 264] on div "Sarah's 50th Birthday Celebration Sunday, October 19th, 2-4pm" at bounding box center [394, 230] width 379 height 67
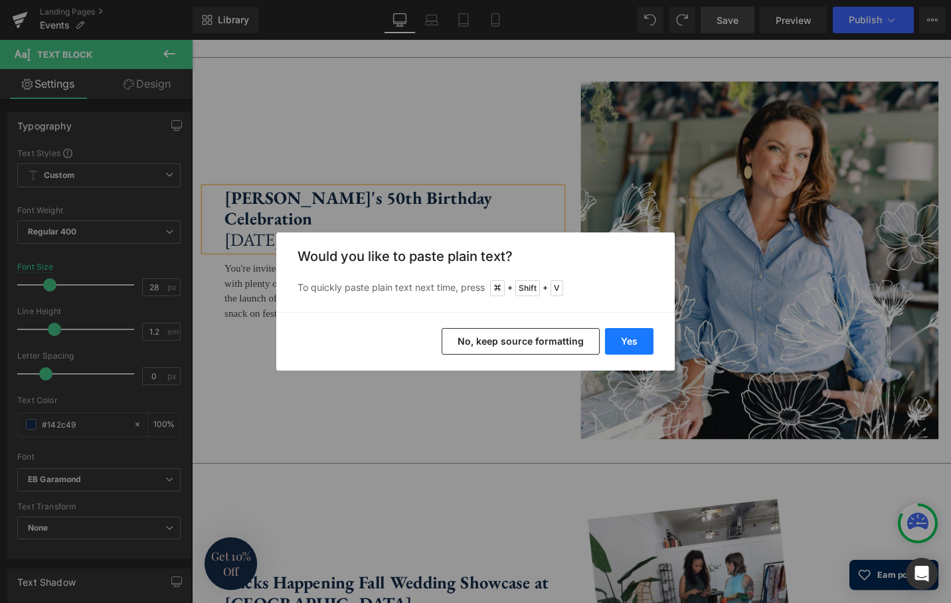
click at [632, 341] on button "Yes" at bounding box center [629, 341] width 48 height 27
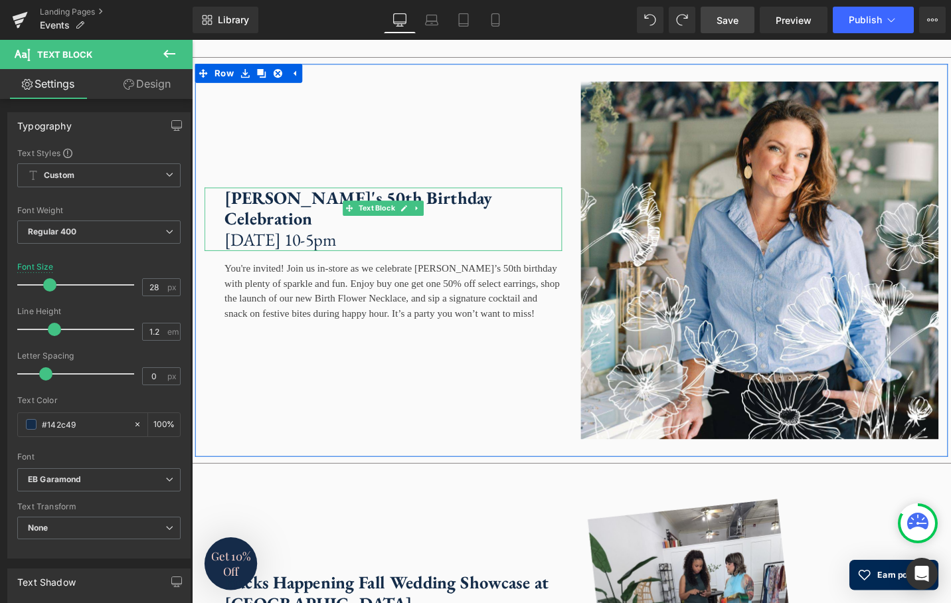
click at [418, 264] on p "Saturday, October 18th, 10-5pm" at bounding box center [404, 252] width 357 height 23
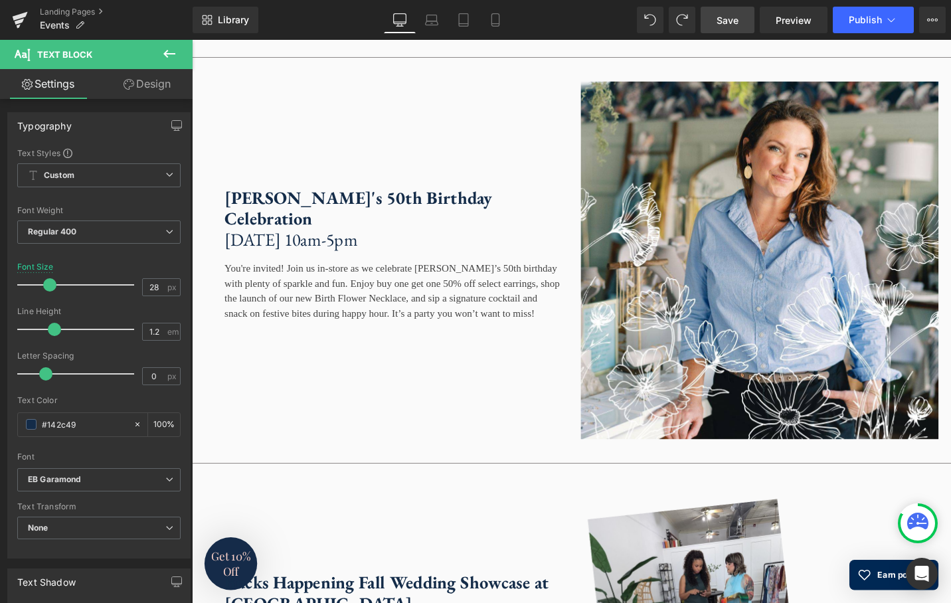
drag, startPoint x: 727, startPoint y: 20, endPoint x: 364, endPoint y: 98, distance: 371.5
click at [727, 20] on span "Save" at bounding box center [728, 20] width 22 height 14
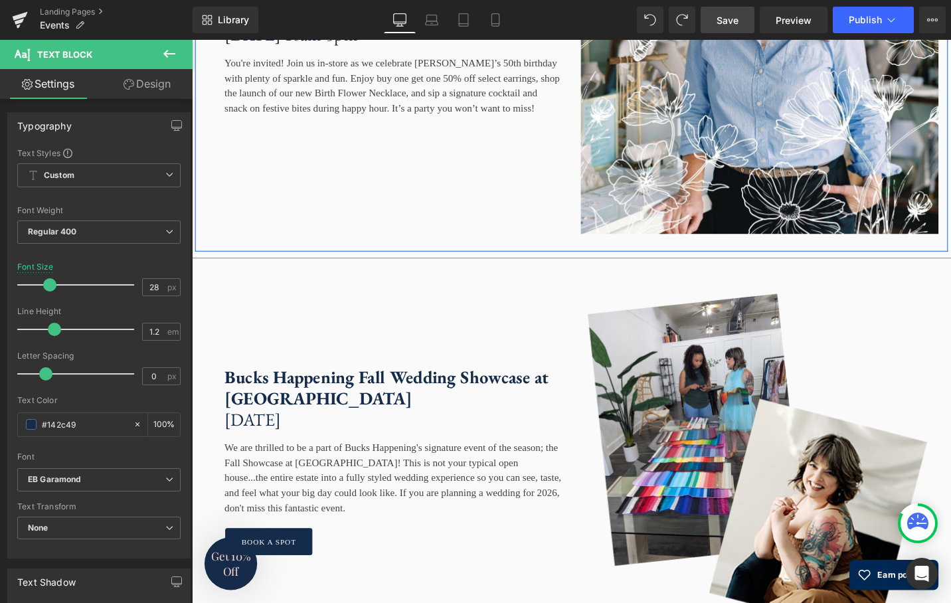
scroll to position [3301, 0]
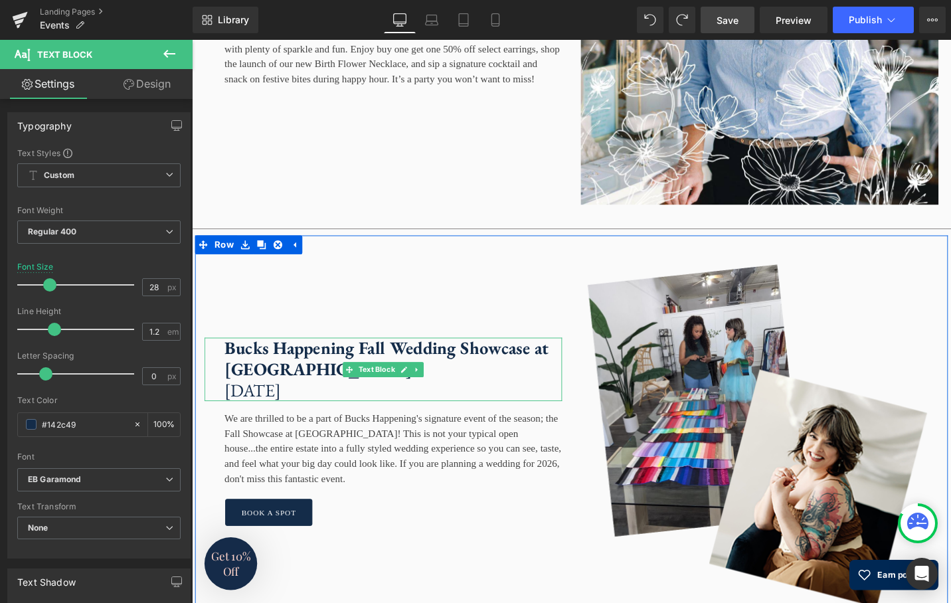
click at [261, 423] on p "Saturday, October 25th" at bounding box center [404, 411] width 357 height 23
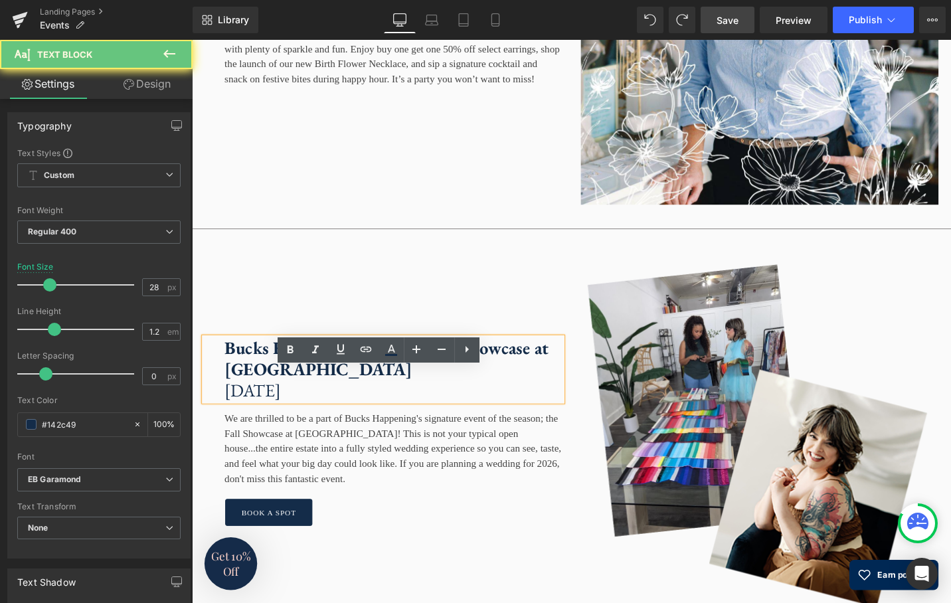
click at [337, 423] on p "Saturday, October 25th" at bounding box center [404, 411] width 357 height 23
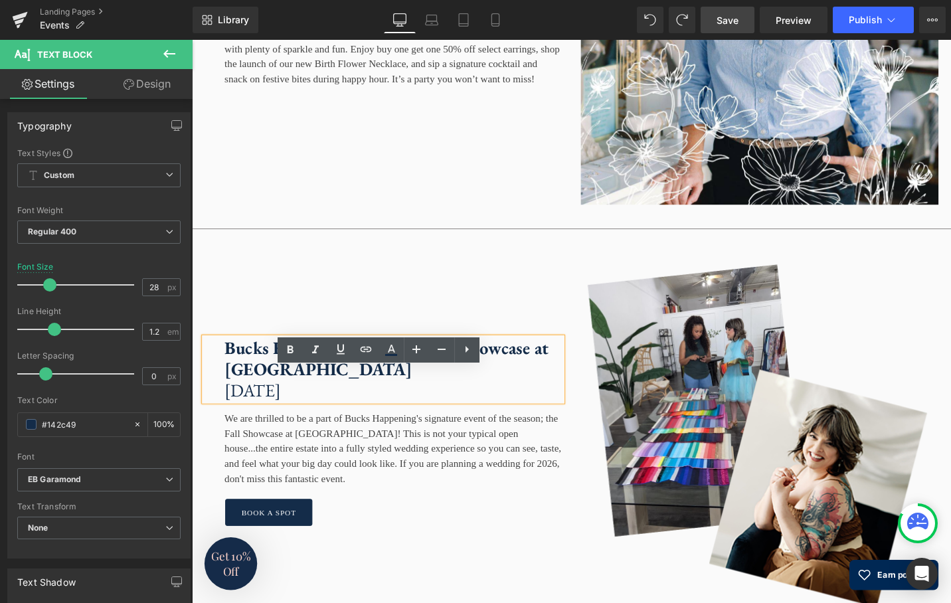
click at [390, 423] on p "Saturday, October 25th" at bounding box center [404, 411] width 357 height 23
drag, startPoint x: 395, startPoint y: 446, endPoint x: 237, endPoint y: 450, distance: 158.1
click at [236, 423] on p "Saturday, October 25th" at bounding box center [404, 411] width 357 height 23
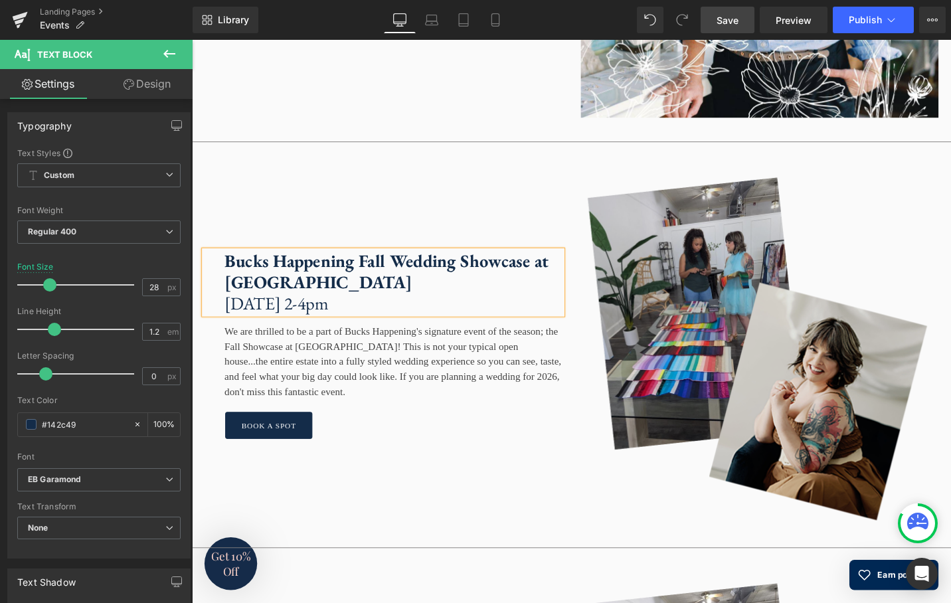
scroll to position [3395, 0]
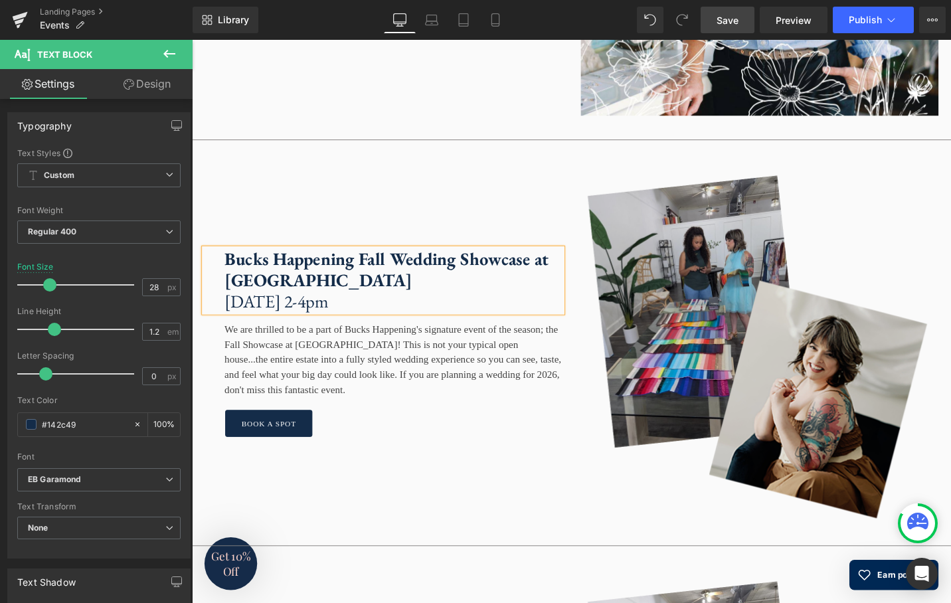
click at [741, 271] on img at bounding box center [793, 360] width 379 height 379
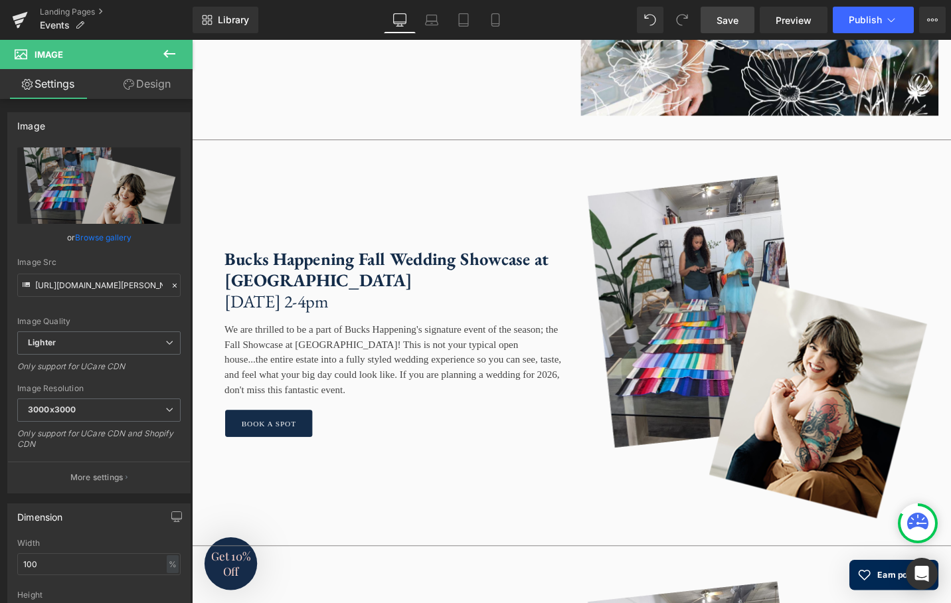
click at [727, 24] on span "Save" at bounding box center [728, 20] width 22 height 14
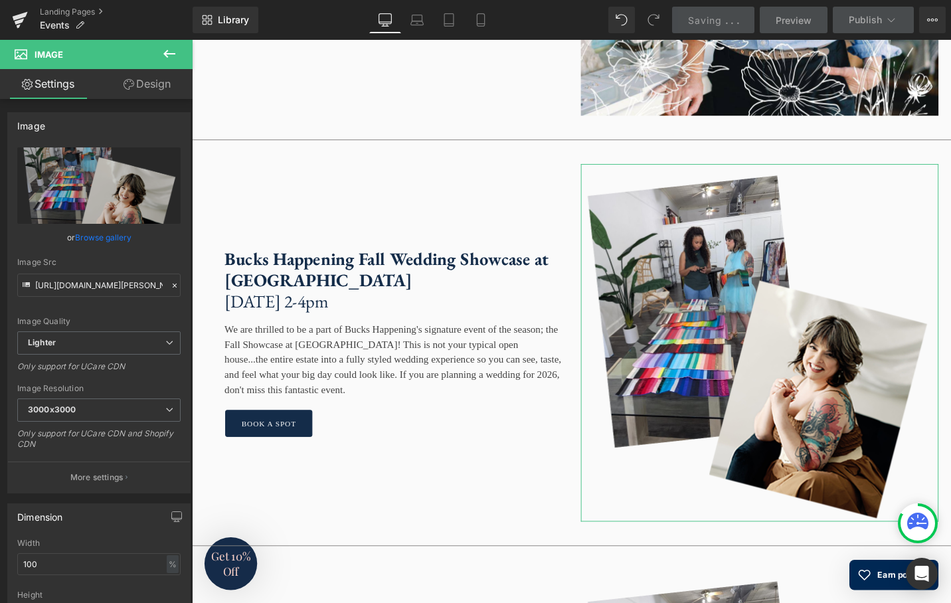
click at [114, 240] on link "Browse gallery" at bounding box center [103, 237] width 56 height 23
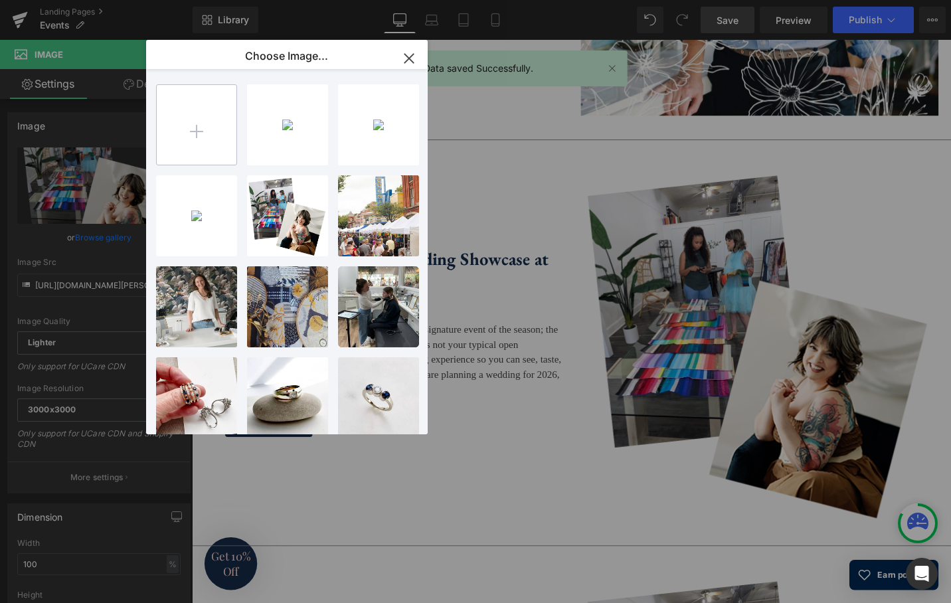
click at [194, 127] on input "file" at bounding box center [197, 125] width 80 height 80
type input "C:\fakepath\https___cdn.evbuc.com_images_1085727343_165478433959_1_original.jpg"
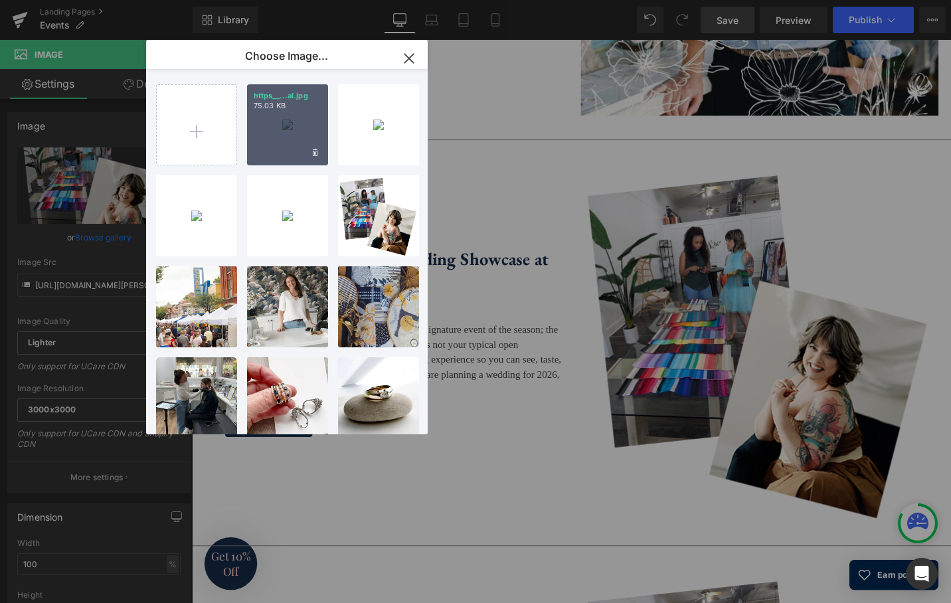
click at [288, 129] on div "https__...al.jpg 75.03 KB" at bounding box center [287, 124] width 81 height 81
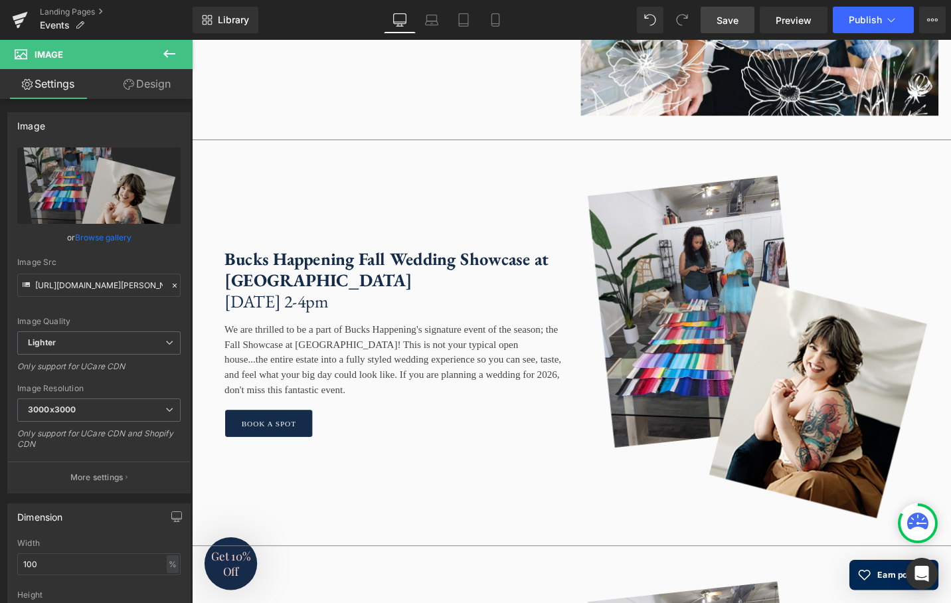
click at [739, 21] on span "Save" at bounding box center [728, 20] width 22 height 14
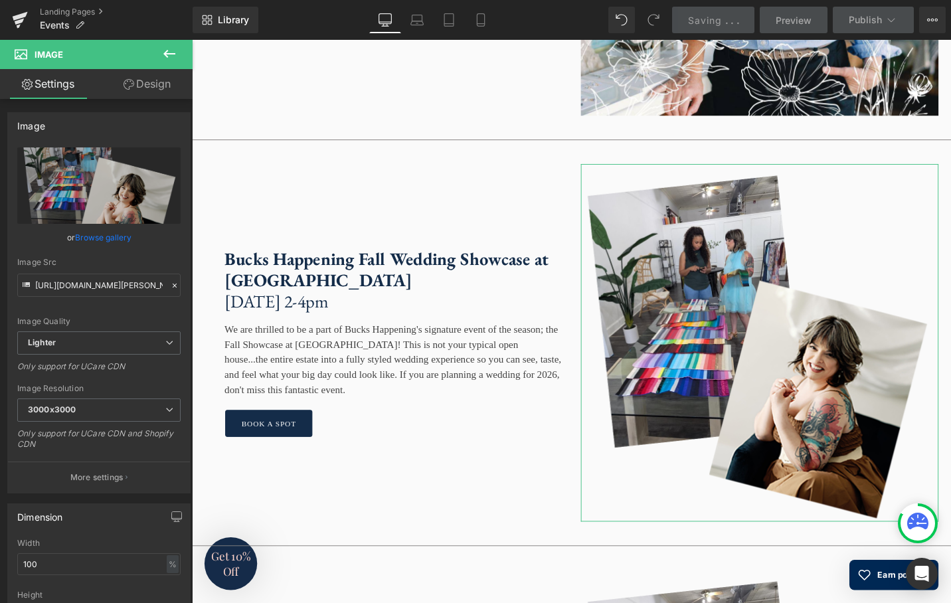
click at [103, 241] on link "Browse gallery" at bounding box center [103, 237] width 56 height 23
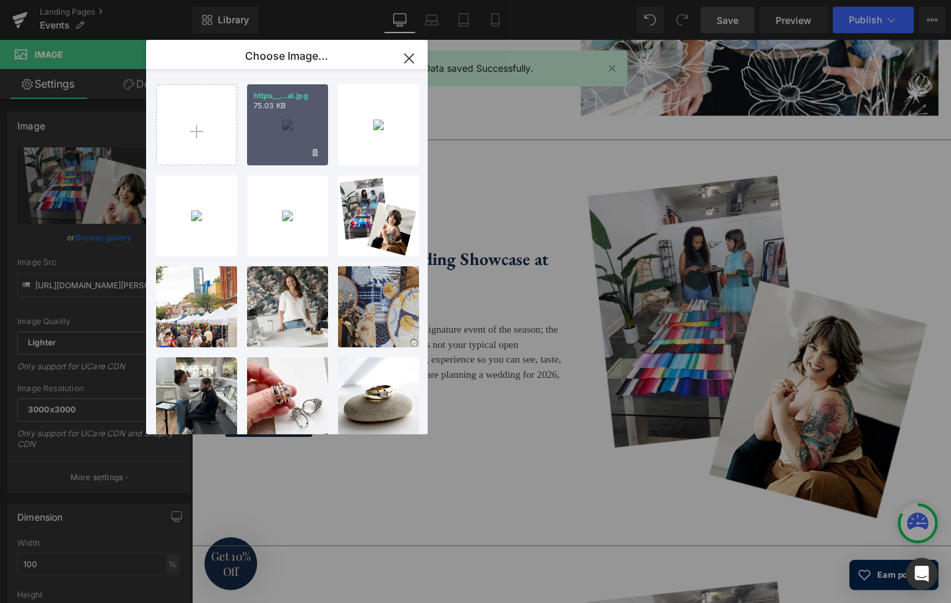
click at [282, 136] on div "https__...al.jpg 75.03 KB" at bounding box center [287, 124] width 81 height 81
type input "https://ucarecdn.com/2f472695-4c75-460c-a5ae-e463418dd537/-/format/auto/-/previ…"
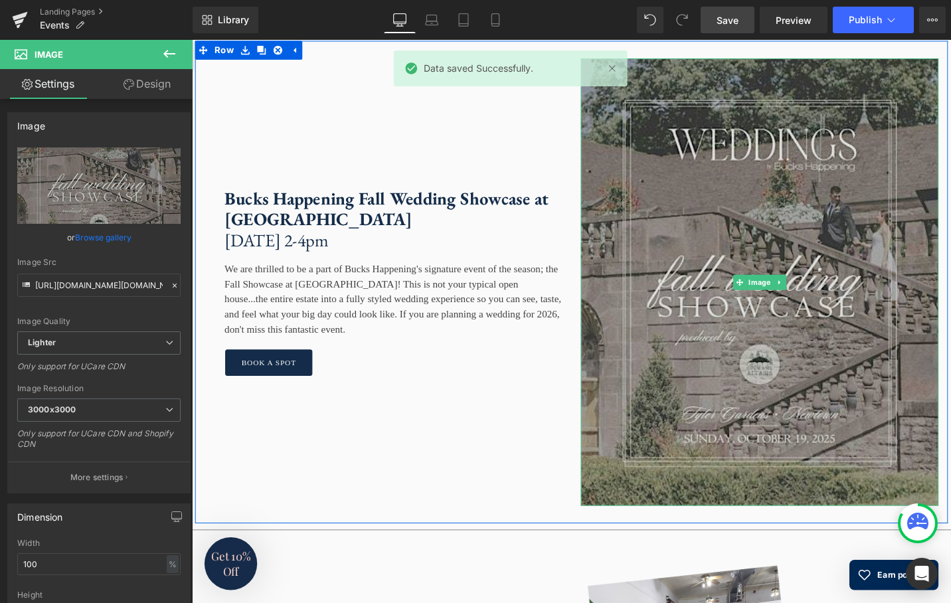
scroll to position [3520, 0]
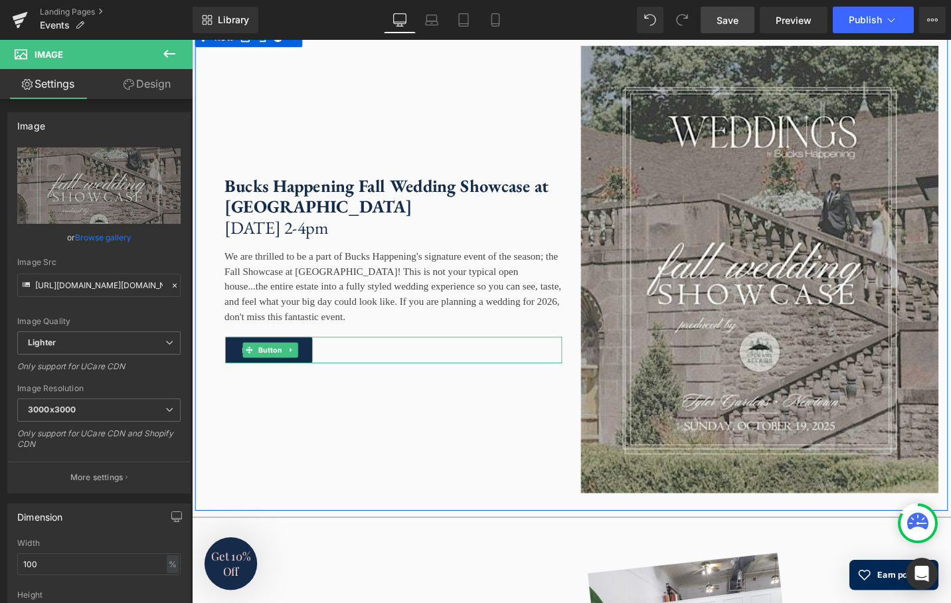
click at [319, 383] on link "book a spot" at bounding box center [273, 368] width 92 height 29
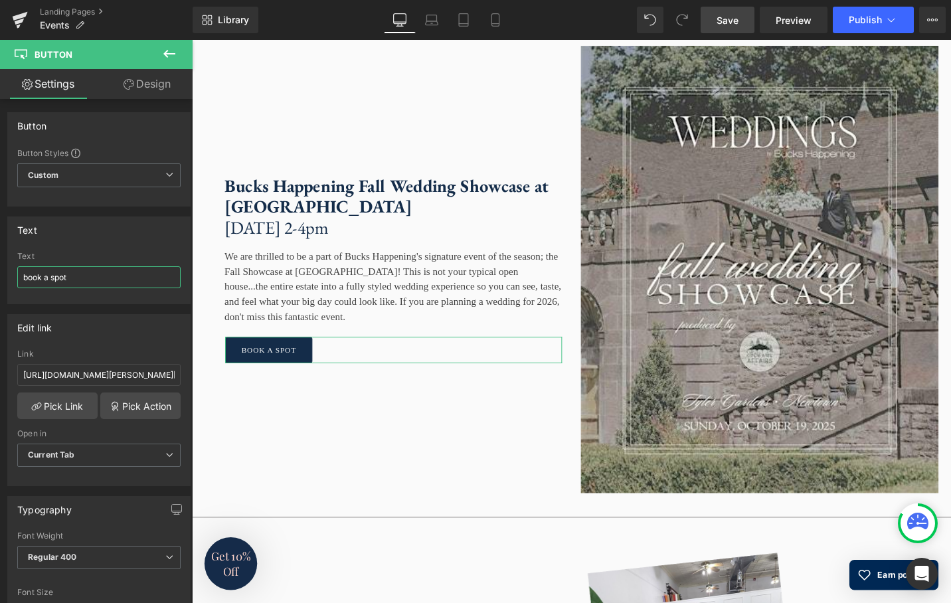
click at [66, 282] on input "book a spot" at bounding box center [98, 277] width 163 height 22
drag, startPoint x: -2, startPoint y: 274, endPoint x: -15, endPoint y: 274, distance: 13.3
click at [17, 274] on input "book a spot" at bounding box center [98, 277] width 163 height 22
type input "tickets and more info"
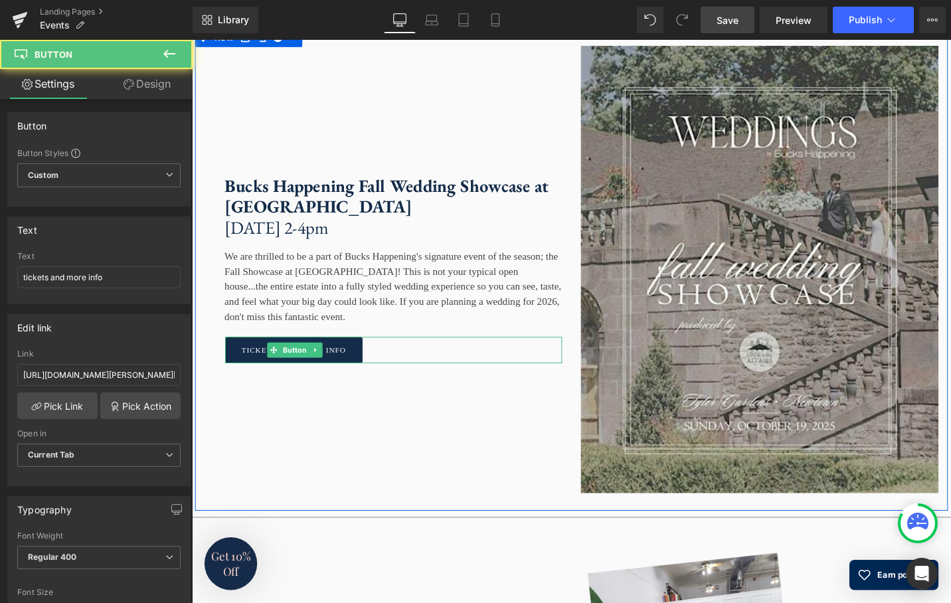
click at [406, 383] on div "tickets and more info" at bounding box center [405, 368] width 357 height 29
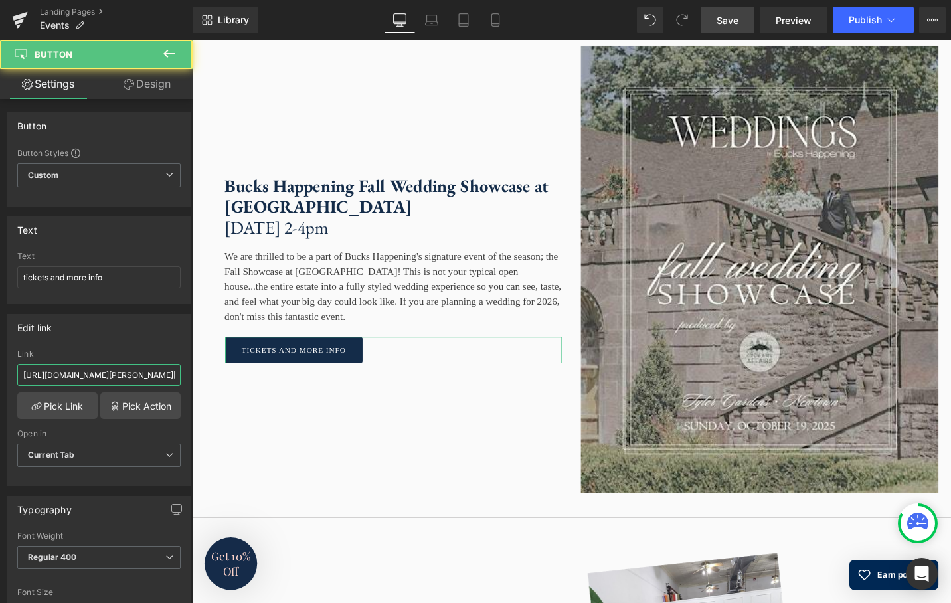
click at [137, 376] on input "https://sarahcornwelljewelry.com/products/personalized-color-analysis-private-a…" at bounding box center [98, 375] width 163 height 22
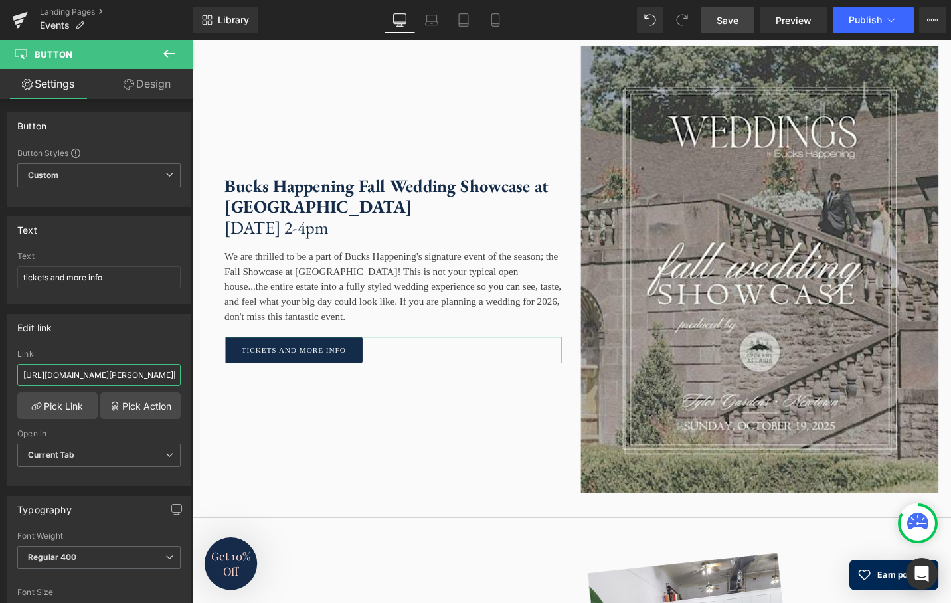
paste input "www.eventbrite.com/e/weddings-by-bucks-happening-fall-wedding-showcase-tickets-…"
type input "https://www.eventbrite.com/e/weddings-by-bucks-happening-fall-wedding-showcase-…"
click at [731, 19] on span "Save" at bounding box center [728, 20] width 22 height 14
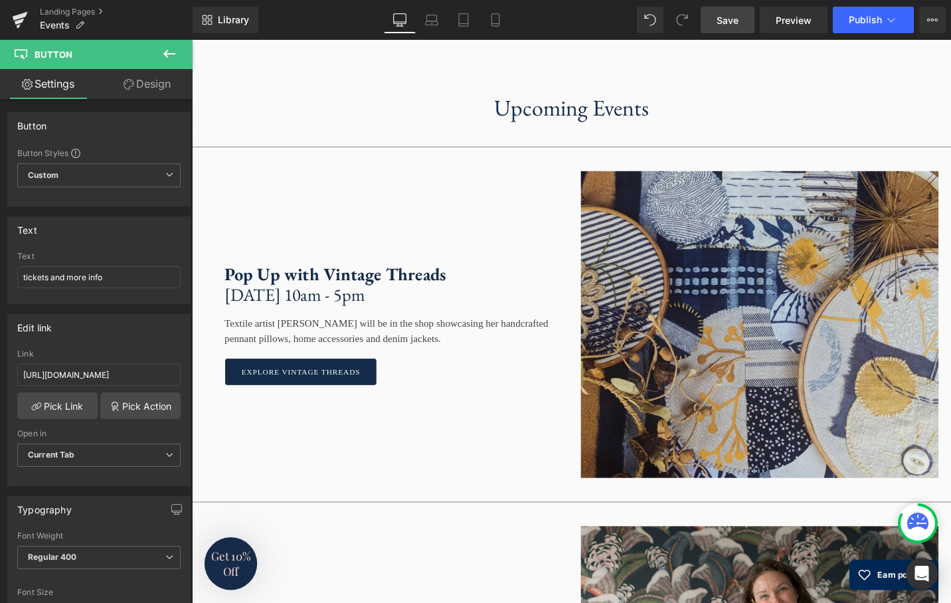
scroll to position [1360, 0]
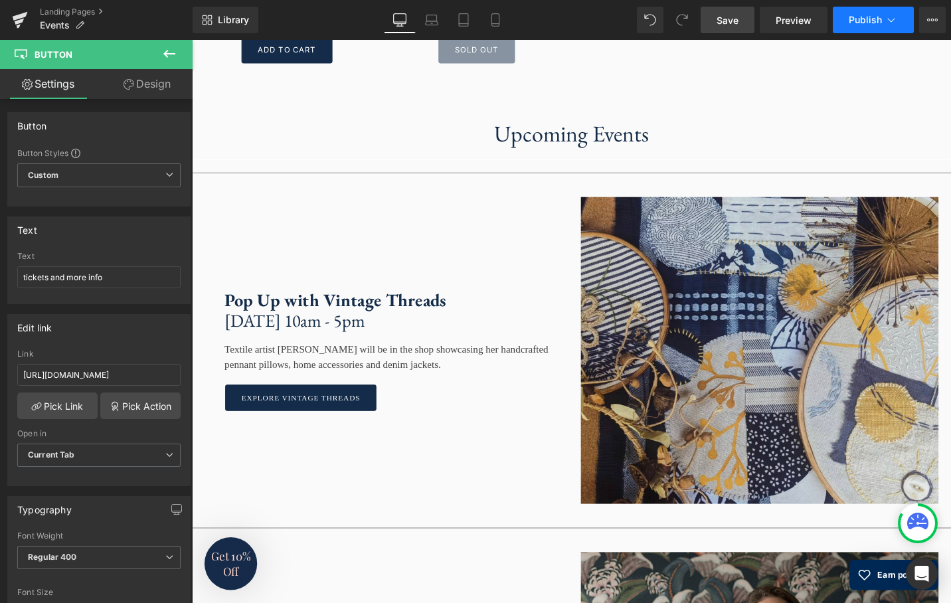
click at [851, 16] on span "Publish" at bounding box center [865, 20] width 33 height 11
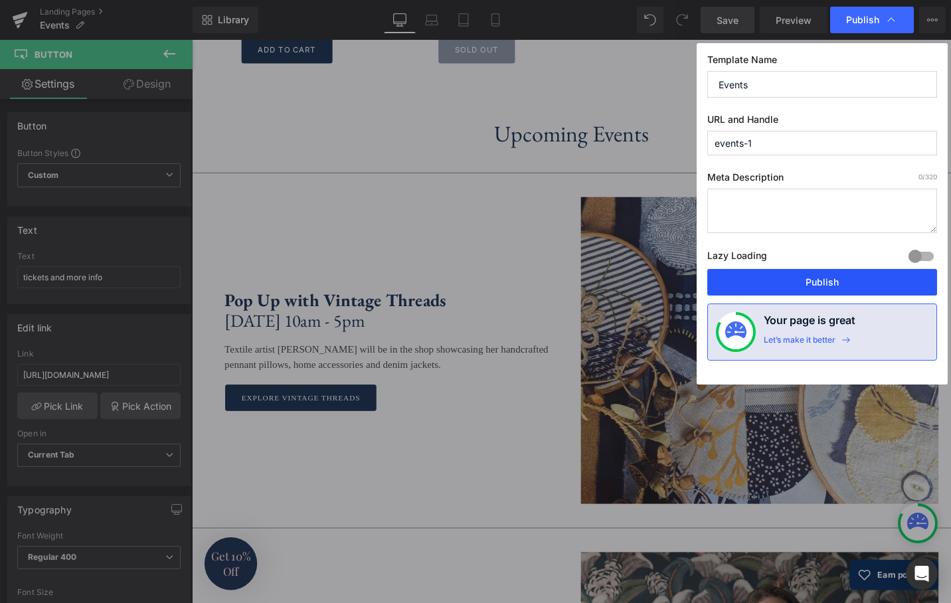
click at [833, 283] on button "Publish" at bounding box center [822, 282] width 230 height 27
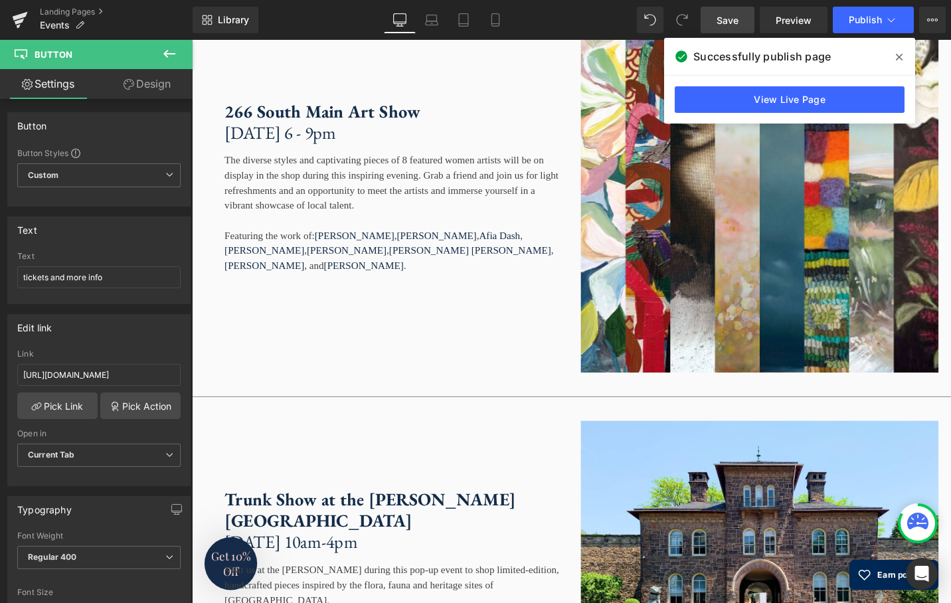
scroll to position [2382, 0]
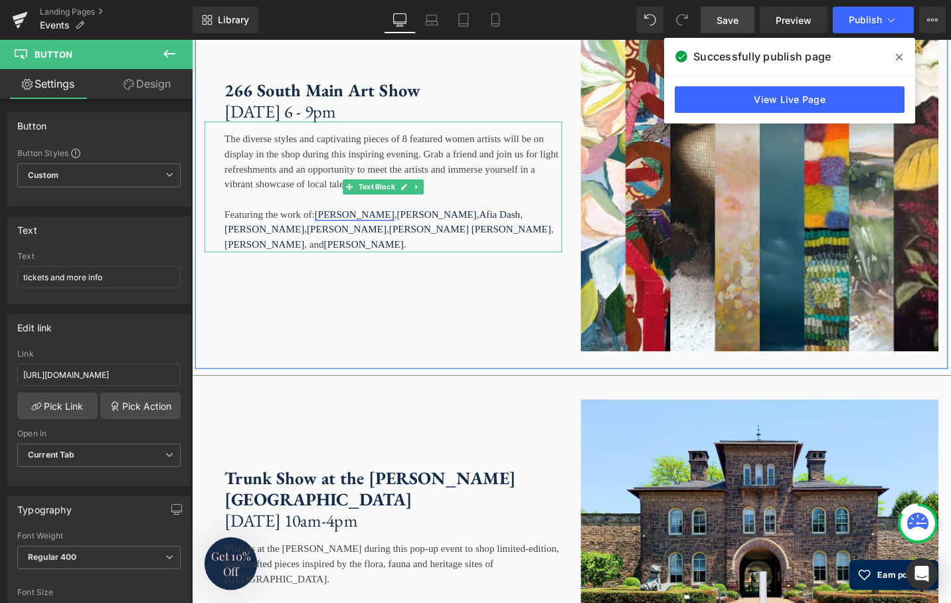
click at [337, 230] on link "Marie Carmack" at bounding box center [364, 223] width 84 height 11
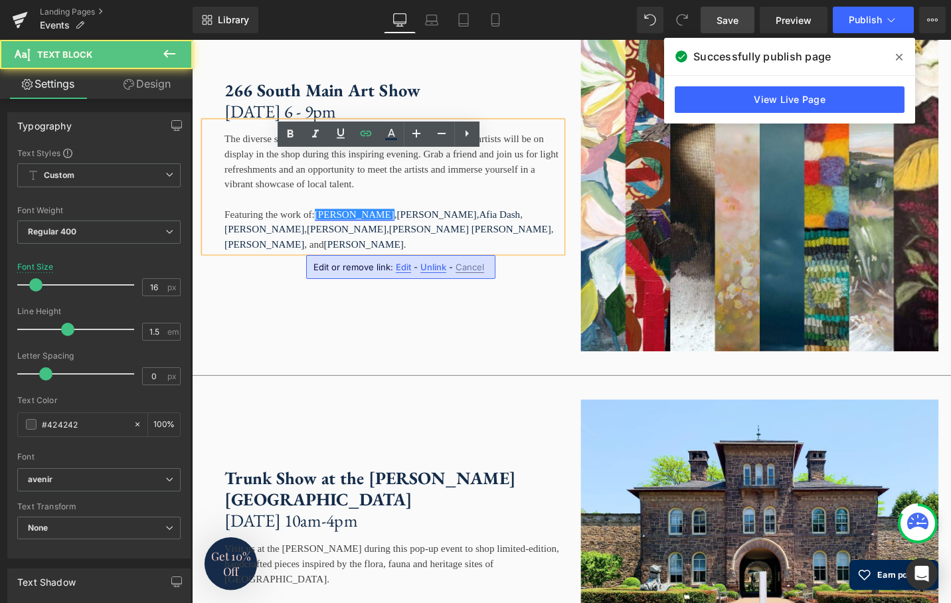
click at [339, 230] on link "Marie Carmack" at bounding box center [364, 223] width 84 height 11
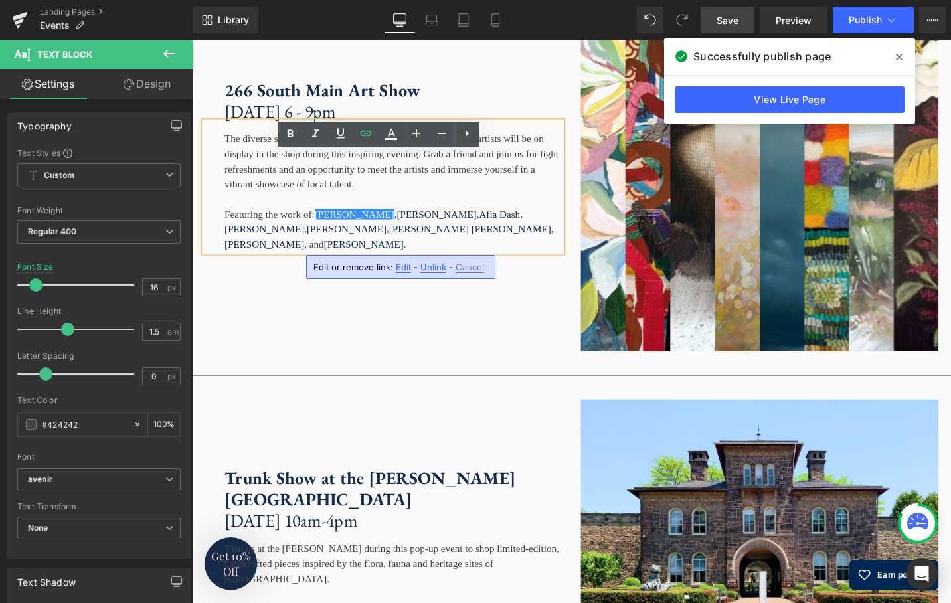
click at [403, 267] on span "Edit" at bounding box center [403, 267] width 15 height 11
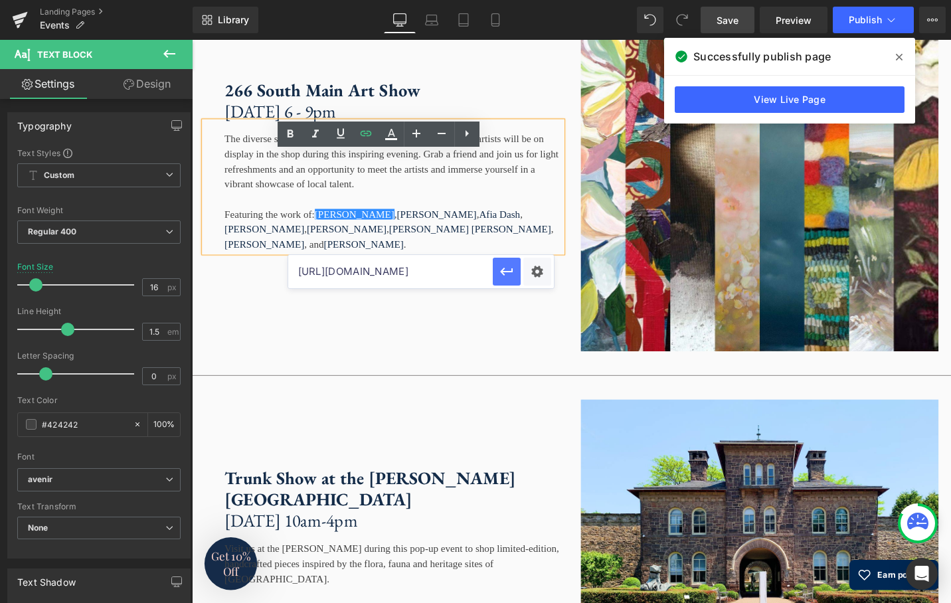
click at [501, 270] on icon "button" at bounding box center [506, 272] width 13 height 8
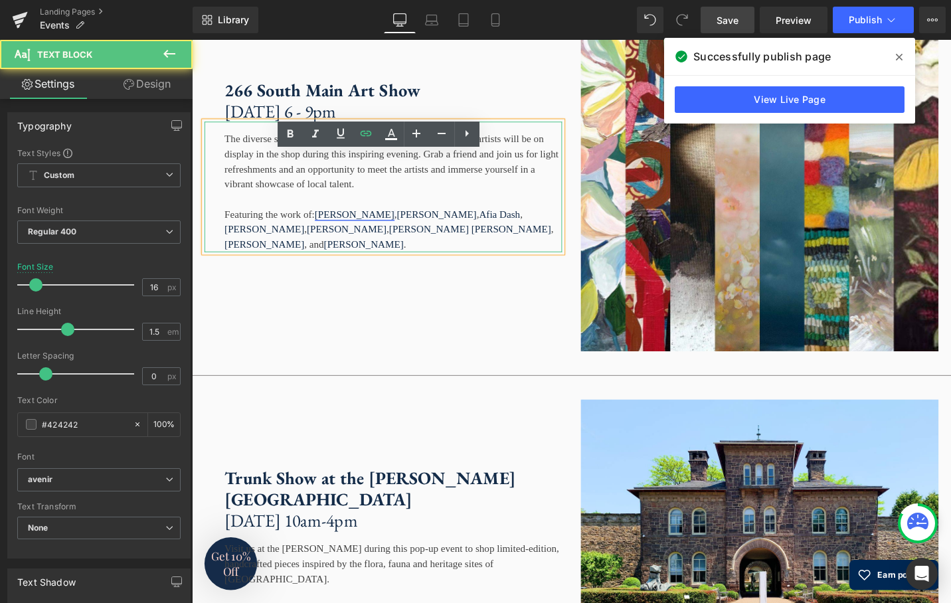
click at [337, 230] on link "Marie Carmack" at bounding box center [364, 223] width 84 height 11
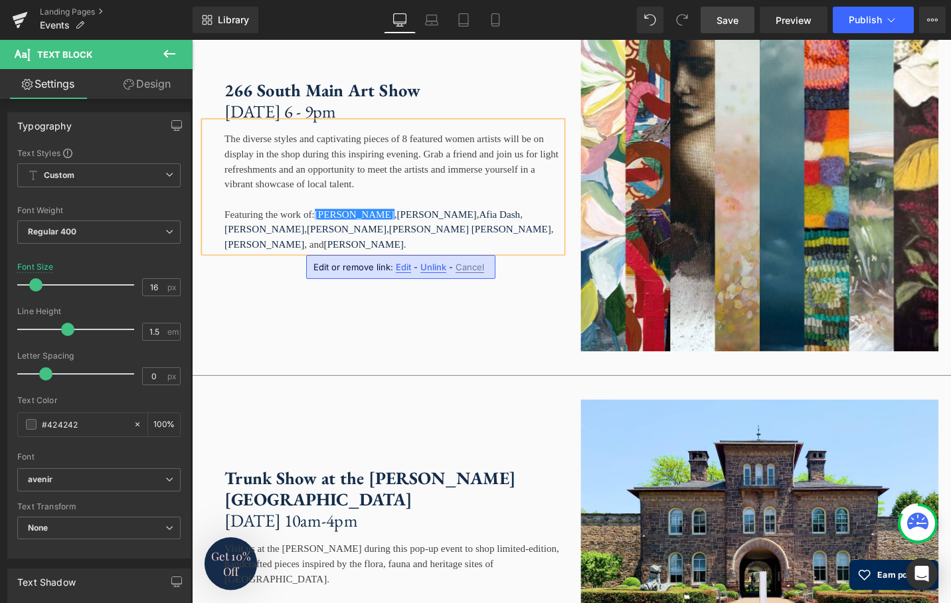
click at [514, 217] on div at bounding box center [404, 209] width 357 height 16
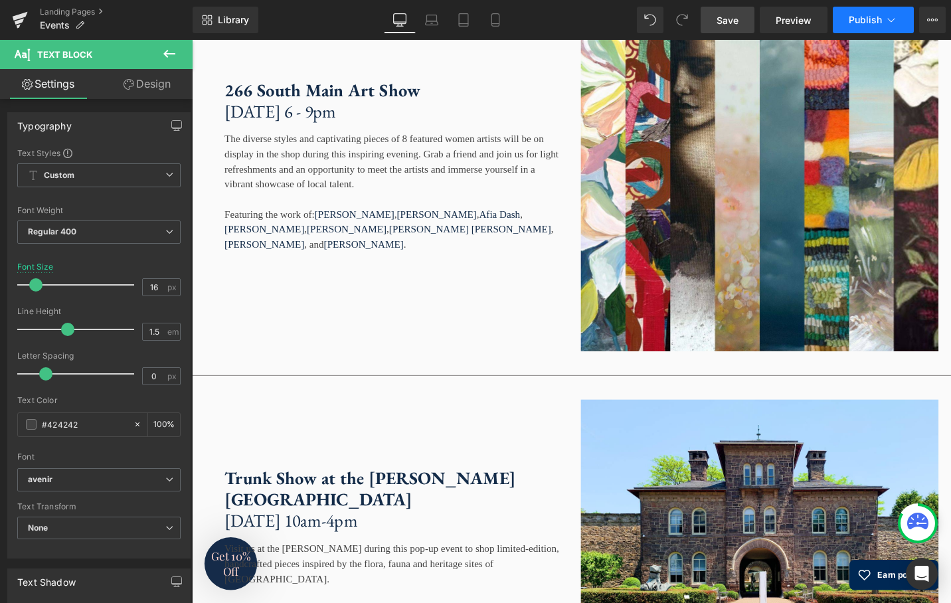
click at [868, 23] on span "Publish" at bounding box center [865, 20] width 33 height 11
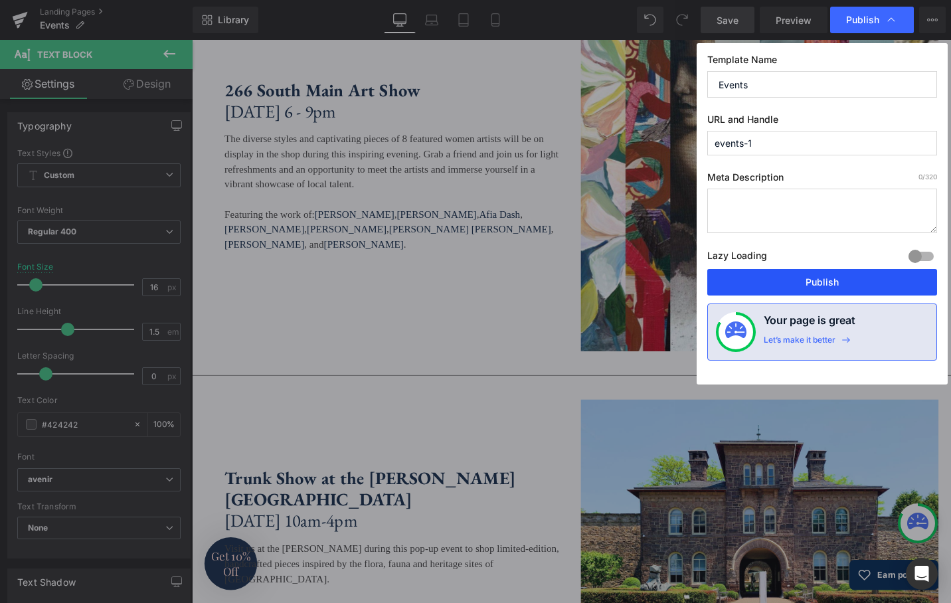
click at [837, 280] on button "Publish" at bounding box center [822, 282] width 230 height 27
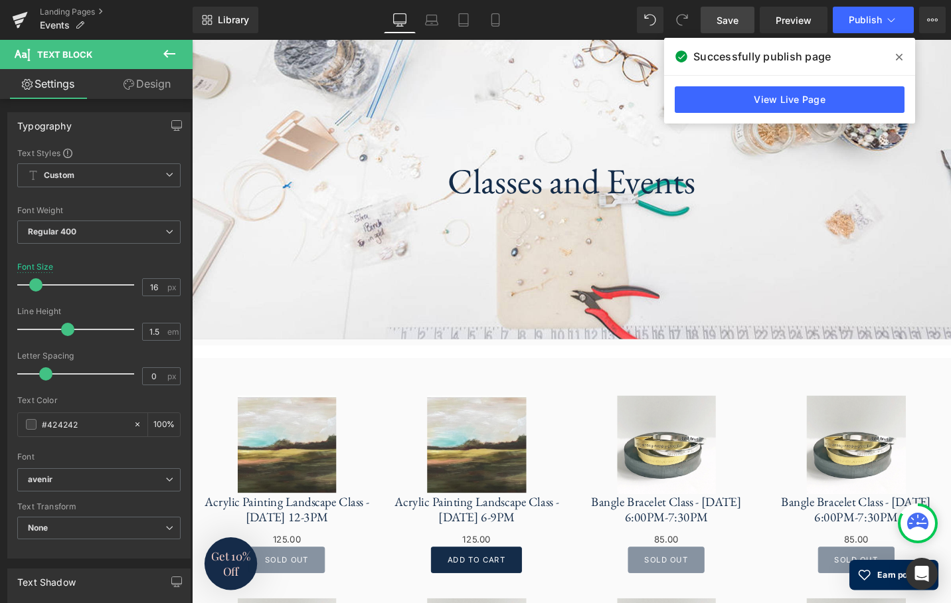
scroll to position [0, 0]
